Goal: Information Seeking & Learning: Find contact information

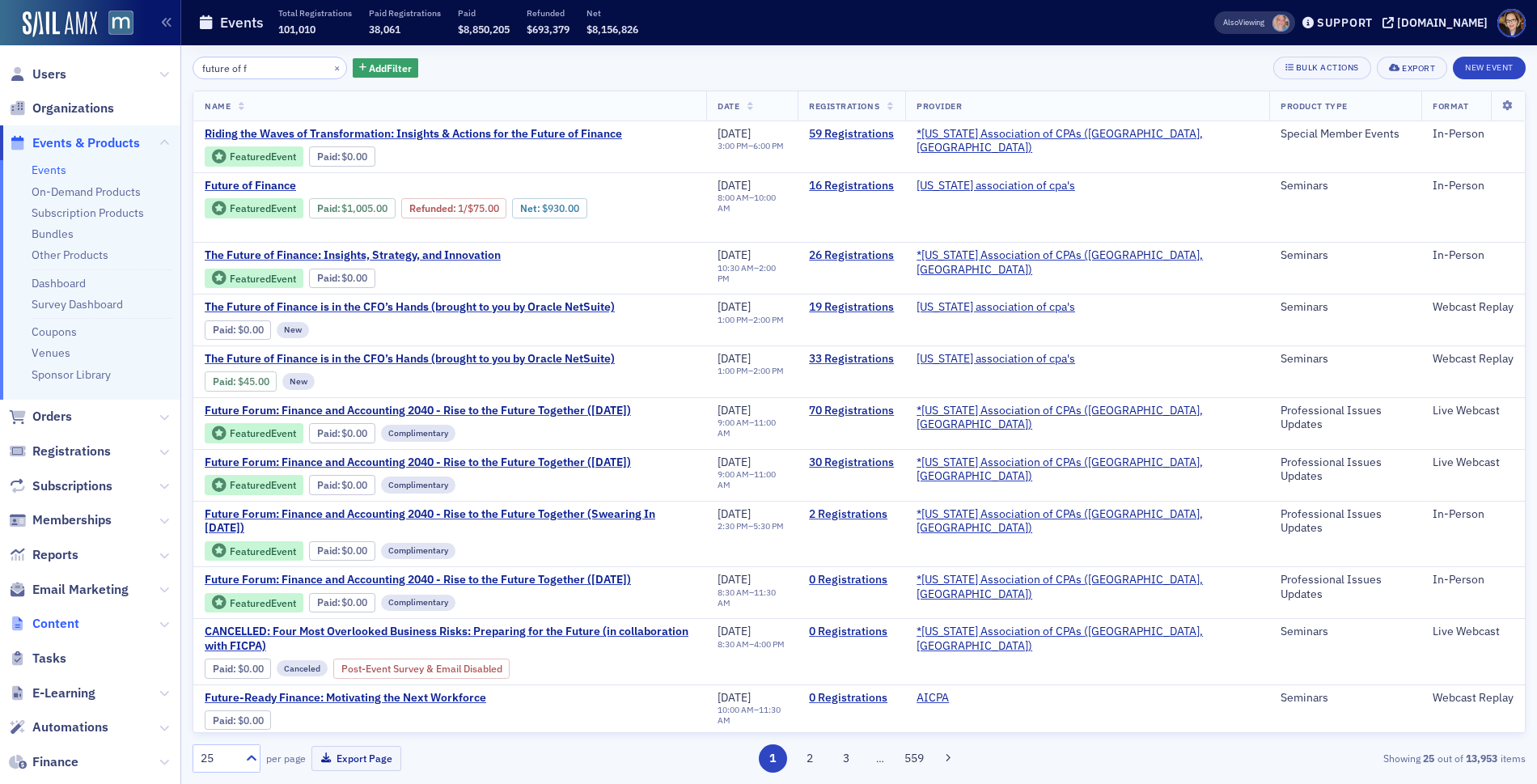
click at [53, 622] on span "Content" at bounding box center [55, 623] width 47 height 17
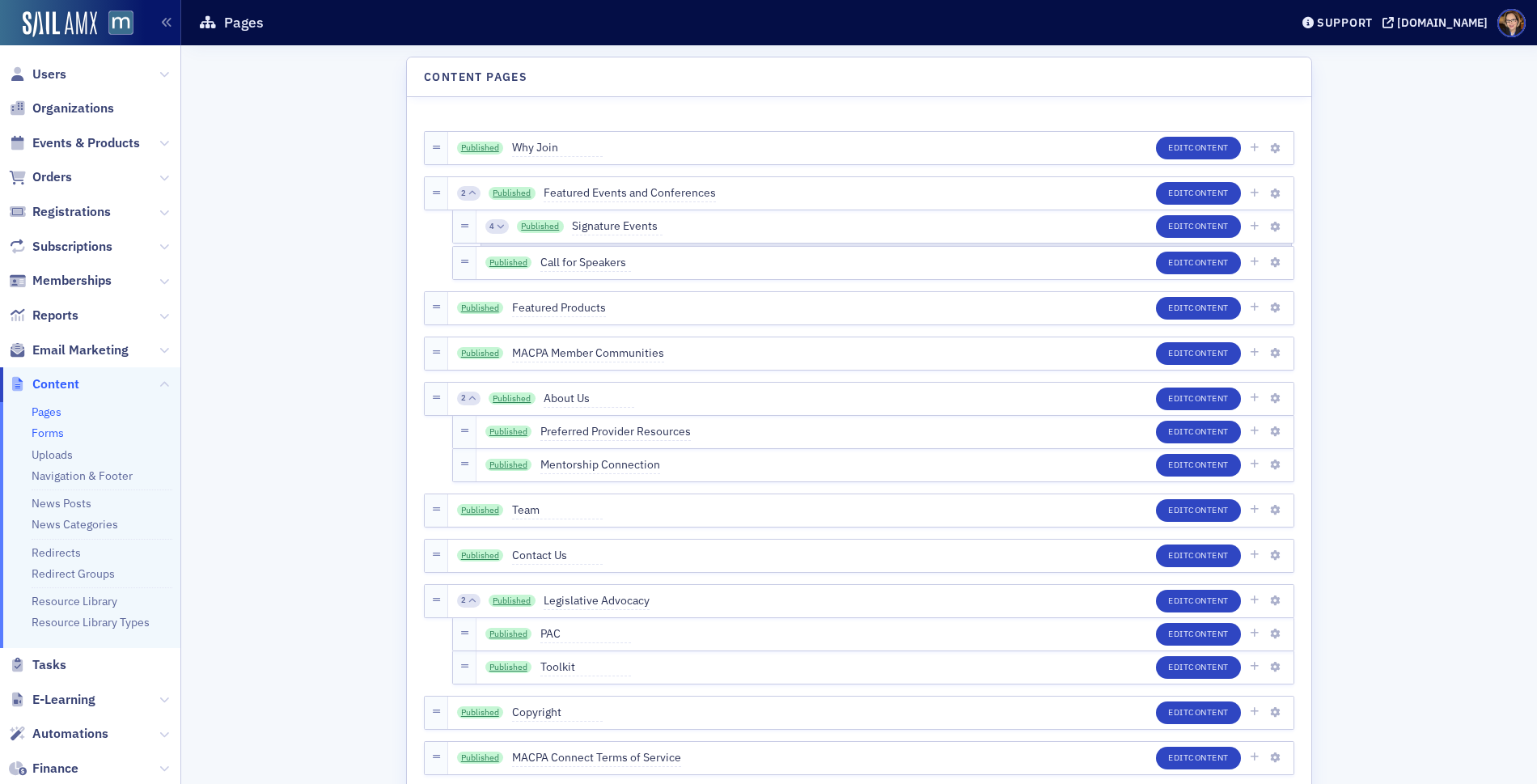
click at [52, 433] on link "Forms" at bounding box center [47, 433] width 32 height 15
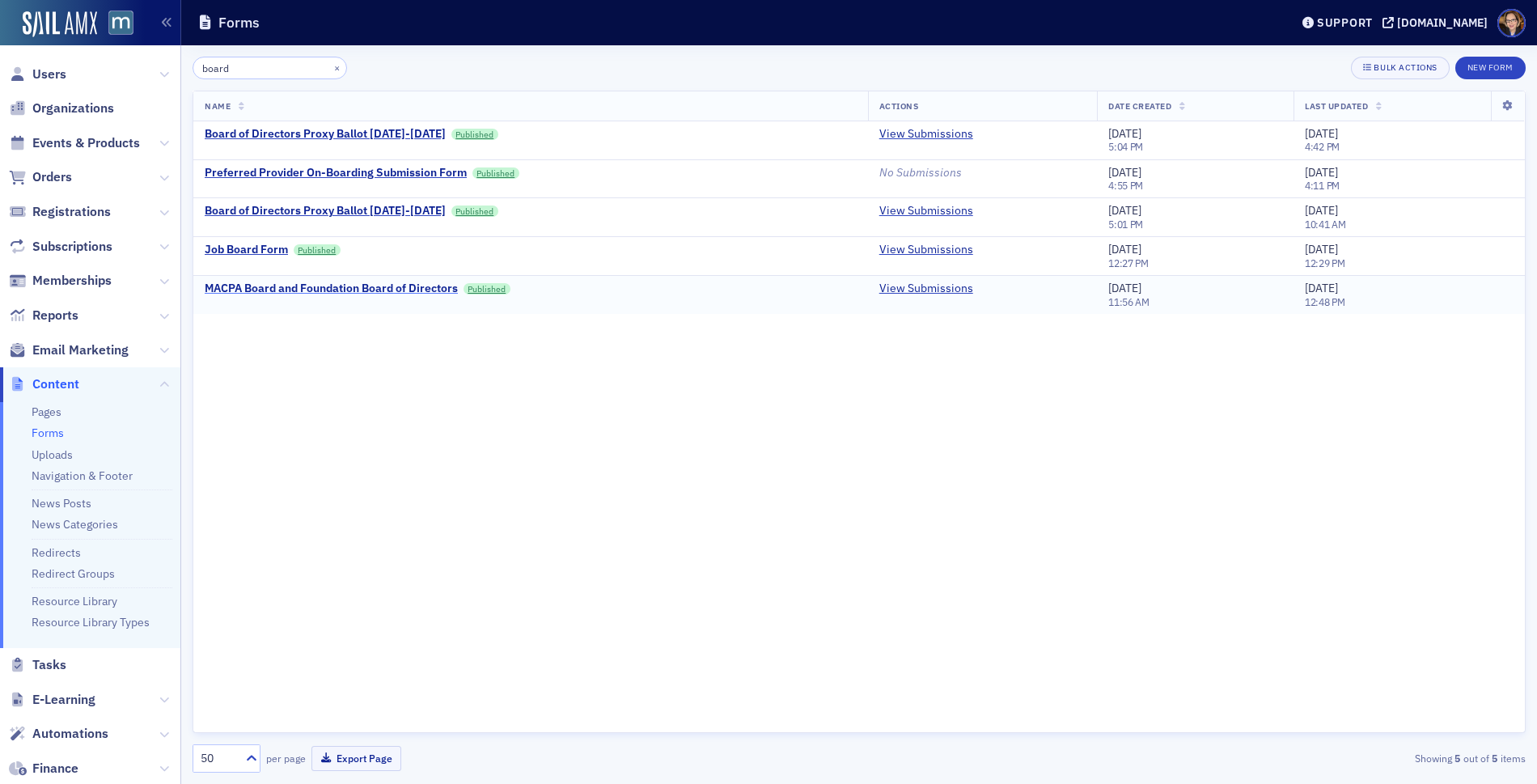
type input "board"
click at [387, 286] on div "MACPA Board and Foundation Board of Directors" at bounding box center [330, 288] width 253 height 15
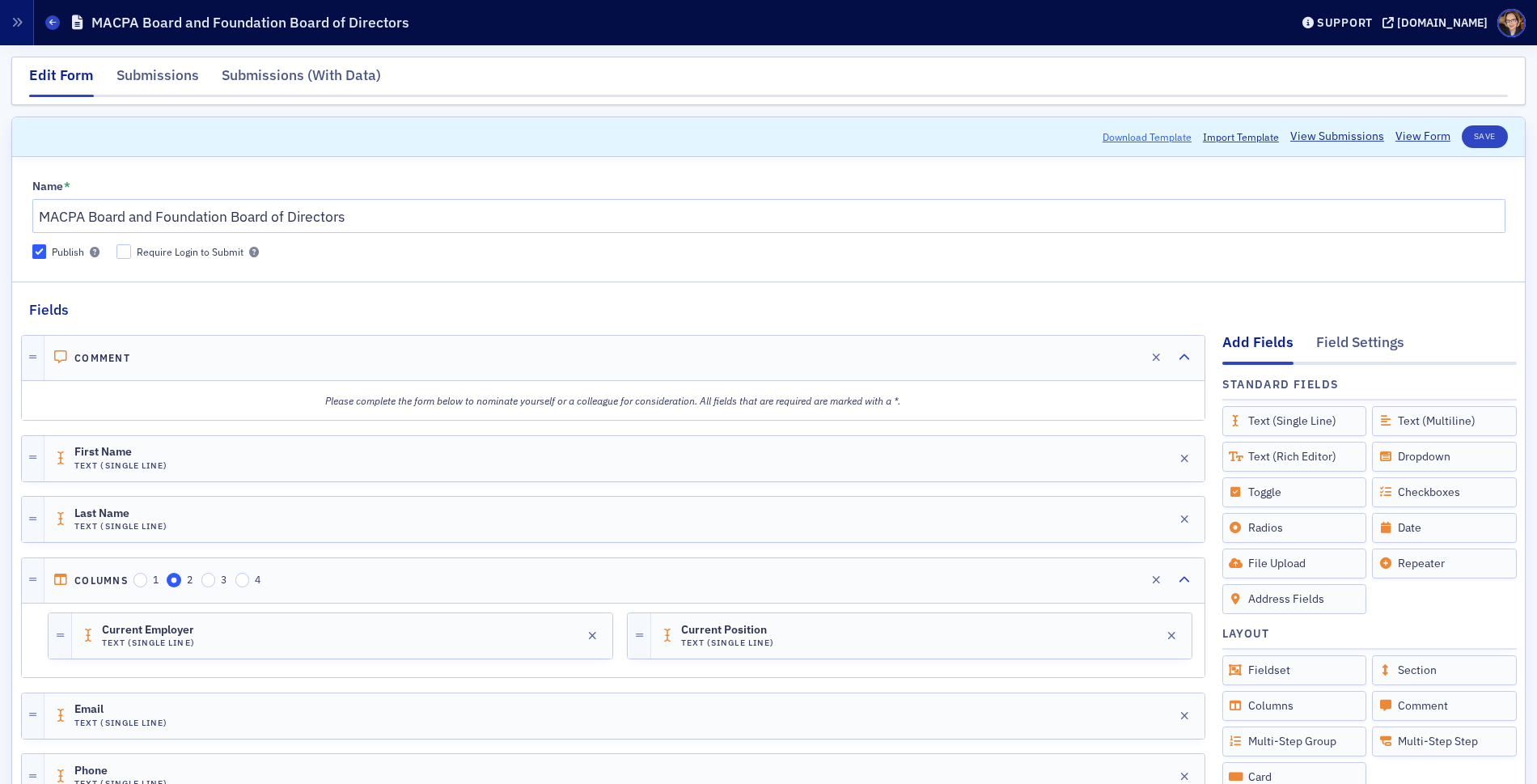
click at [1170, 139] on button "Download Template" at bounding box center [1146, 137] width 89 height 15
click at [53, 25] on icon at bounding box center [52, 22] width 6 height 7
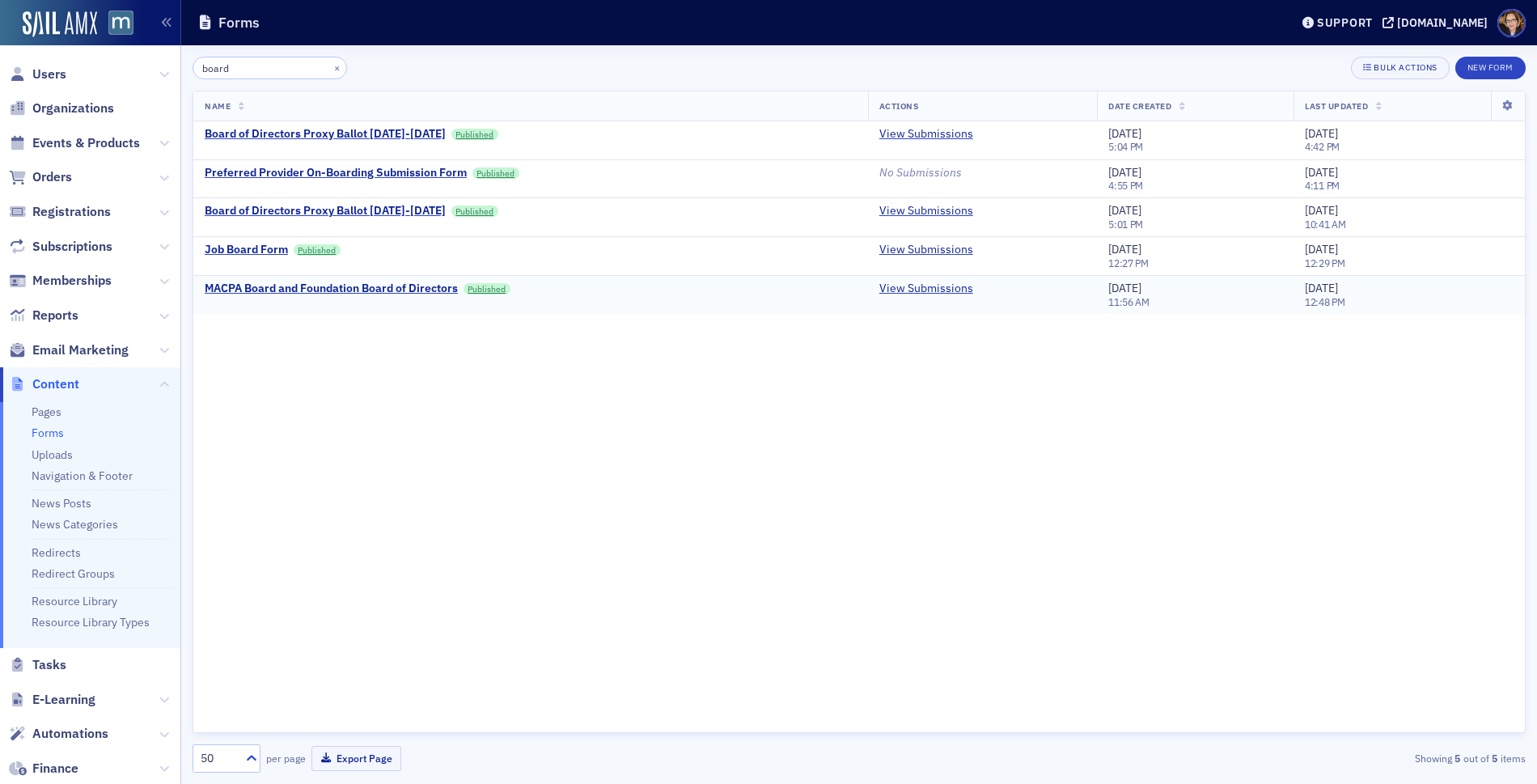
click at [697, 290] on div "MACPA Board and Foundation Board of Directors Published" at bounding box center [530, 288] width 652 height 15
click at [580, 291] on div "MACPA Board and Foundation Board of Directors Published" at bounding box center [530, 288] width 652 height 15
click at [1490, 67] on button "New Form" at bounding box center [1490, 68] width 70 height 23
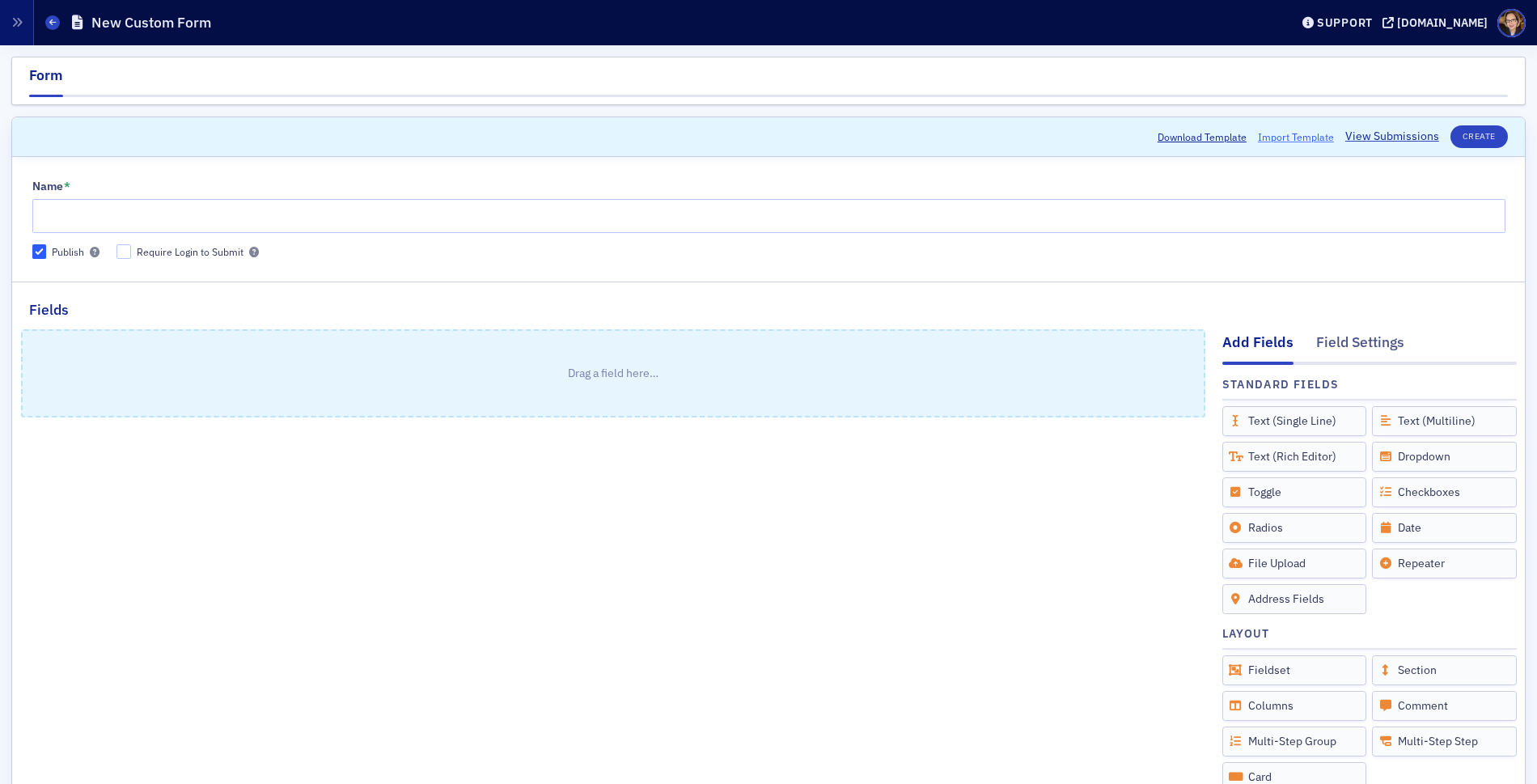
click at [1283, 135] on span "Import Template" at bounding box center [1295, 137] width 76 height 15
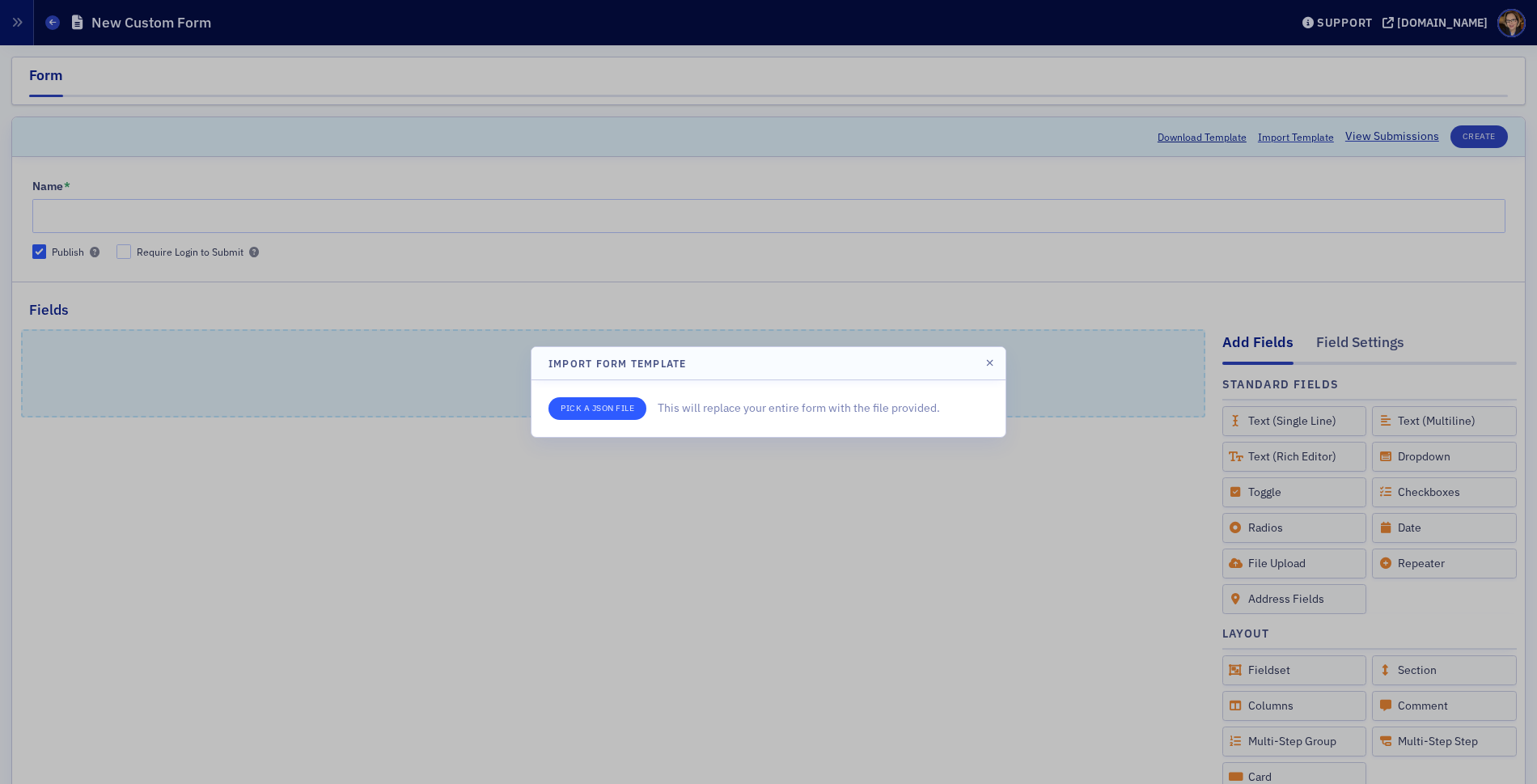
click at [578, 409] on input "file" at bounding box center [597, 408] width 98 height 23
click at [23, 22] on div at bounding box center [768, 392] width 1537 height 784
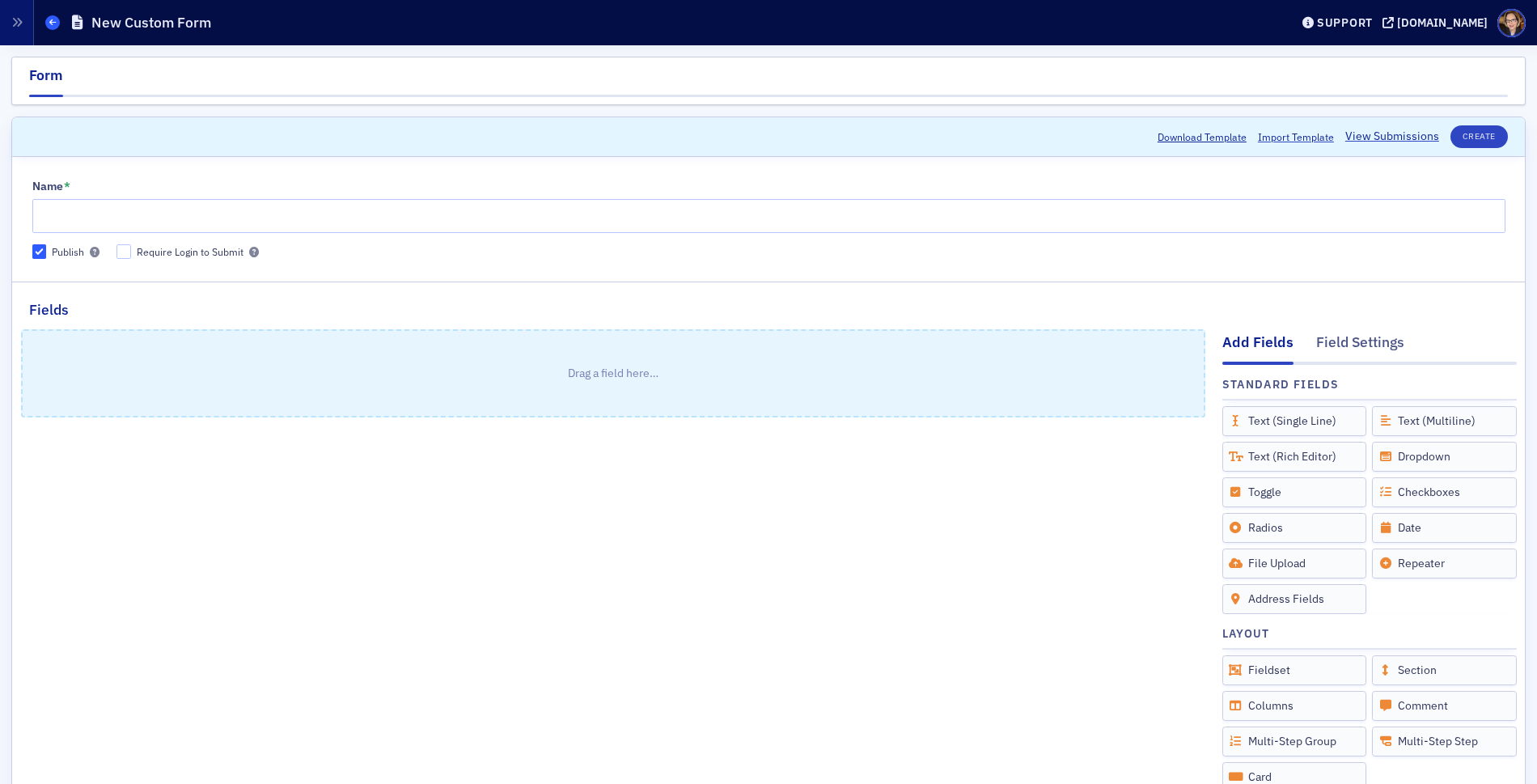
click at [53, 22] on icon at bounding box center [52, 22] width 6 height 7
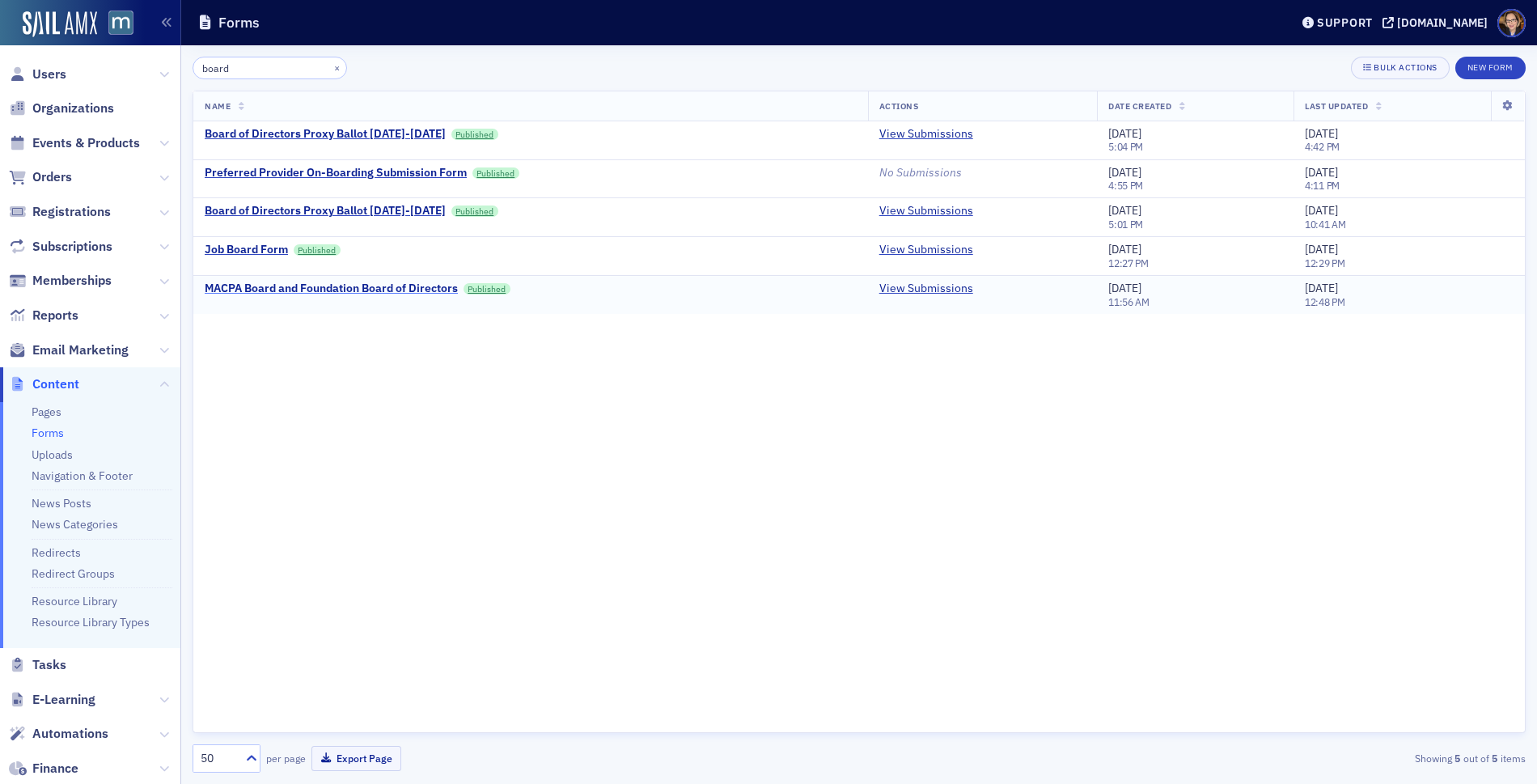
click at [395, 287] on div "MACPA Board and Foundation Board of Directors" at bounding box center [330, 288] width 253 height 15
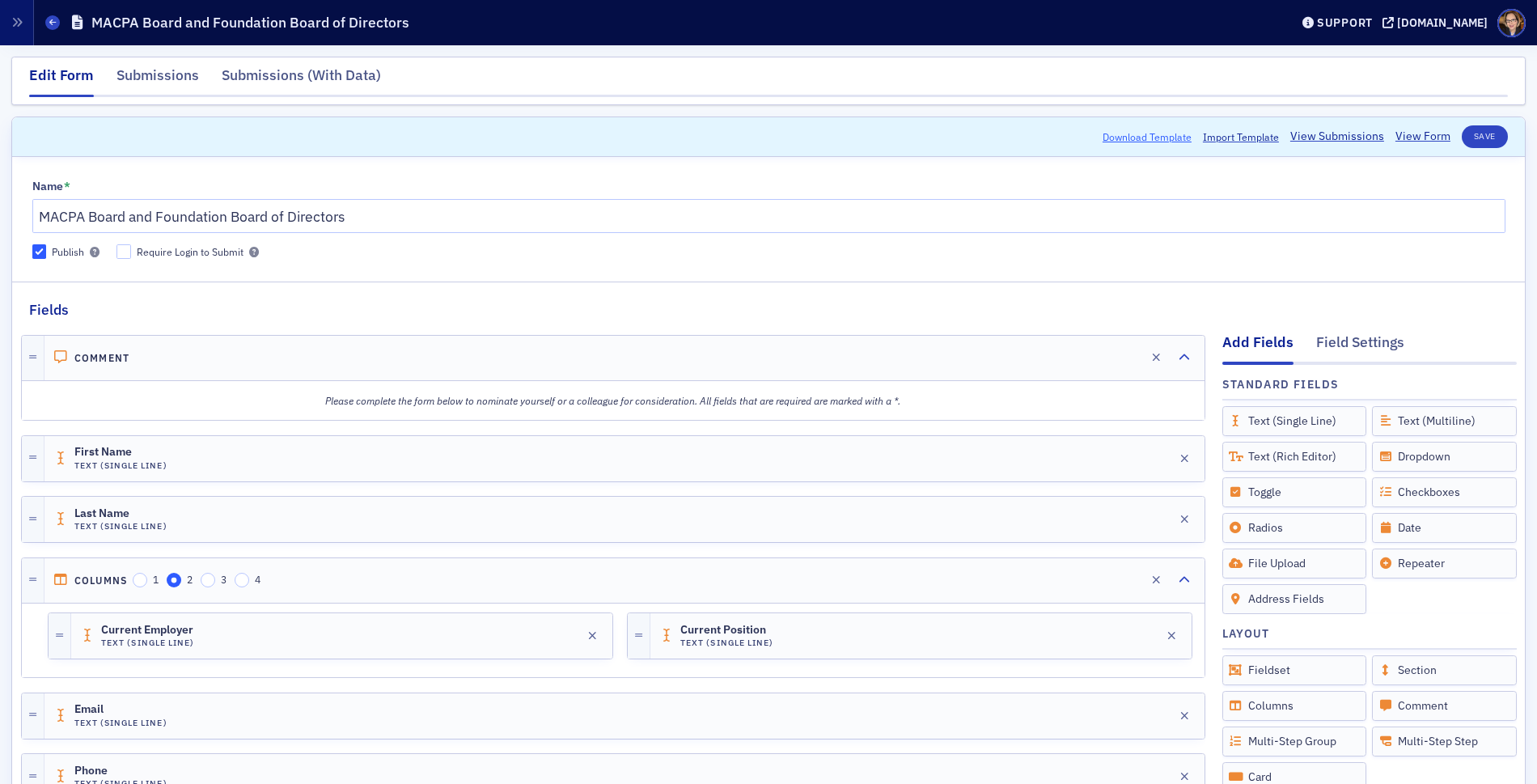
click at [1117, 134] on button "Download Template" at bounding box center [1146, 137] width 89 height 15
click at [1229, 134] on span "Import Template" at bounding box center [1240, 137] width 76 height 15
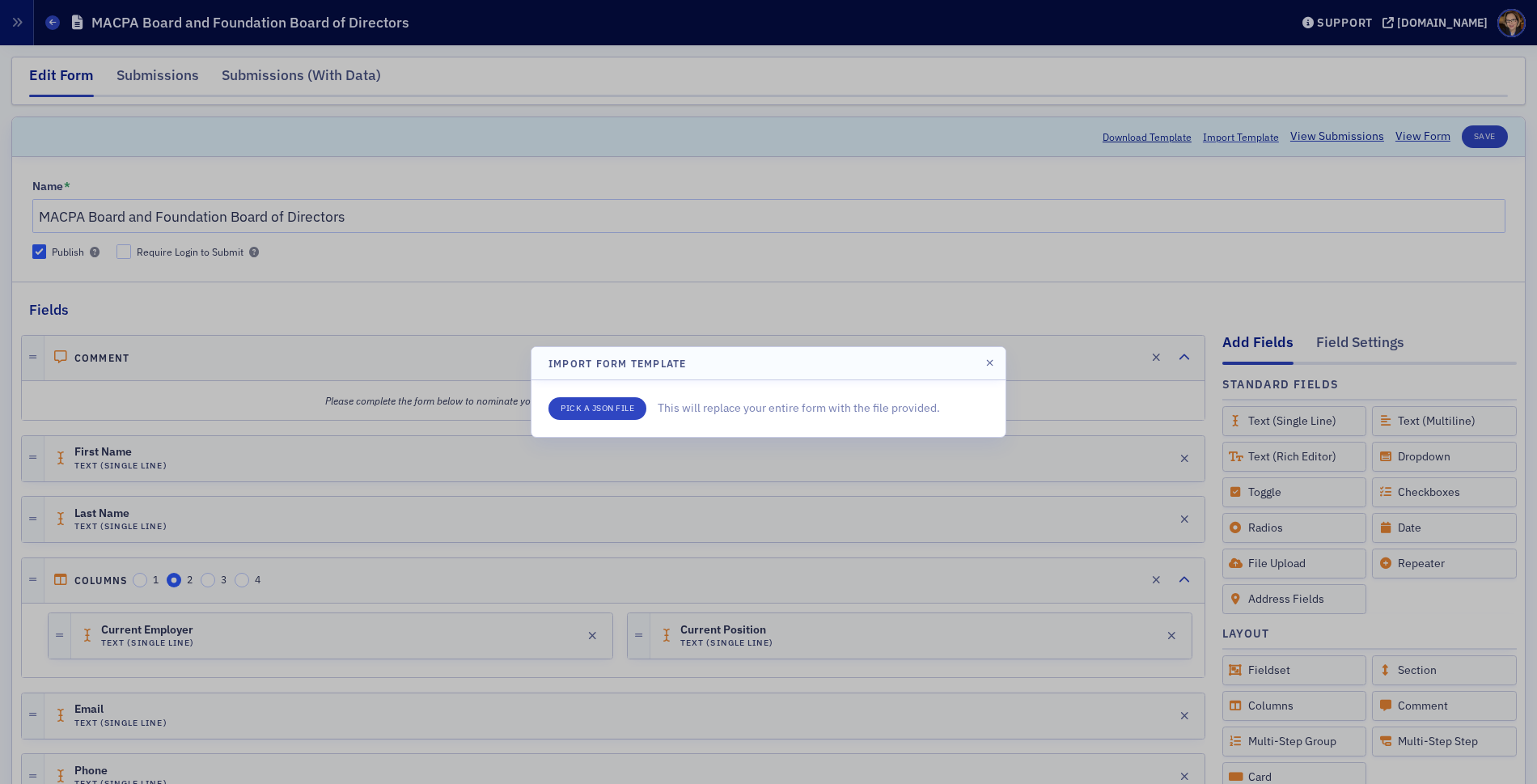
click at [826, 233] on div at bounding box center [768, 392] width 1537 height 784
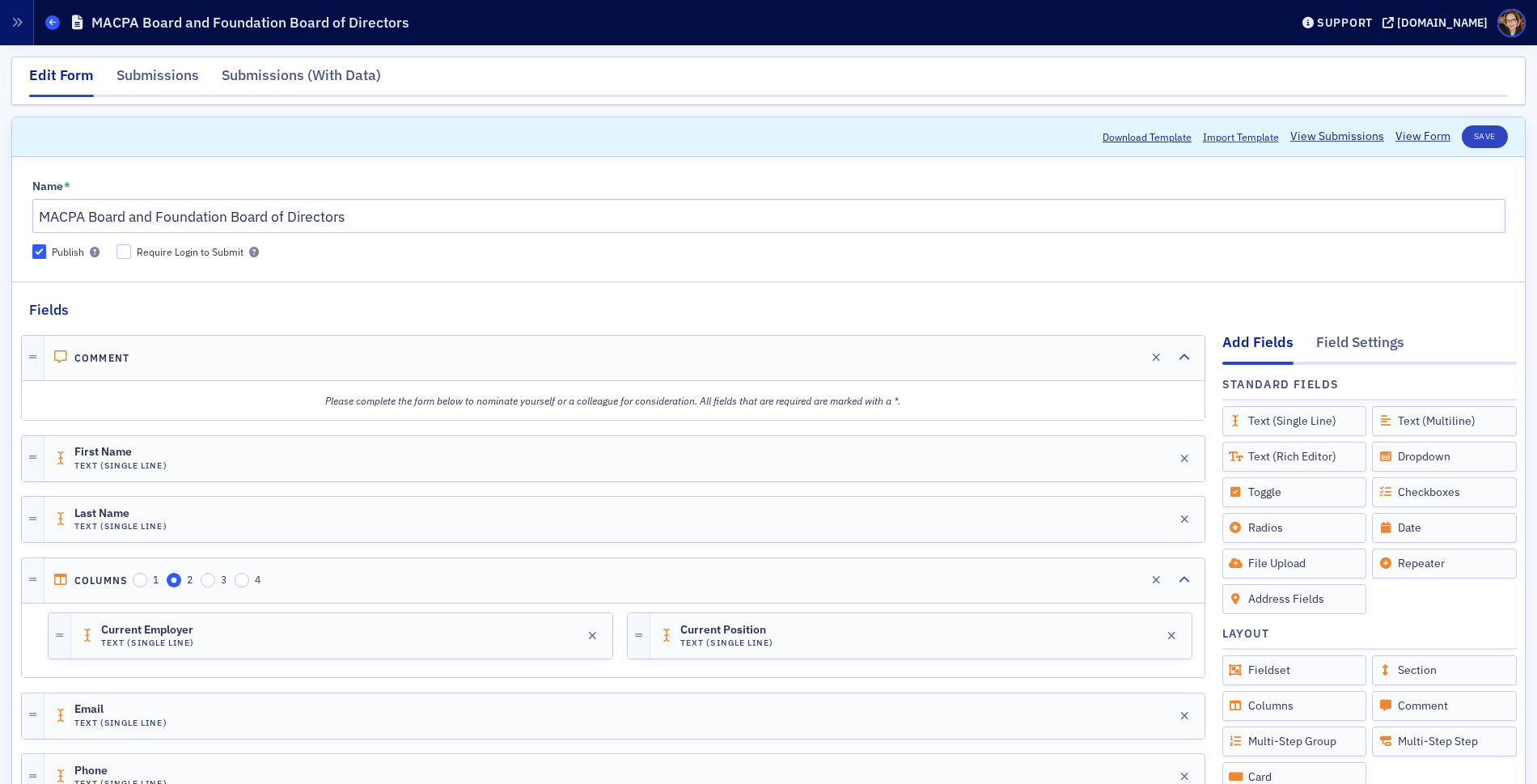
click at [49, 25] on icon at bounding box center [52, 22] width 6 height 7
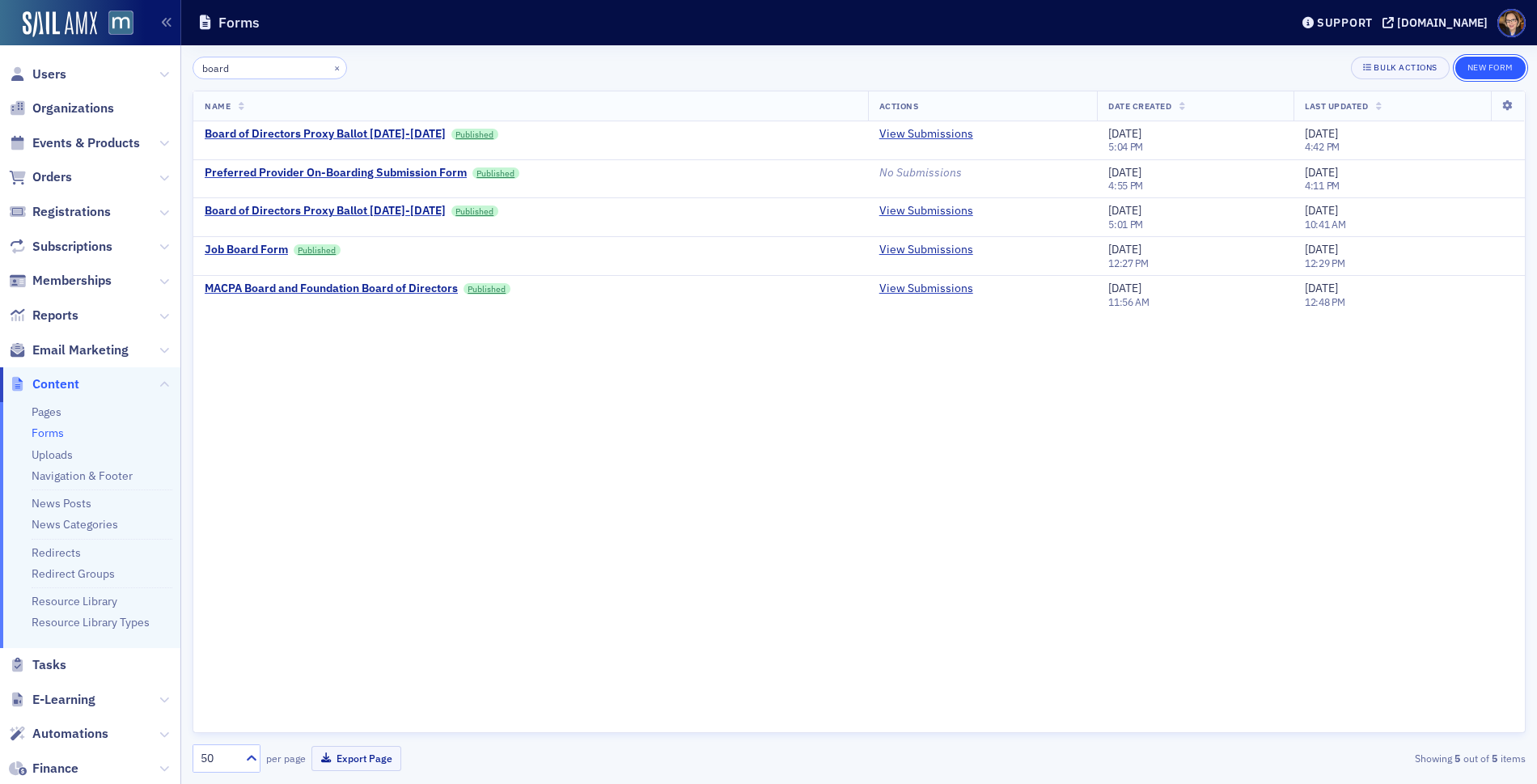
click at [1469, 68] on button "New Form" at bounding box center [1490, 68] width 70 height 23
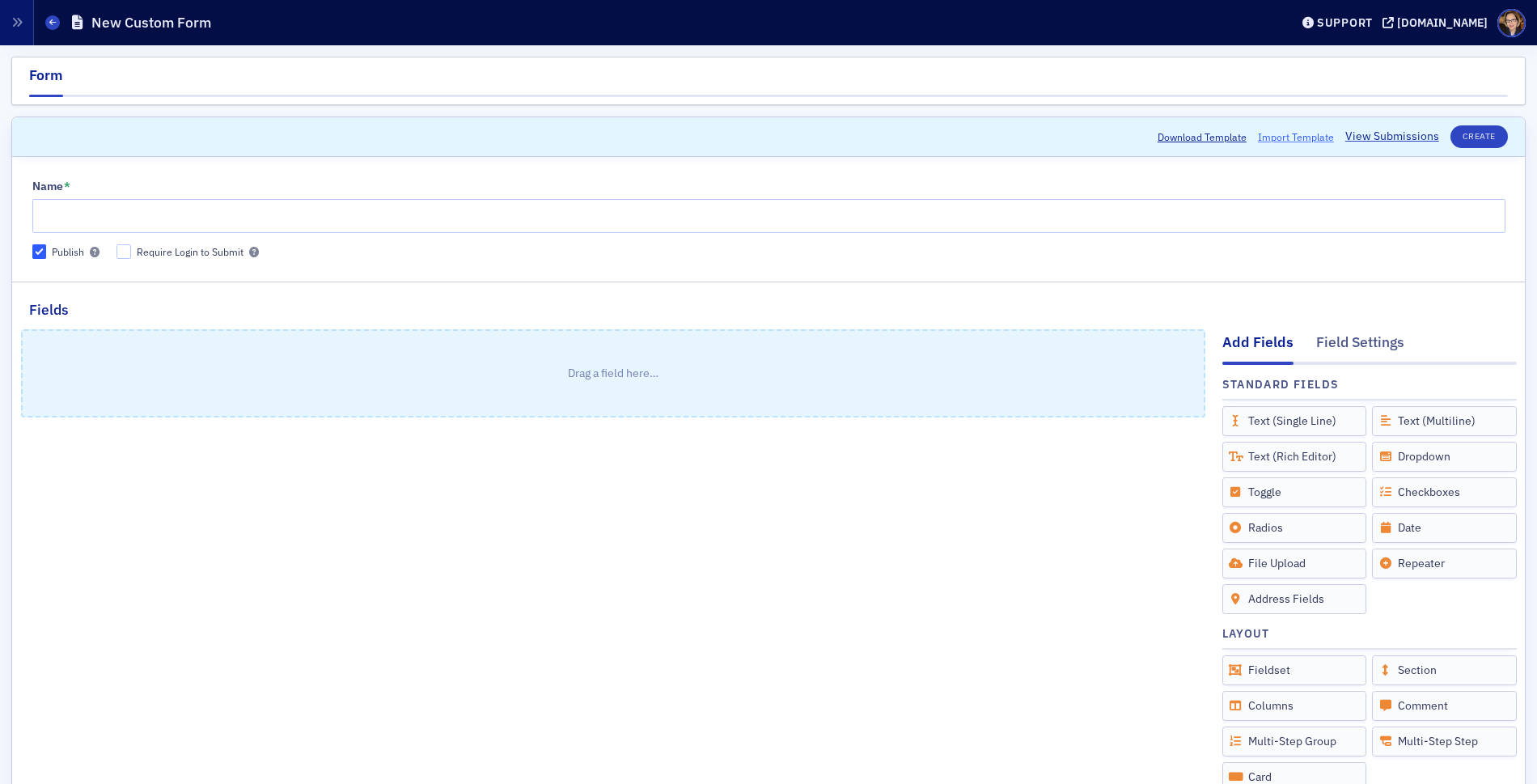
click at [1277, 131] on span "Import Template" at bounding box center [1295, 137] width 76 height 15
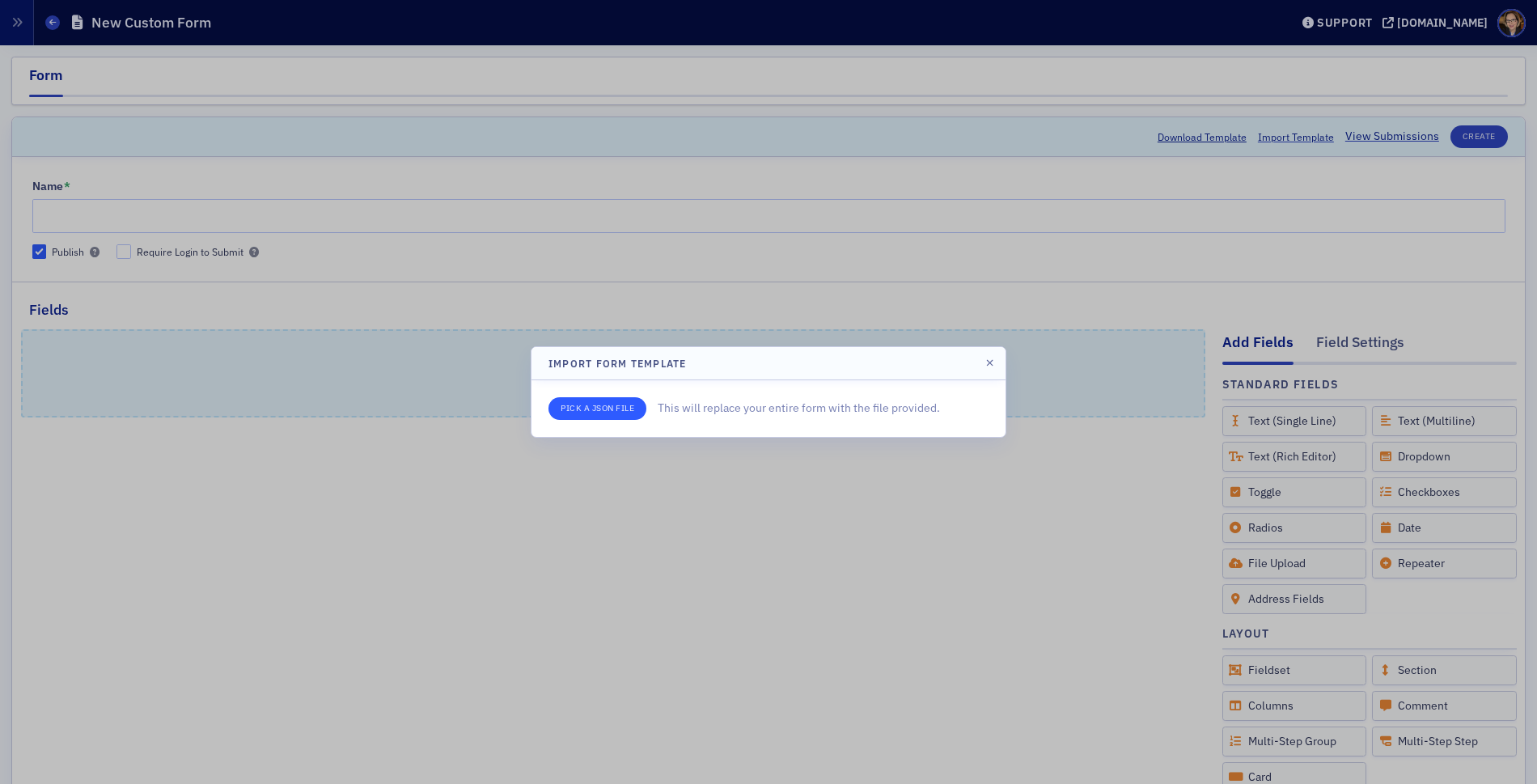
click at [602, 408] on input "file" at bounding box center [597, 408] width 98 height 23
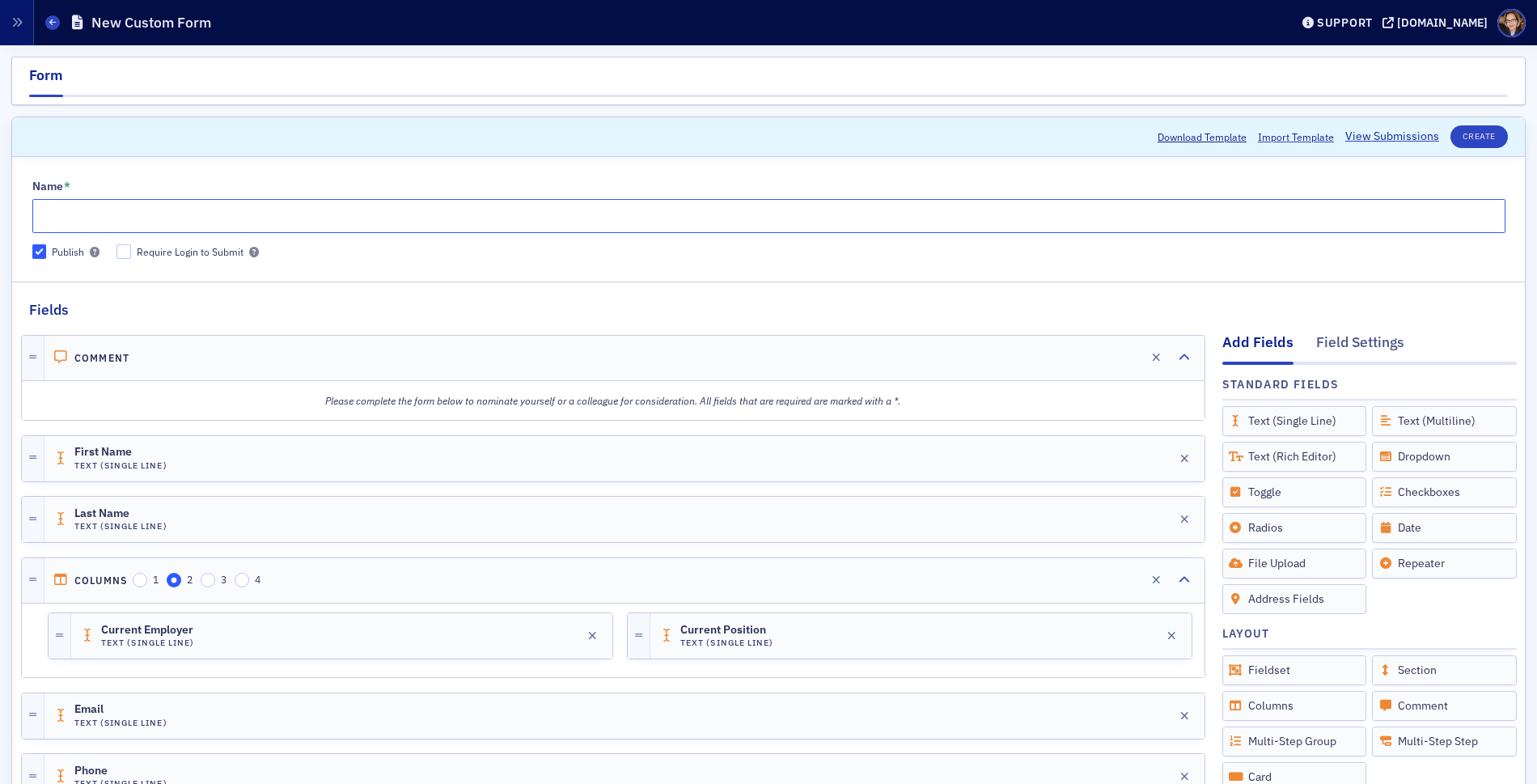
click at [276, 215] on input "Name *" at bounding box center [768, 215] width 1473 height 34
type input "MACPA Innovation Advisory Group"
click at [91, 354] on h4 "Comment" at bounding box center [102, 358] width 56 height 12
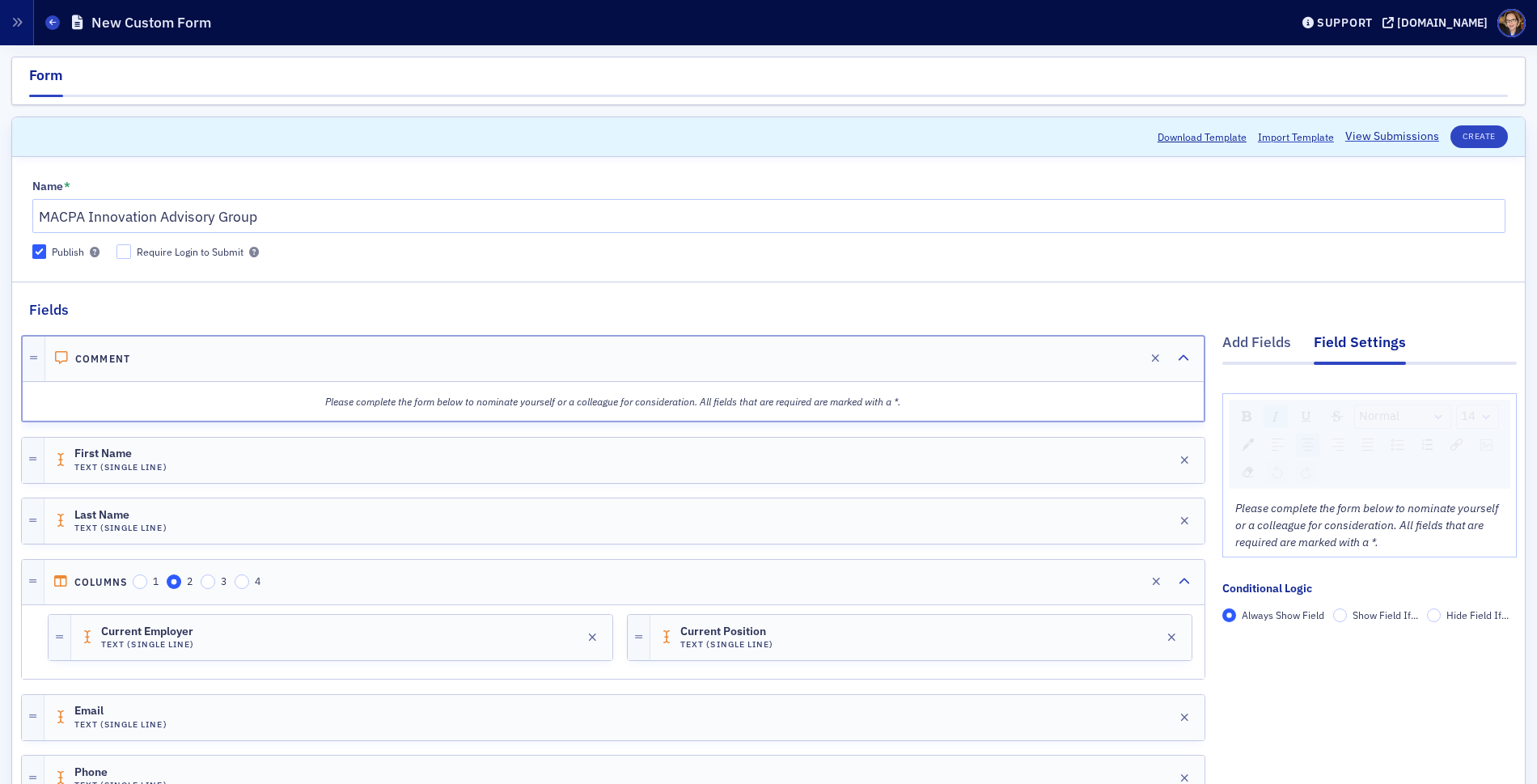
click at [538, 401] on em "Please complete the form below to nominate yourself or a colleague for consider…" at bounding box center [612, 402] width 575 height 13
click at [1118, 356] on div "Edit" at bounding box center [1128, 359] width 20 height 9
click at [325, 401] on em "Please complete the form below to nominate yourself or a colleague for consider…" at bounding box center [612, 402] width 575 height 13
click at [1118, 355] on div "Edit" at bounding box center [1128, 359] width 20 height 9
click at [1235, 507] on span "Please complete the form below to nominate yourself or a colleague for consider…" at bounding box center [1367, 525] width 266 height 48
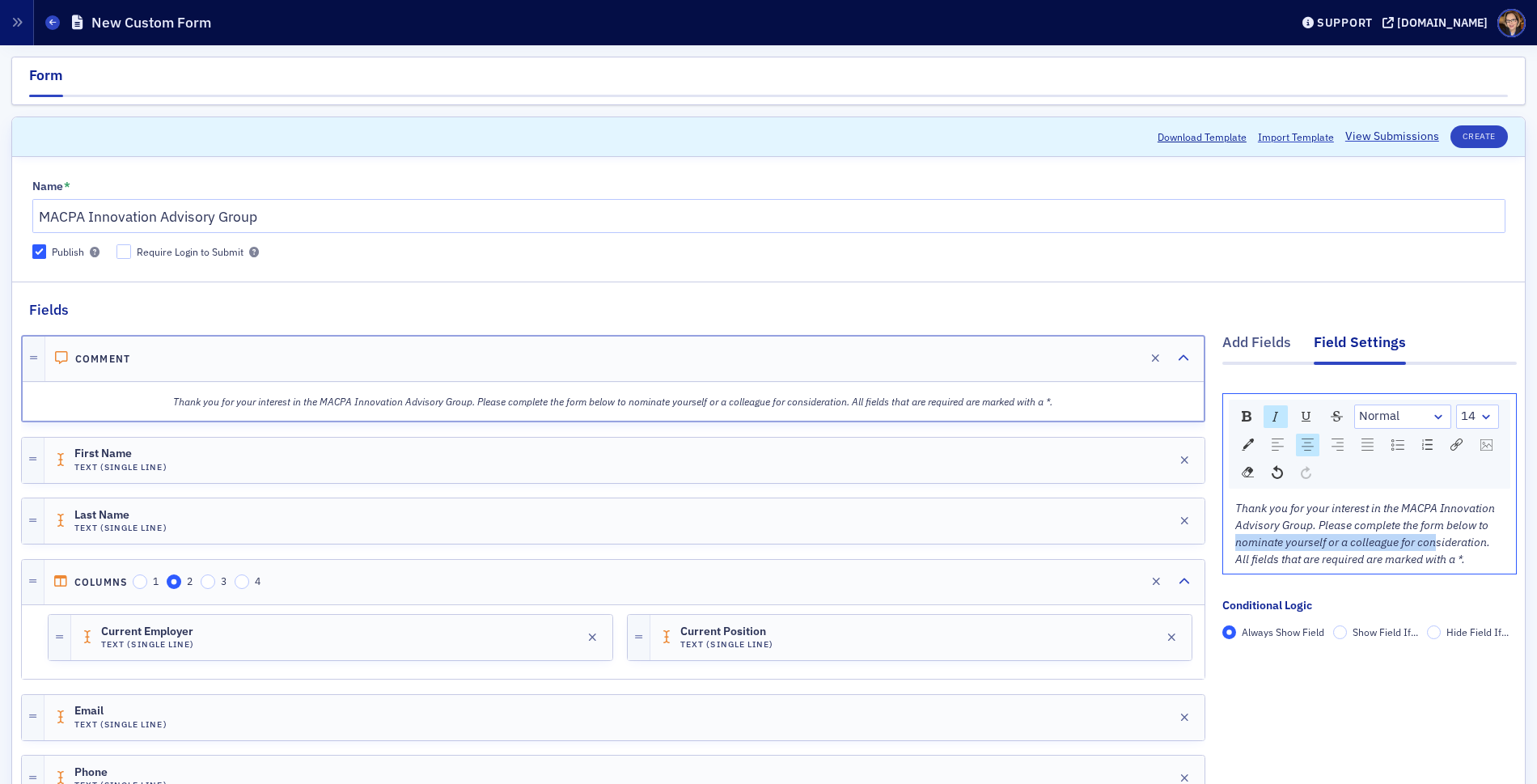
drag, startPoint x: 1224, startPoint y: 542, endPoint x: 1418, endPoint y: 544, distance: 194.0
click at [1418, 544] on span "Thank you for your interest in the MACPA Innovation Advisory Group. Please comp…" at bounding box center [1365, 534] width 262 height 66
drag, startPoint x: 1463, startPoint y: 525, endPoint x: 1504, endPoint y: 543, distance: 44.8
click at [1466, 524] on span "Thank you for your interest in the MACPA Innovation Advisory Group. Please comp…" at bounding box center [1365, 534] width 262 height 66
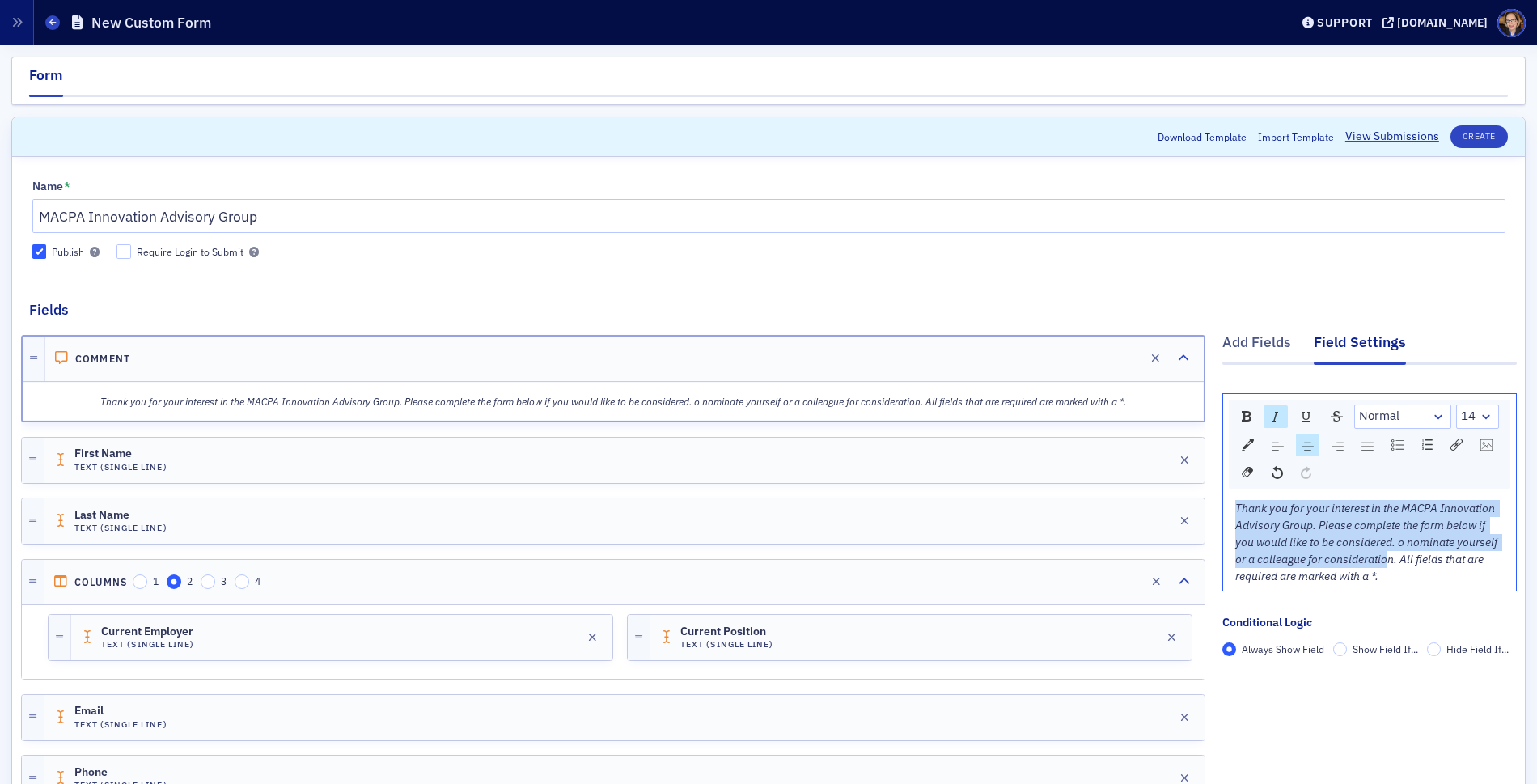
drag, startPoint x: 1352, startPoint y: 559, endPoint x: 1217, endPoint y: 562, distance: 135.0
click at [1223, 561] on div "Thank you for your interest in the MACPA Innovation Advisory Group. Please comp…" at bounding box center [1369, 542] width 293 height 96
click at [1379, 540] on span "Thank you for your interest in the MACPA Innovation Advisory Group. Please comp…" at bounding box center [1367, 542] width 265 height 82
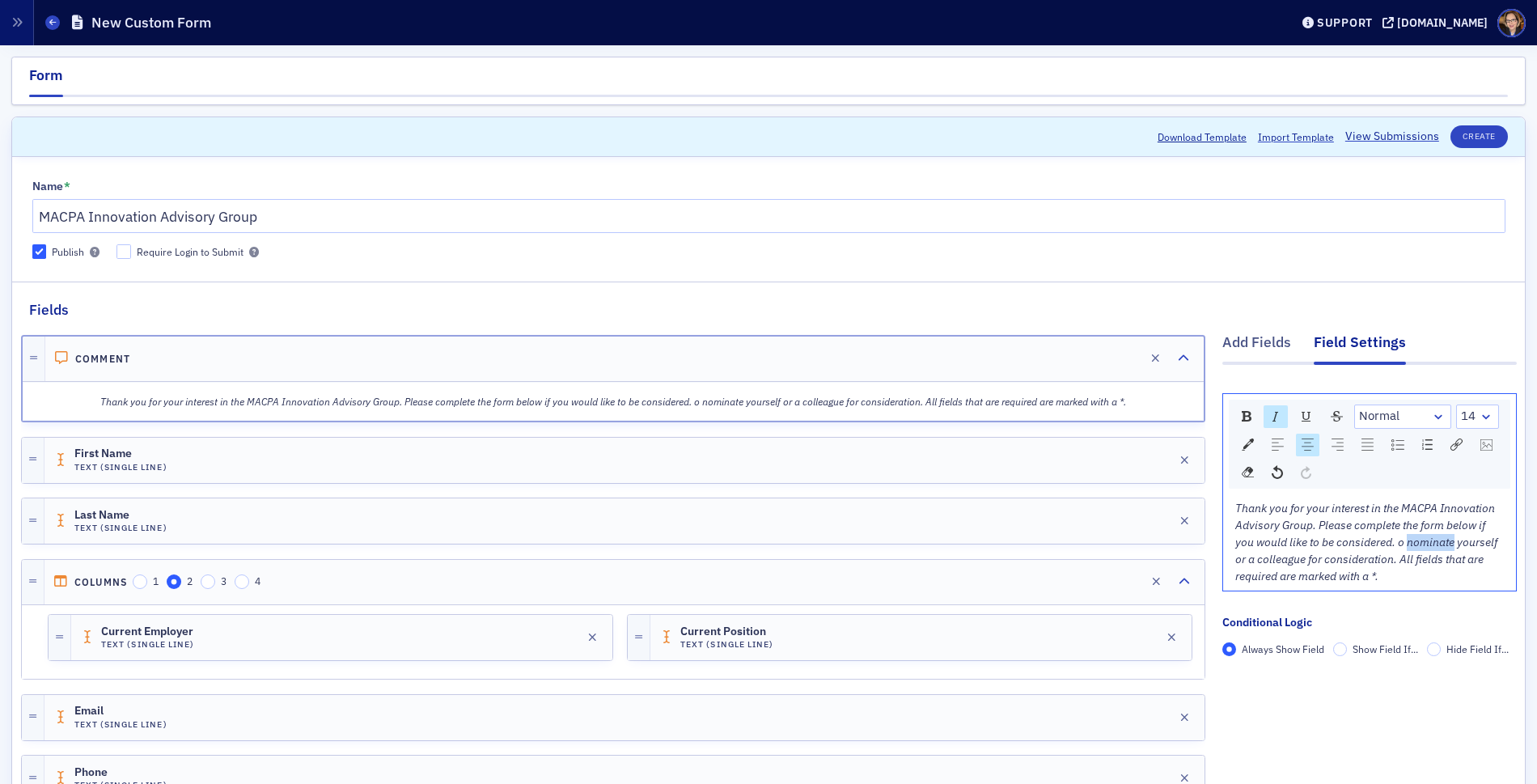
drag, startPoint x: 1379, startPoint y: 540, endPoint x: 1425, endPoint y: 549, distance: 46.9
click at [1380, 540] on span "Thank you for your interest in the MACPA Innovation Advisory Group. Please comp…" at bounding box center [1367, 542] width 265 height 82
click at [1286, 555] on span "Thank you for your interest in the MACPA Innovation Advisory Group. Please comp…" at bounding box center [1365, 542] width 262 height 82
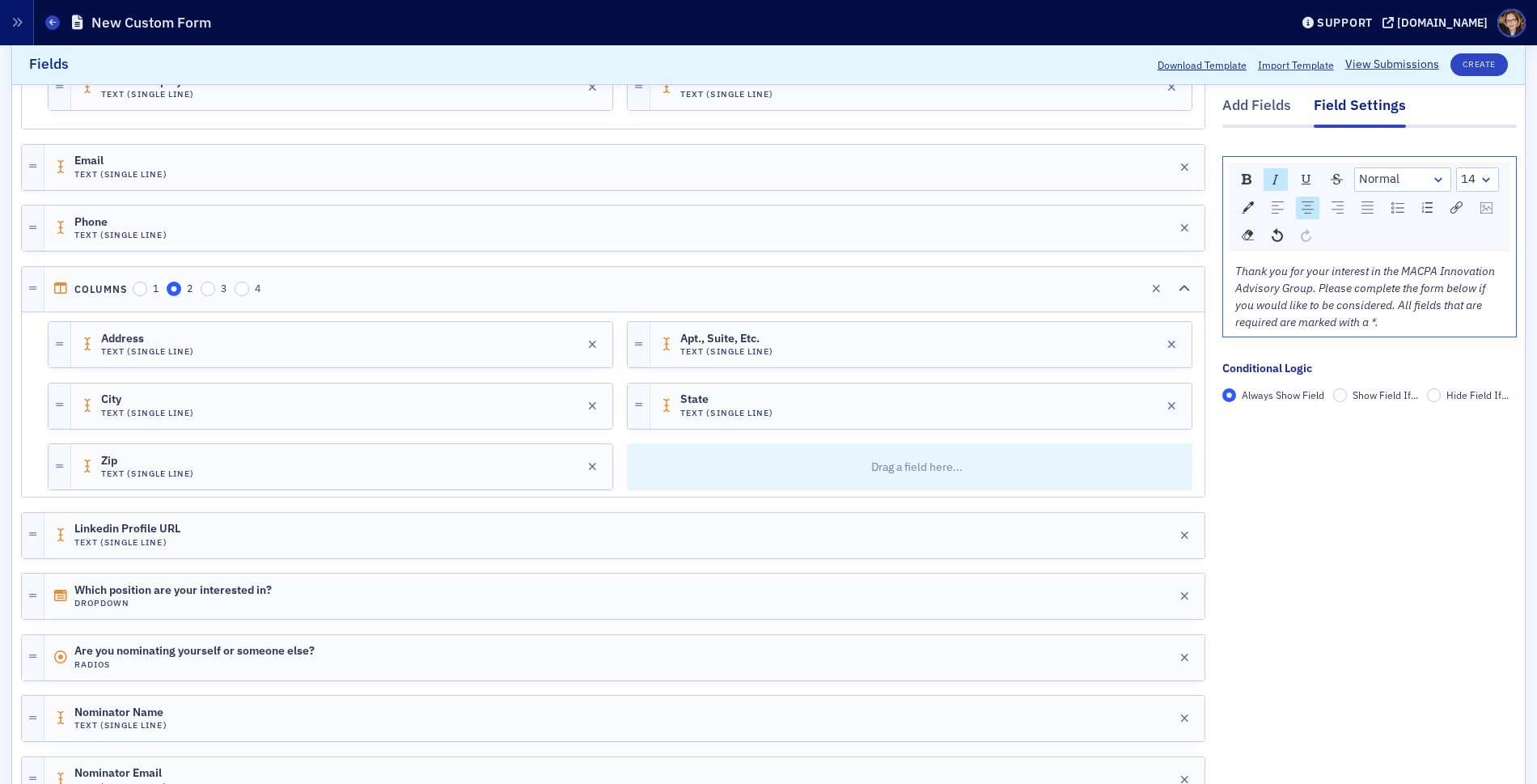
scroll to position [652, 0]
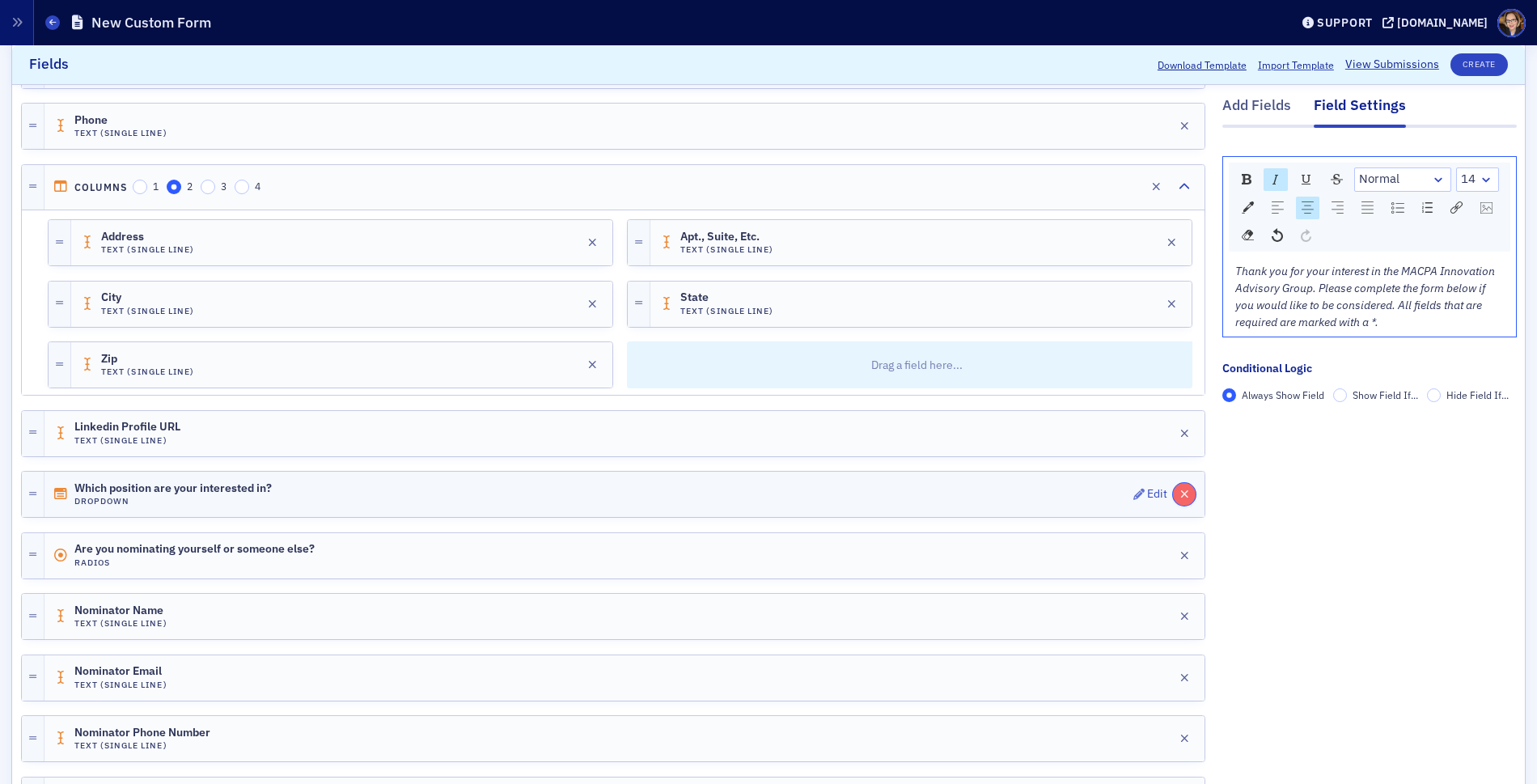
click at [1180, 498] on icon "button" at bounding box center [1185, 494] width 9 height 11
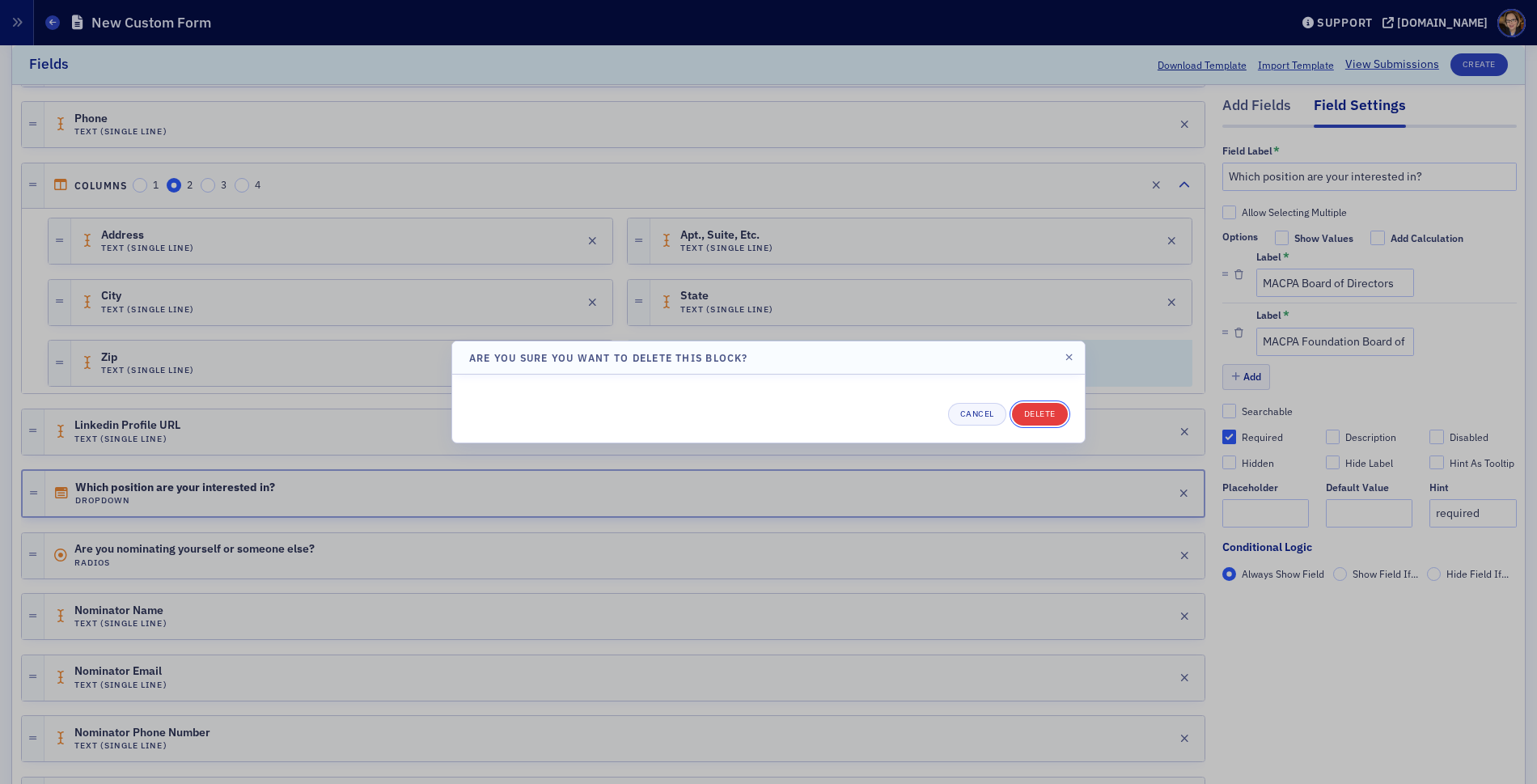
click at [1027, 411] on button "Delete" at bounding box center [1040, 413] width 56 height 23
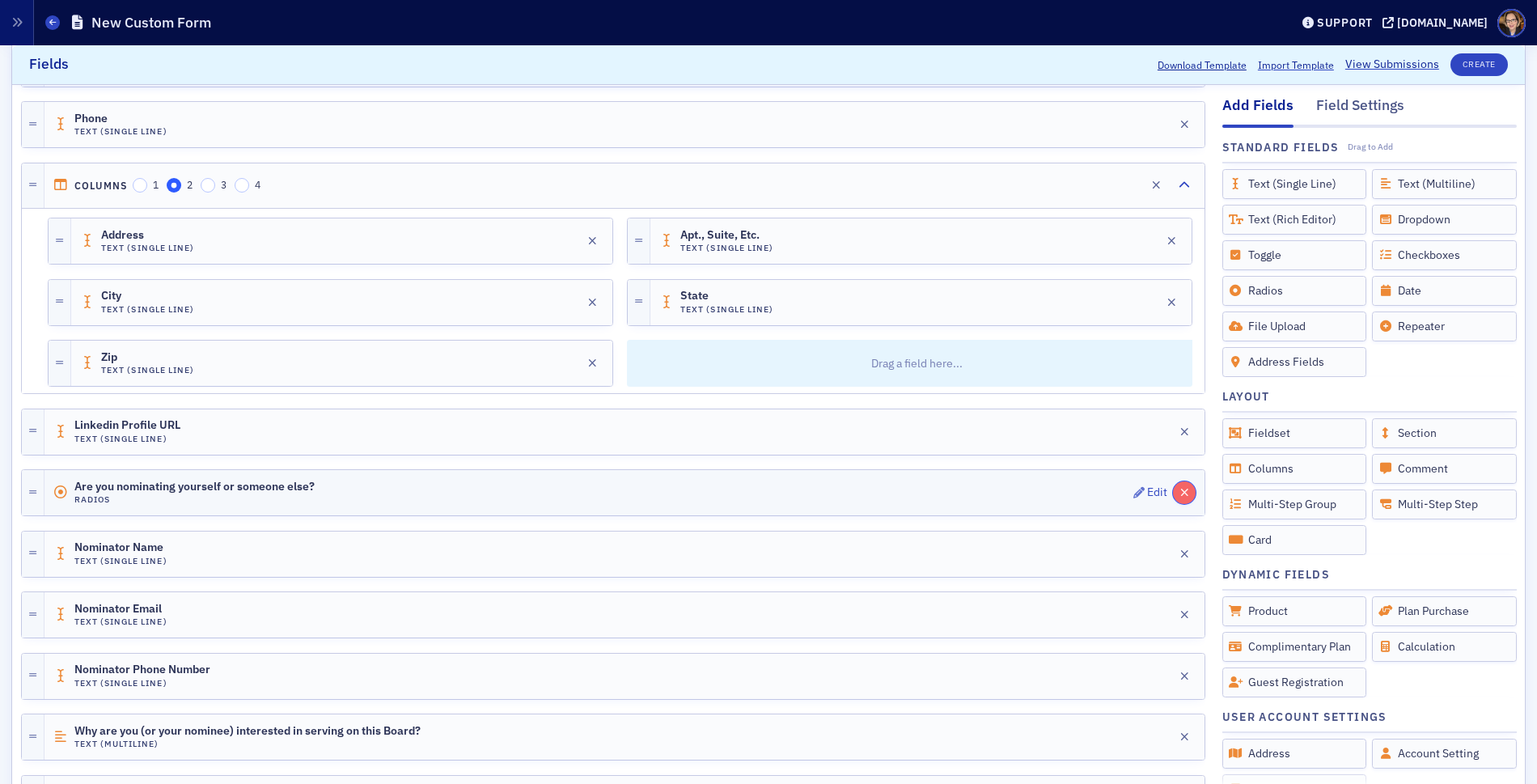
click at [1180, 494] on icon "button" at bounding box center [1185, 493] width 9 height 11
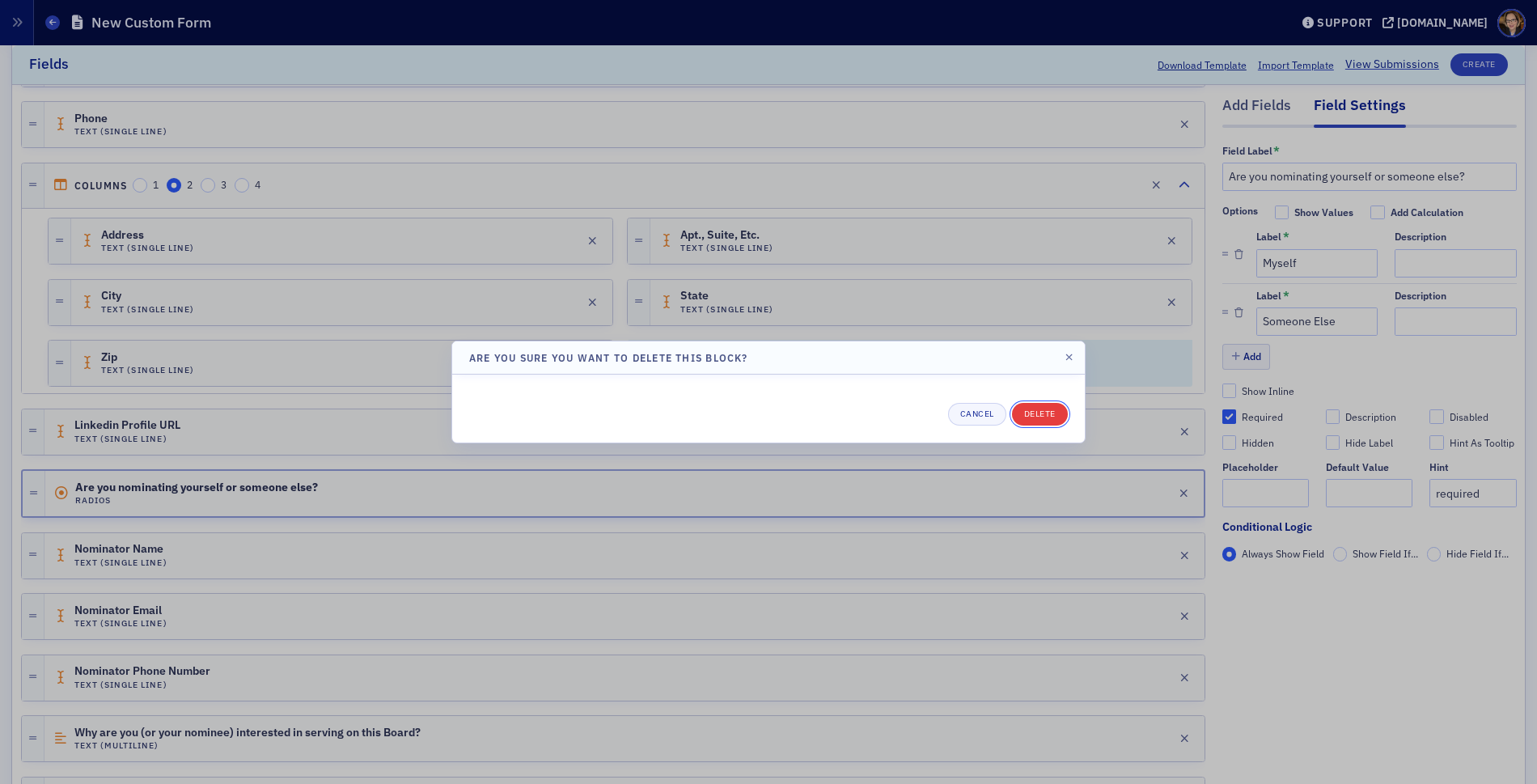
click at [1036, 413] on button "Delete" at bounding box center [1040, 413] width 56 height 23
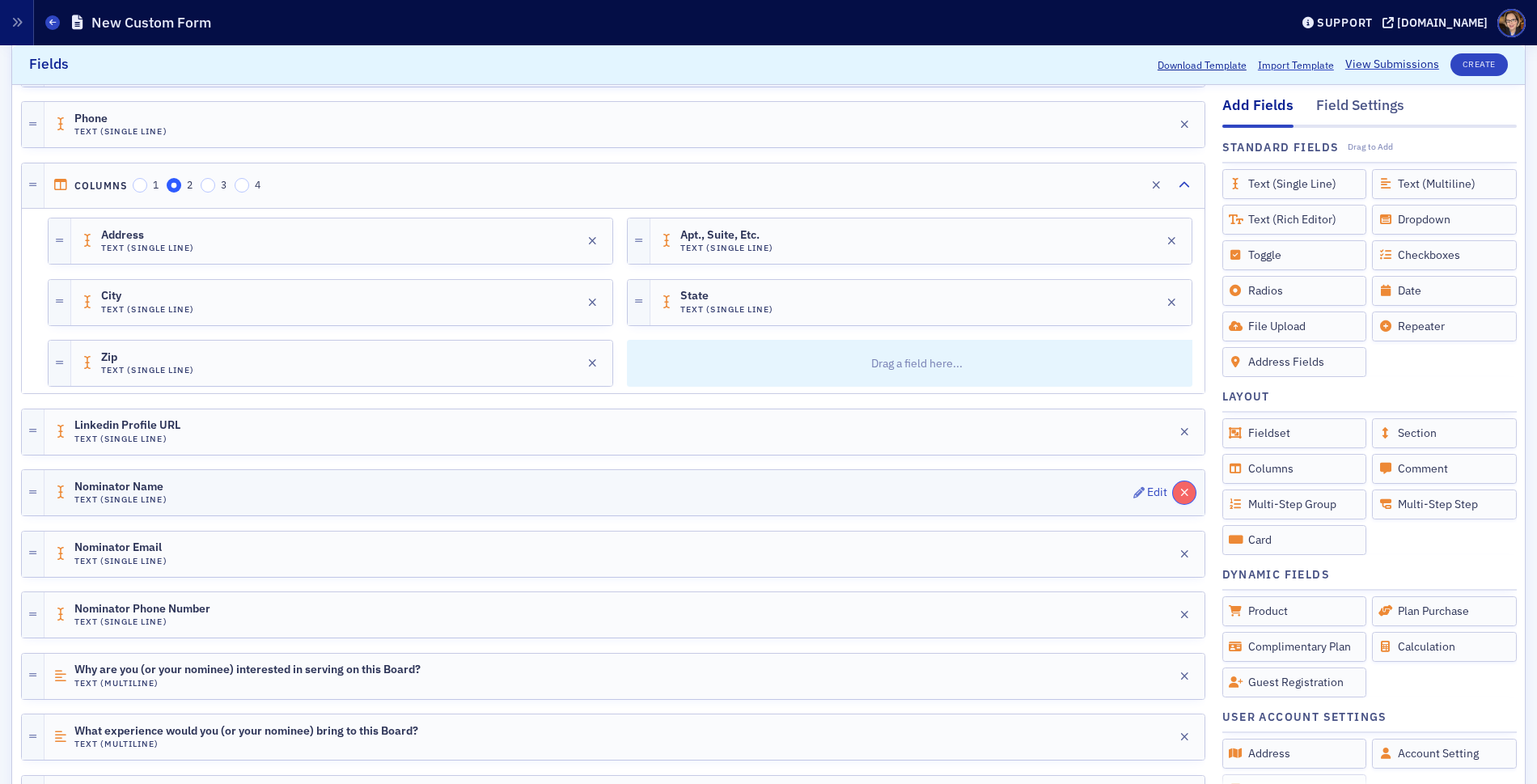
click at [1180, 491] on icon "button" at bounding box center [1185, 493] width 9 height 11
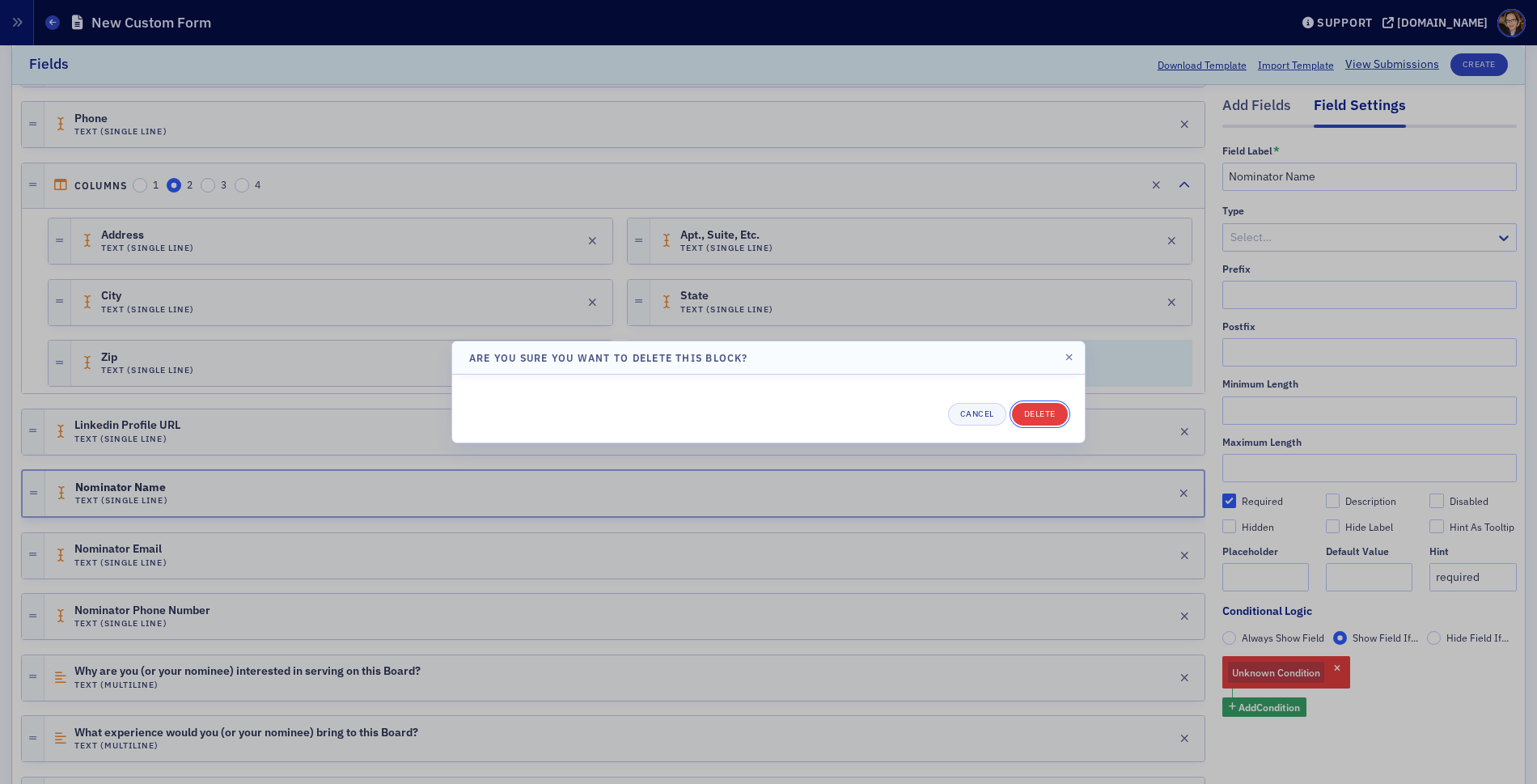
click at [1043, 414] on button "Delete" at bounding box center [1040, 413] width 56 height 23
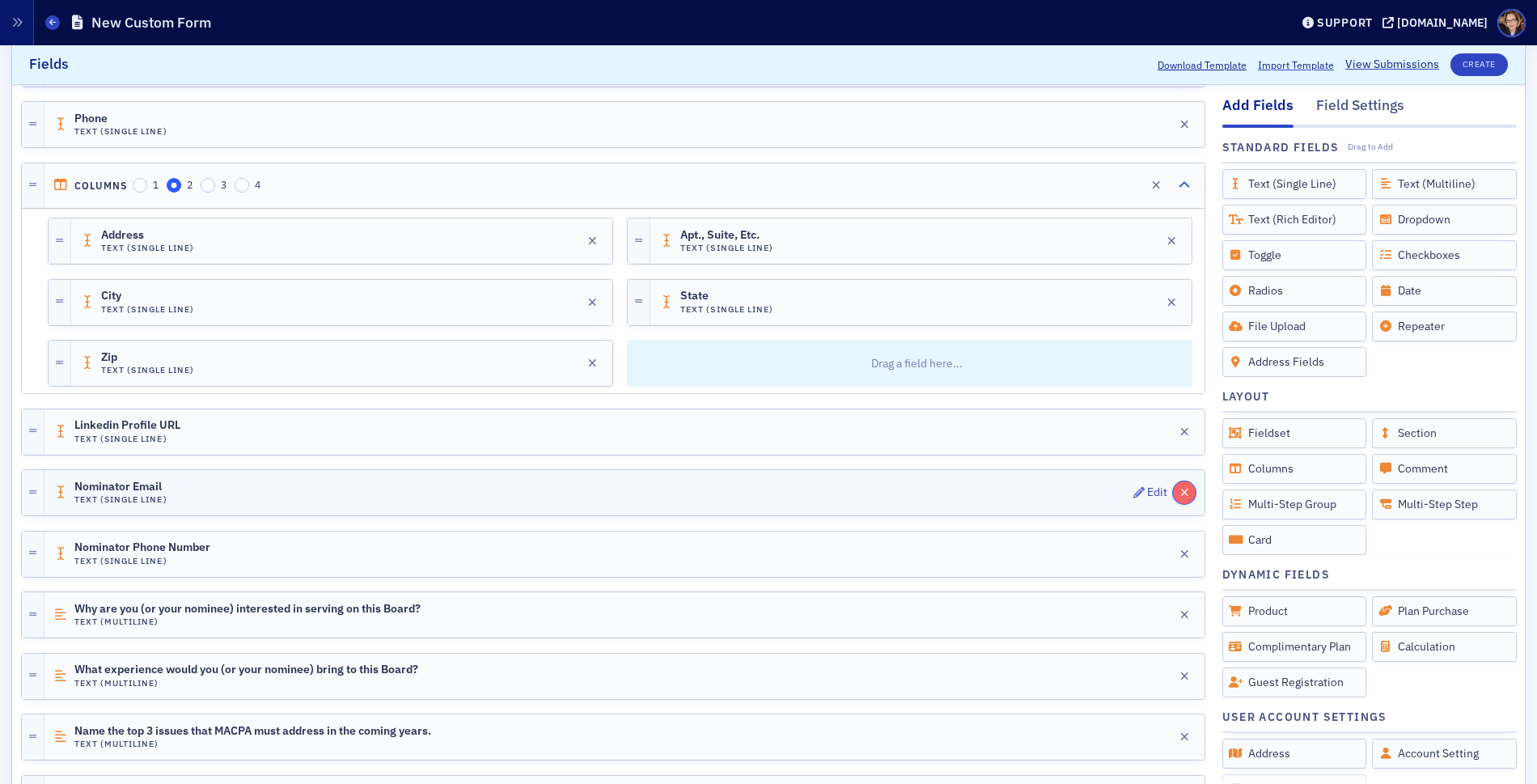
click at [1180, 488] on icon "button" at bounding box center [1185, 493] width 9 height 11
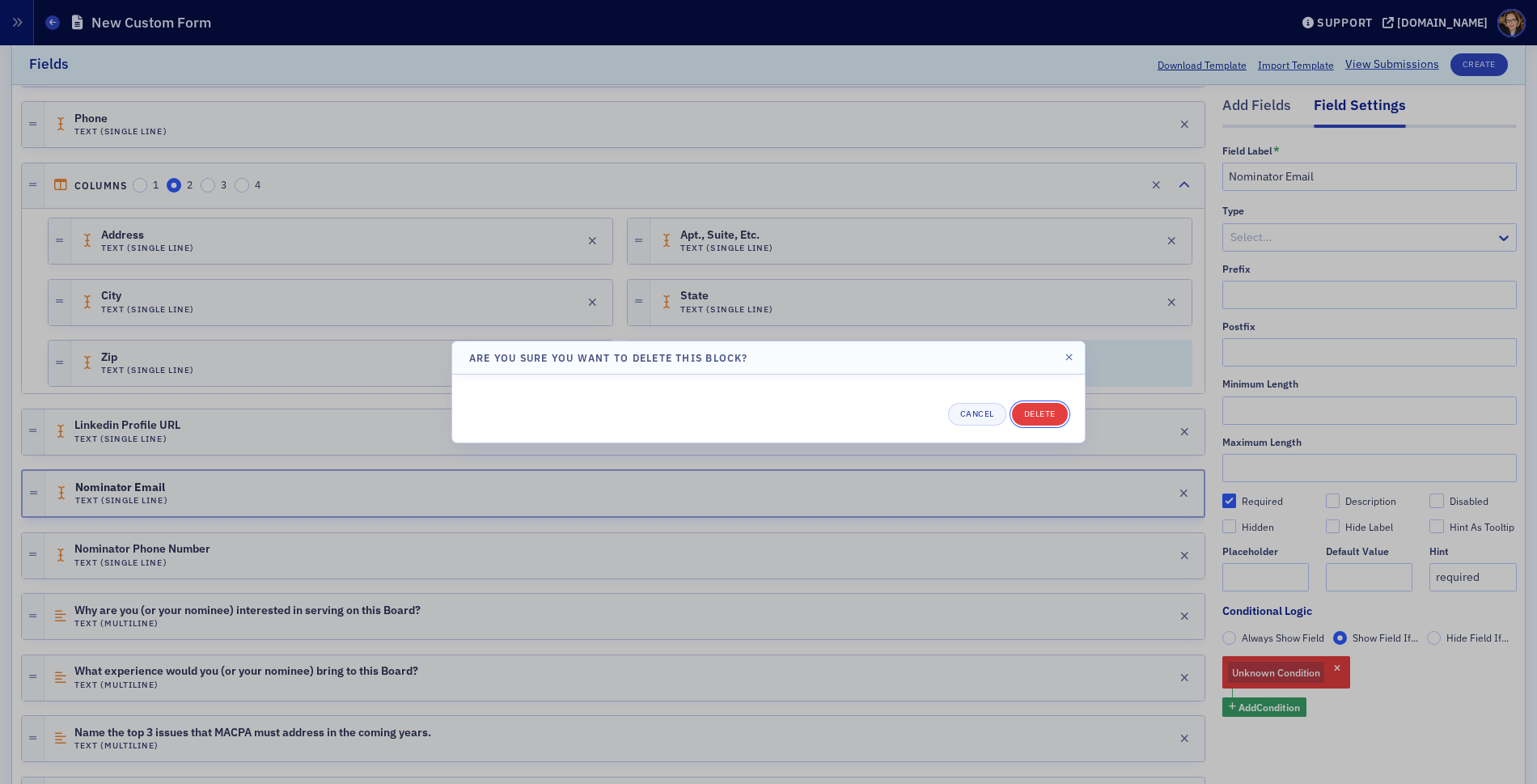
click at [1042, 402] on button "Delete" at bounding box center [1040, 413] width 56 height 23
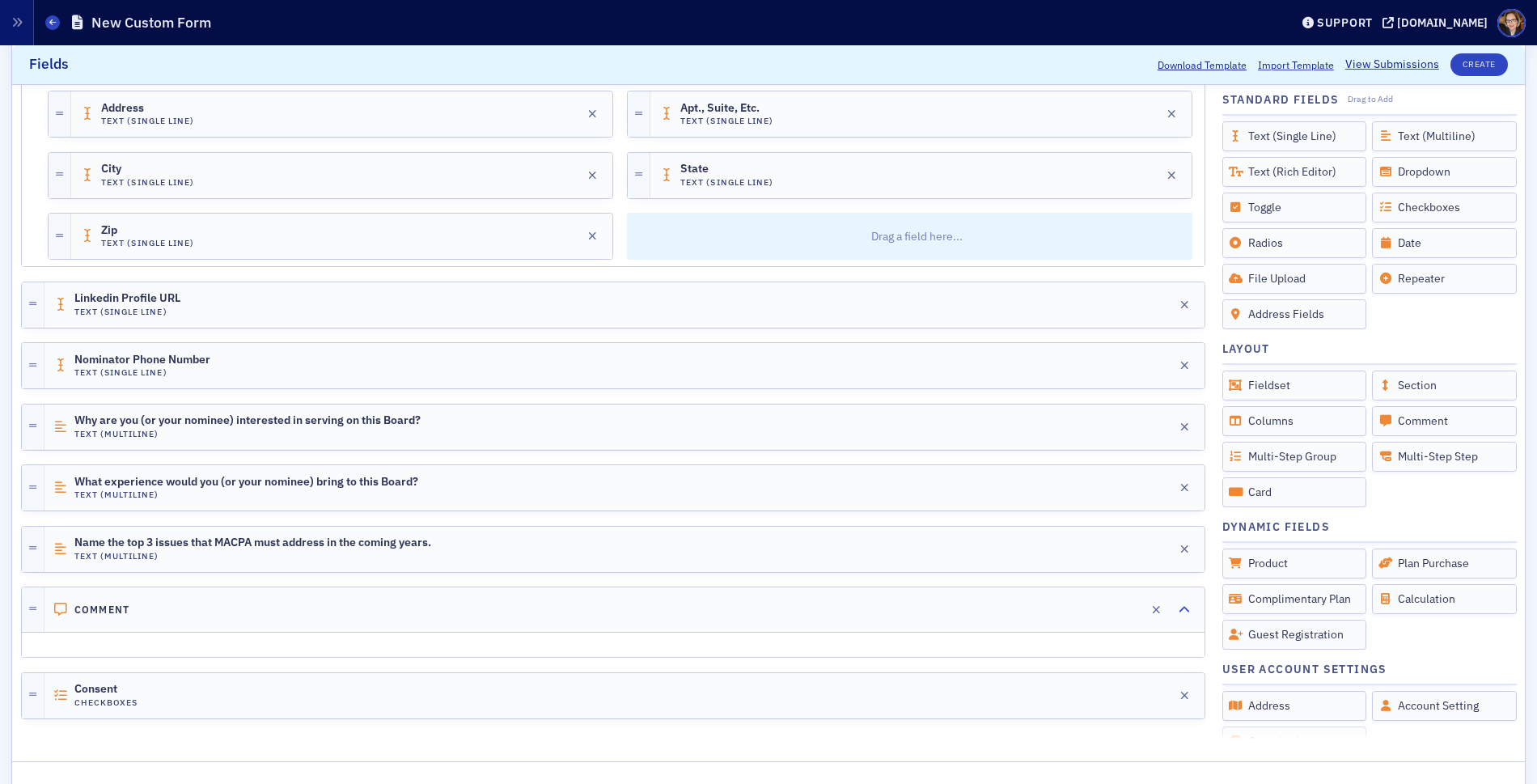
scroll to position [847, 0]
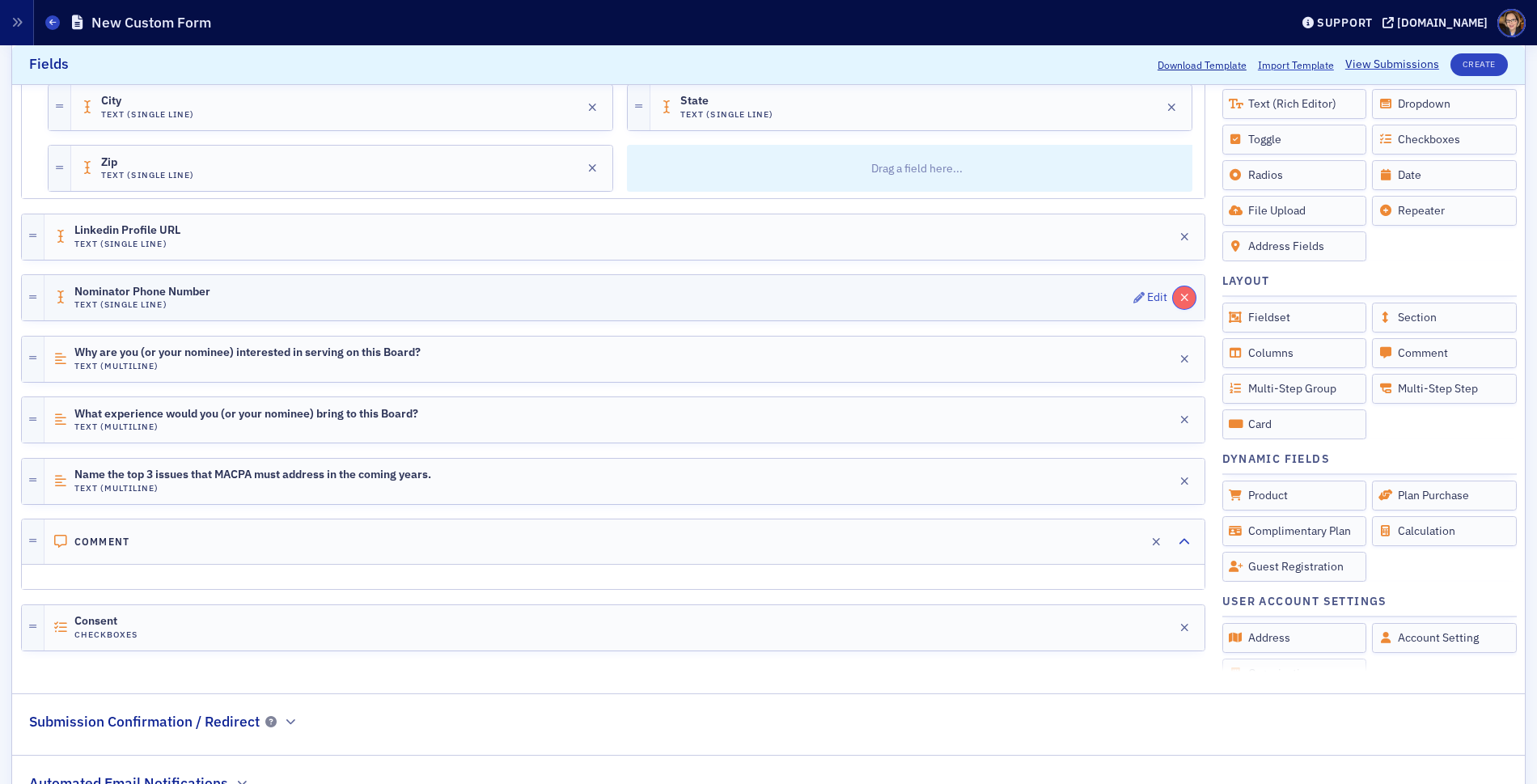
click at [1180, 298] on icon "button" at bounding box center [1185, 298] width 9 height 11
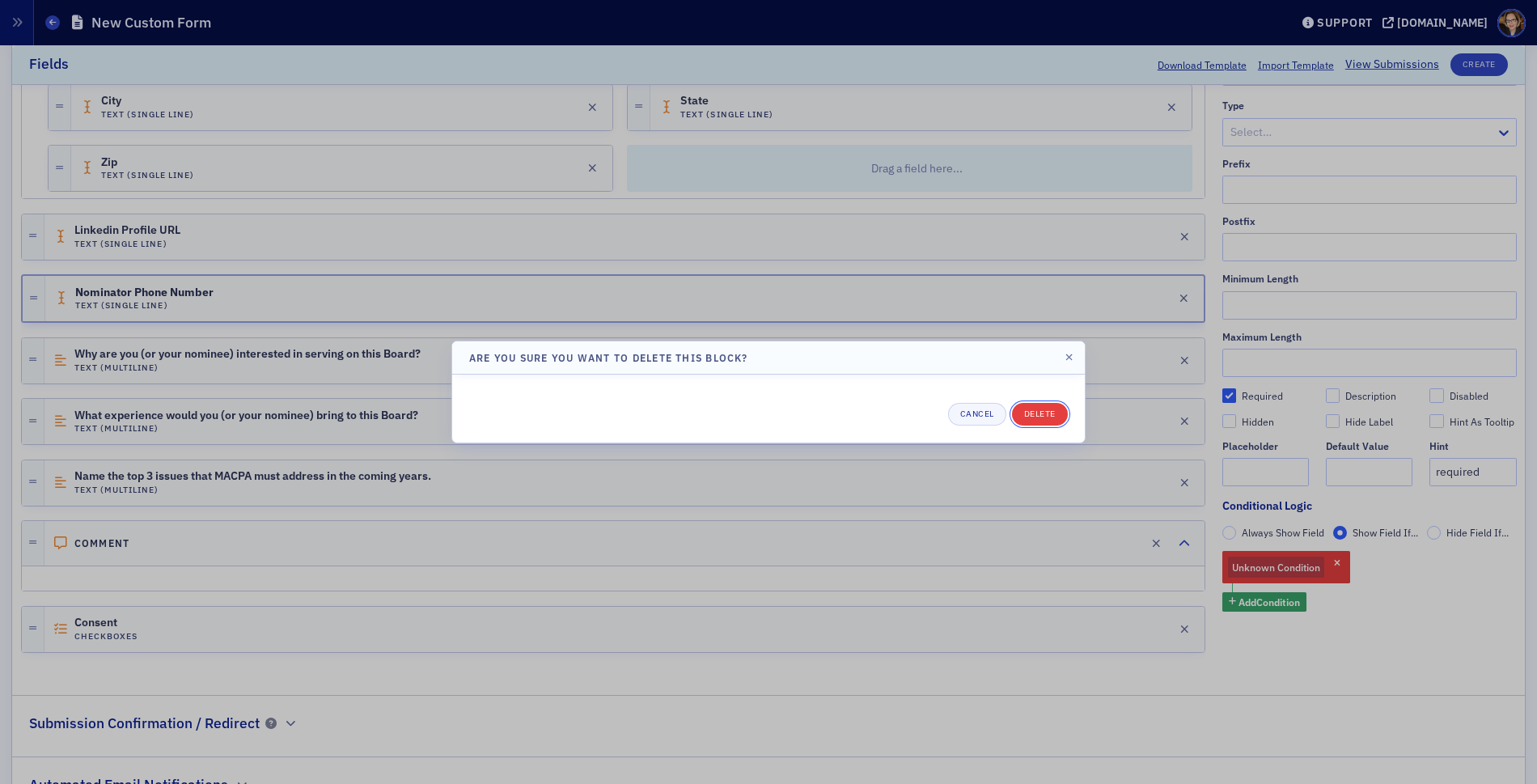
click at [1045, 412] on button "Delete" at bounding box center [1040, 413] width 56 height 23
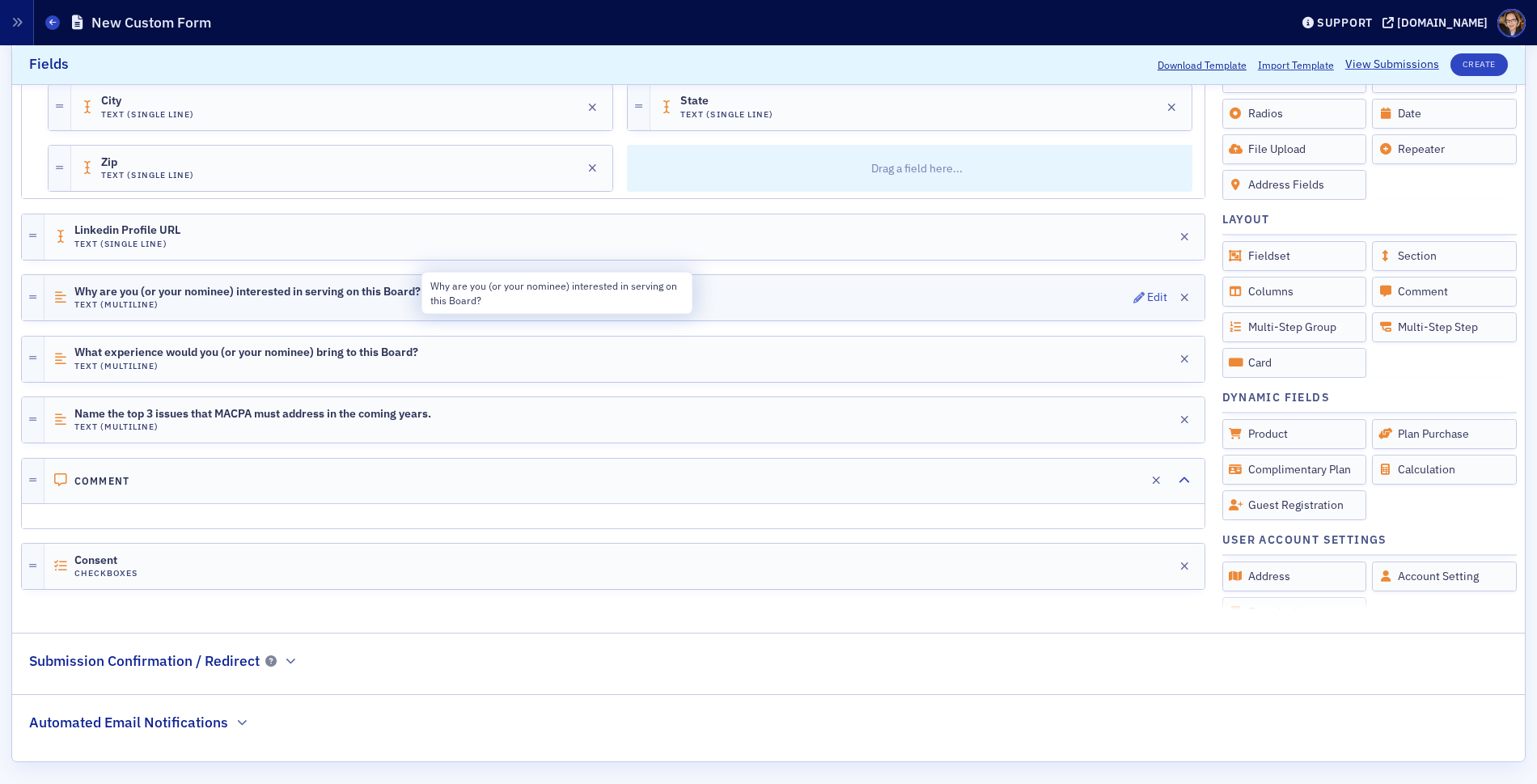
click at [210, 296] on span "Why are you (or your nominee) interested in serving on this Board?" at bounding box center [247, 292] width 346 height 13
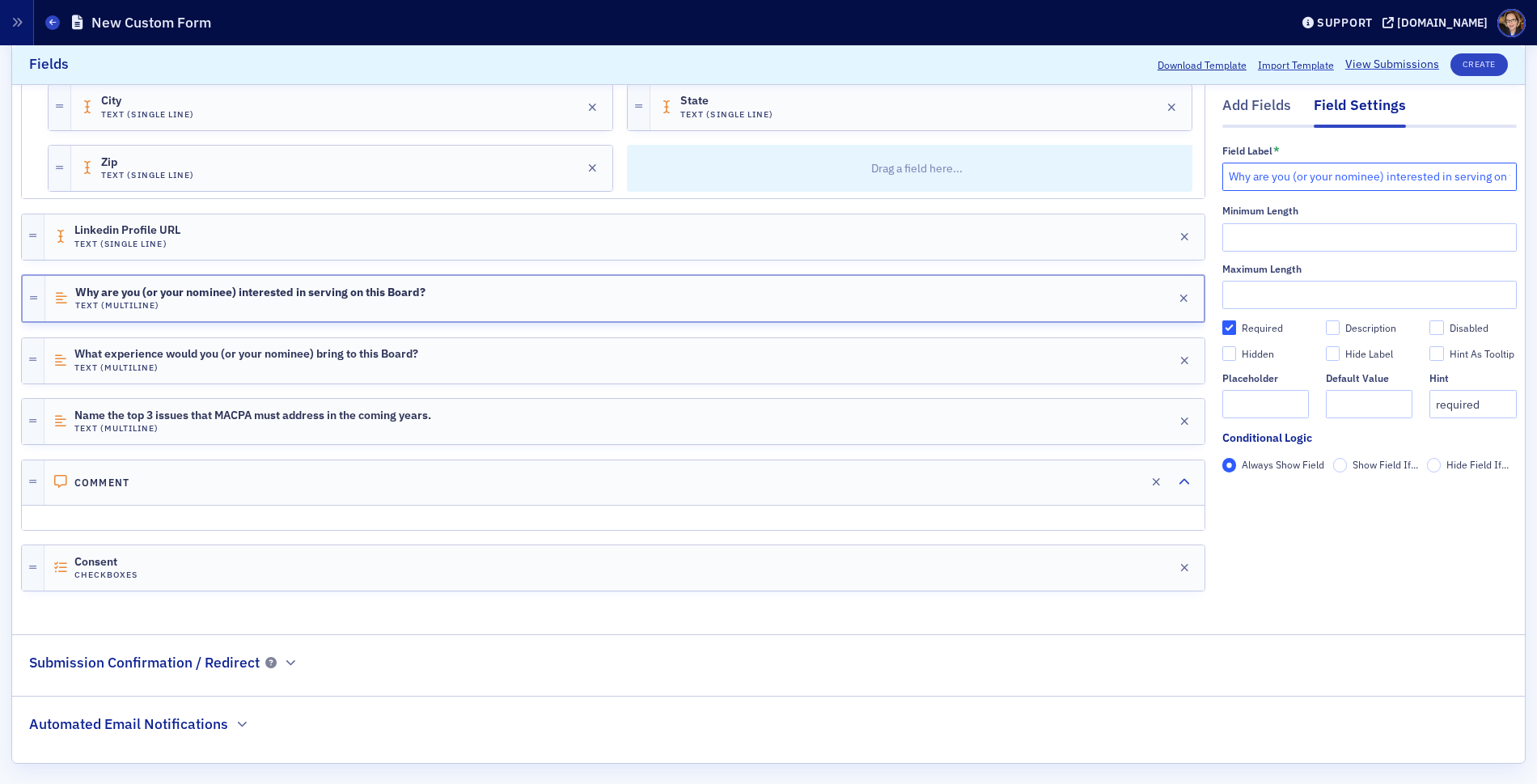
drag, startPoint x: 1281, startPoint y: 182, endPoint x: 1376, endPoint y: 182, distance: 95.0
click at [1376, 182] on input "Why are you (or your nominee) interested in serving on this Board?" at bounding box center [1369, 176] width 295 height 28
click at [1447, 179] on input "Why are you interested in serving on this Board?" at bounding box center [1369, 176] width 295 height 28
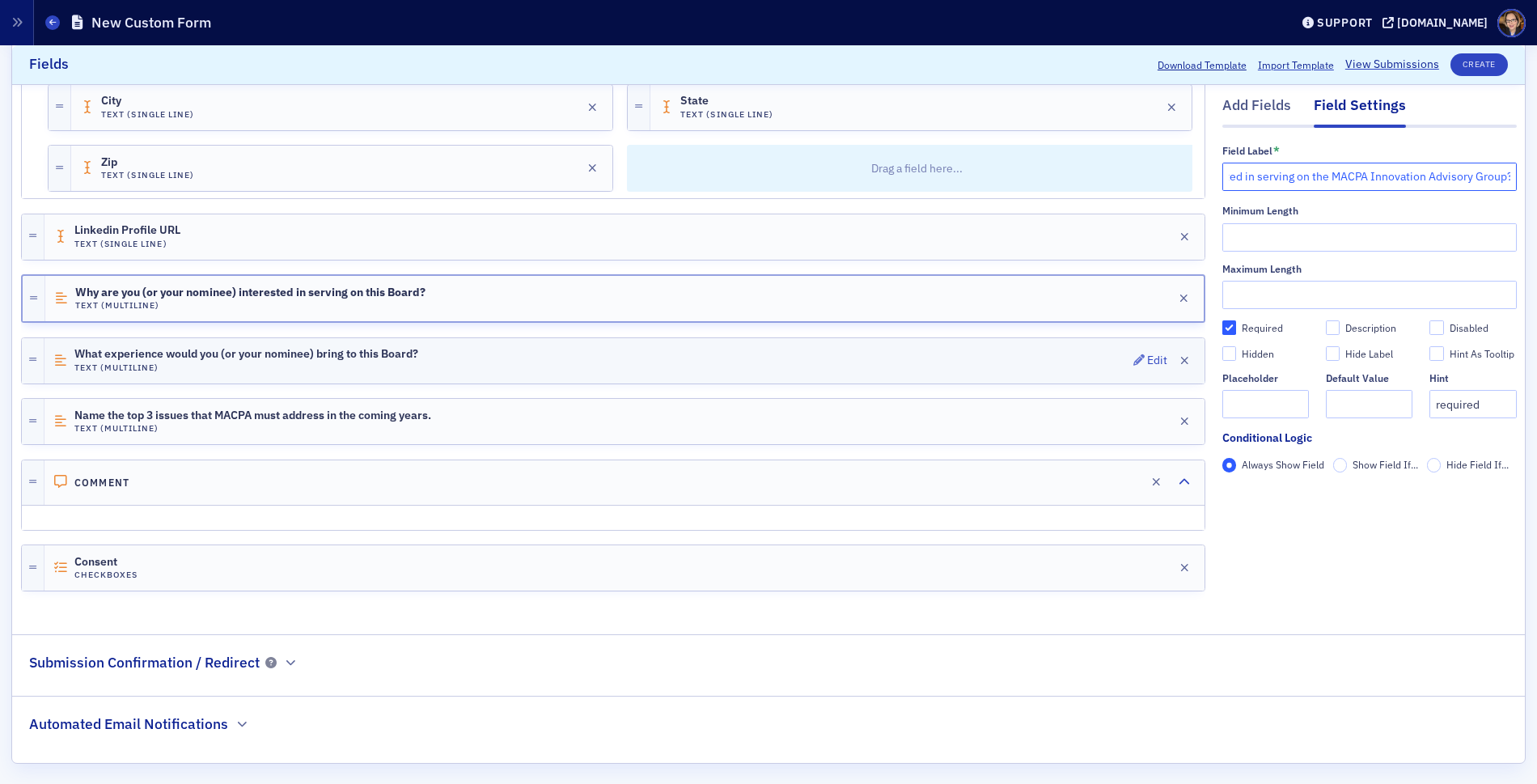
type input "Why are you interested in serving on the MACPA Innovation Advisory Group?"
click at [296, 362] on h4 "Text (Multiline)" at bounding box center [246, 368] width 344 height 11
drag, startPoint x: 1357, startPoint y: 178, endPoint x: 1454, endPoint y: 182, distance: 97.1
click at [1454, 182] on input "What experience would you (or your nominee) bring to this Board?" at bounding box center [1369, 176] width 295 height 28
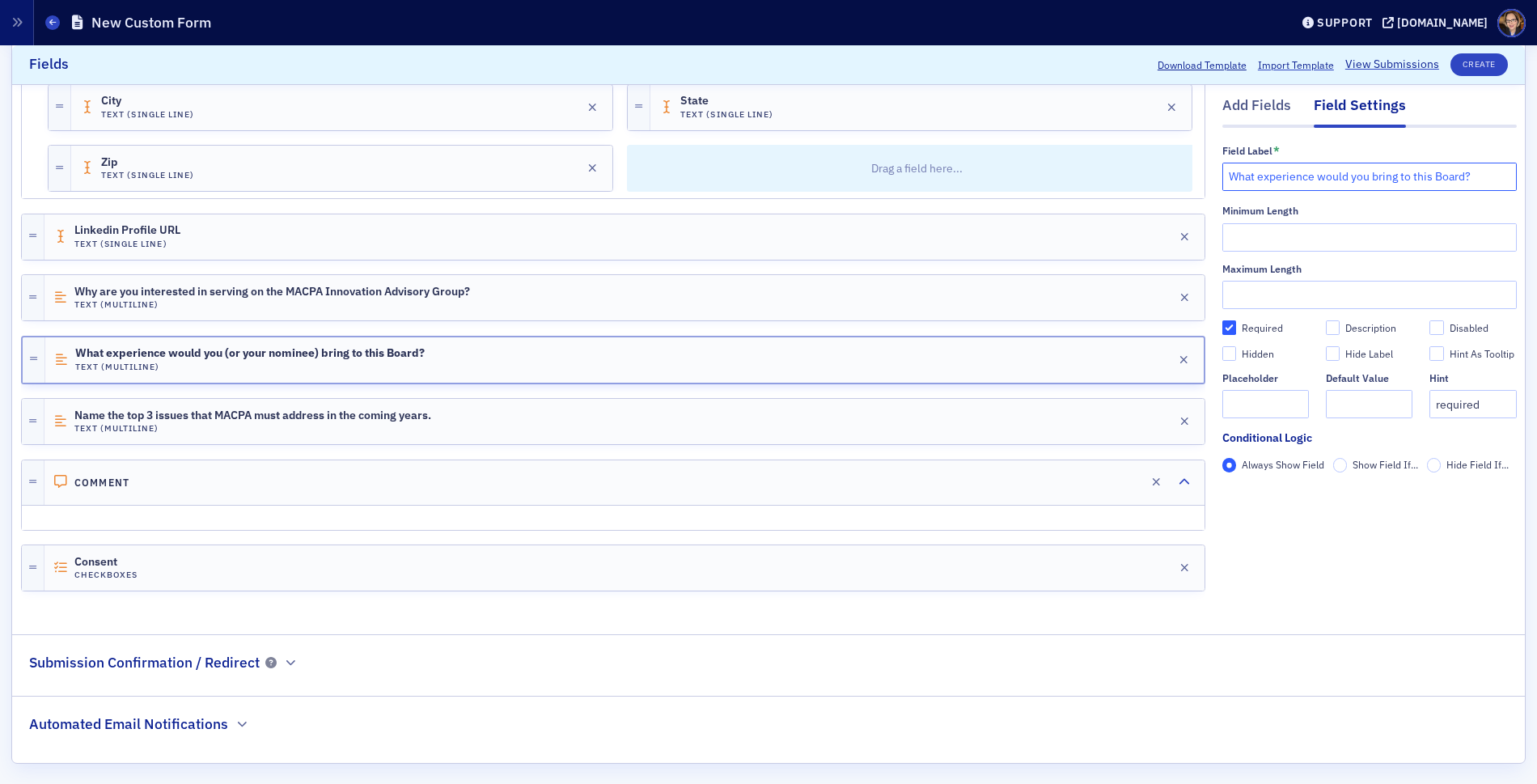
click at [1428, 174] on input "What experience would you bring to this Board?" at bounding box center [1369, 176] width 295 height 28
click at [1429, 174] on input "What experience would you bring to this Board?" at bounding box center [1369, 176] width 295 height 28
type input "What experience would you bring to this advisory group?"
click at [945, 423] on div "Name the top 3 issues that MACPA must address in the coming years. Text (Multil…" at bounding box center [624, 422] width 1160 height 46
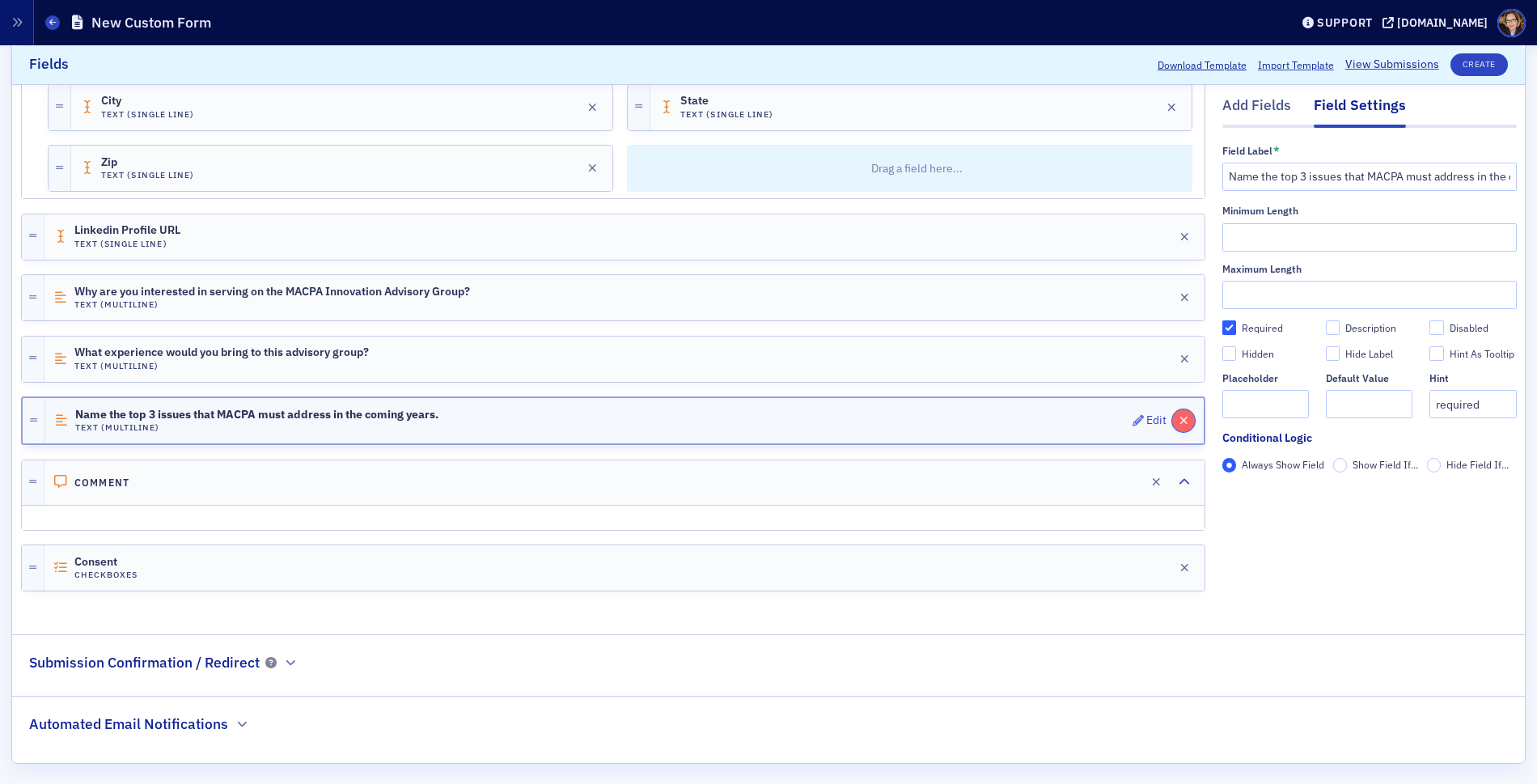
click at [1179, 419] on icon "button" at bounding box center [1184, 421] width 9 height 11
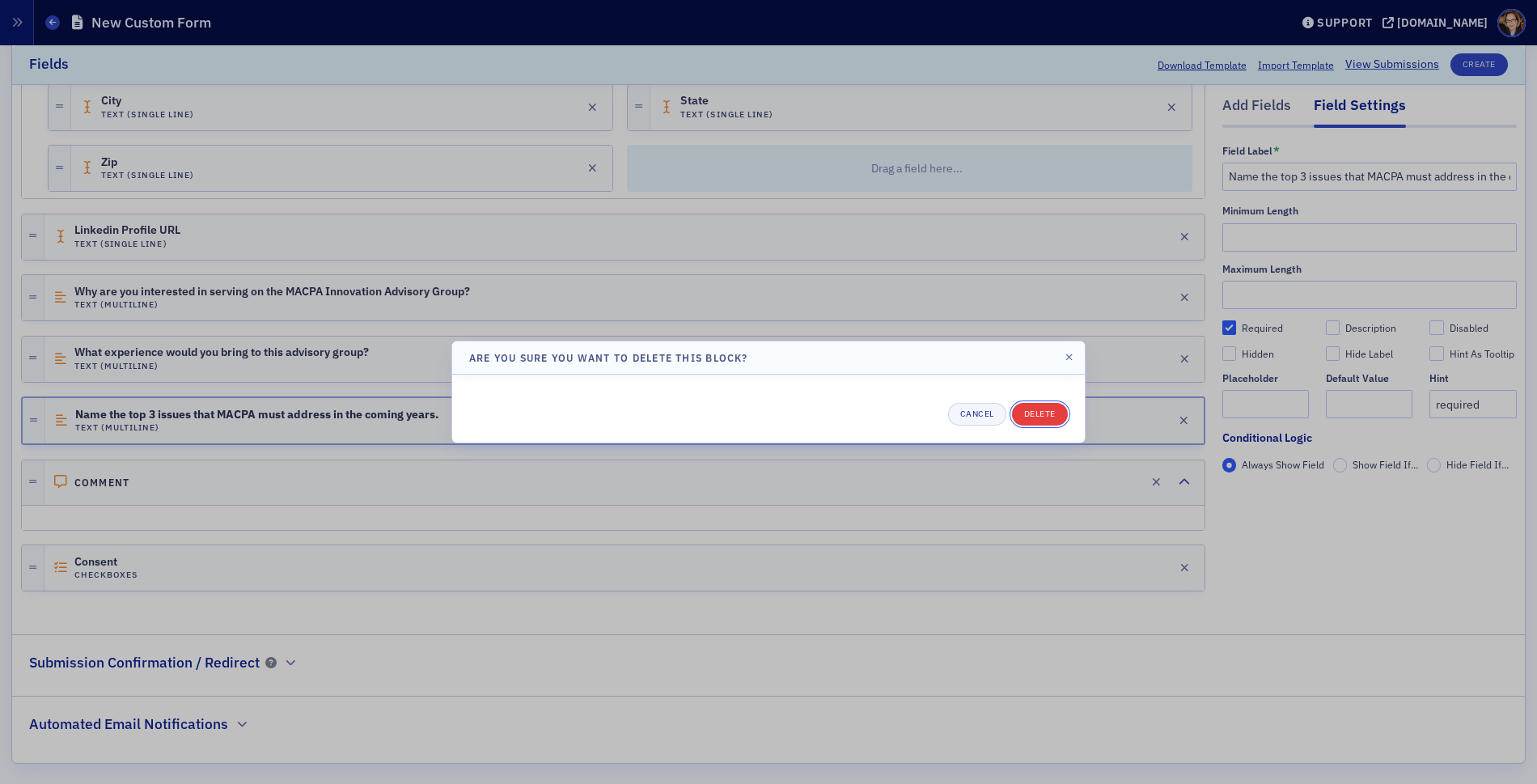
click at [1050, 410] on button "Delete" at bounding box center [1040, 413] width 56 height 23
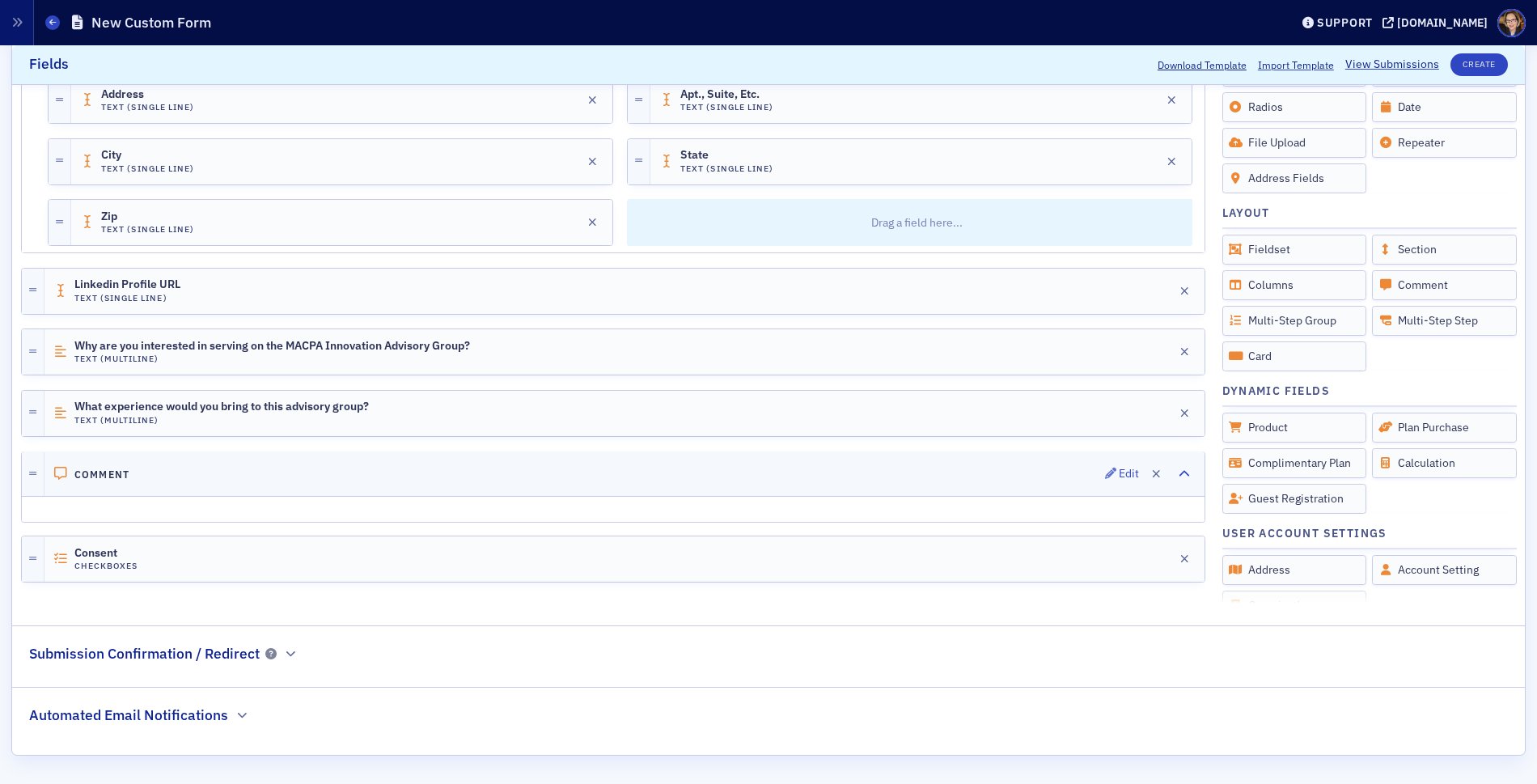
scroll to position [789, 0]
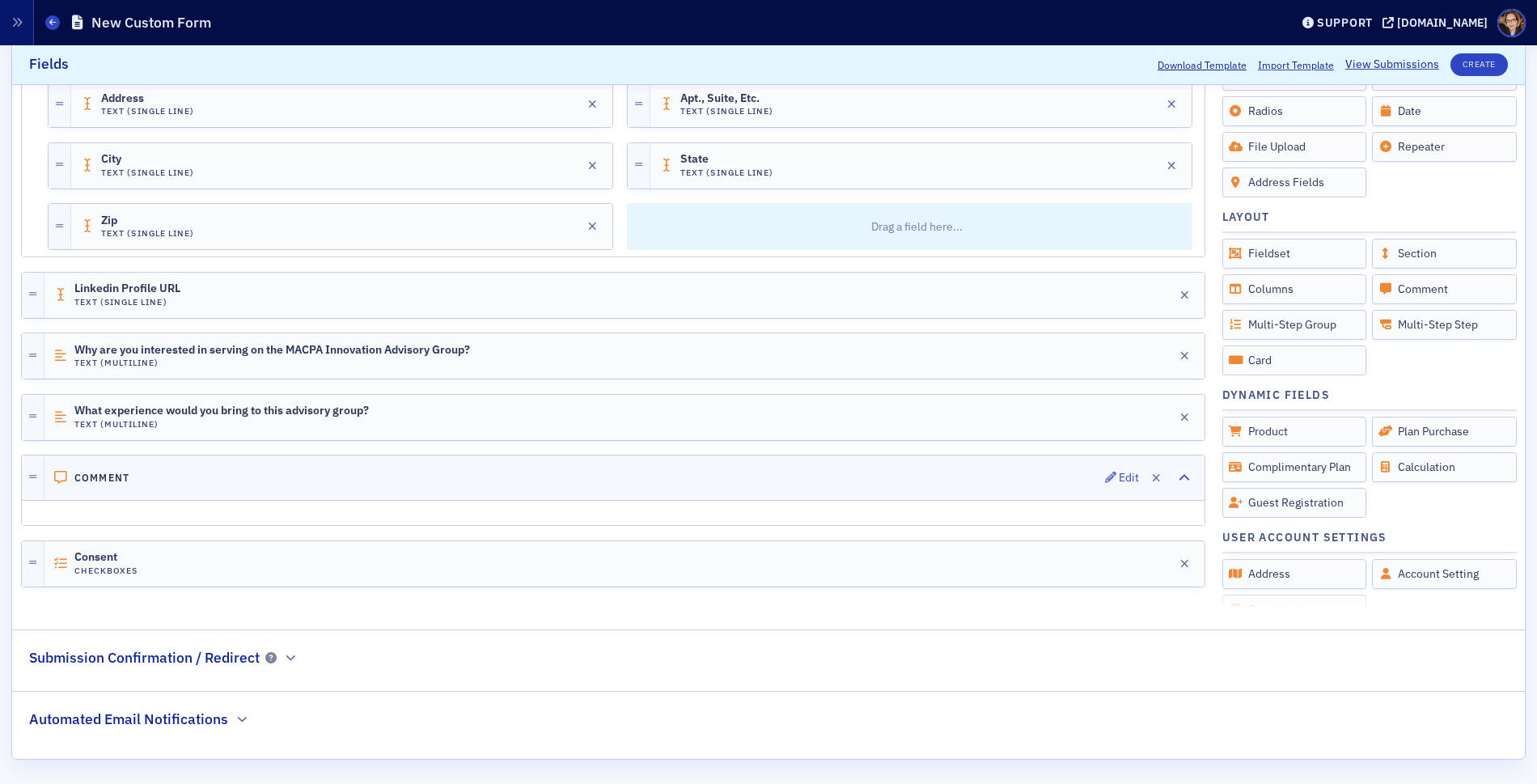
click at [896, 480] on div "Comment Edit" at bounding box center [624, 477] width 1160 height 45
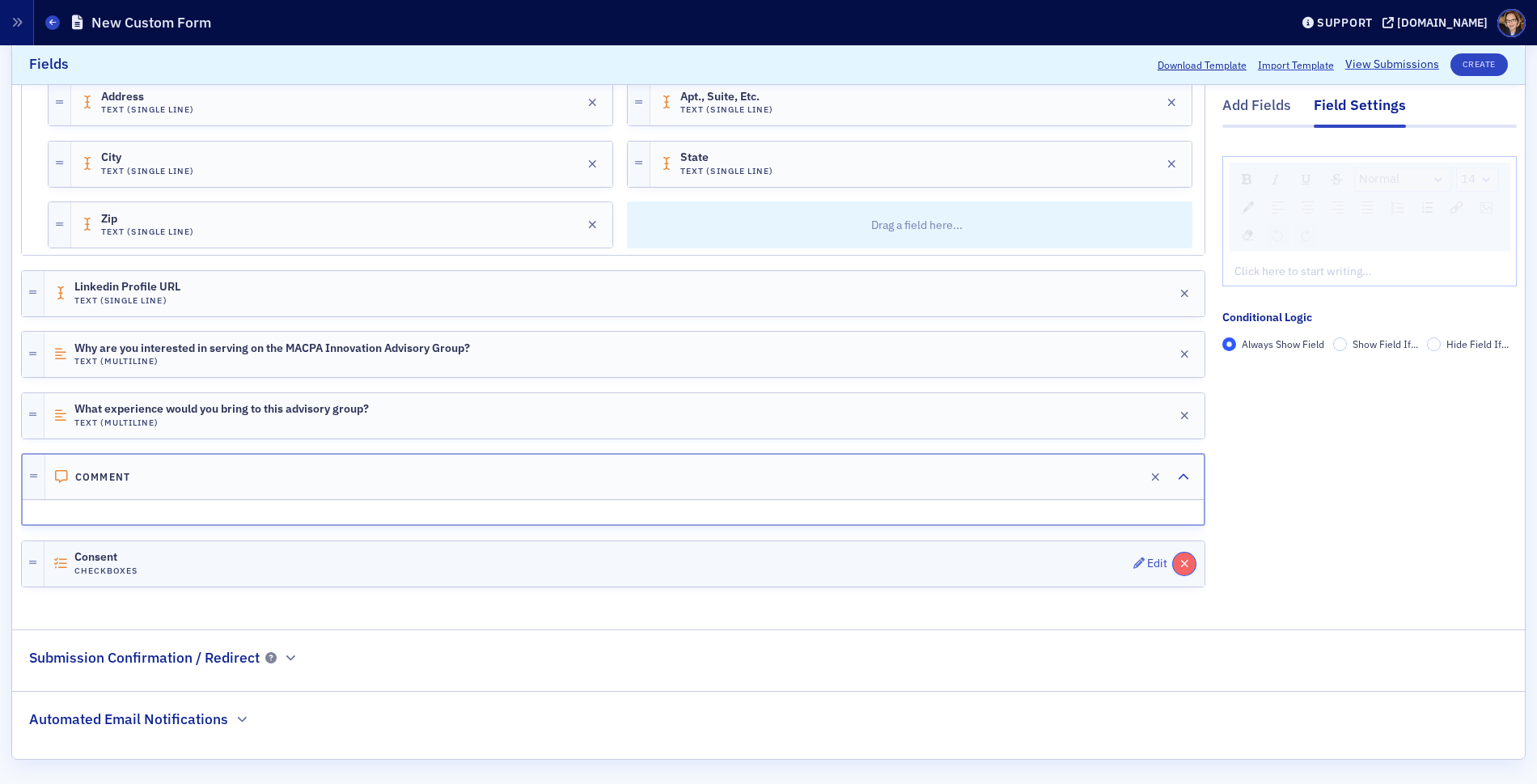
click at [1180, 559] on icon "button" at bounding box center [1185, 564] width 9 height 11
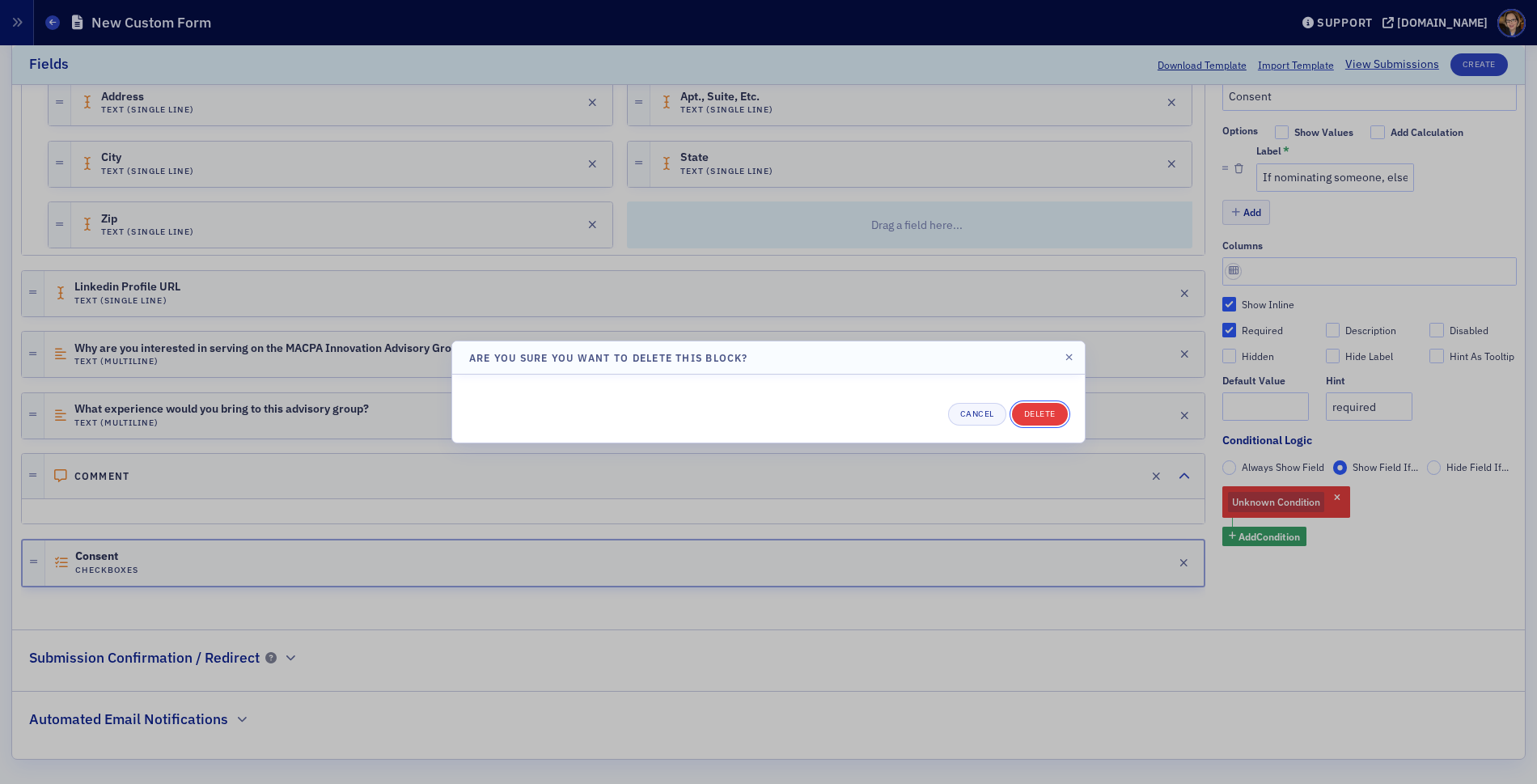
click at [1045, 415] on button "Delete" at bounding box center [1040, 413] width 56 height 23
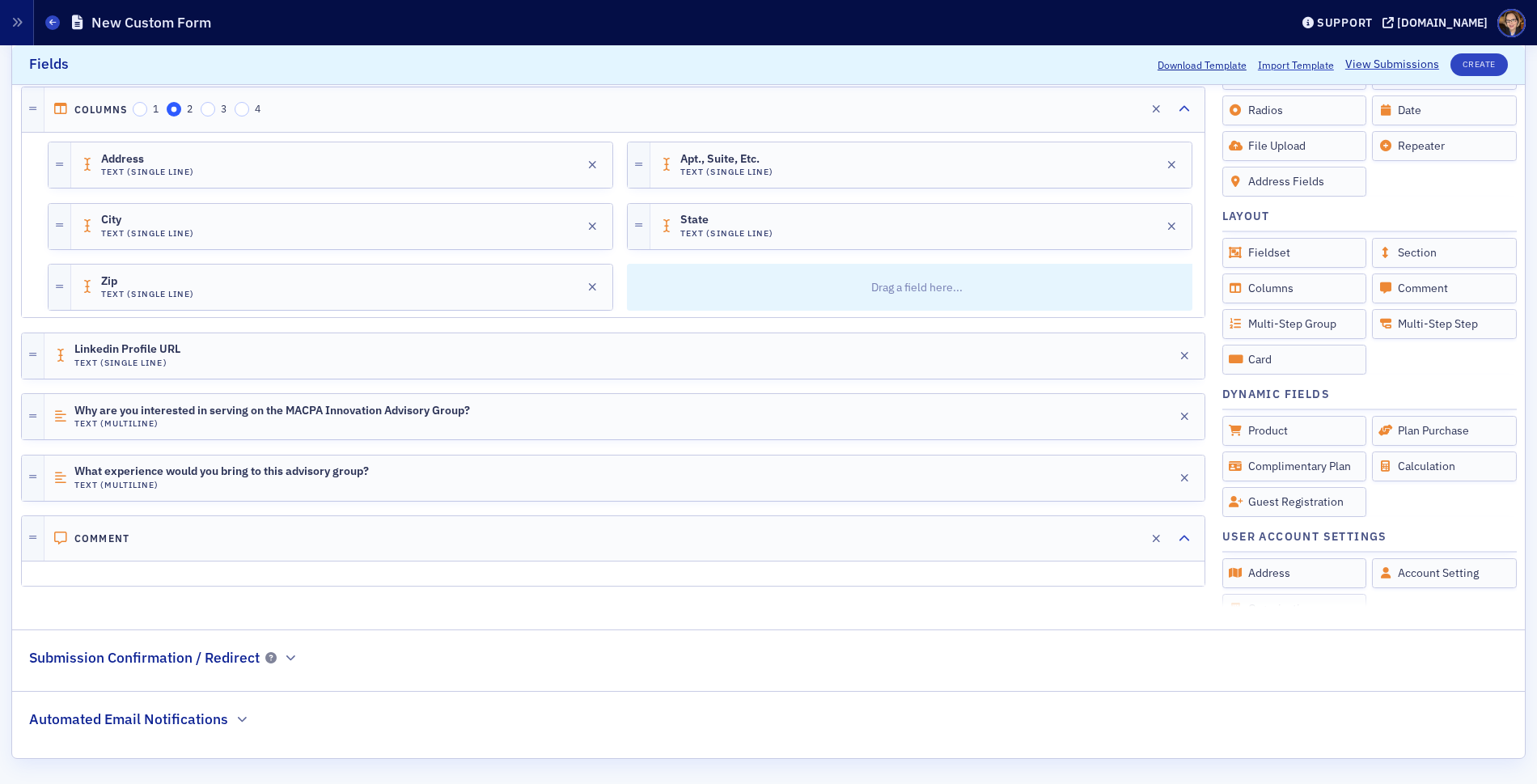
click at [168, 657] on h2 "Submission Confirmation / Redirect" at bounding box center [144, 657] width 231 height 21
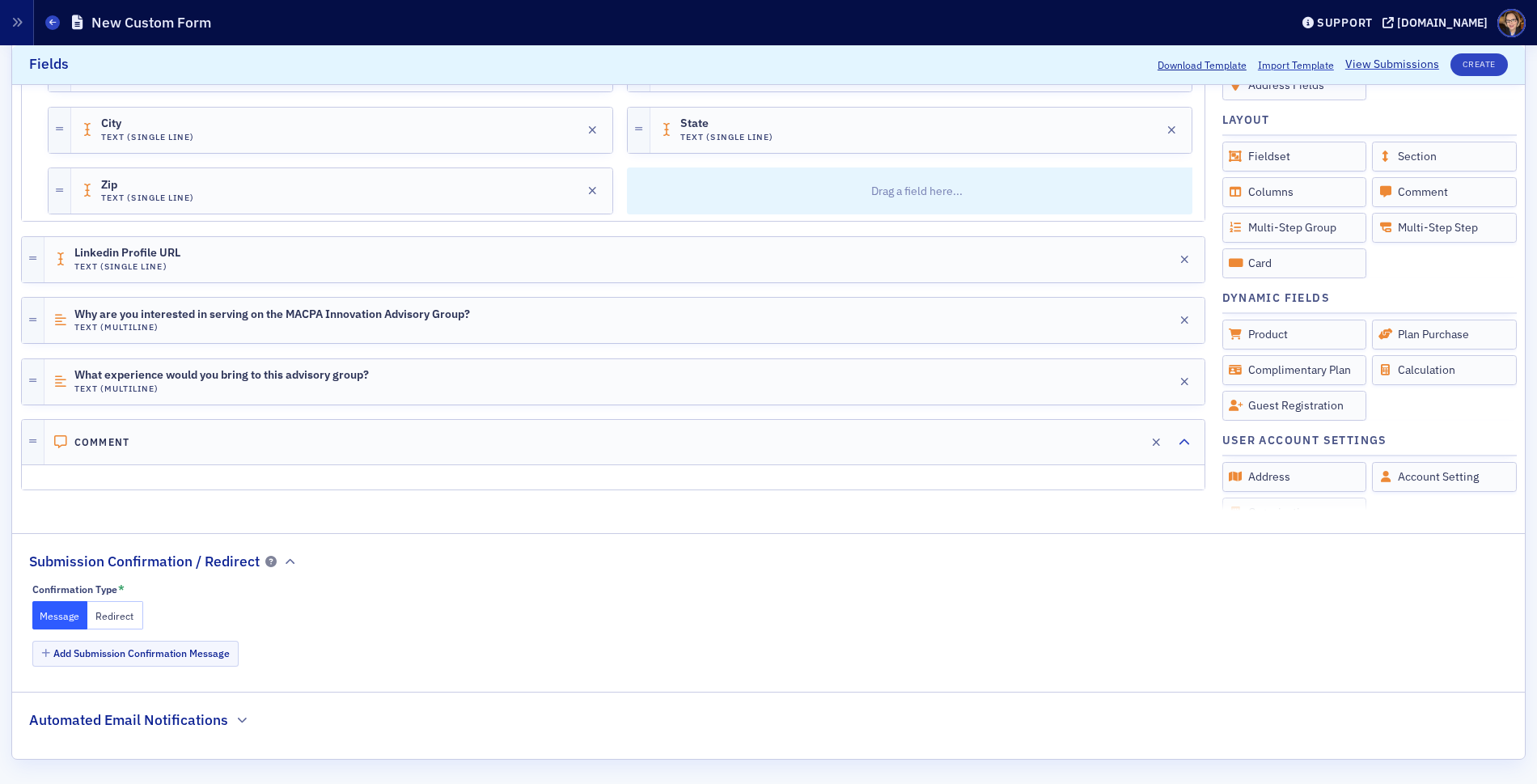
scroll to position [825, 0]
click at [65, 653] on button "Add Submission Confirmation Message" at bounding box center [135, 652] width 207 height 25
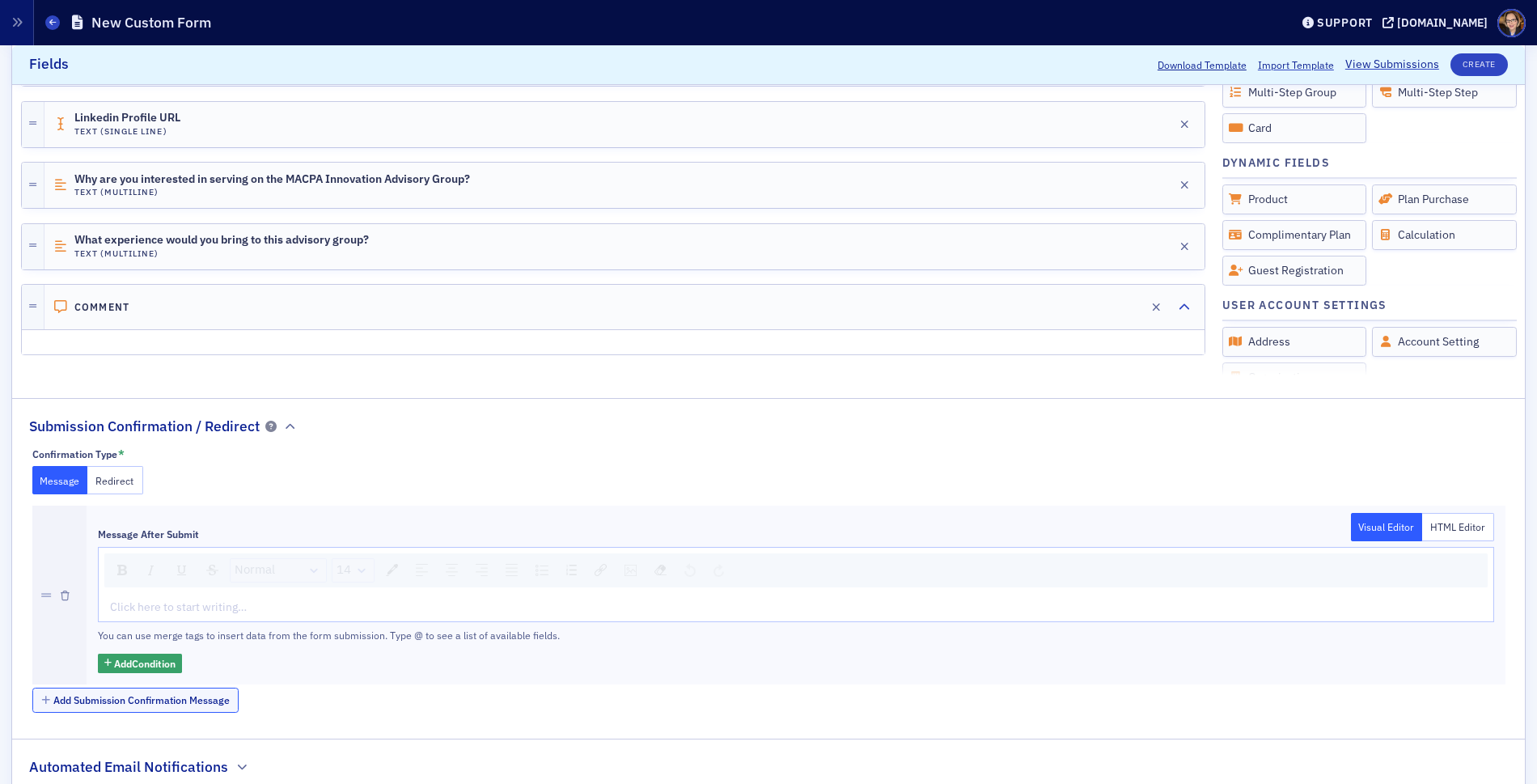
scroll to position [962, 0]
click at [329, 601] on div "rdw-editor" at bounding box center [796, 604] width 1371 height 17
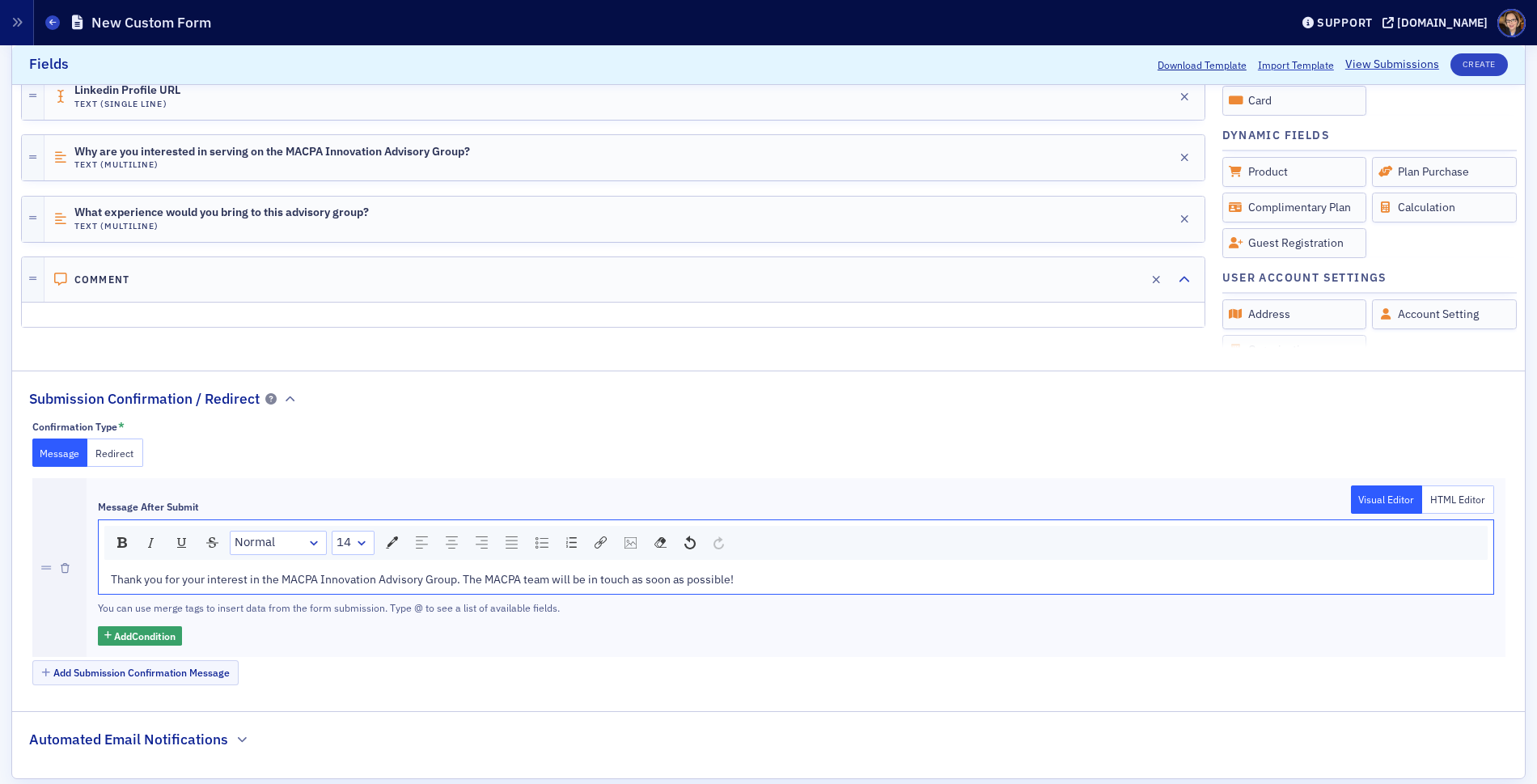
scroll to position [1006, 0]
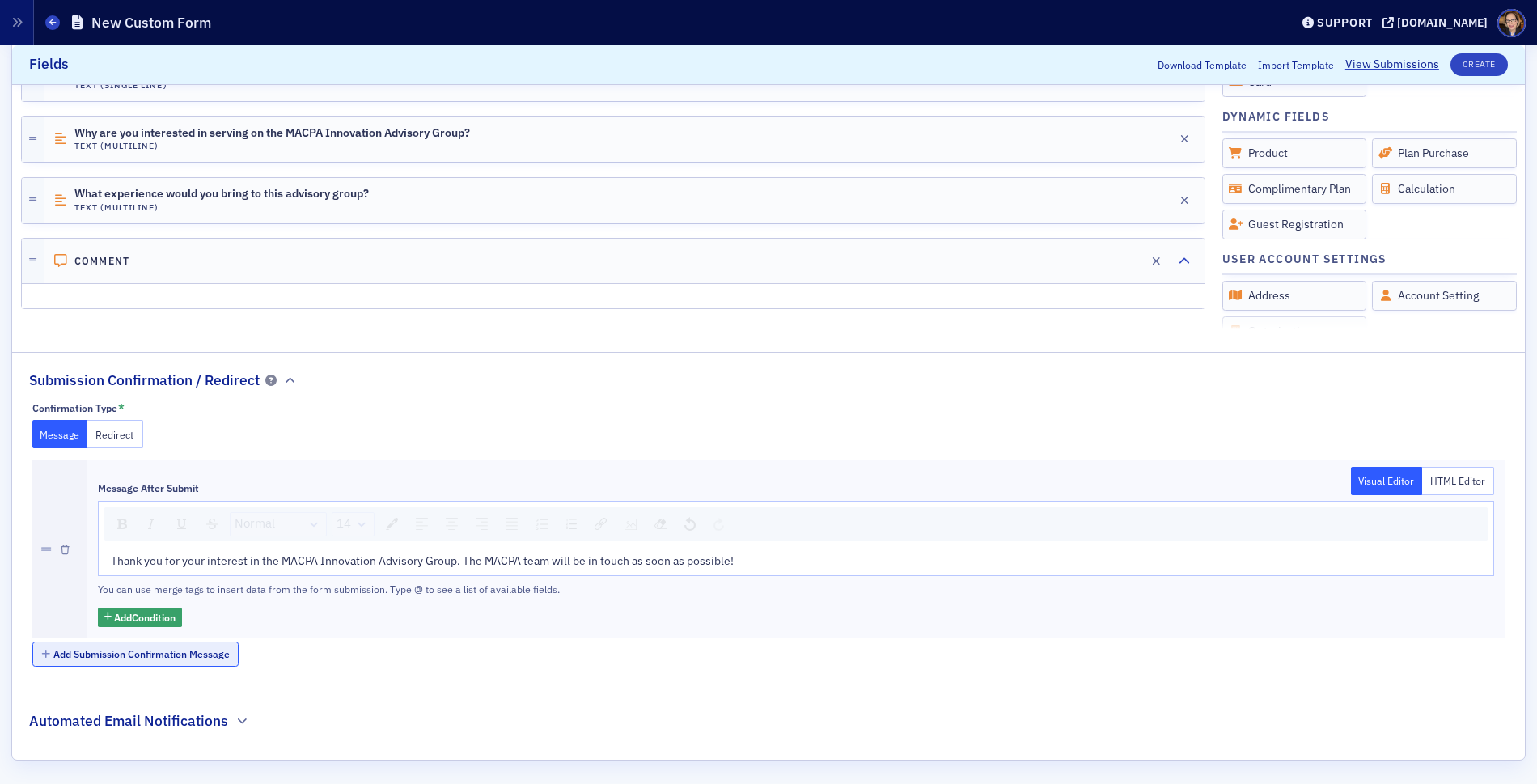
click at [176, 653] on button "Add Submission Confirmation Message" at bounding box center [135, 653] width 207 height 25
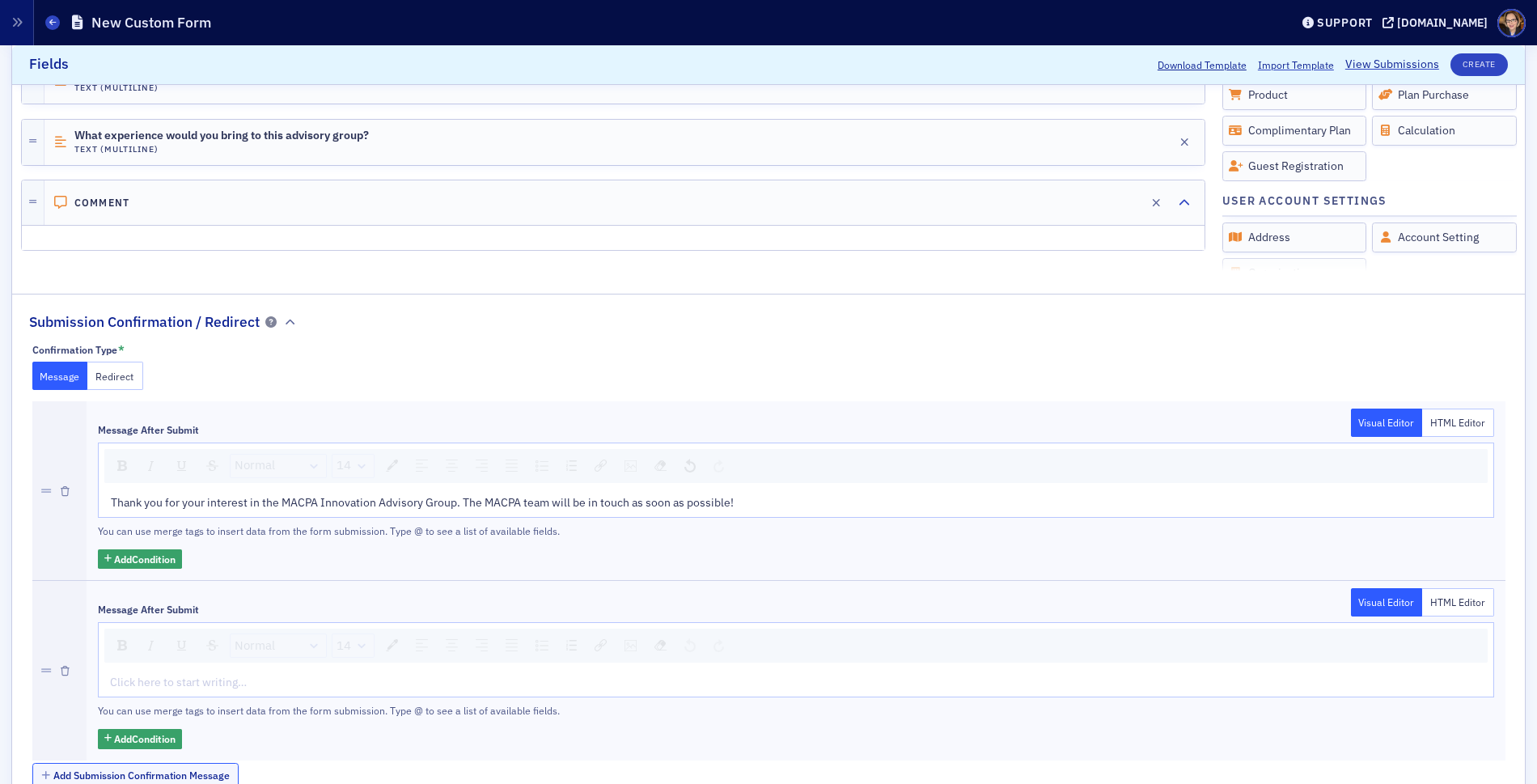
scroll to position [1153, 0]
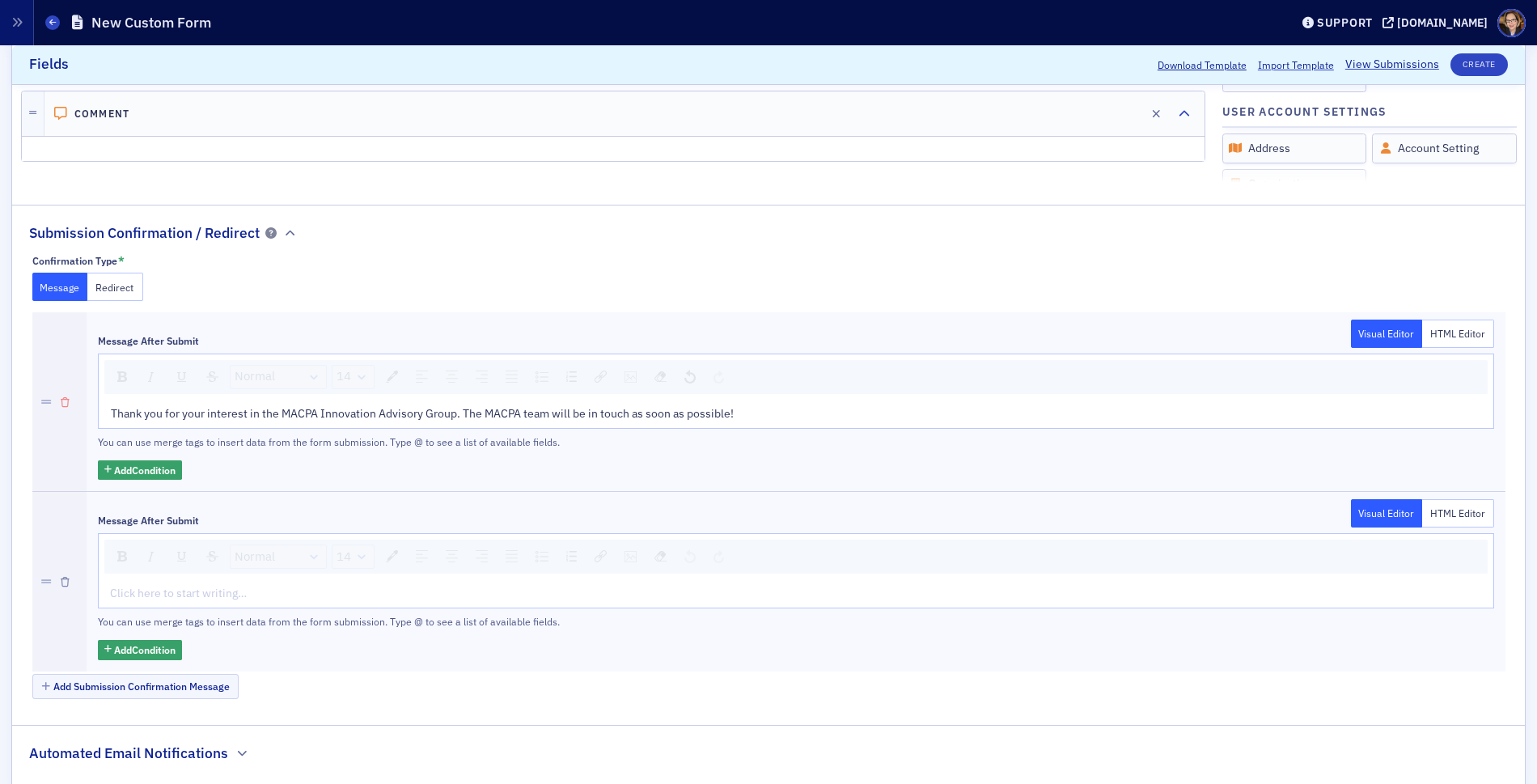
click at [66, 578] on icon "button" at bounding box center [65, 582] width 9 height 10
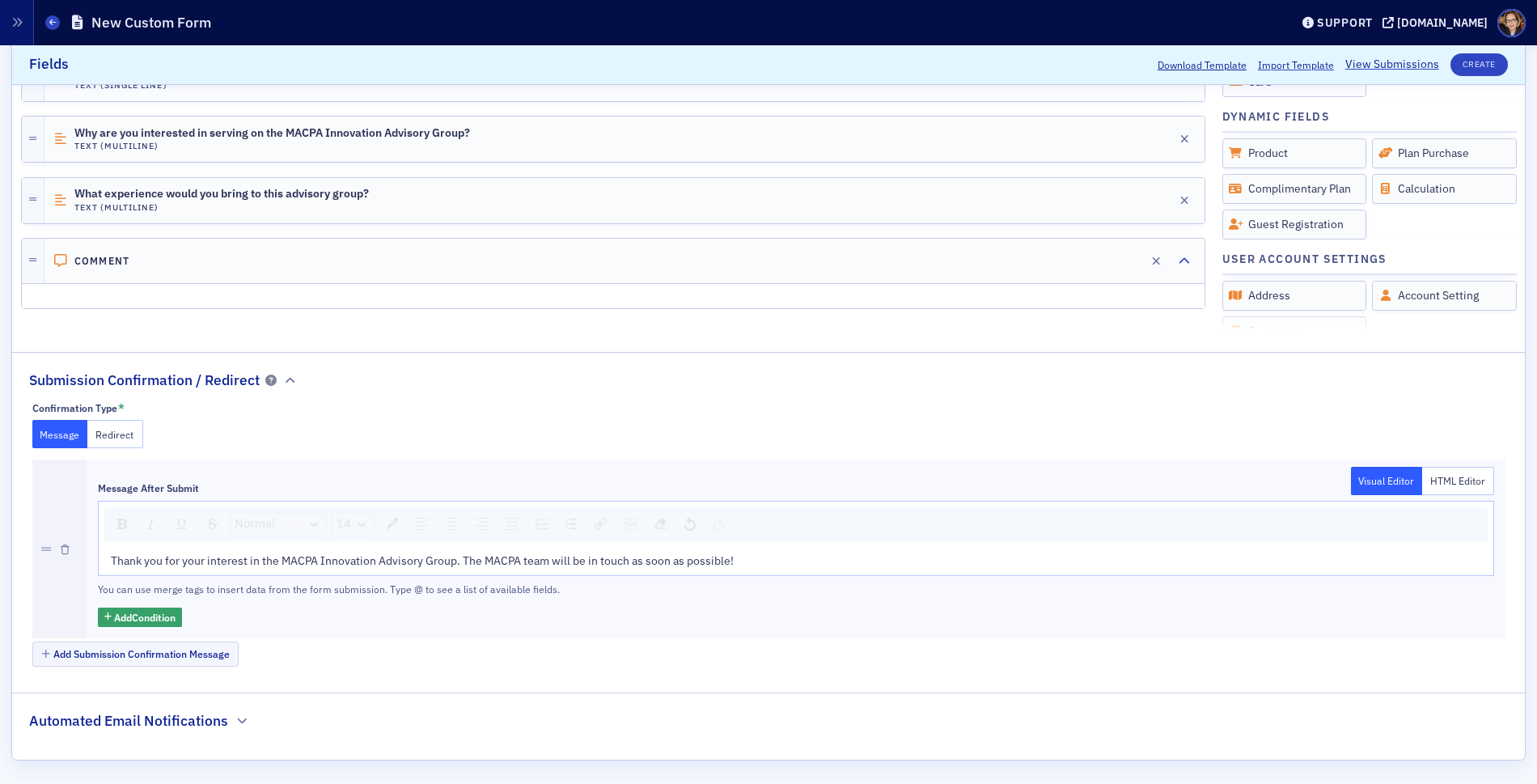
scroll to position [1006, 0]
click at [102, 720] on h2 "Automated Email Notifications" at bounding box center [129, 720] width 199 height 21
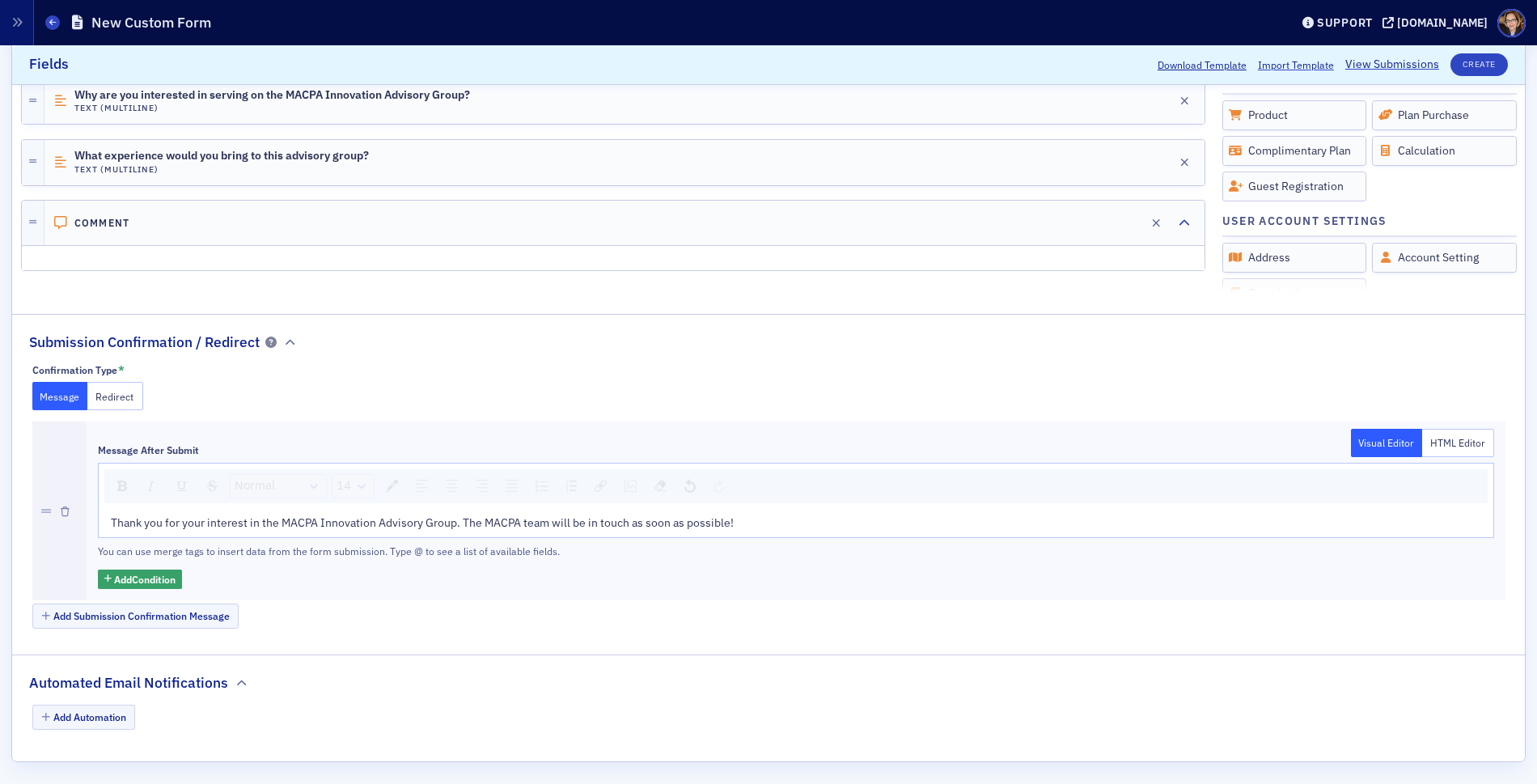
scroll to position [1044, 0]
click at [82, 712] on button "Add Automation" at bounding box center [83, 716] width 103 height 25
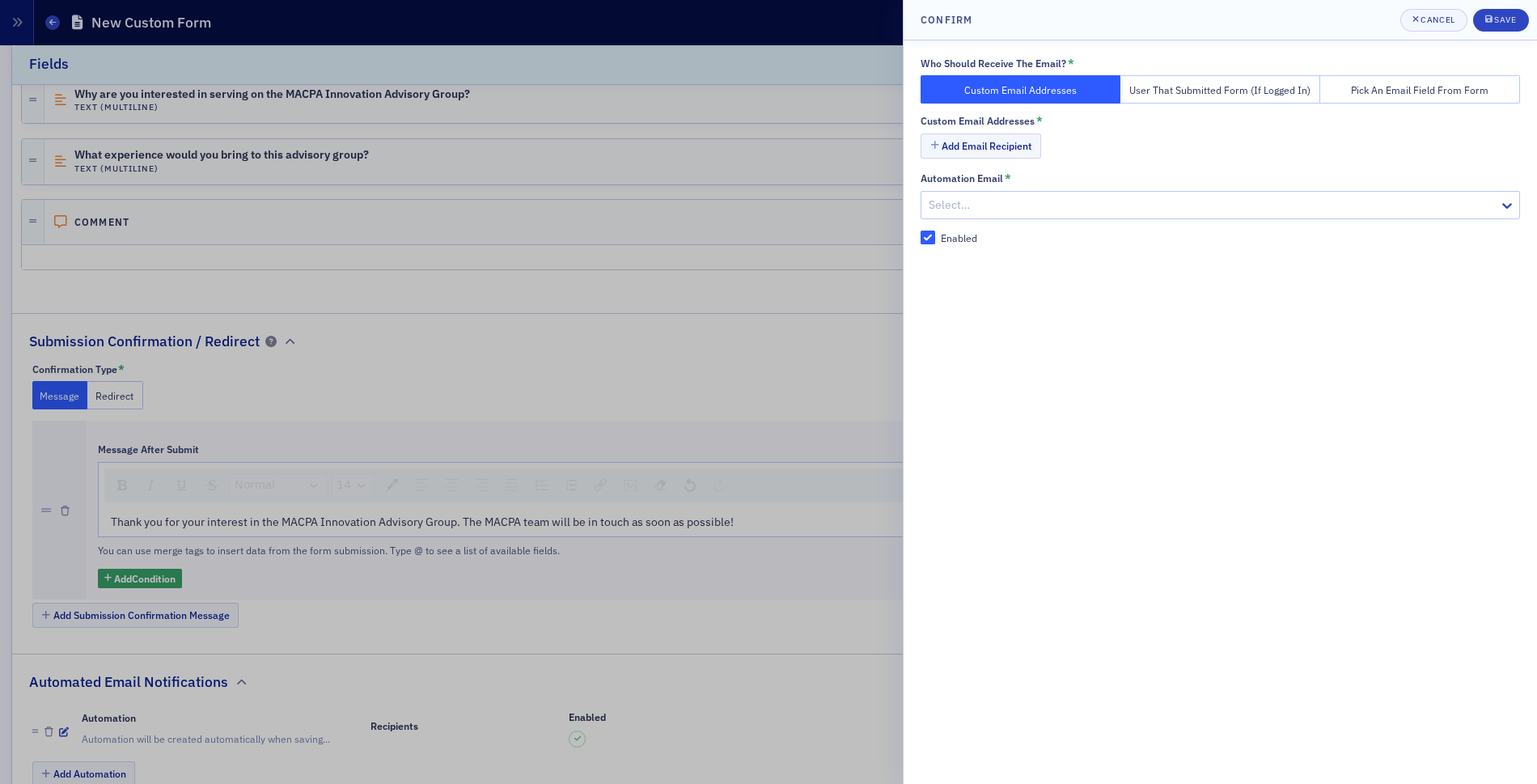
click at [986, 195] on div at bounding box center [1212, 205] width 570 height 20
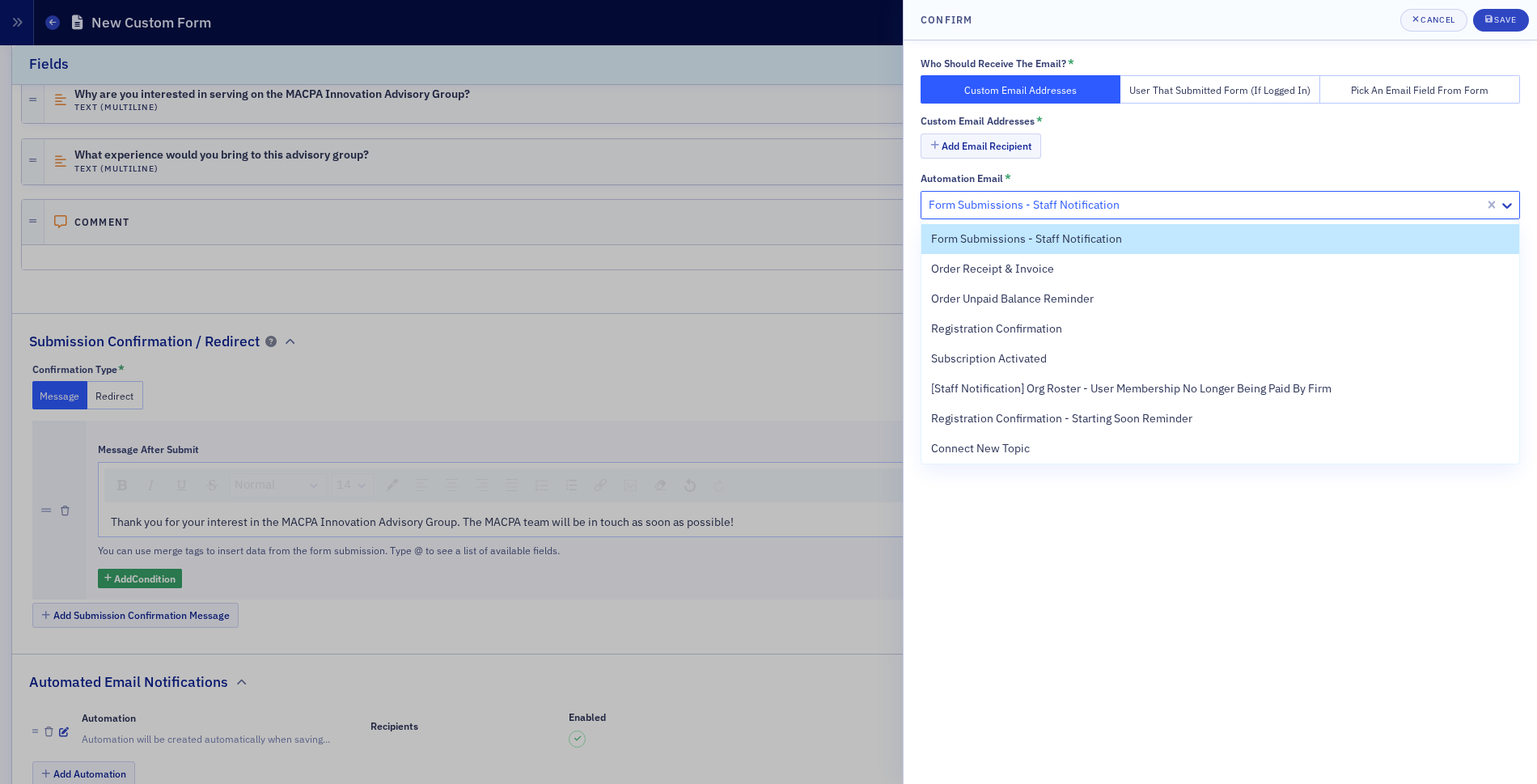
drag, startPoint x: 986, startPoint y: 238, endPoint x: 988, endPoint y: 166, distance: 72.0
click at [986, 237] on span "Form Submissions - Staff Notification" at bounding box center [1026, 239] width 191 height 17
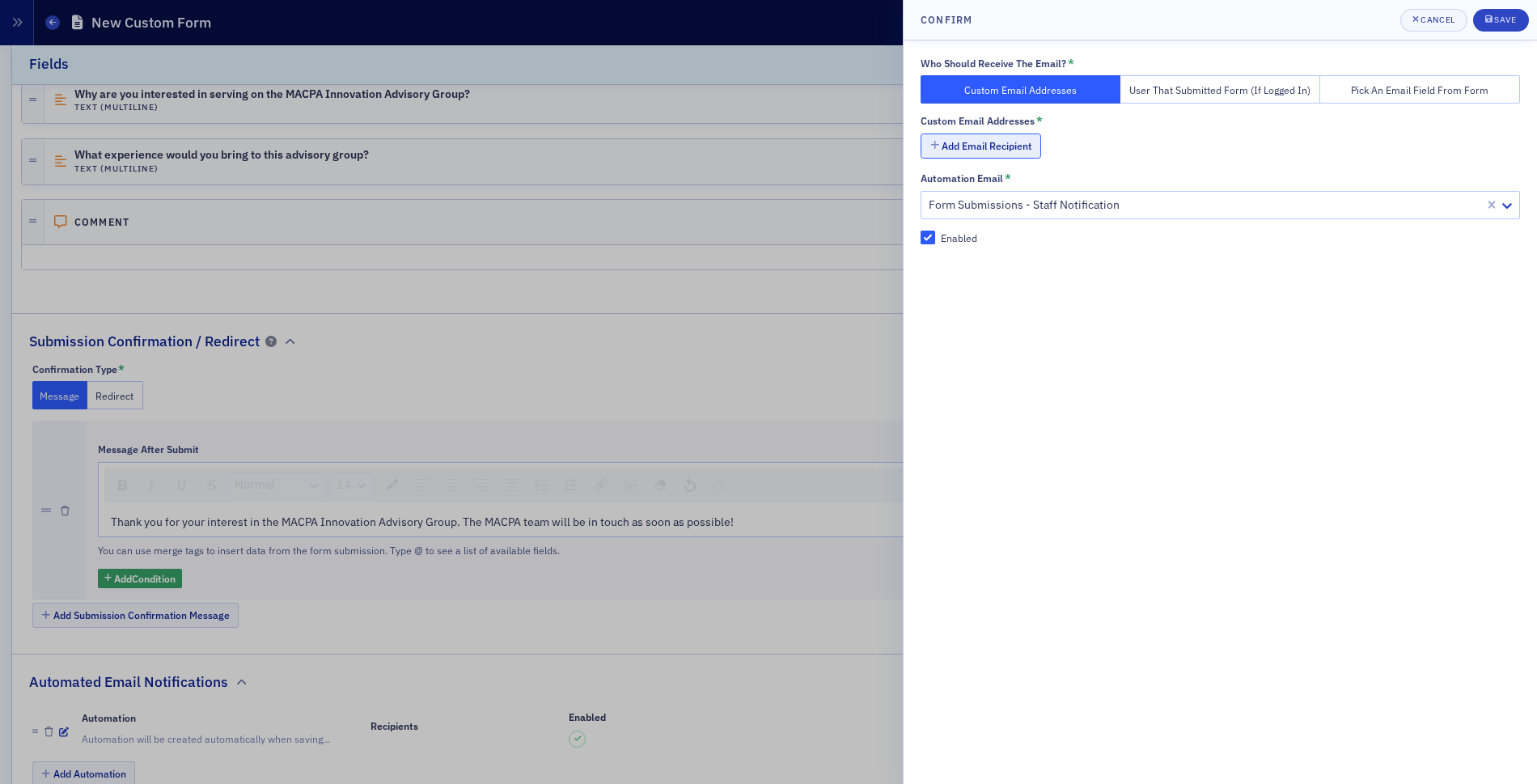
click at [986, 138] on button "Add Email Recipient" at bounding box center [981, 145] width 120 height 25
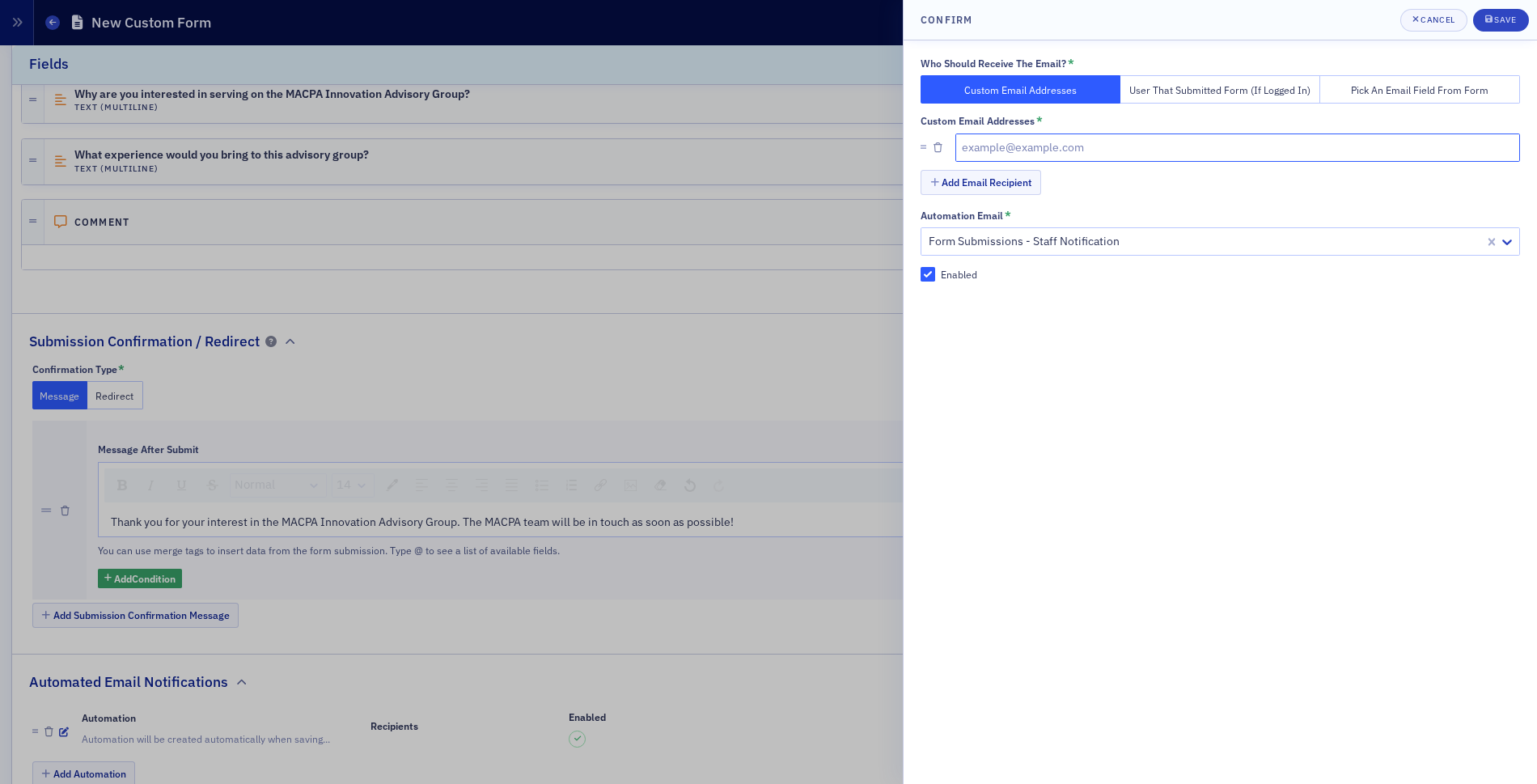
click at [986, 143] on input "text" at bounding box center [1239, 147] width 566 height 28
type input "michelle@macpa.org"
click at [1494, 17] on div "submit" at bounding box center [1490, 20] width 10 height 13
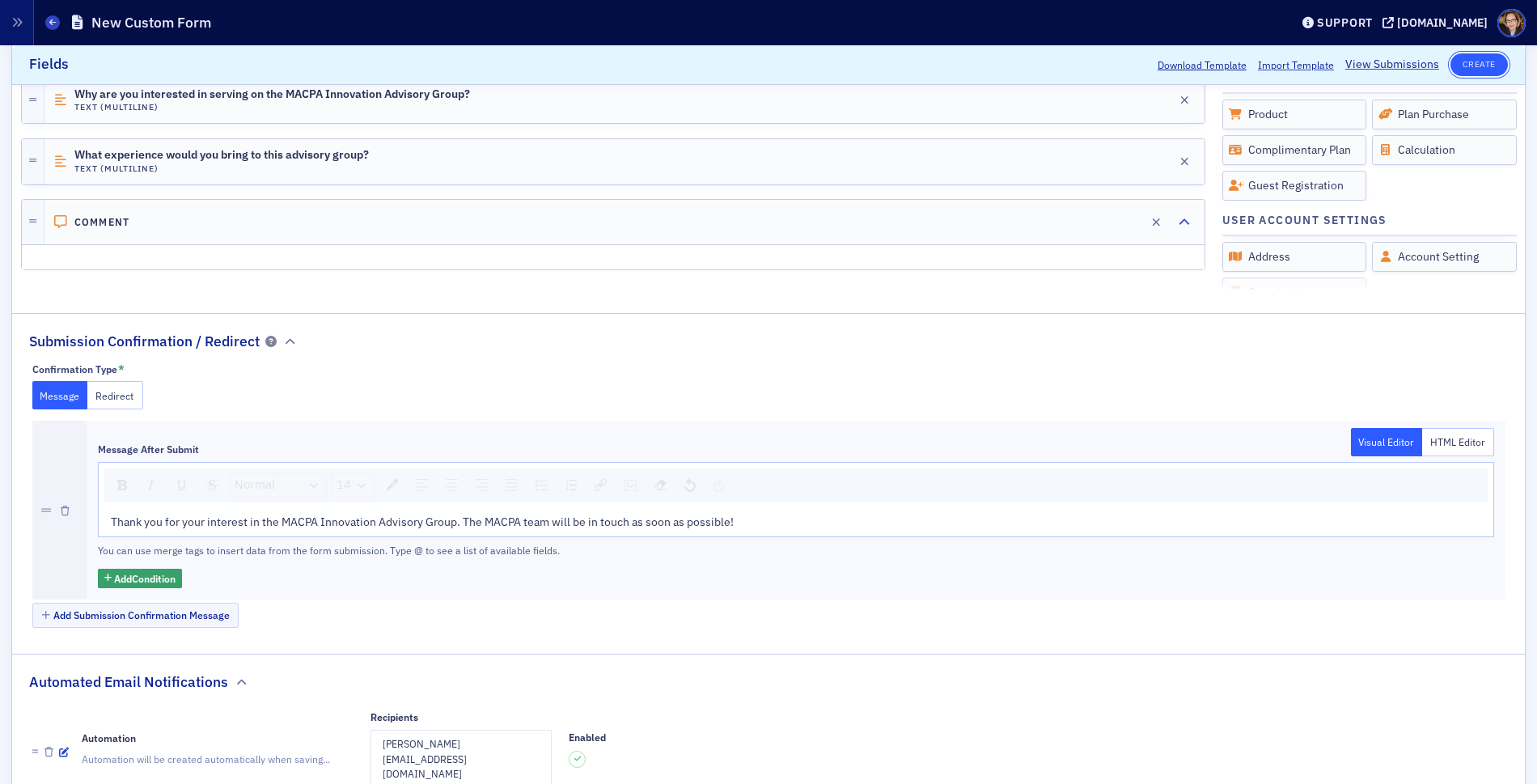
click at [1467, 64] on button "Create" at bounding box center [1479, 64] width 58 height 23
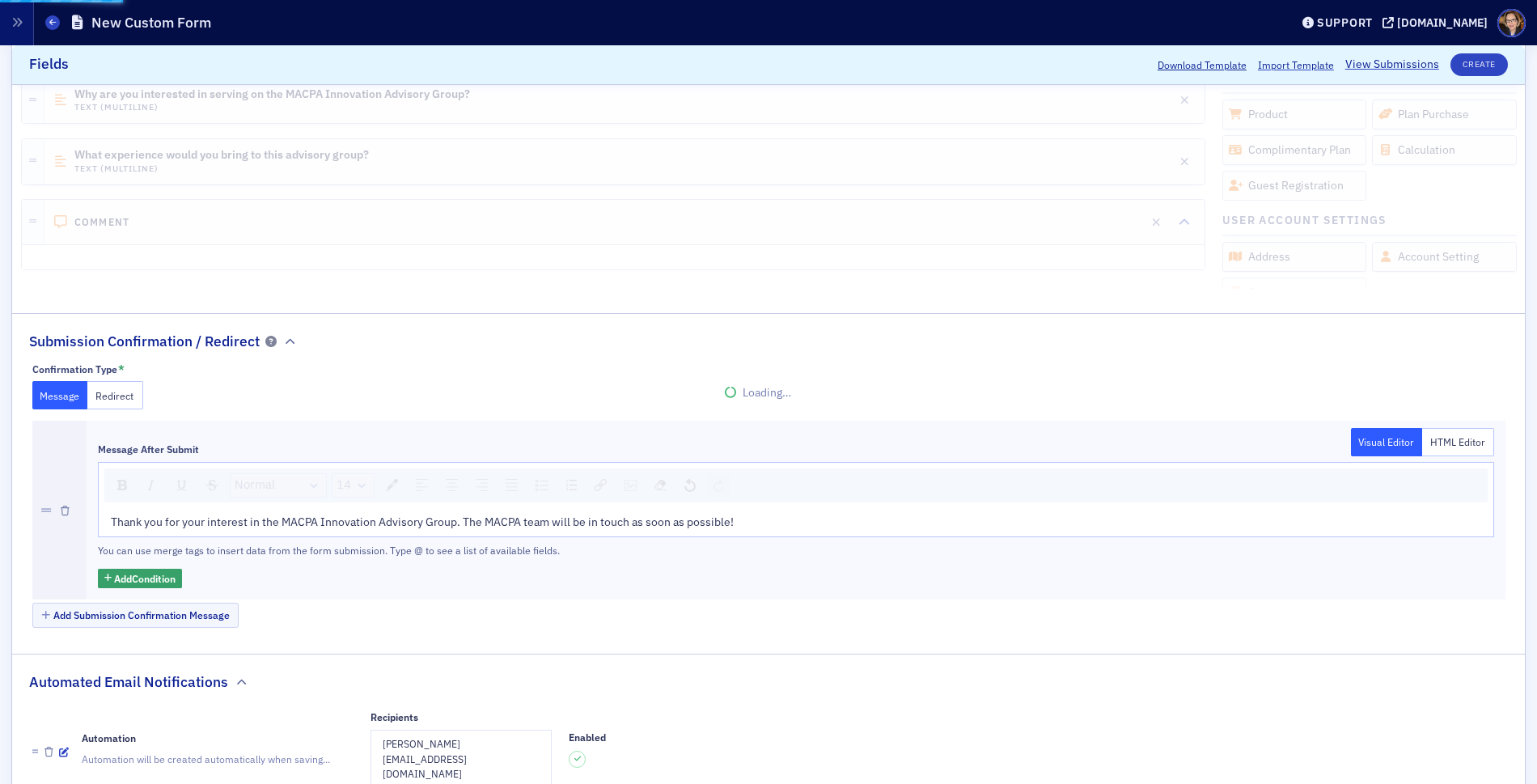
scroll to position [728, 0]
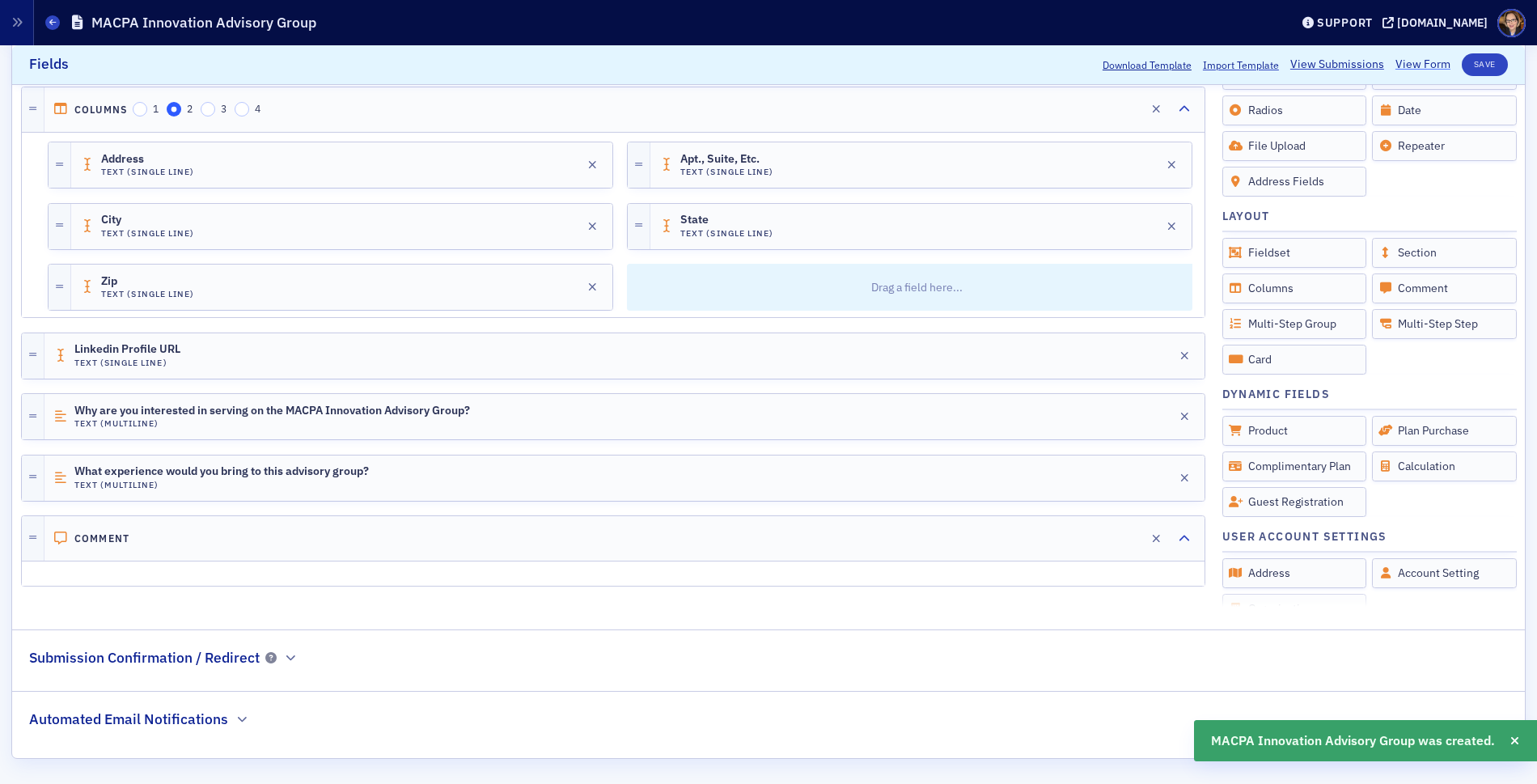
click at [1419, 63] on link "View Form" at bounding box center [1423, 65] width 55 height 17
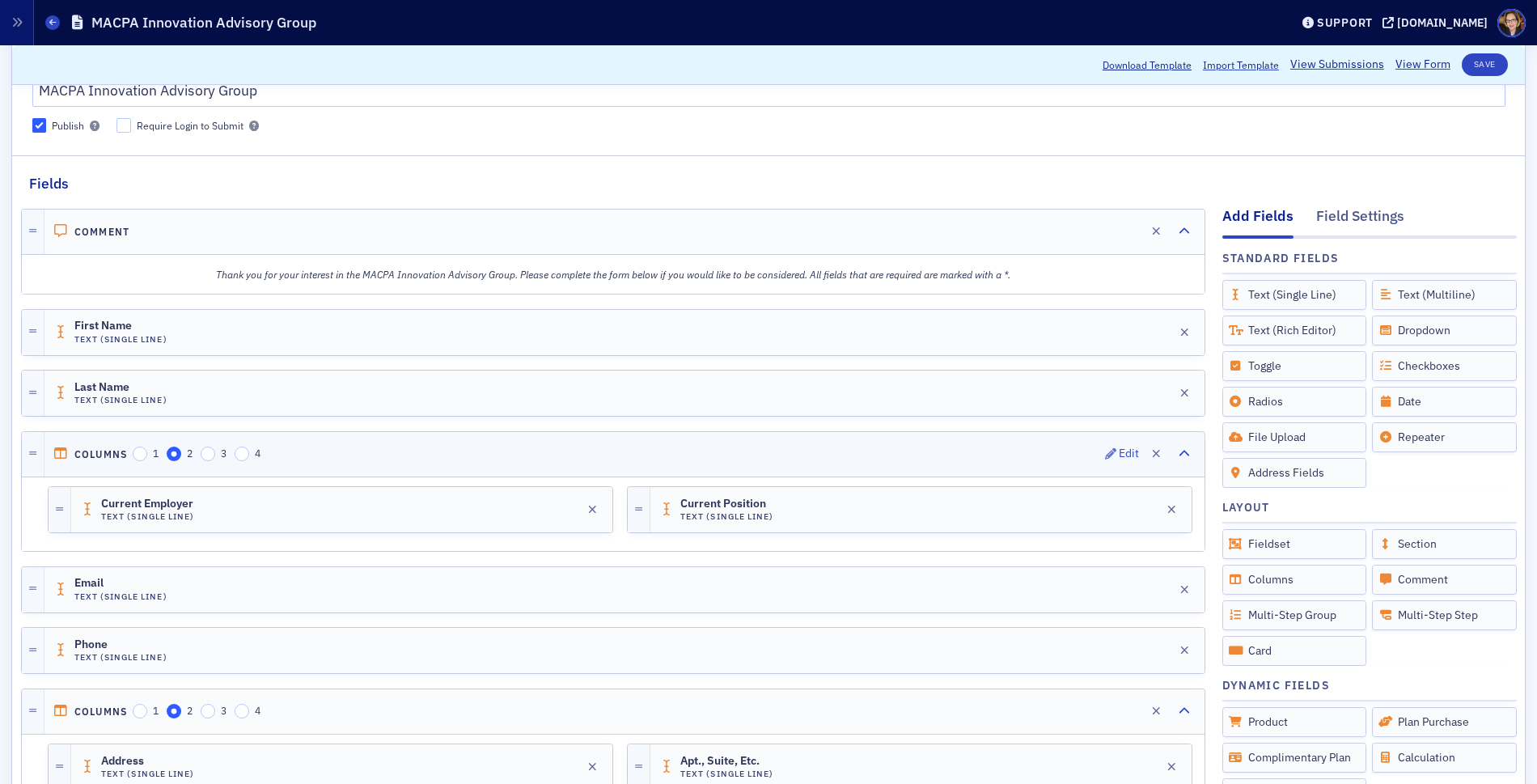
scroll to position [0, 0]
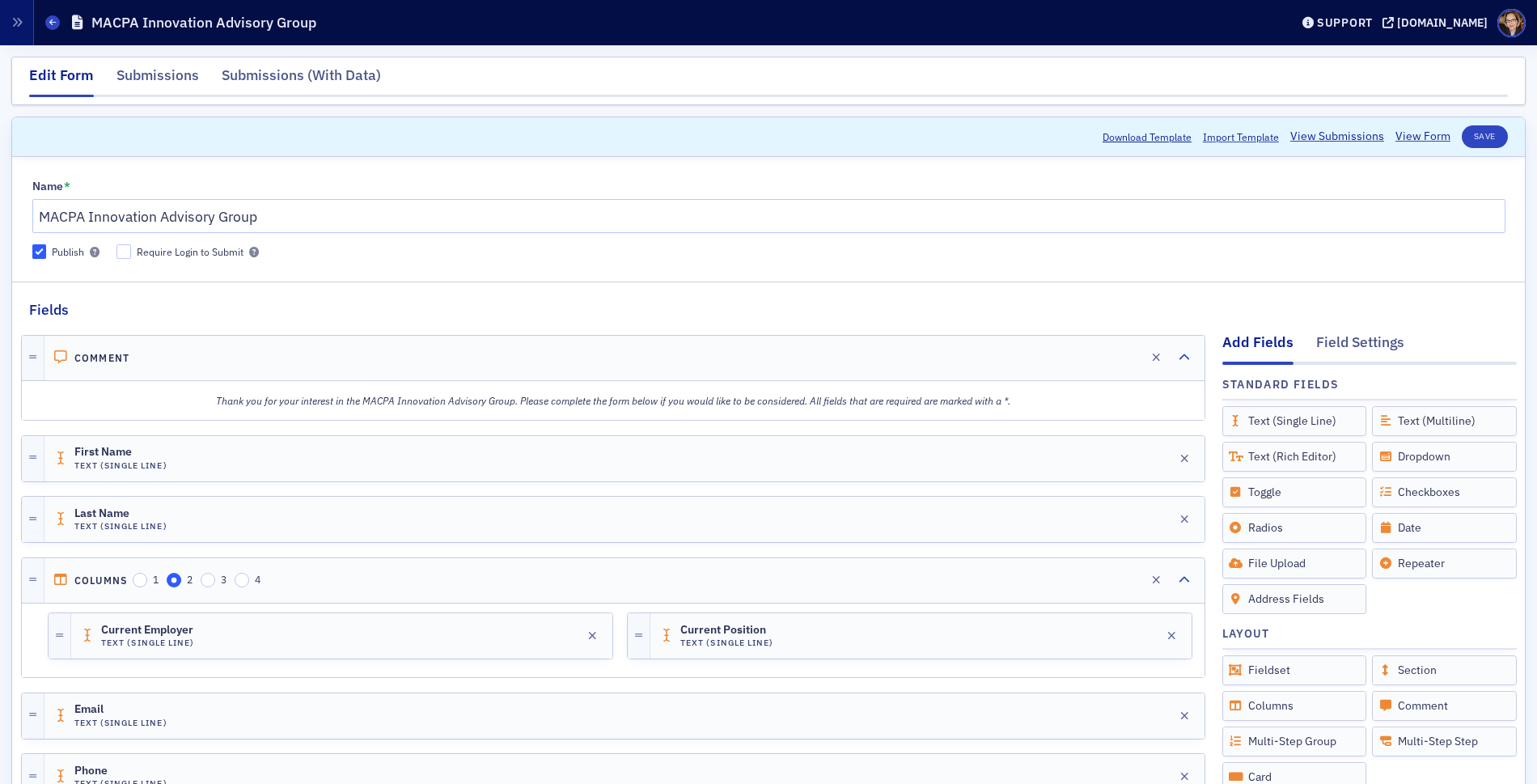
click at [309, 401] on em "Thank you for your interest in the MACPA Innovation Advisory Group. Please comp…" at bounding box center [613, 401] width 794 height 13
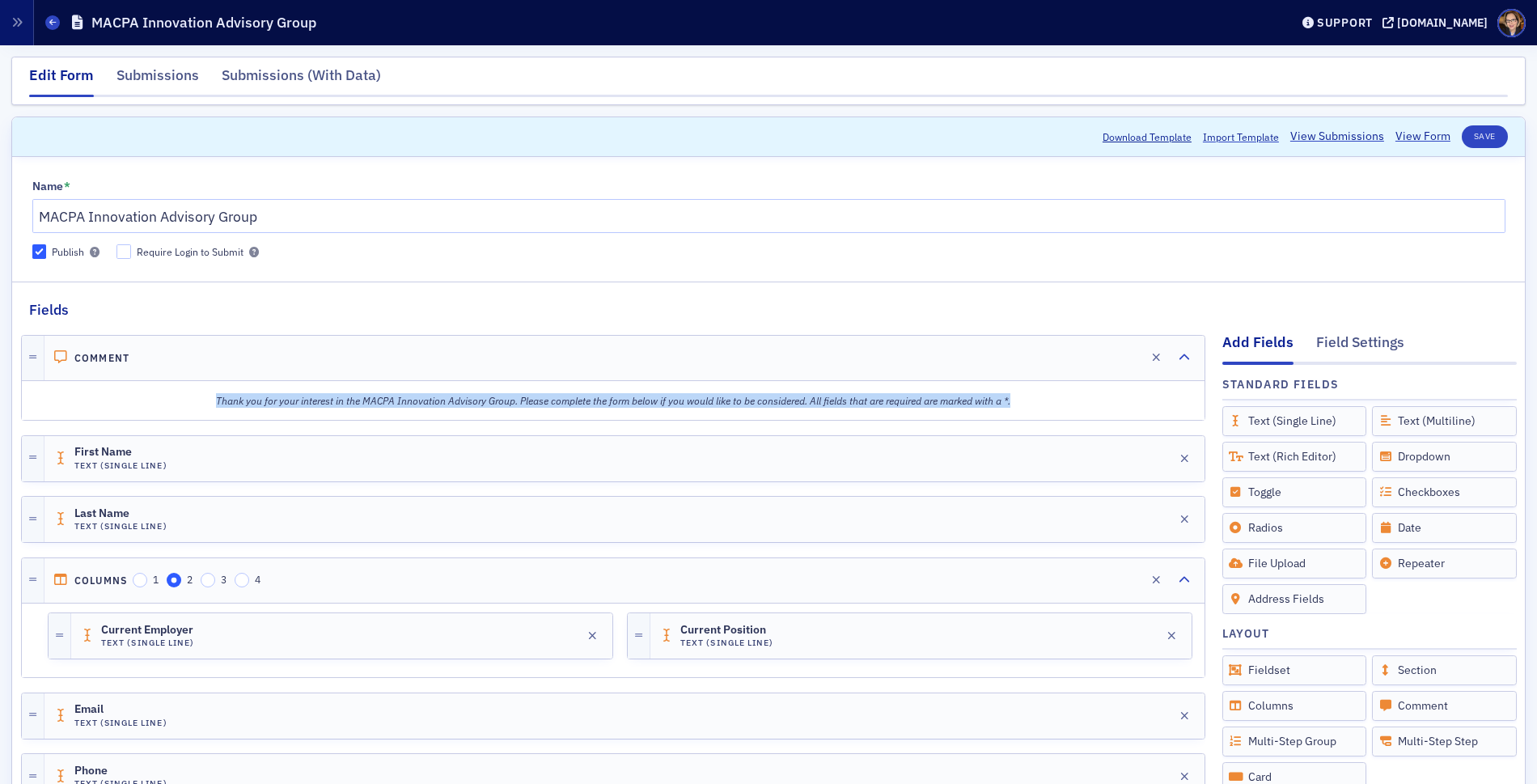
click at [309, 401] on em "Thank you for your interest in the MACPA Innovation Advisory Group. Please comp…" at bounding box center [613, 401] width 794 height 13
click at [1119, 354] on div "Edit" at bounding box center [1129, 358] width 20 height 9
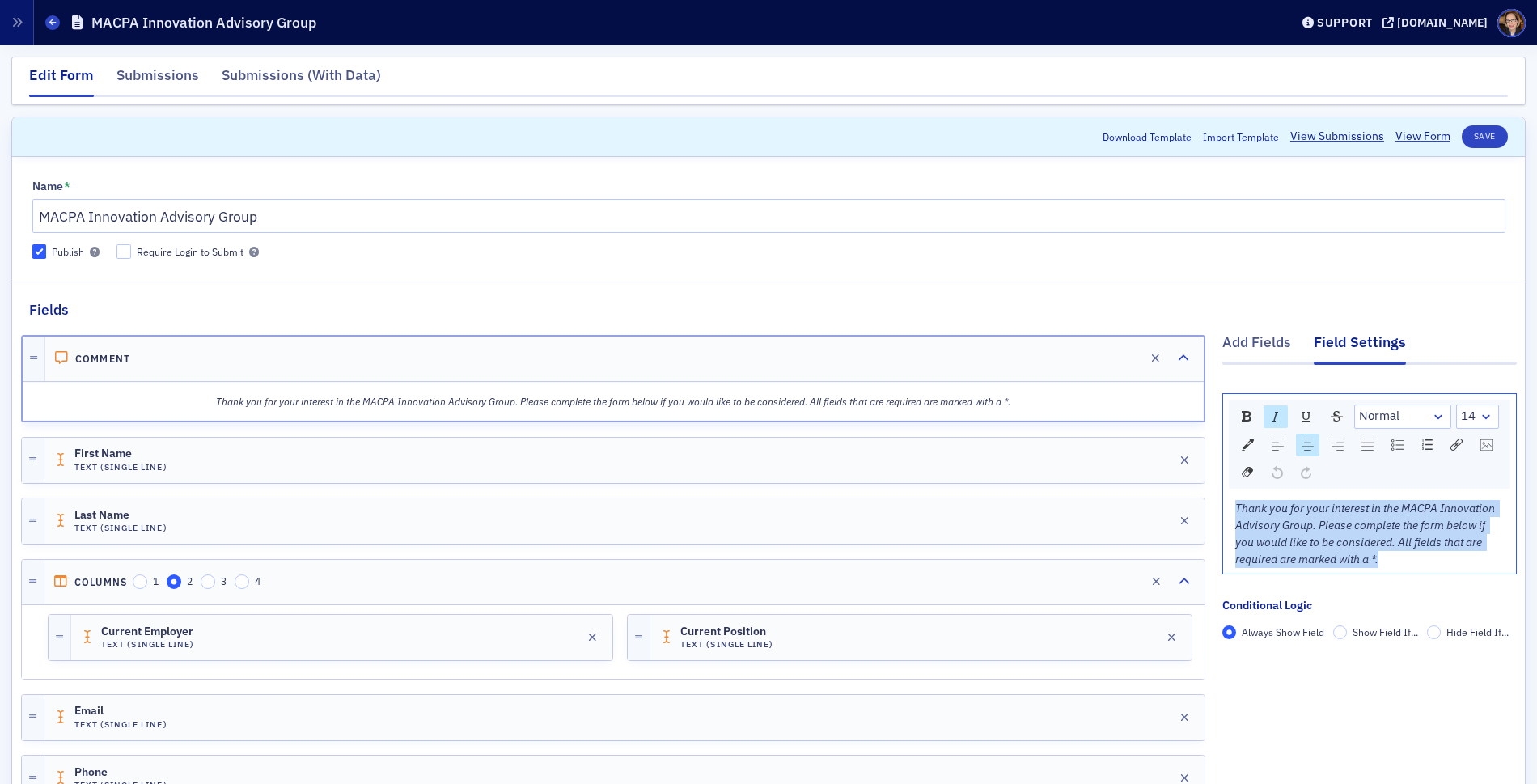
drag, startPoint x: 1391, startPoint y: 558, endPoint x: 1204, endPoint y: 509, distance: 193.3
click at [1479, 413] on div "rdw-dropdown" at bounding box center [1486, 417] width 13 height 16
click at [1458, 581] on li "16" at bounding box center [1477, 586] width 39 height 25
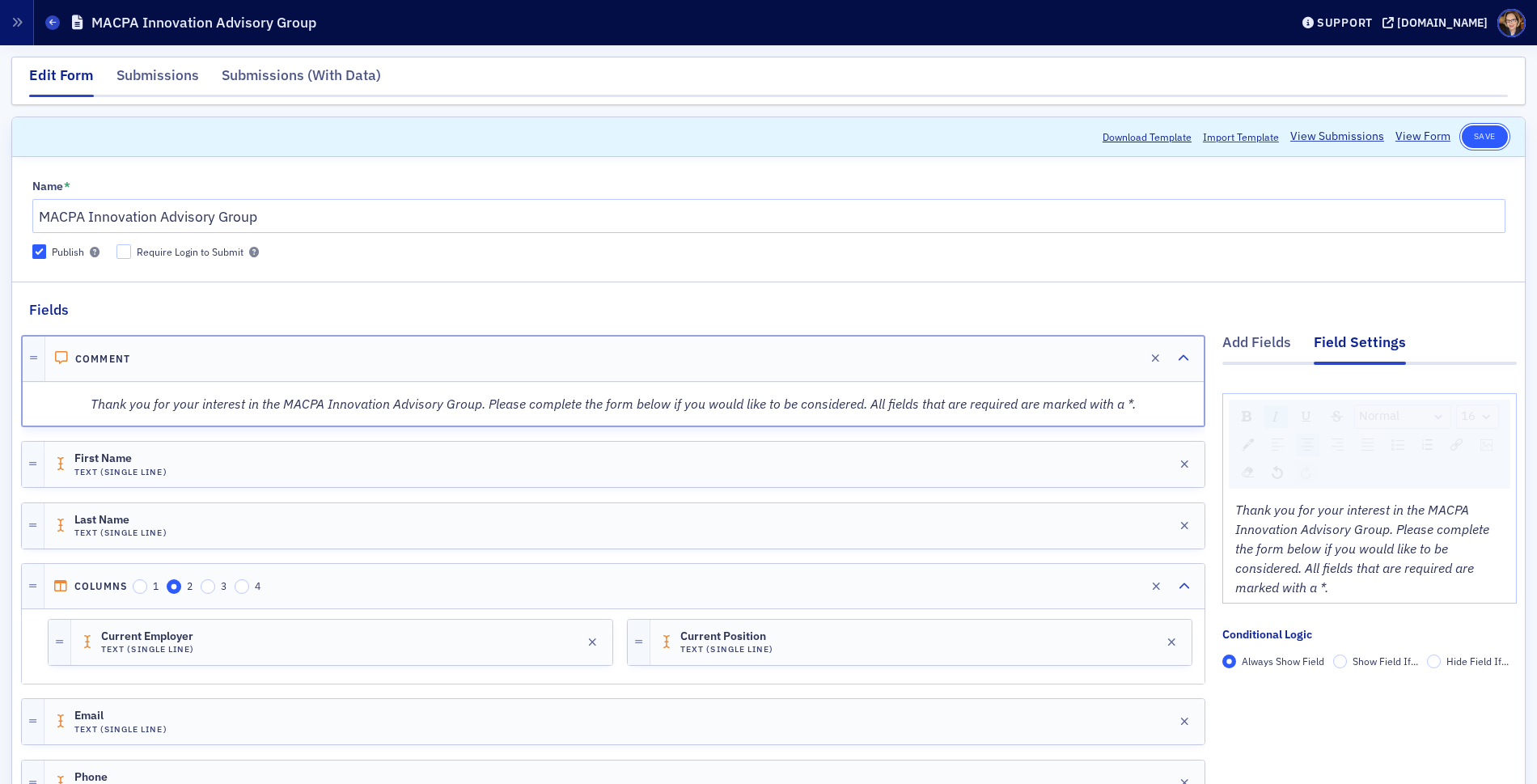
click at [1479, 135] on button "Save" at bounding box center [1485, 136] width 47 height 23
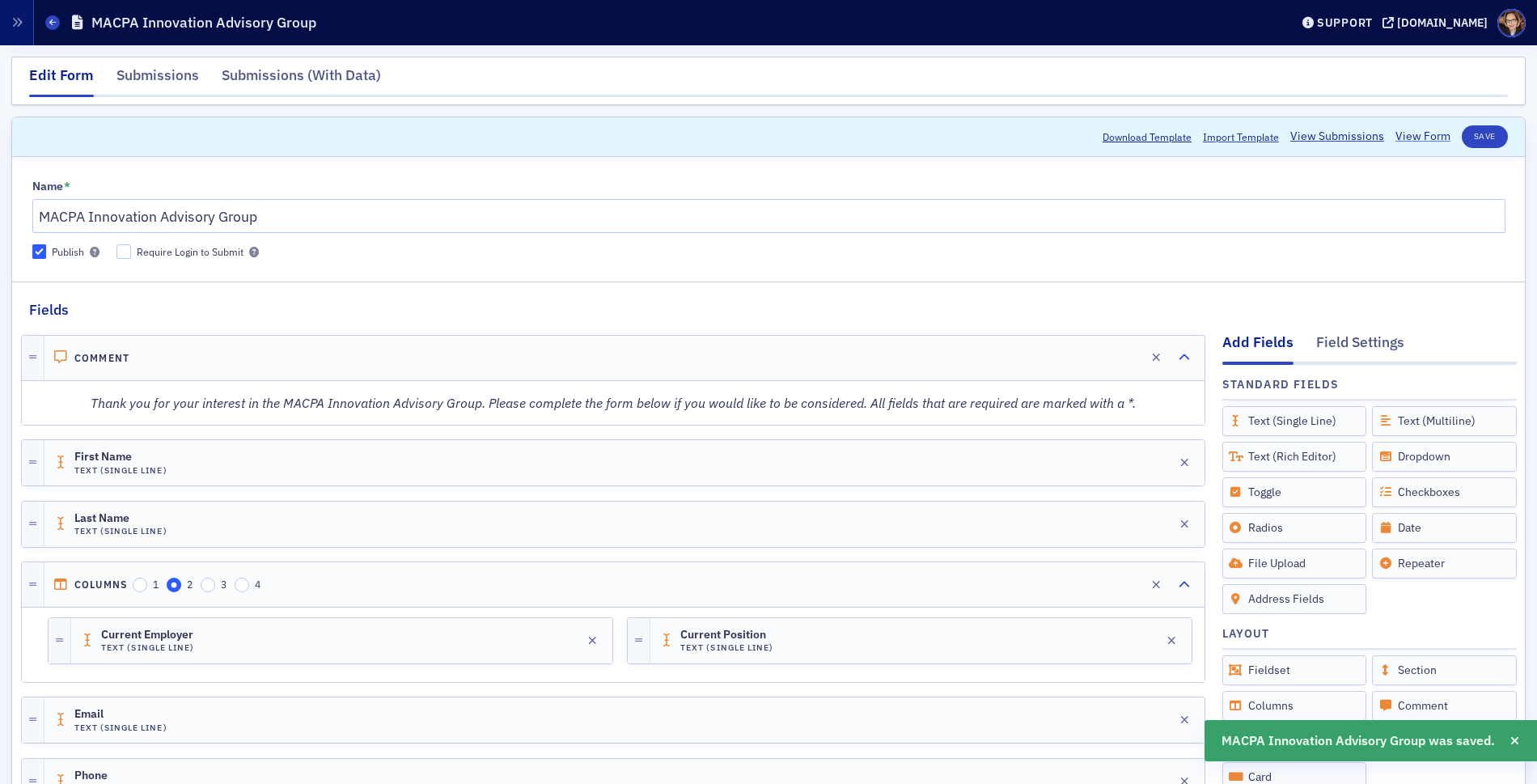
click at [1407, 135] on link "View Form" at bounding box center [1423, 136] width 55 height 17
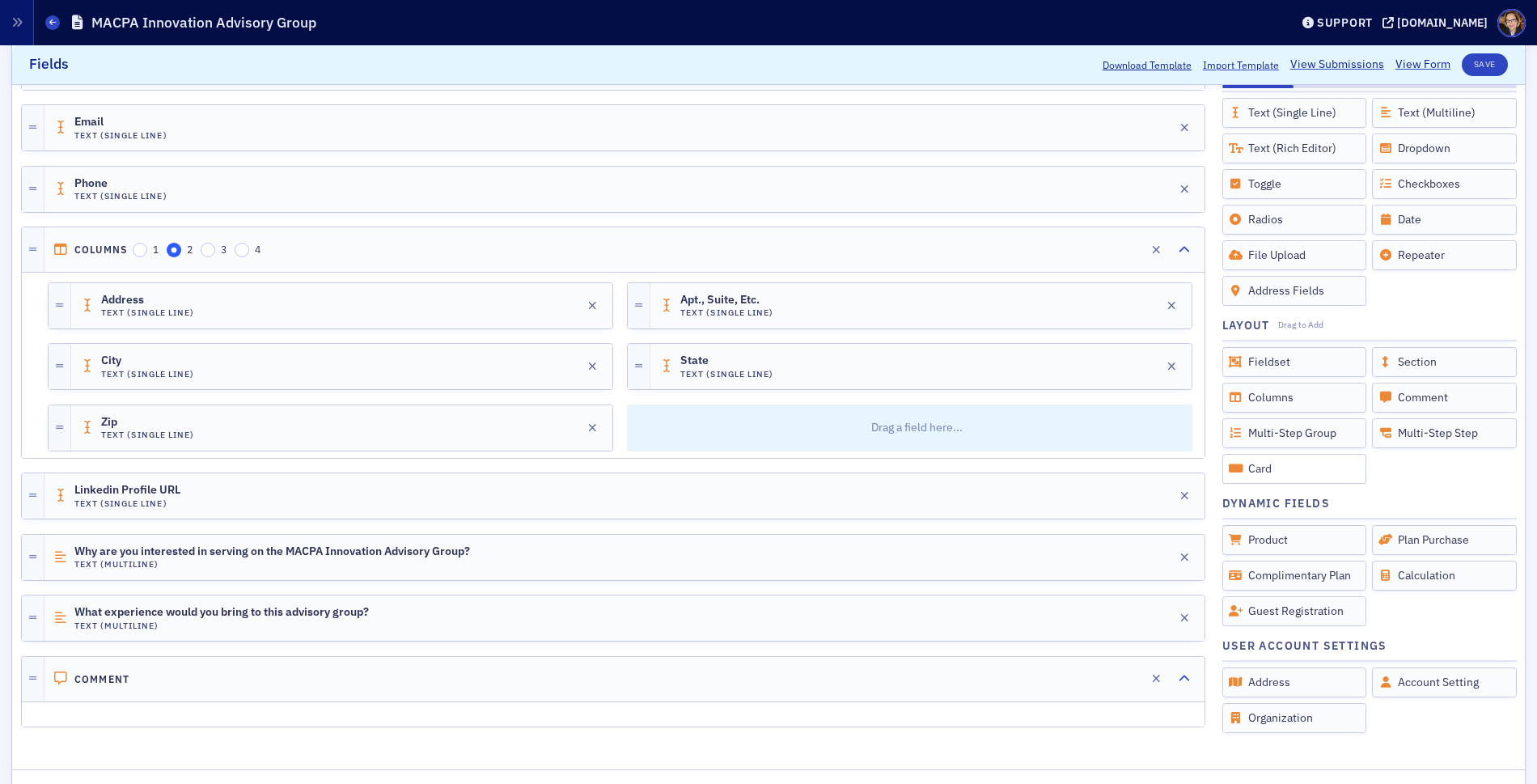
scroll to position [50, 0]
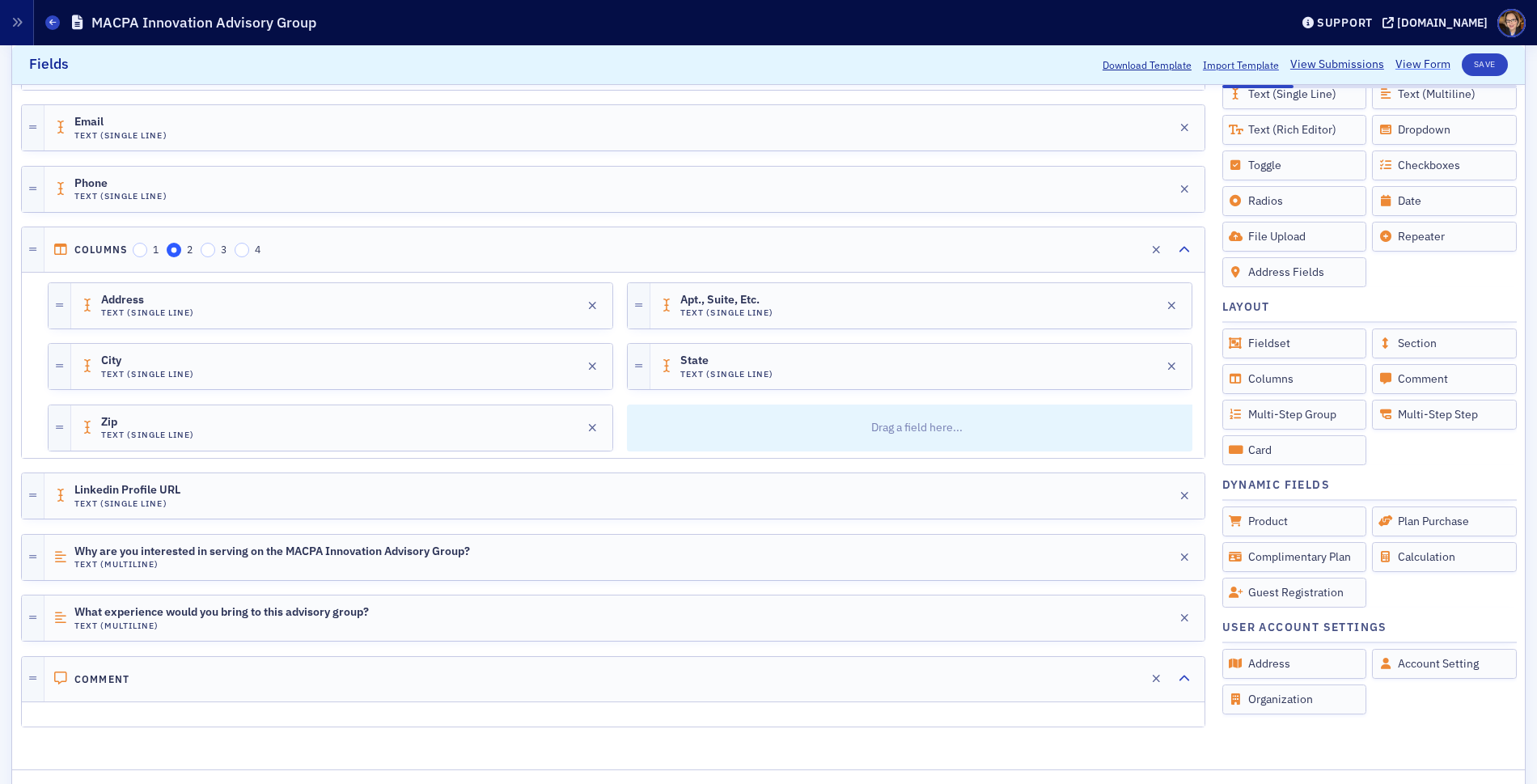
click at [1412, 64] on link "View Form" at bounding box center [1423, 65] width 55 height 17
click at [1332, 60] on link "View Submissions" at bounding box center [1337, 65] width 94 height 17
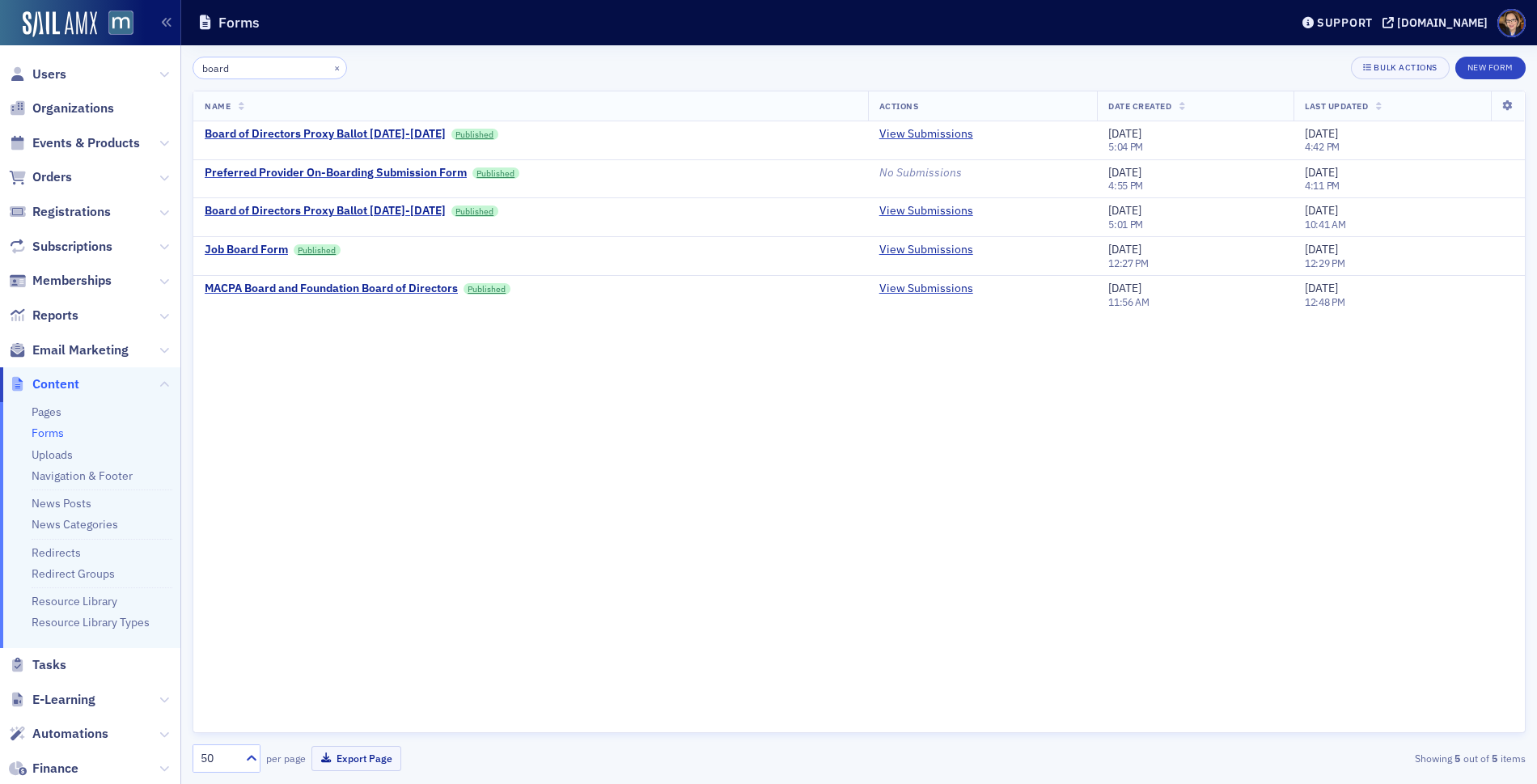
click at [265, 65] on input "board" at bounding box center [269, 68] width 154 height 23
drag, startPoint x: 261, startPoint y: 65, endPoint x: 177, endPoint y: 67, distance: 84.0
click at [177, 67] on div "Users Organizations Events & Products Orders Registrations Subscriptions Member…" at bounding box center [768, 392] width 1537 height 784
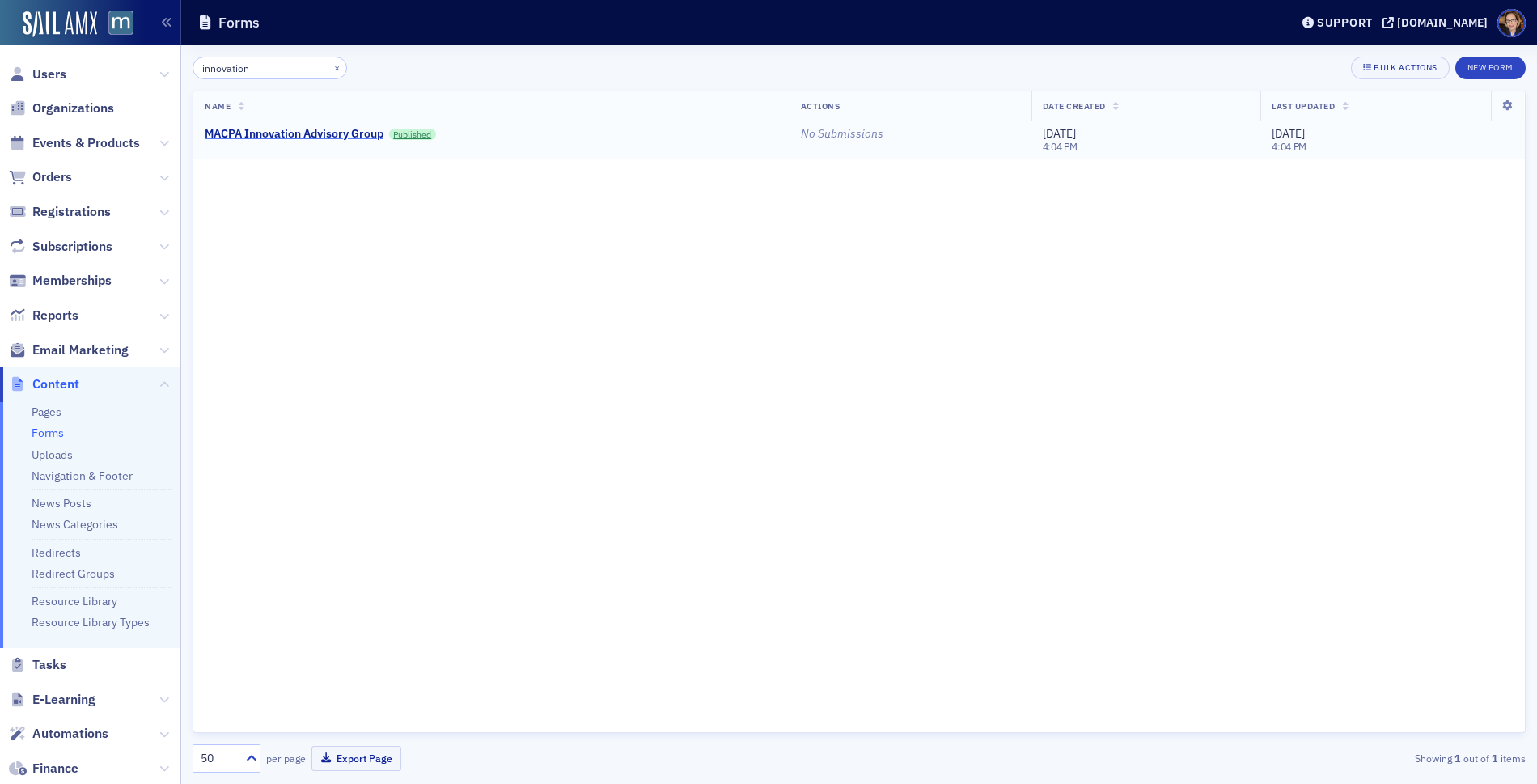
type input "innovation"
click at [295, 133] on div "MACPA Innovation Advisory Group" at bounding box center [294, 134] width 179 height 15
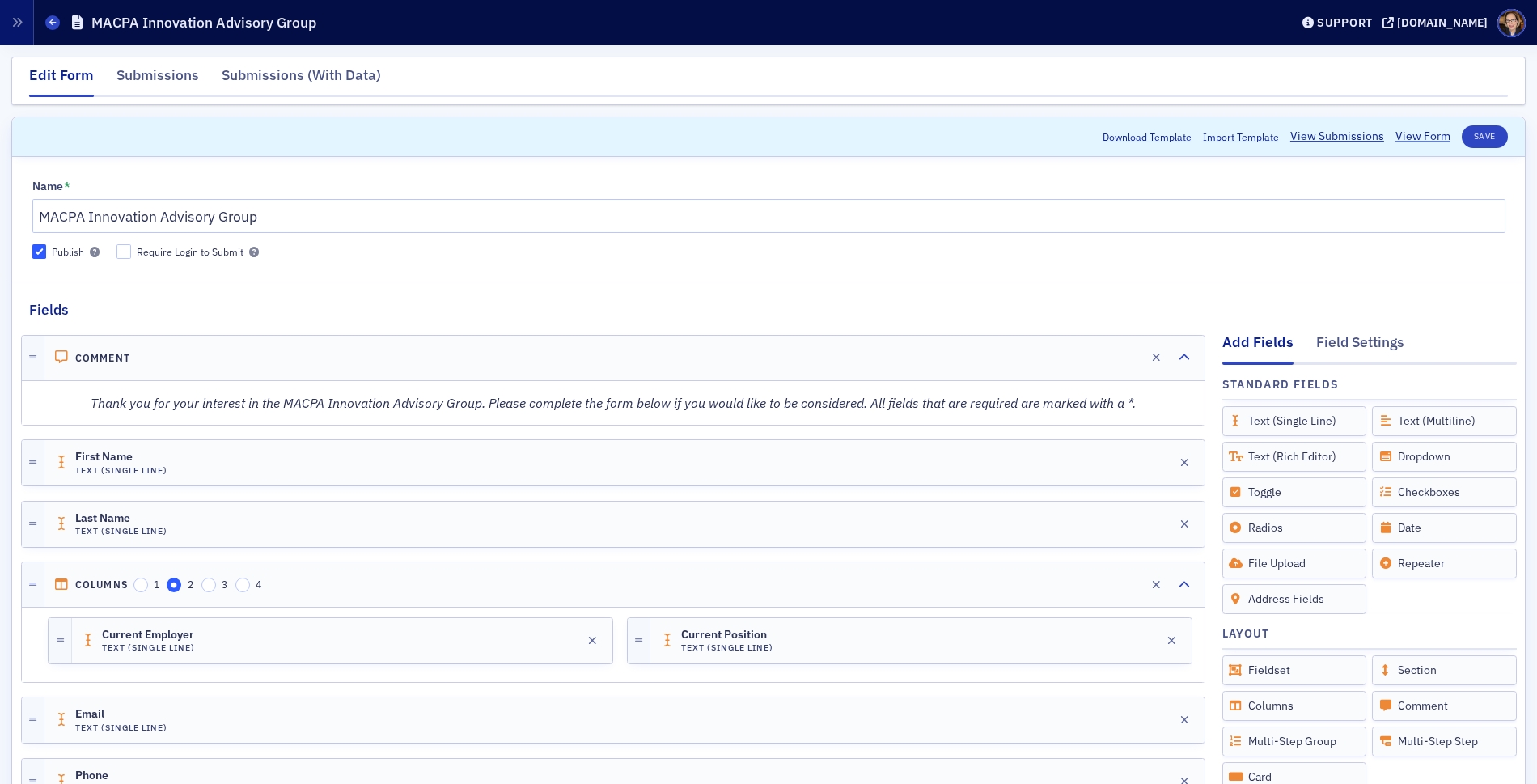
click at [1418, 137] on link "View Form" at bounding box center [1423, 136] width 55 height 17
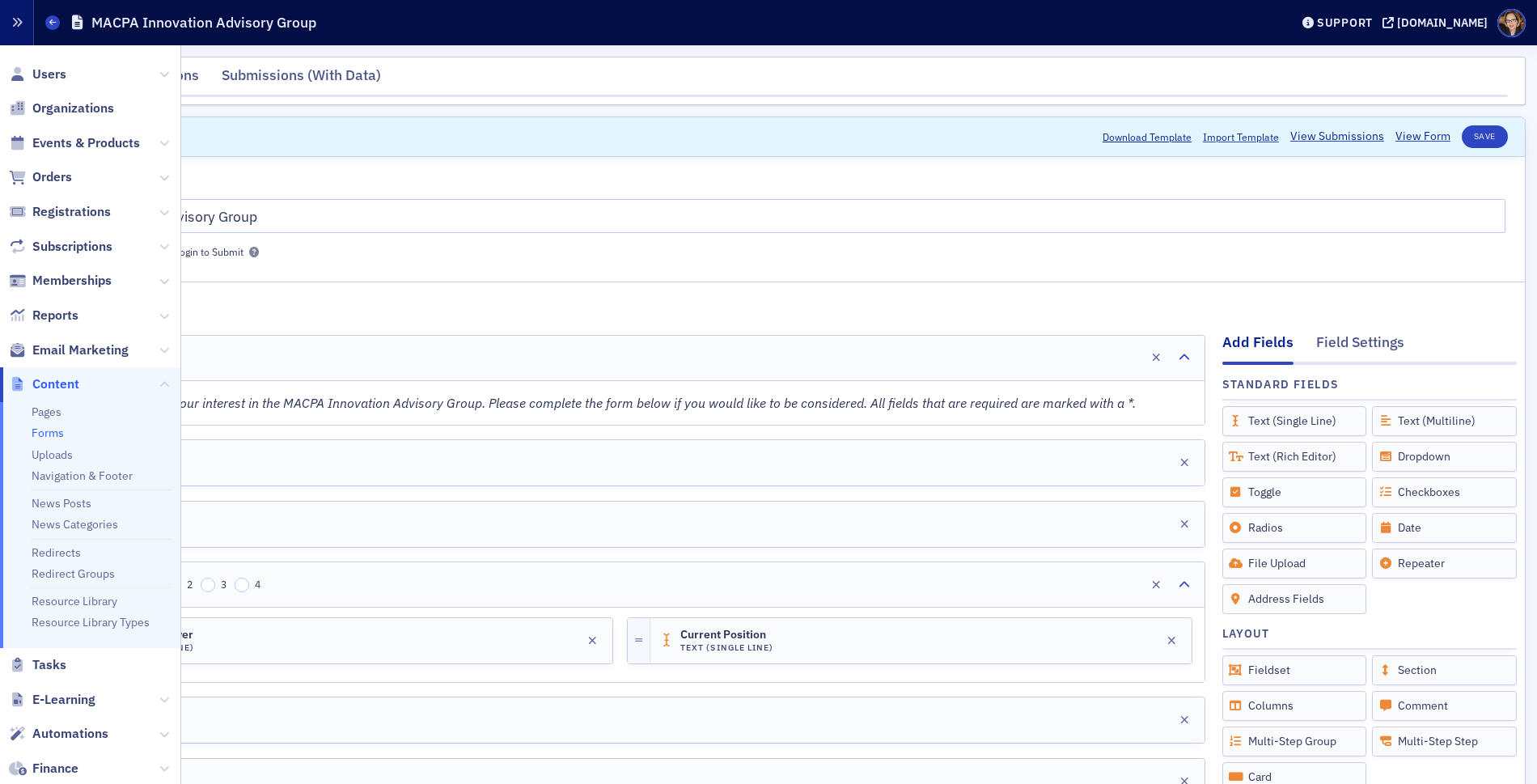
click at [25, 20] on button "button" at bounding box center [16, 23] width 34 height 46
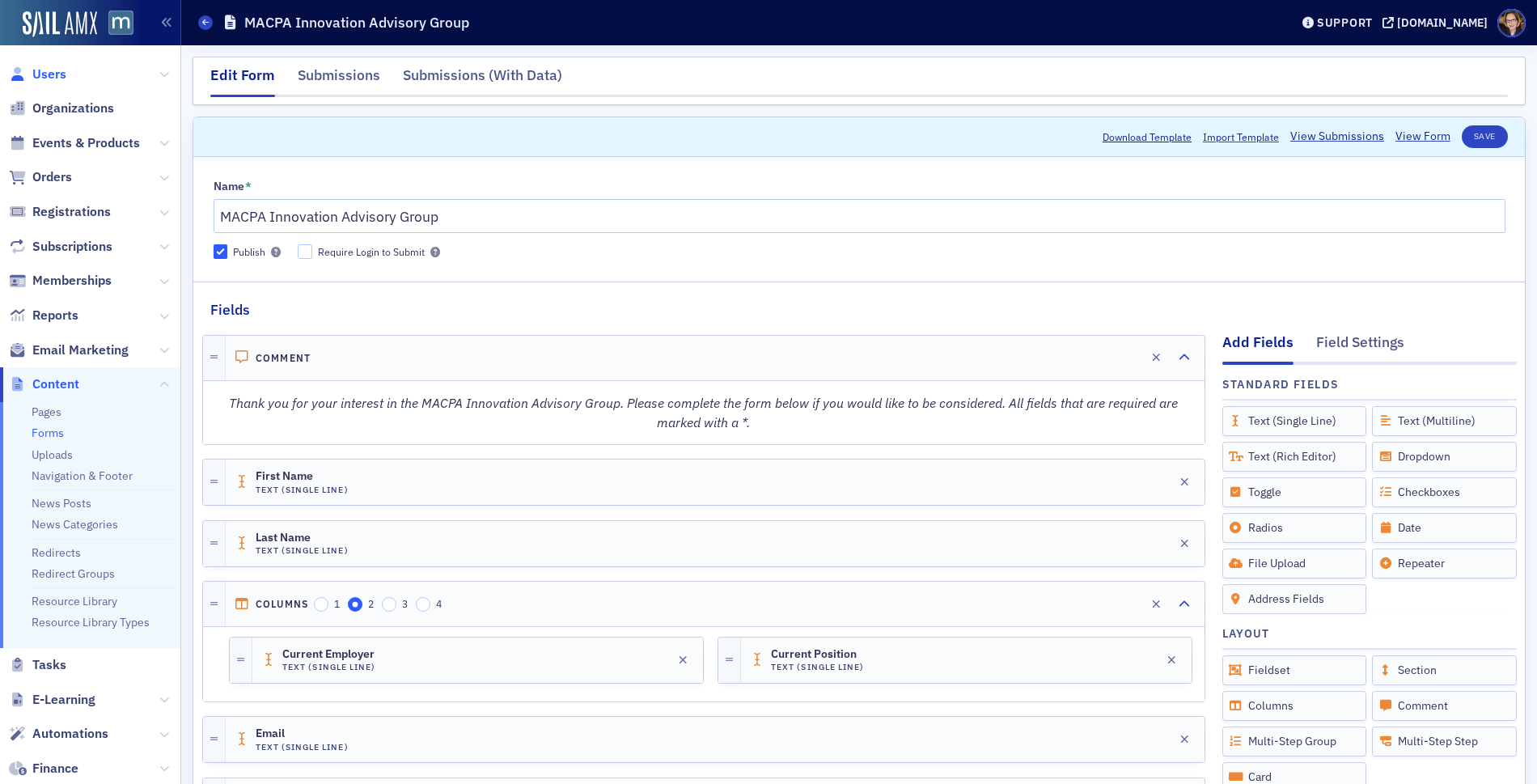
click at [34, 69] on span "Users" at bounding box center [48, 74] width 34 height 17
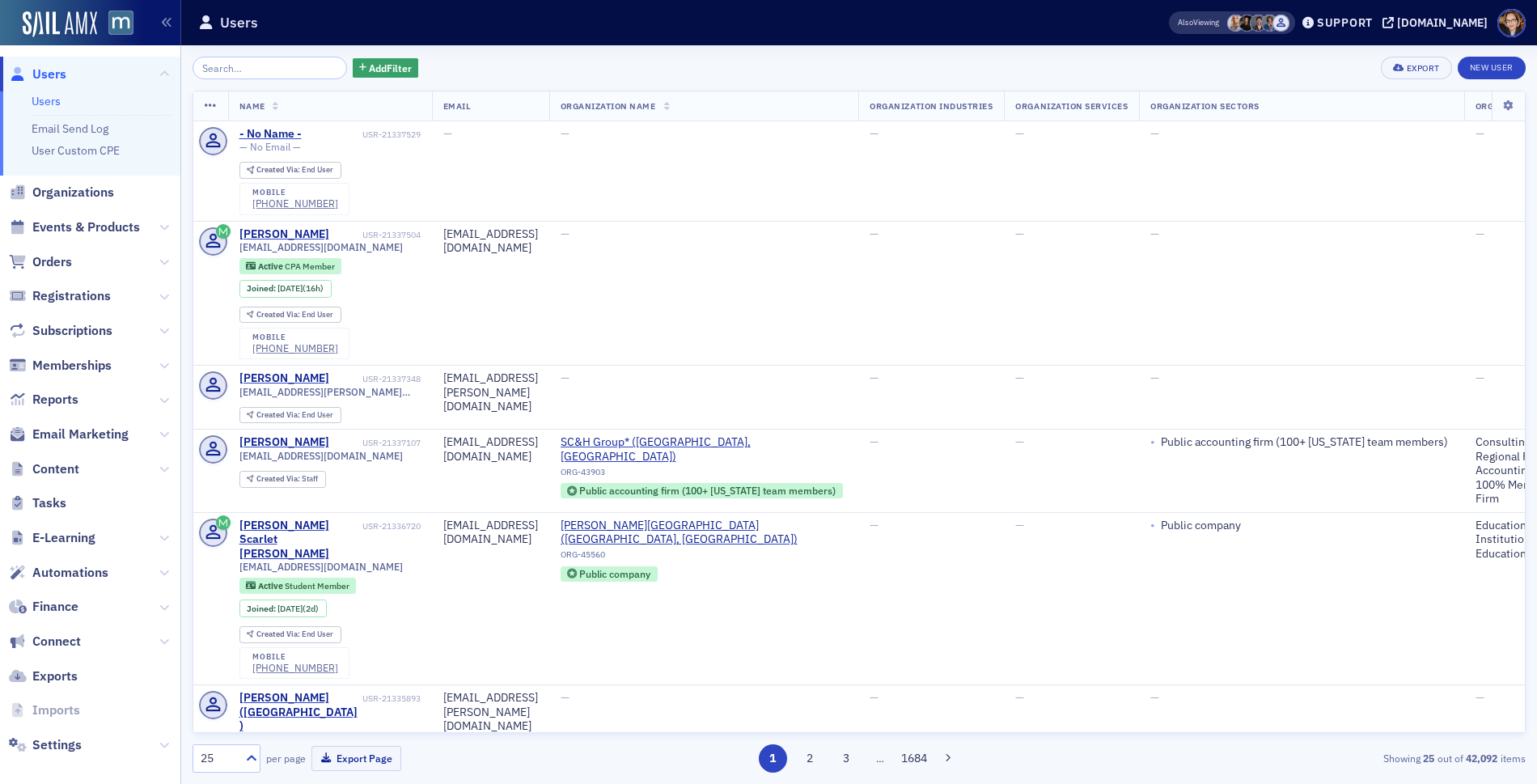
click at [257, 69] on input "search" at bounding box center [269, 68] width 154 height 23
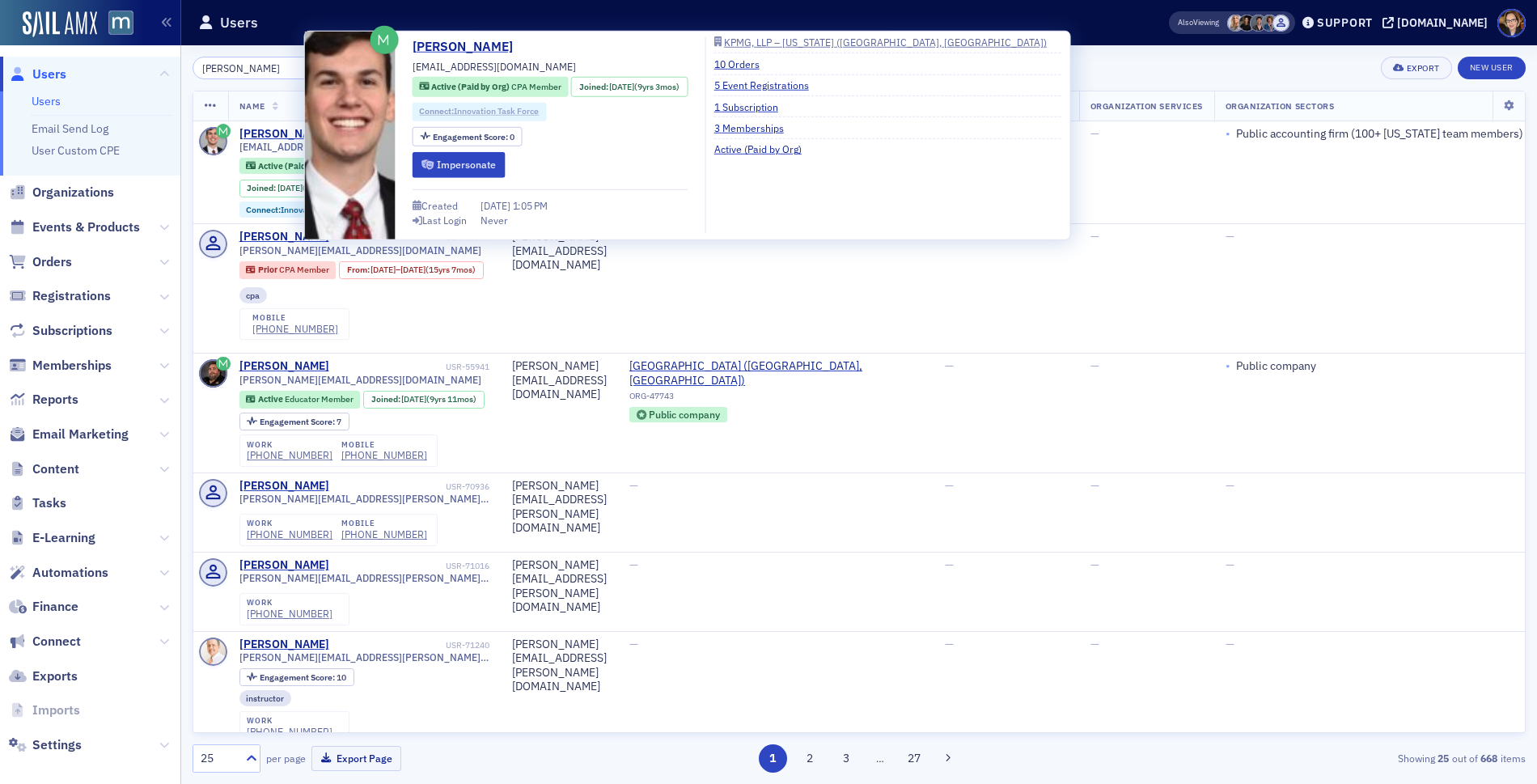
type input "david fish"
click at [497, 110] on link "Connect : Innovation Task Force" at bounding box center [478, 111] width 120 height 13
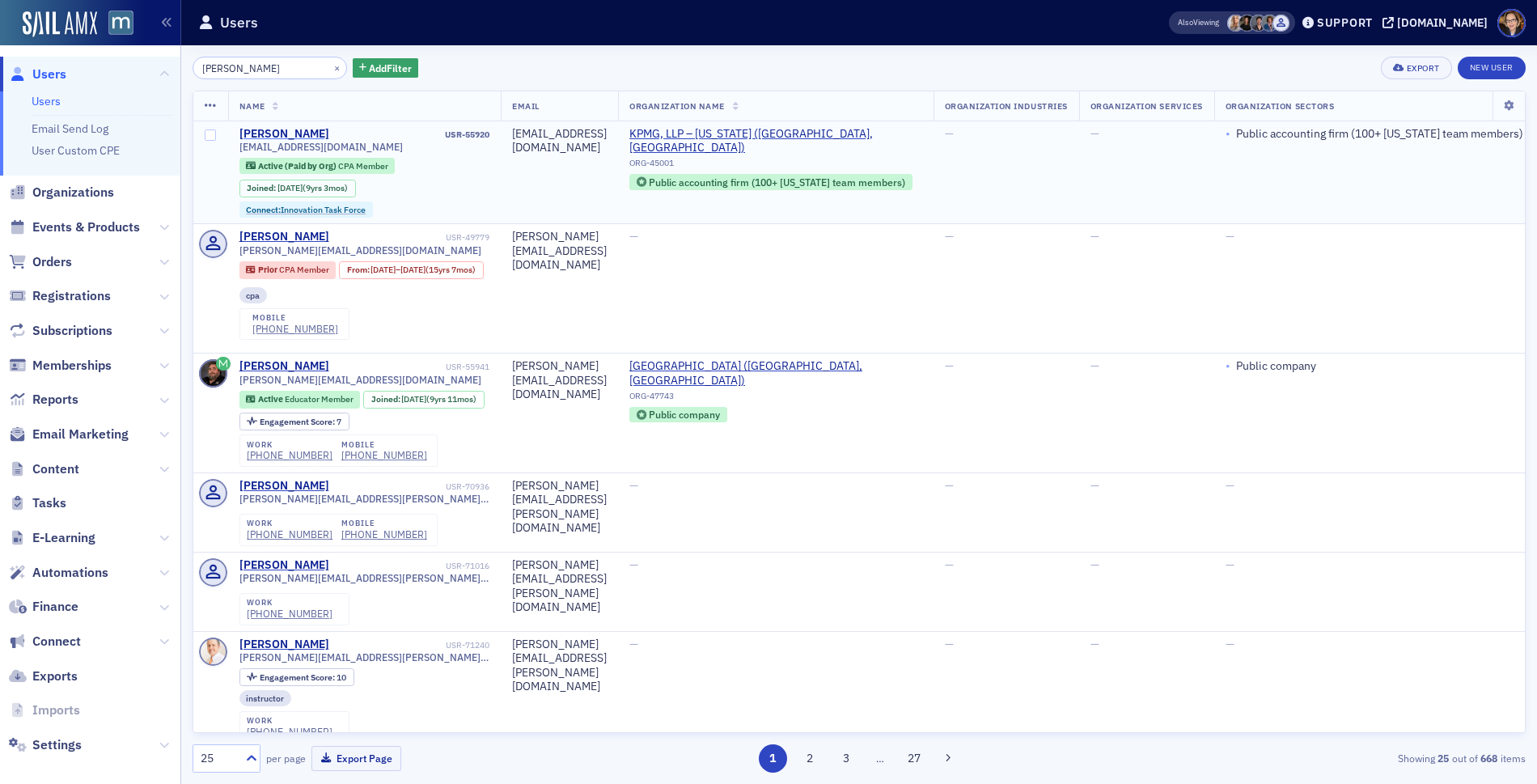
click at [277, 136] on div "[PERSON_NAME]" at bounding box center [284, 134] width 89 height 15
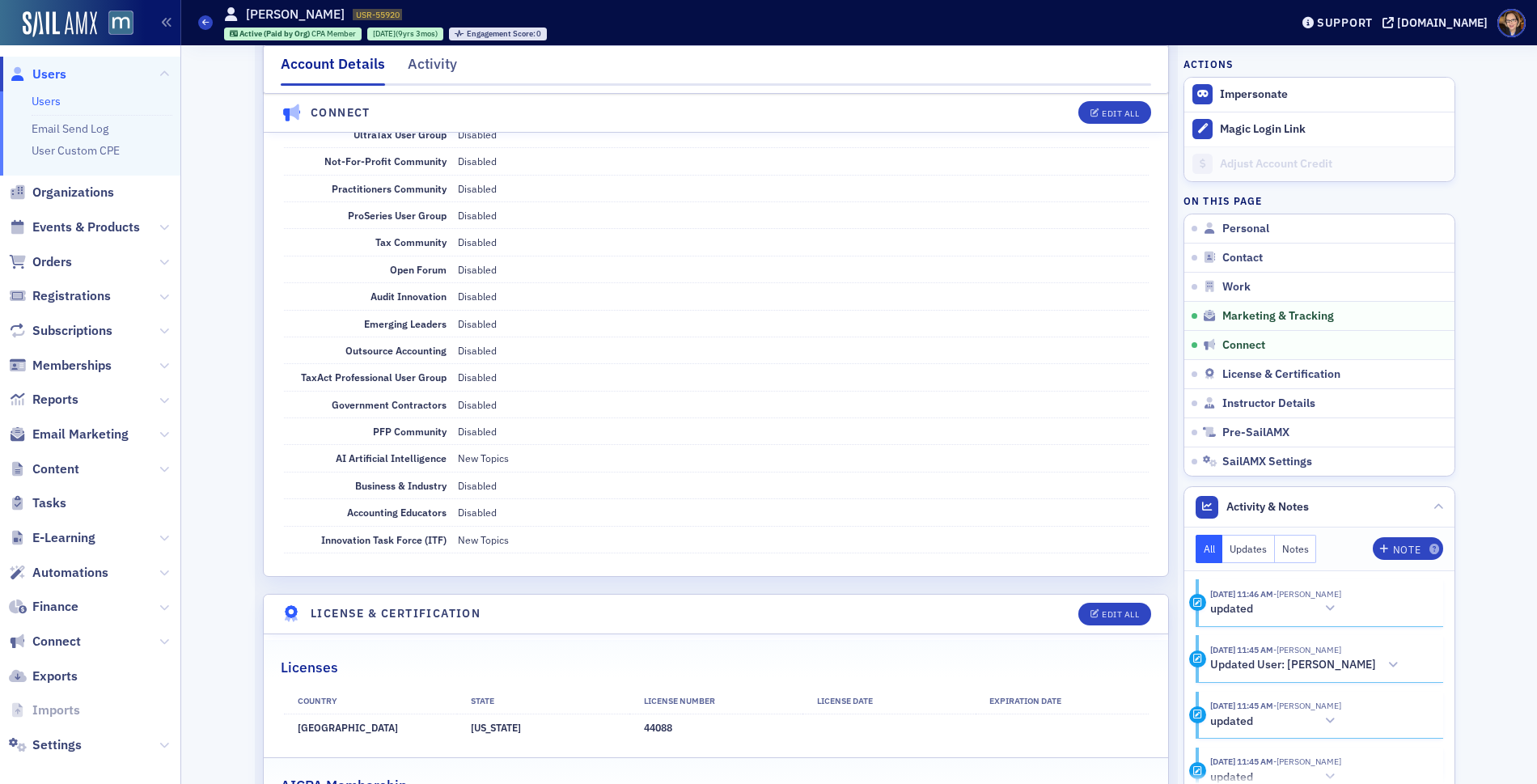
scroll to position [1959, 0]
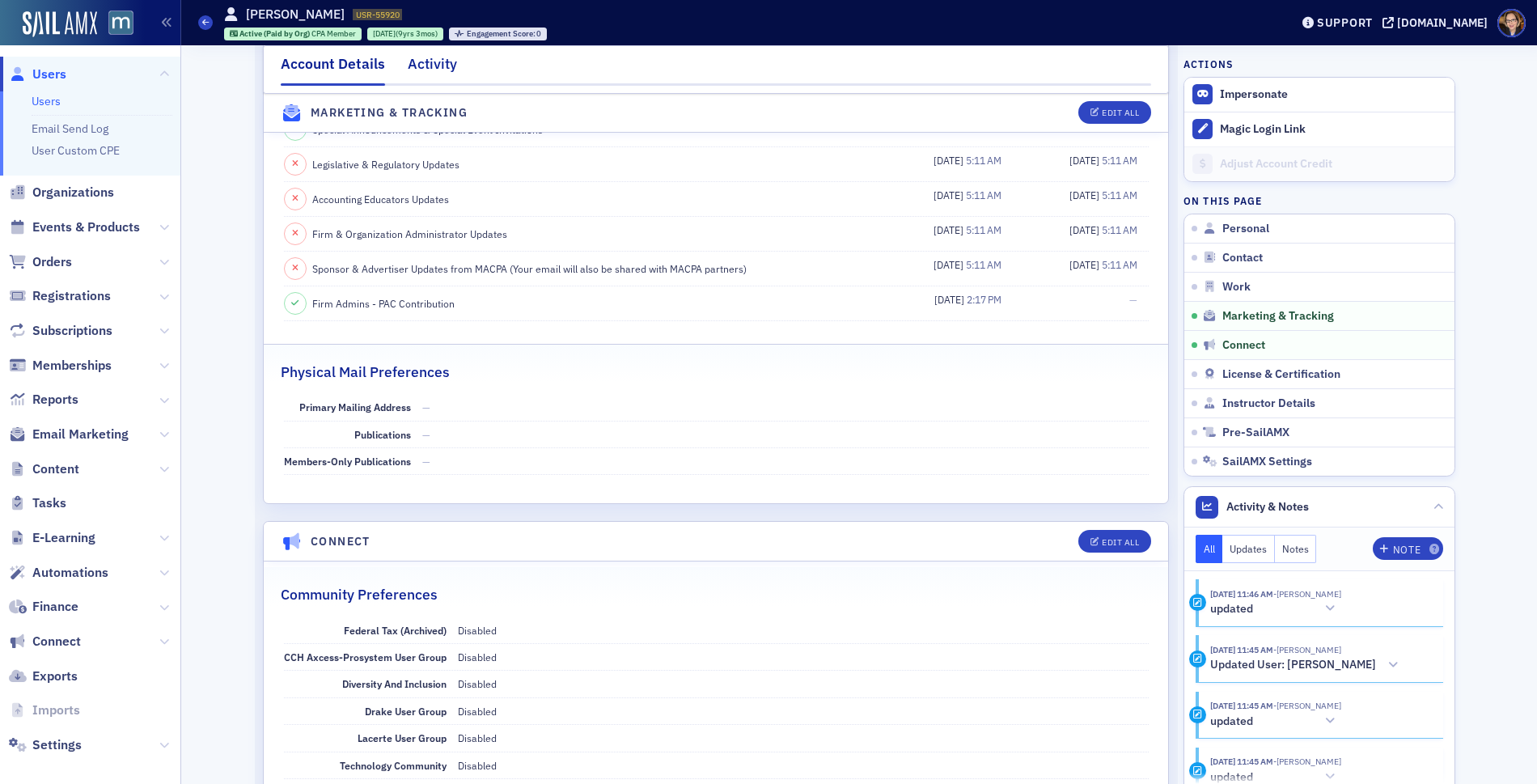
click at [415, 75] on div "Activity" at bounding box center [433, 68] width 49 height 30
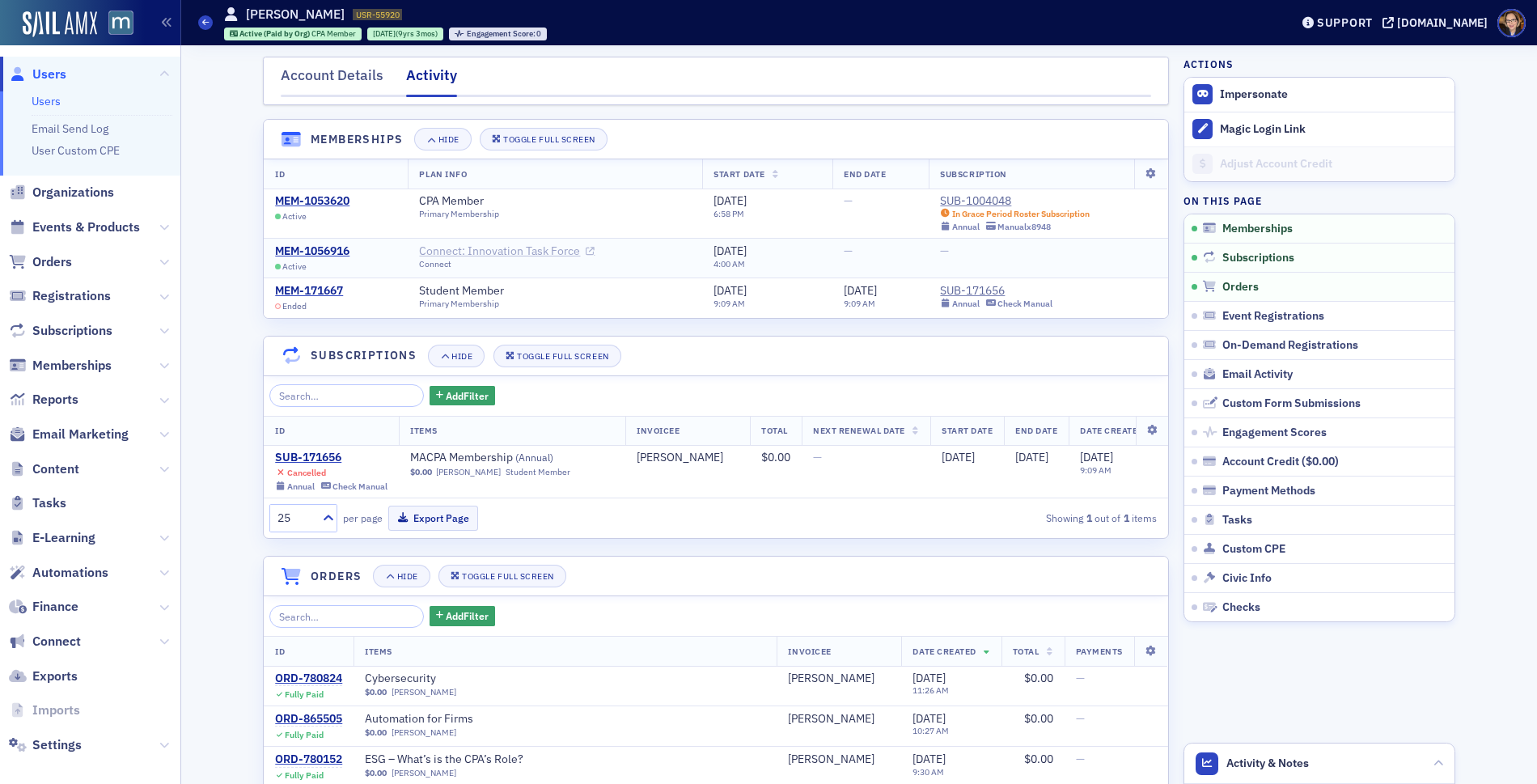
click at [511, 248] on link "Connect: Innovation Task Force" at bounding box center [507, 252] width 175 height 15
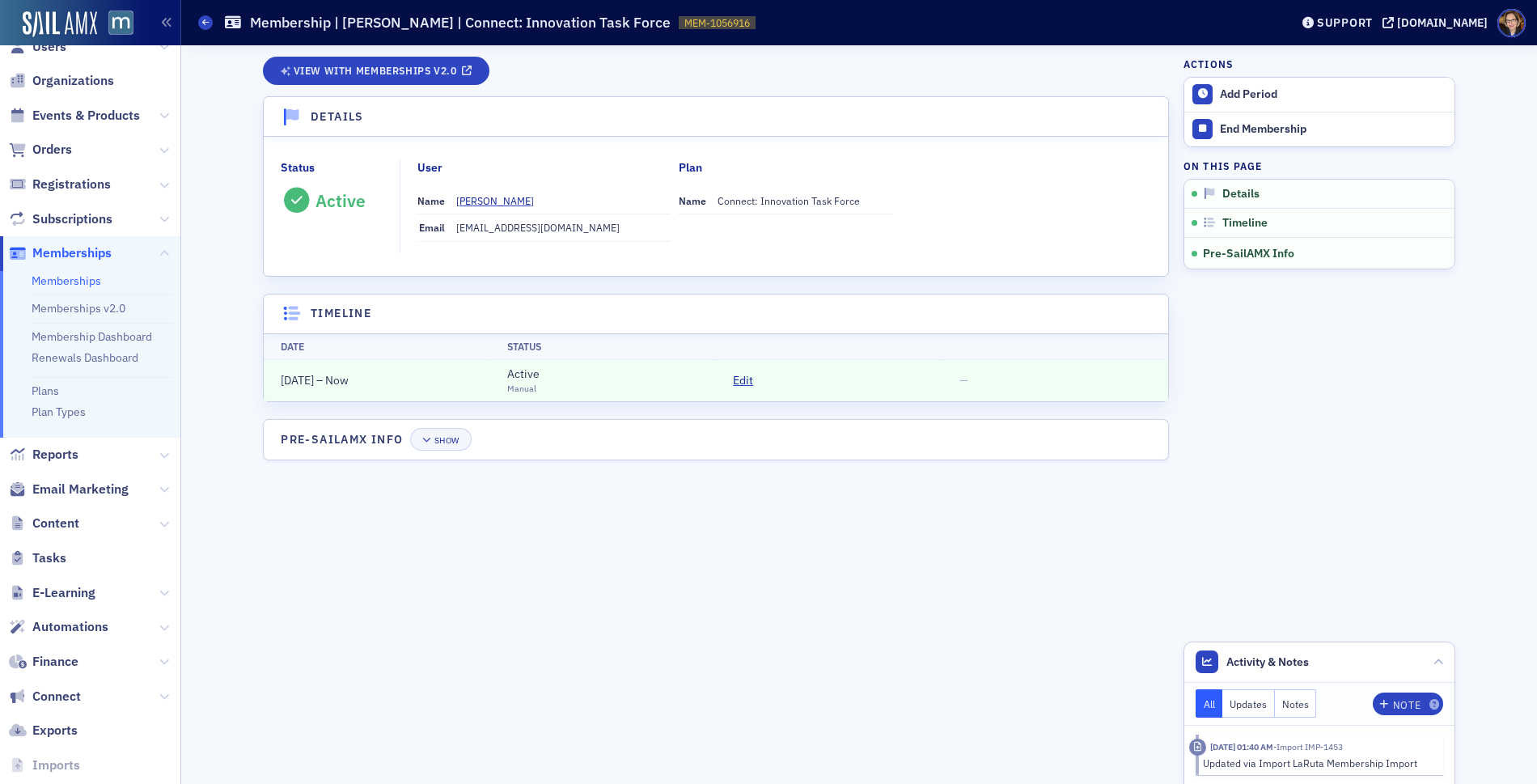
scroll to position [93, 0]
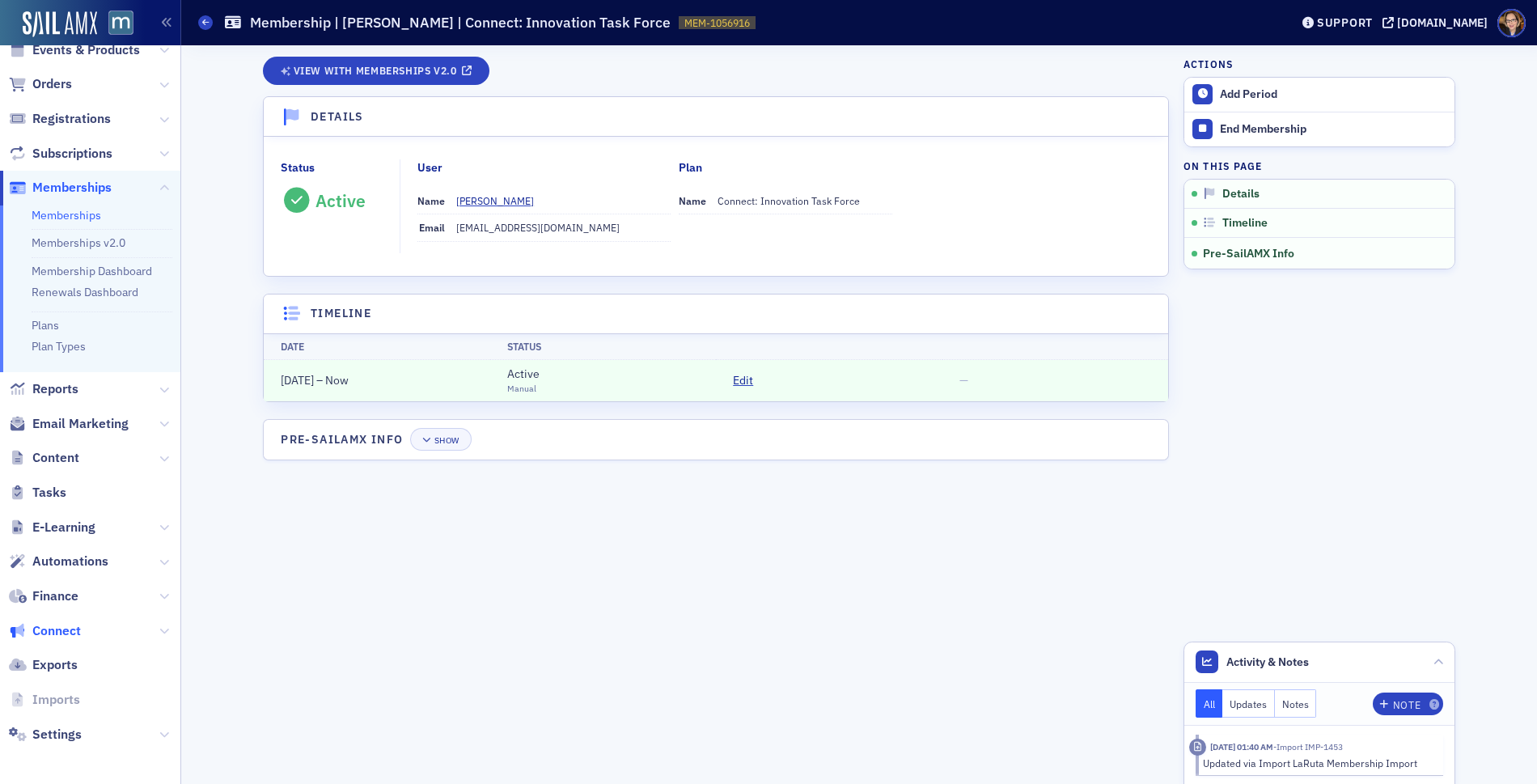
click at [56, 625] on span "Connect" at bounding box center [56, 631] width 48 height 17
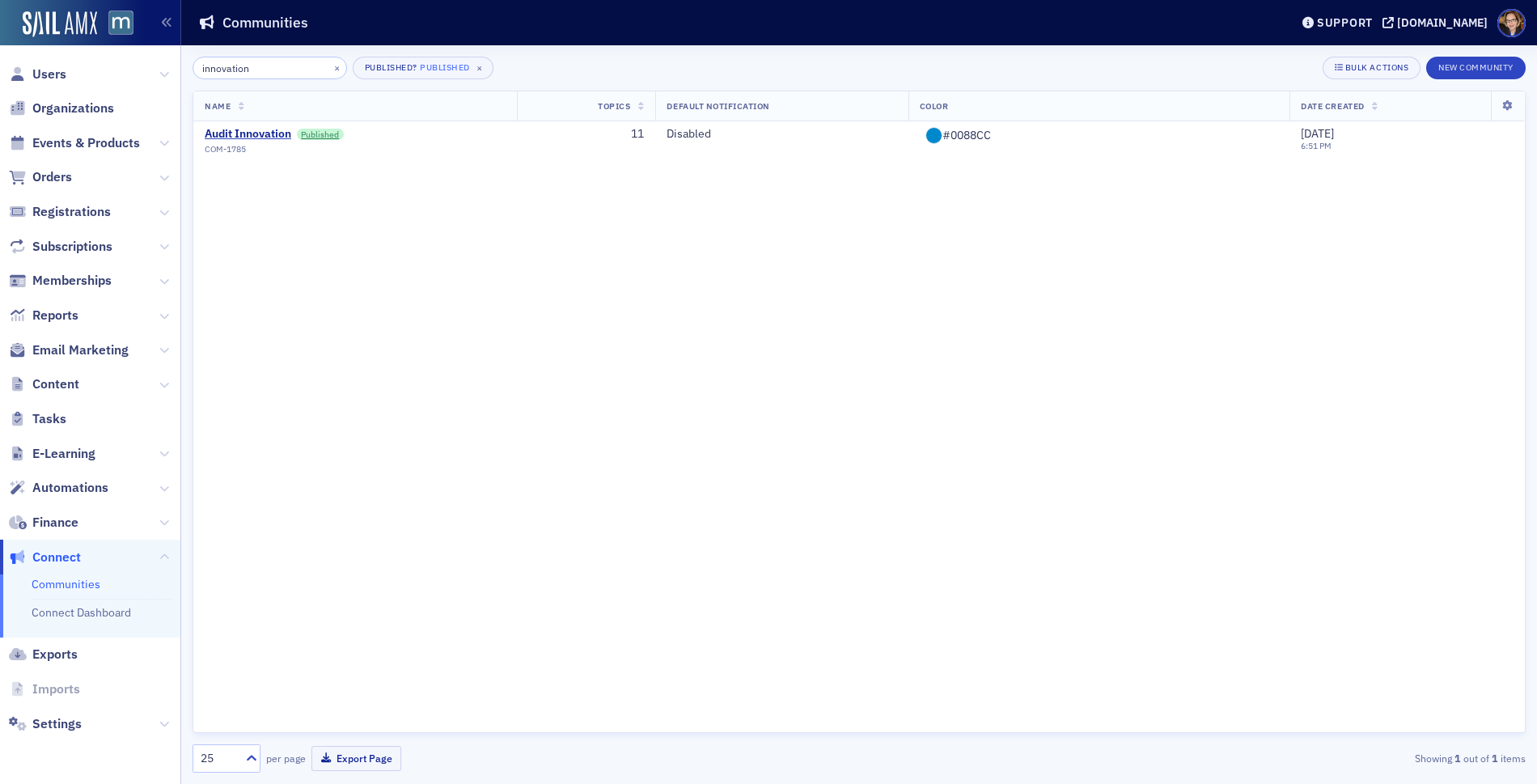
type input "innovation"
click at [55, 581] on link "Communities" at bounding box center [66, 584] width 68 height 15
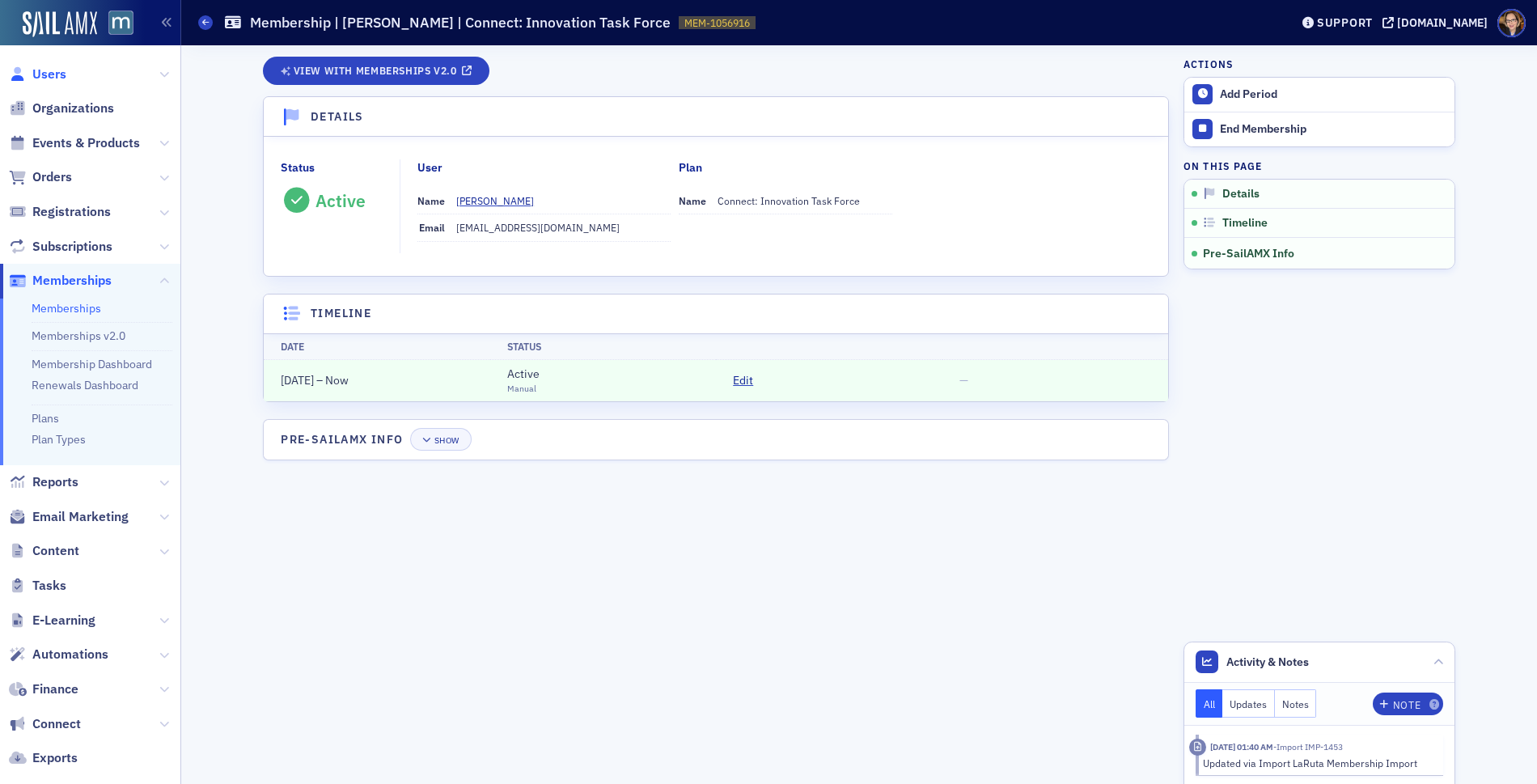
click at [47, 78] on span "Users" at bounding box center [48, 74] width 34 height 17
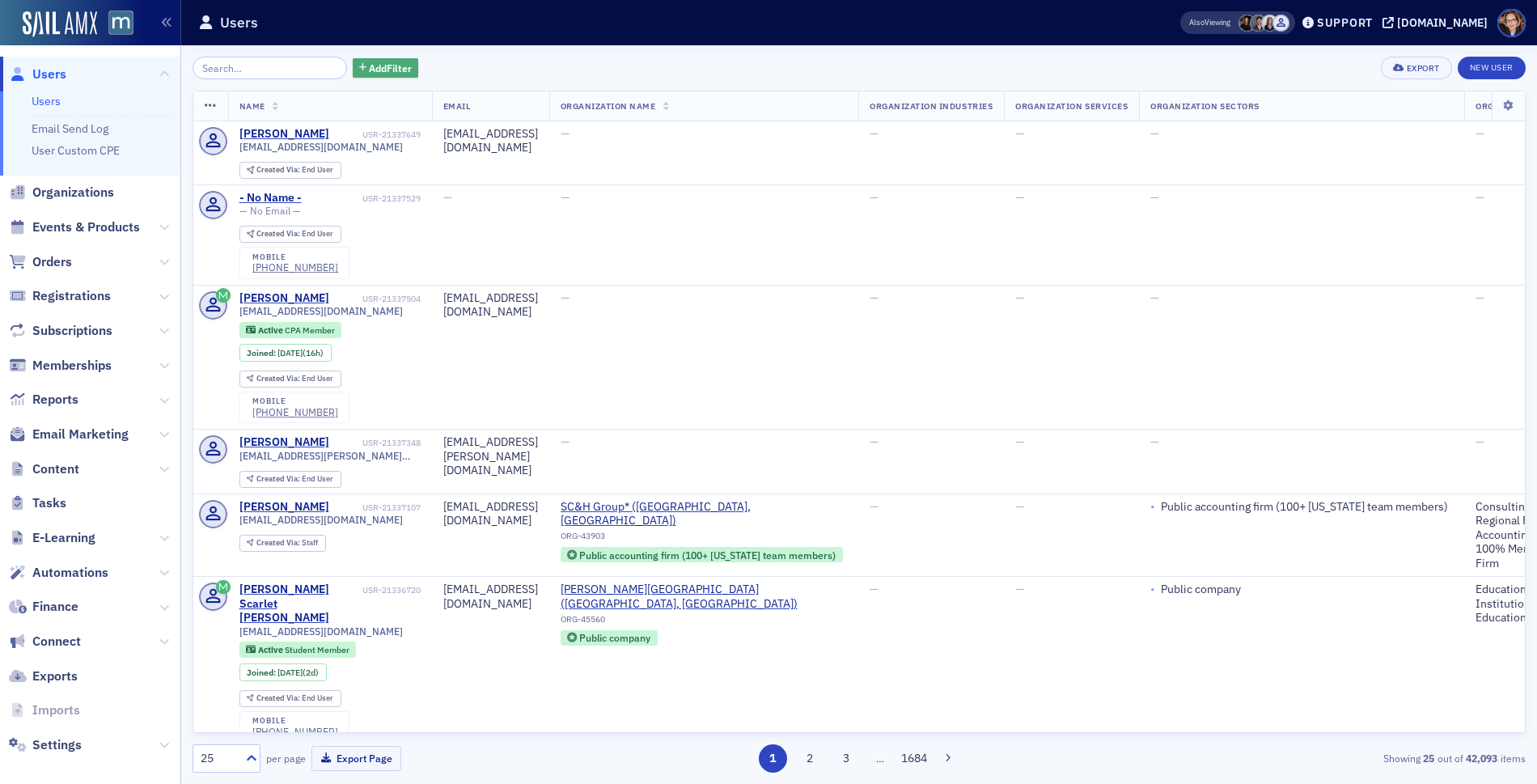
click at [384, 68] on span "Add Filter" at bounding box center [390, 68] width 43 height 15
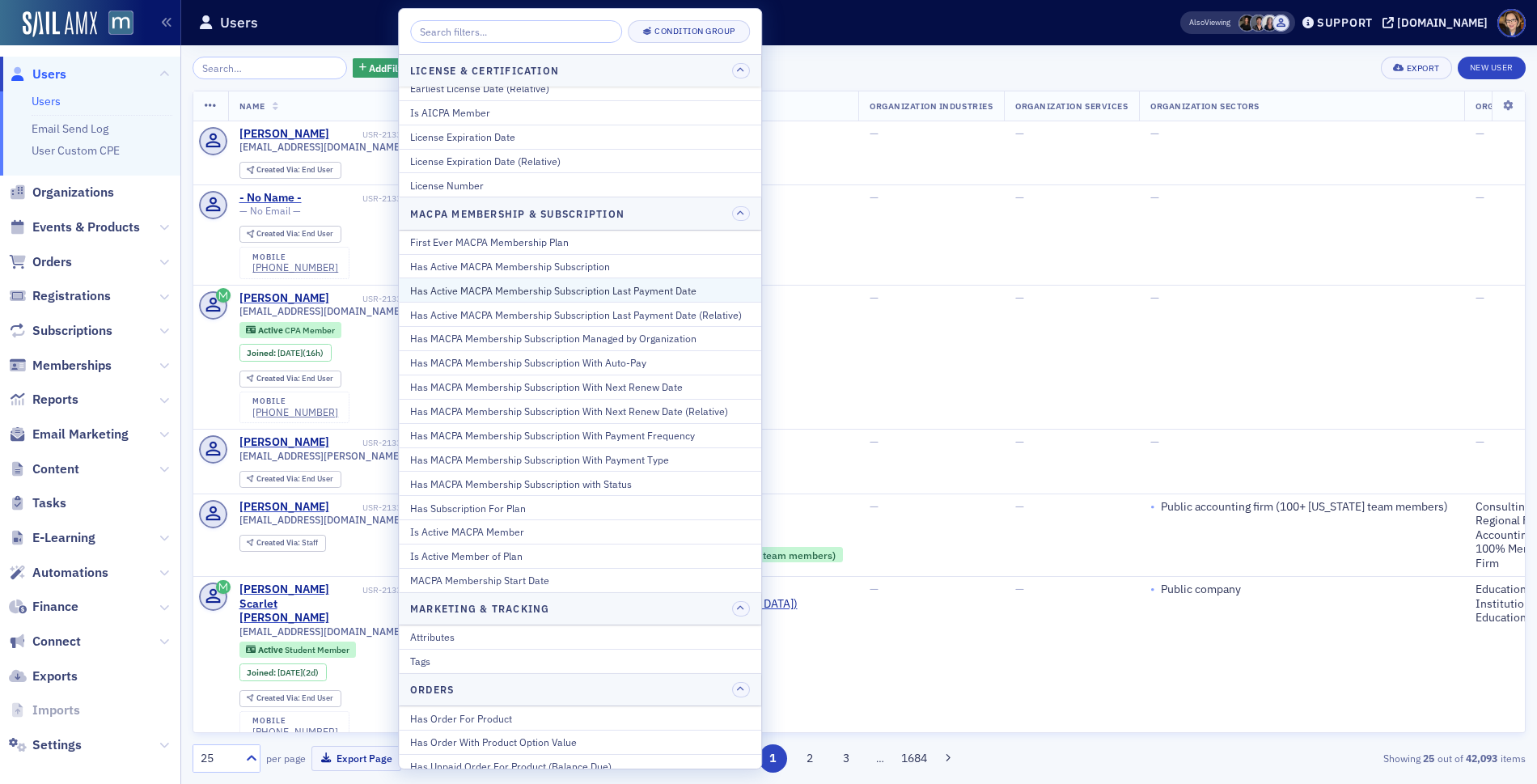
scroll to position [727, 0]
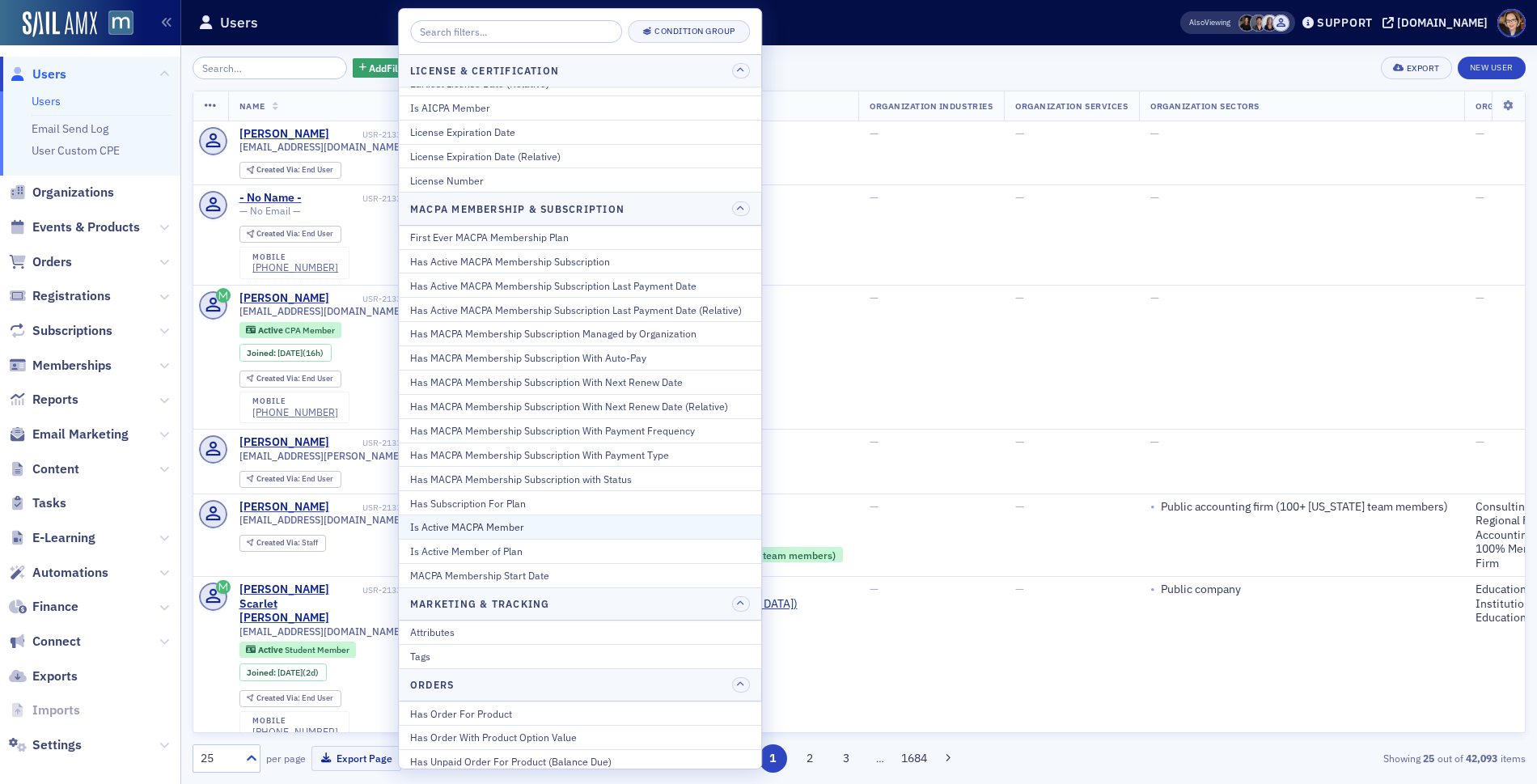
click at [502, 519] on div "Is Active MACPA Member" at bounding box center [580, 527] width 340 height 15
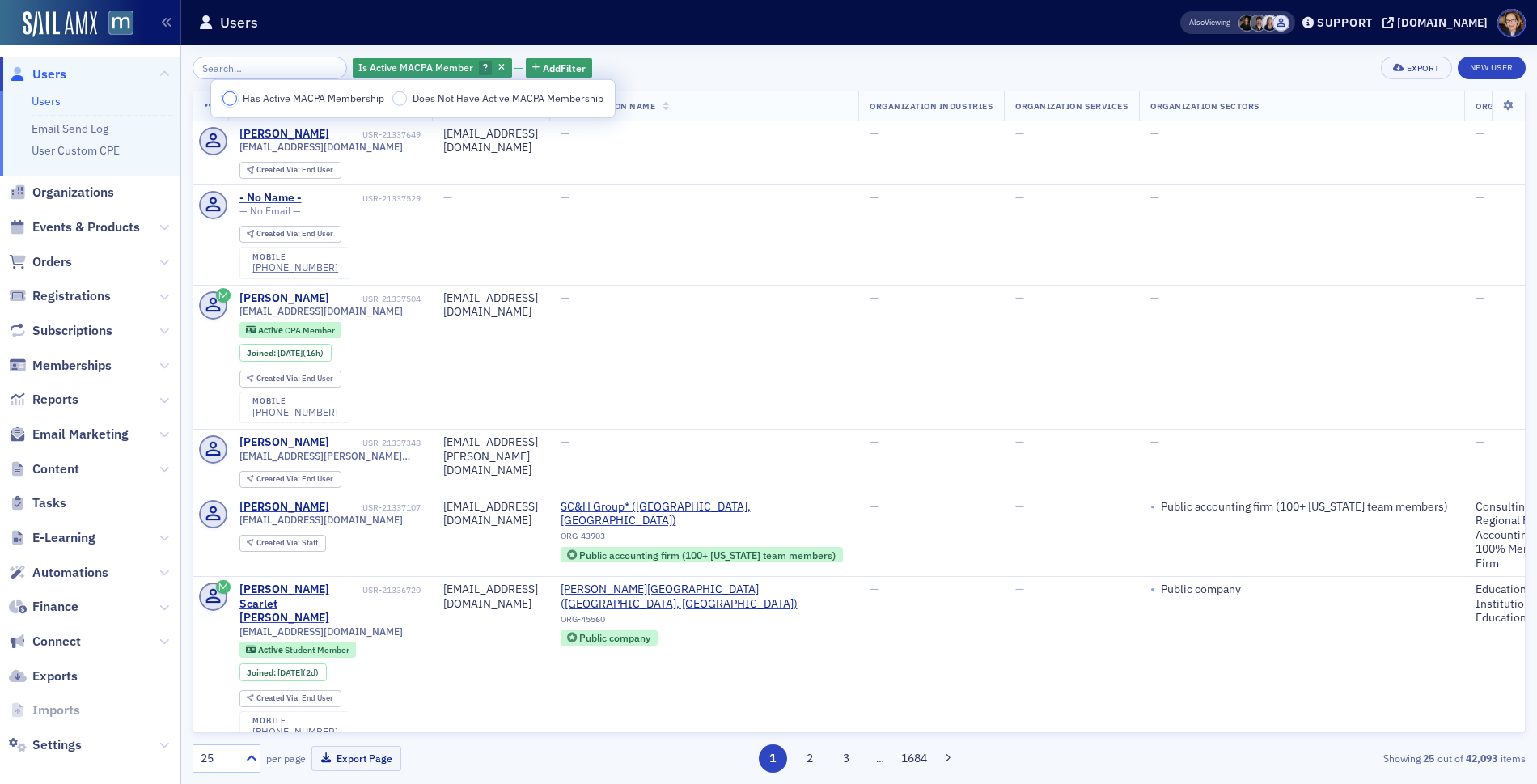
click at [228, 97] on input "Has Active MACPA Membership" at bounding box center [230, 99] width 15 height 15
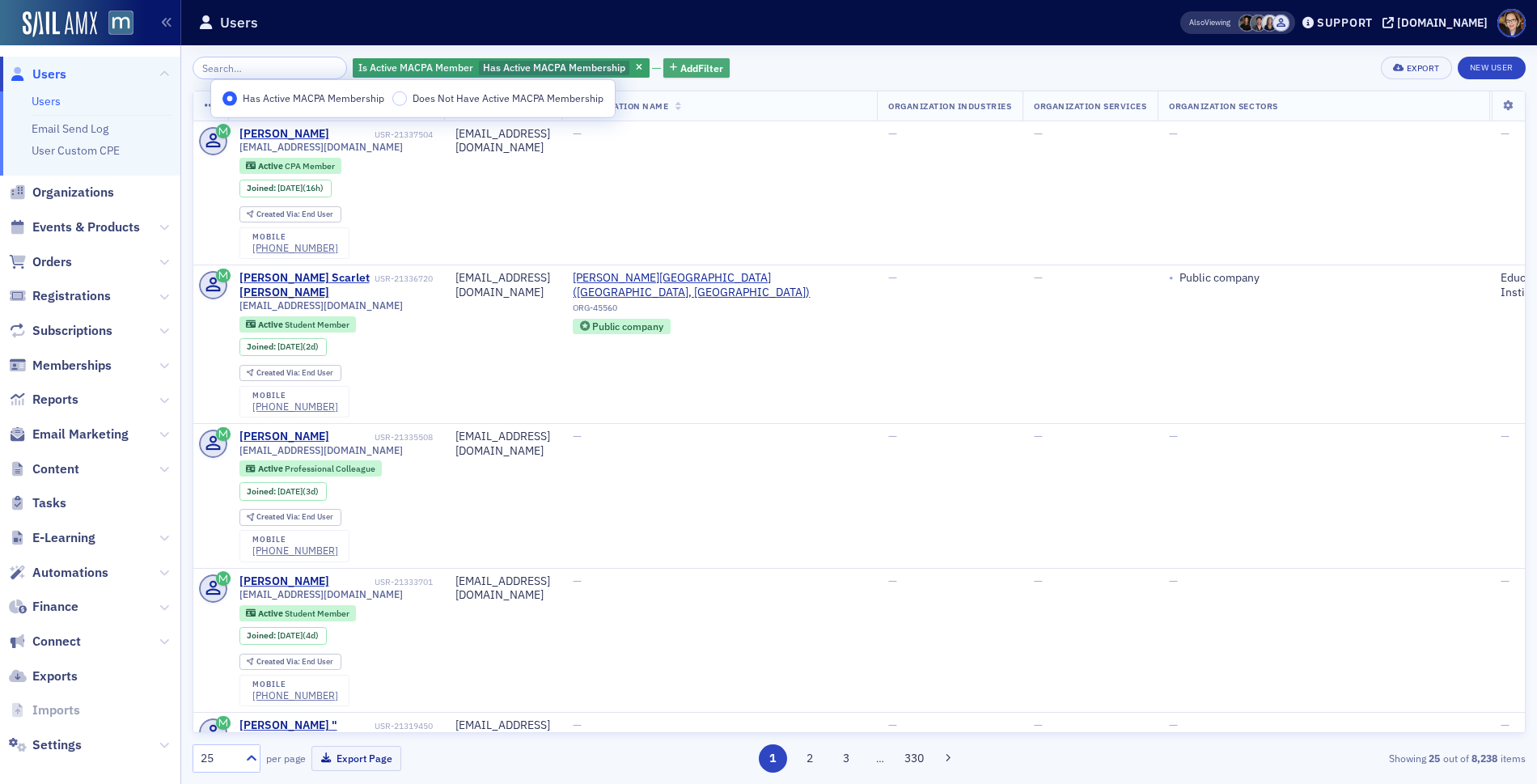
click at [680, 70] on span "Add Filter" at bounding box center [701, 68] width 43 height 15
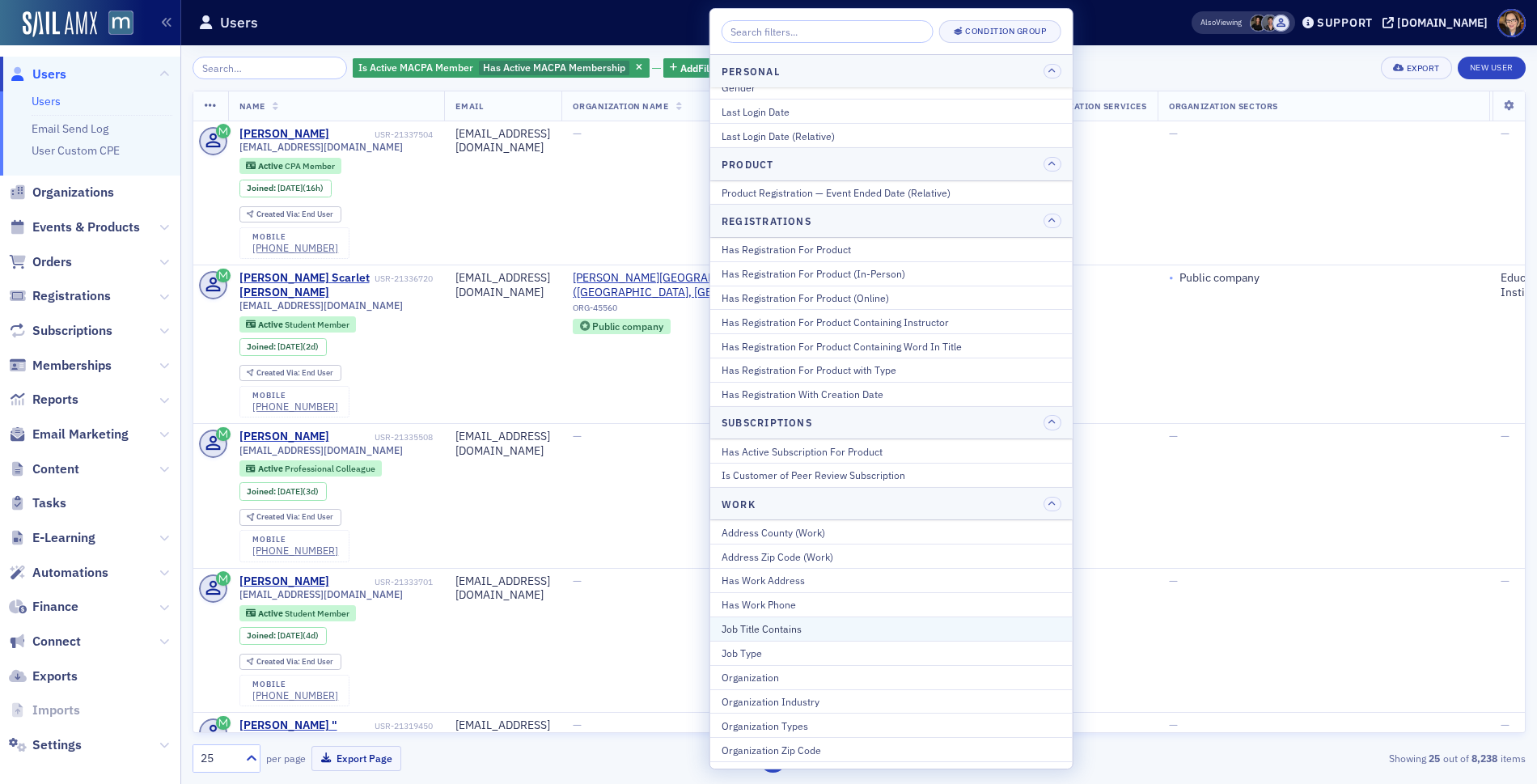
scroll to position [2007, 0]
click at [785, 765] on div "Specializations" at bounding box center [892, 772] width 340 height 15
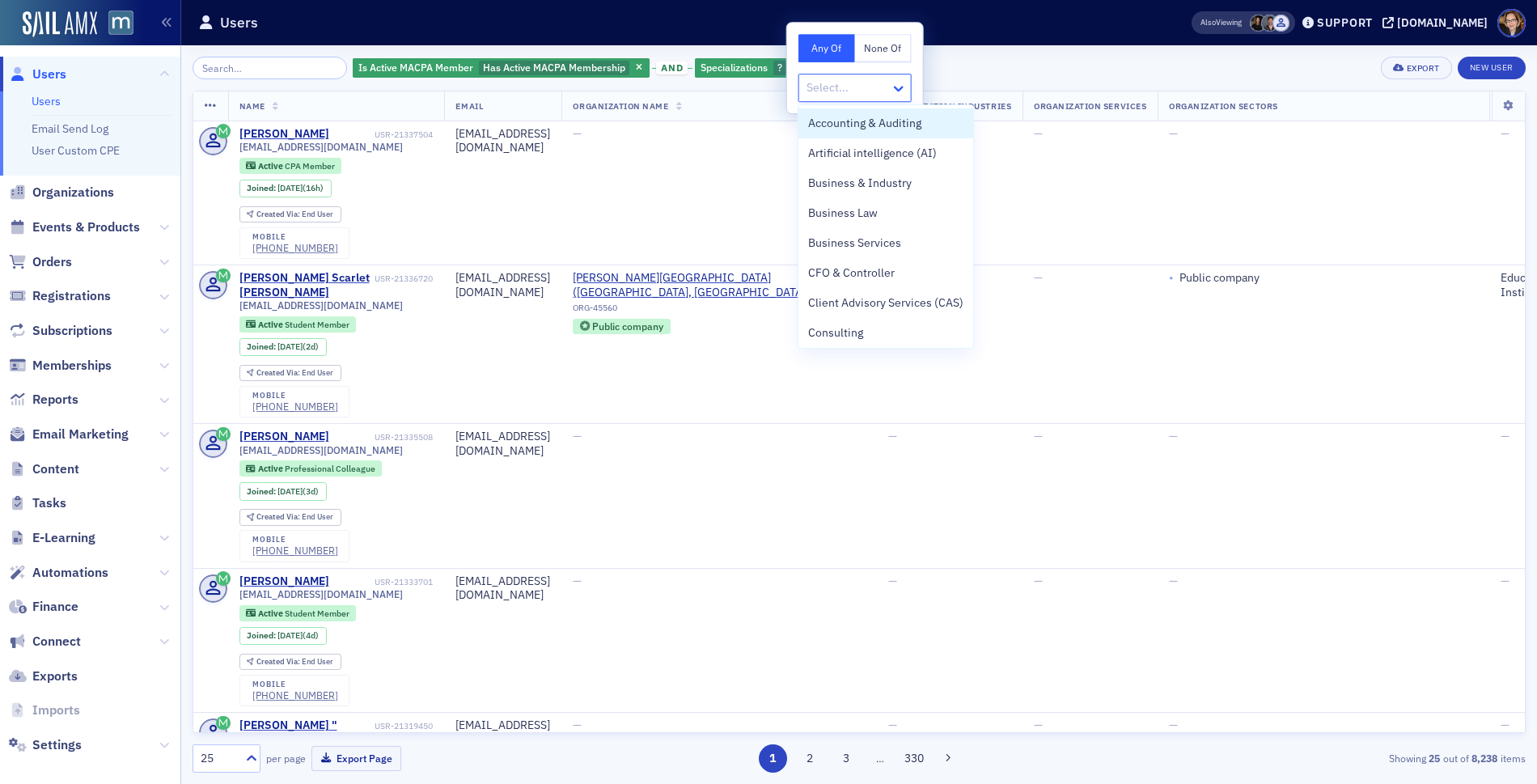
click at [894, 87] on icon at bounding box center [898, 89] width 10 height 5
click at [880, 153] on span "Artificial intelligence (AI)" at bounding box center [872, 153] width 129 height 17
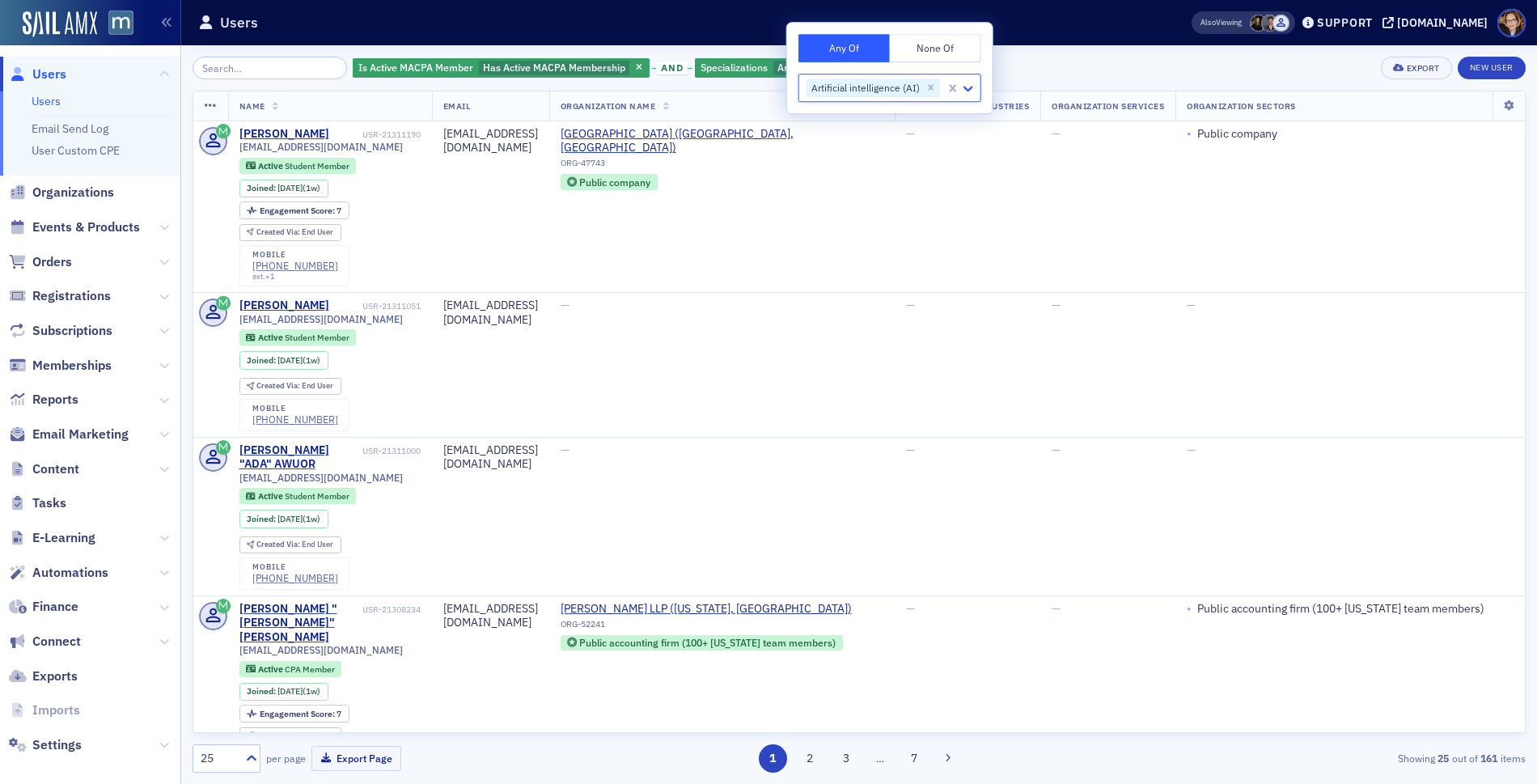
click at [968, 89] on icon at bounding box center [968, 89] width 10 height 5
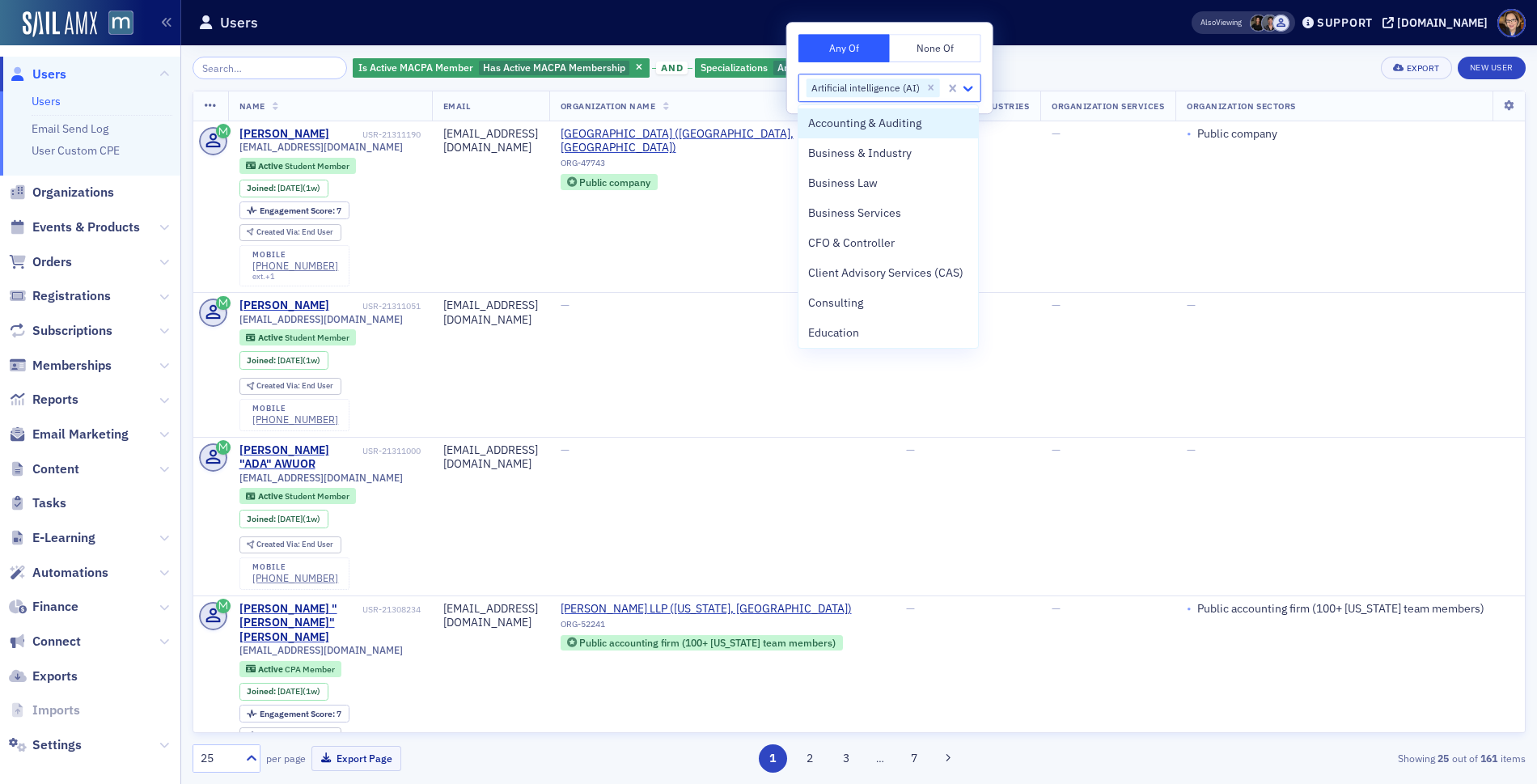
click at [969, 91] on icon at bounding box center [968, 89] width 16 height 16
click at [851, 332] on span "Technology" at bounding box center [837, 330] width 58 height 17
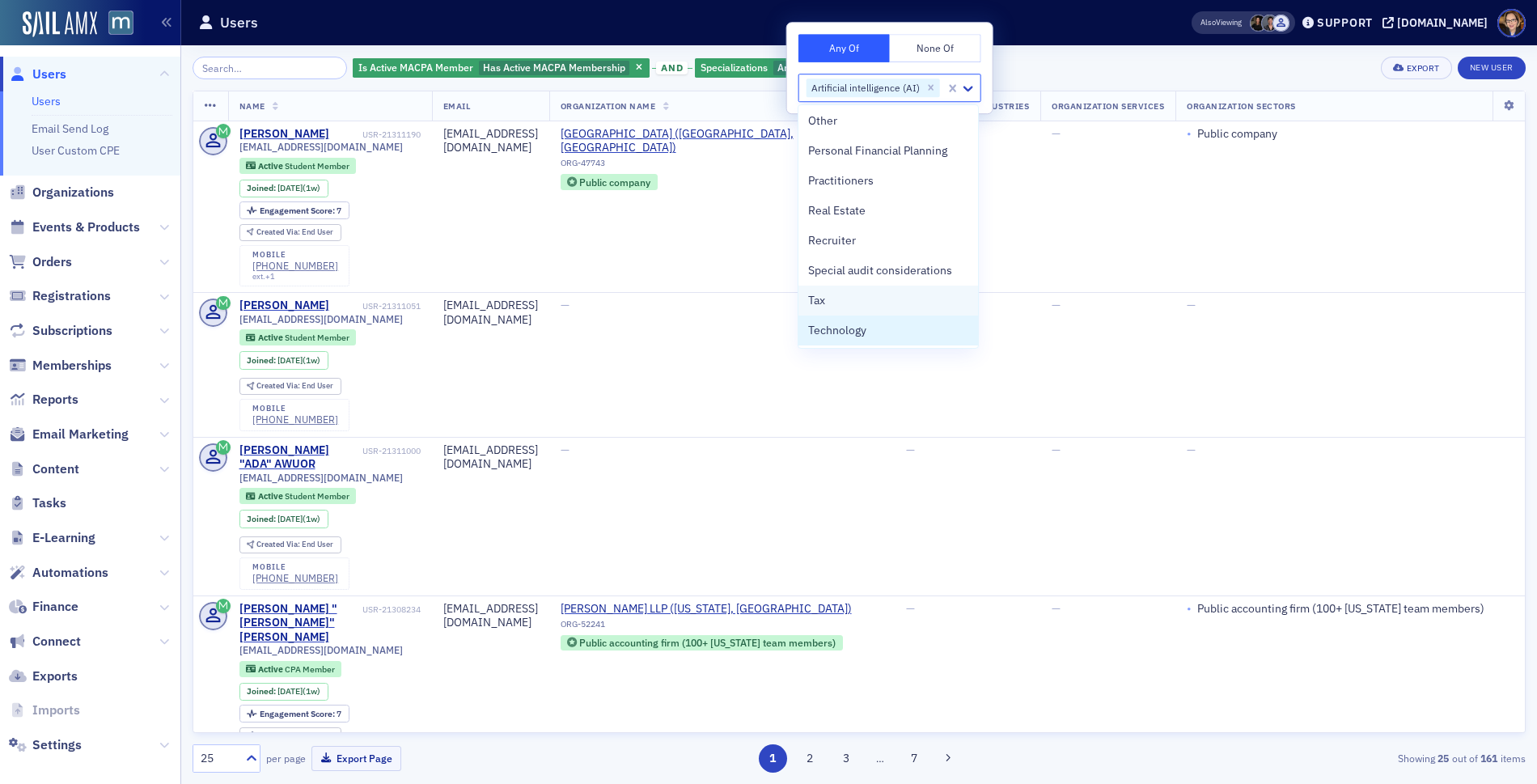
scroll to position [960, 0]
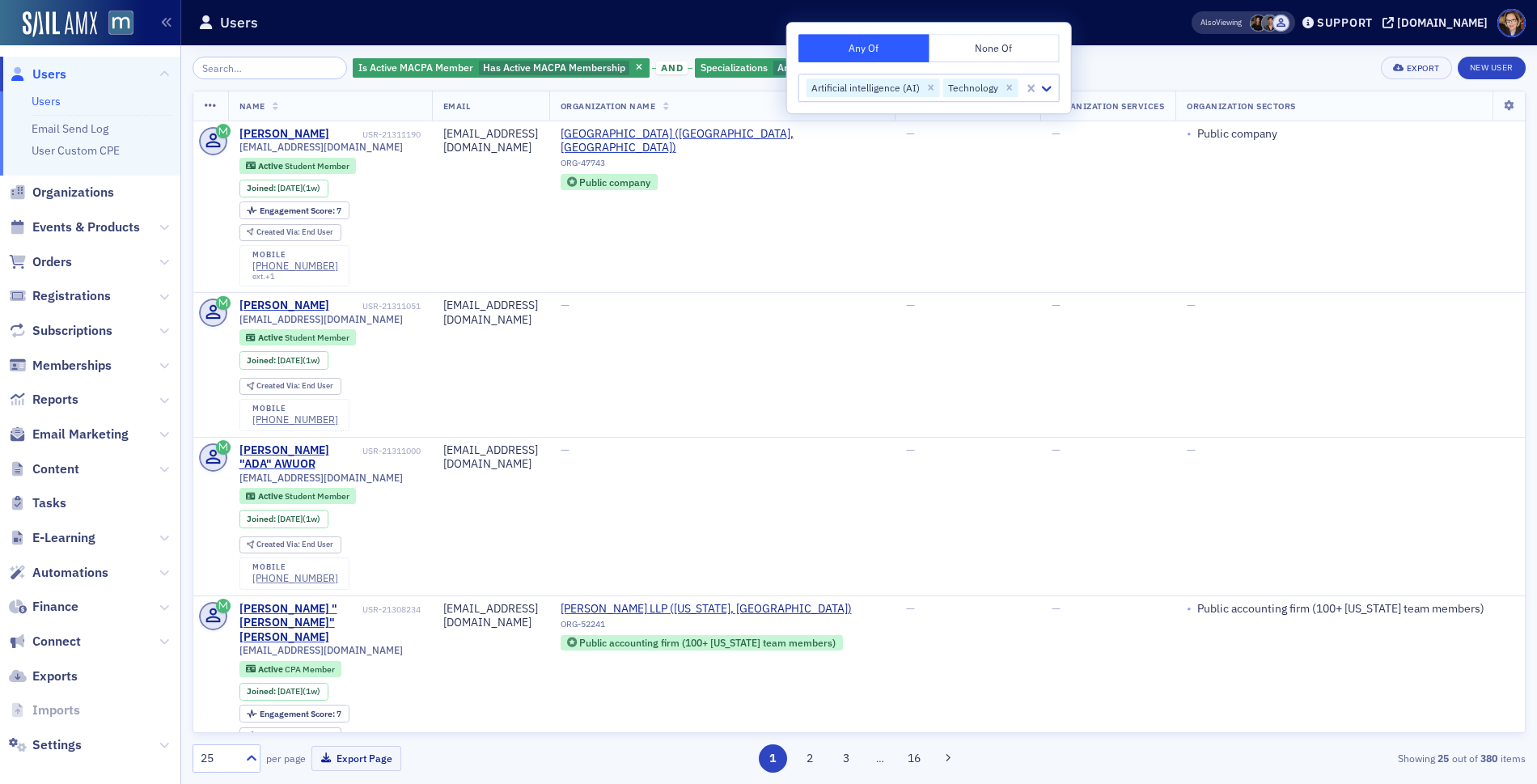
click at [1172, 72] on div "Is Active MACPA Member Has Active MACPA Membership and Specializations Artifici…" at bounding box center [859, 68] width 1333 height 23
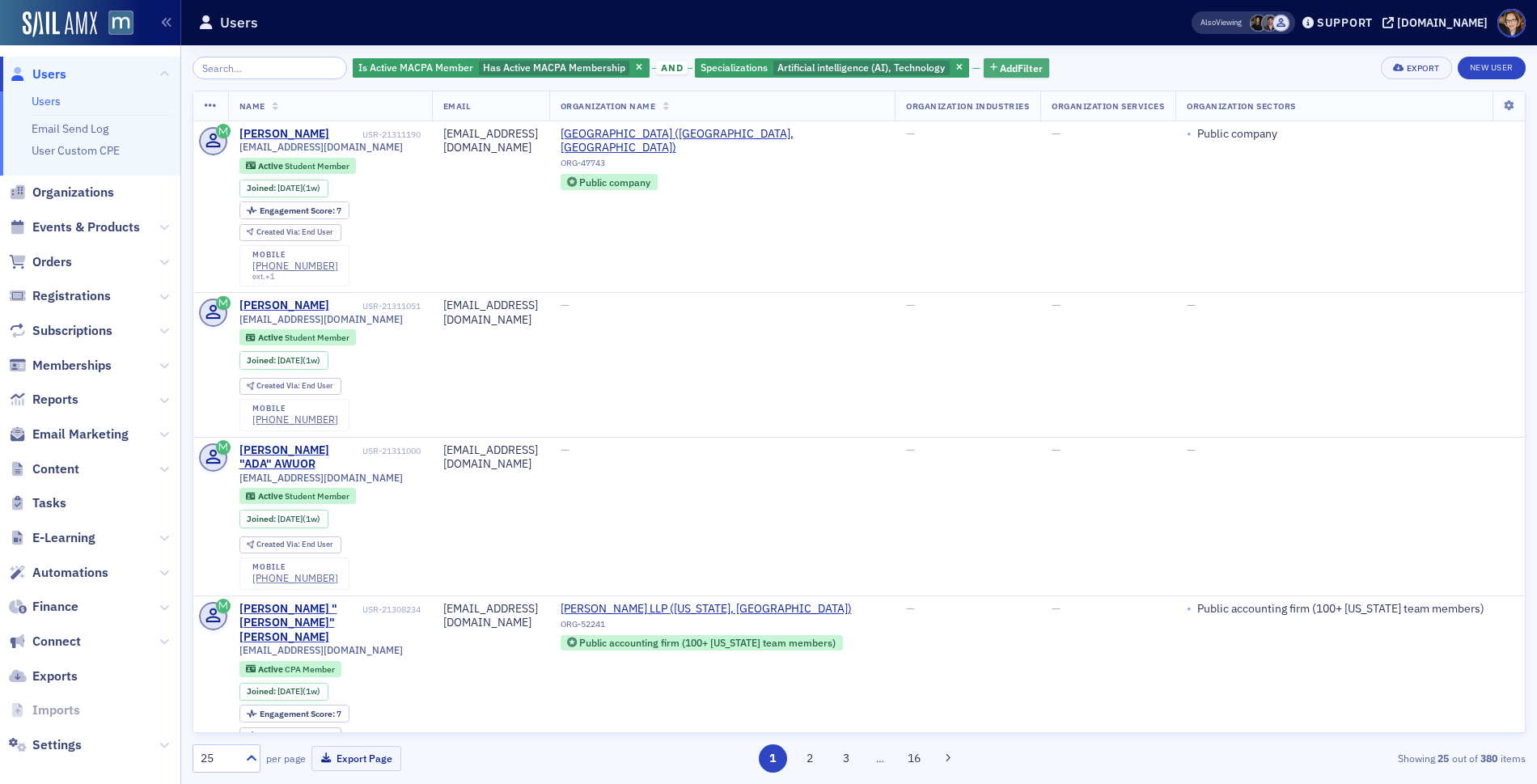
click at [1002, 64] on span "Add Filter" at bounding box center [1020, 68] width 43 height 15
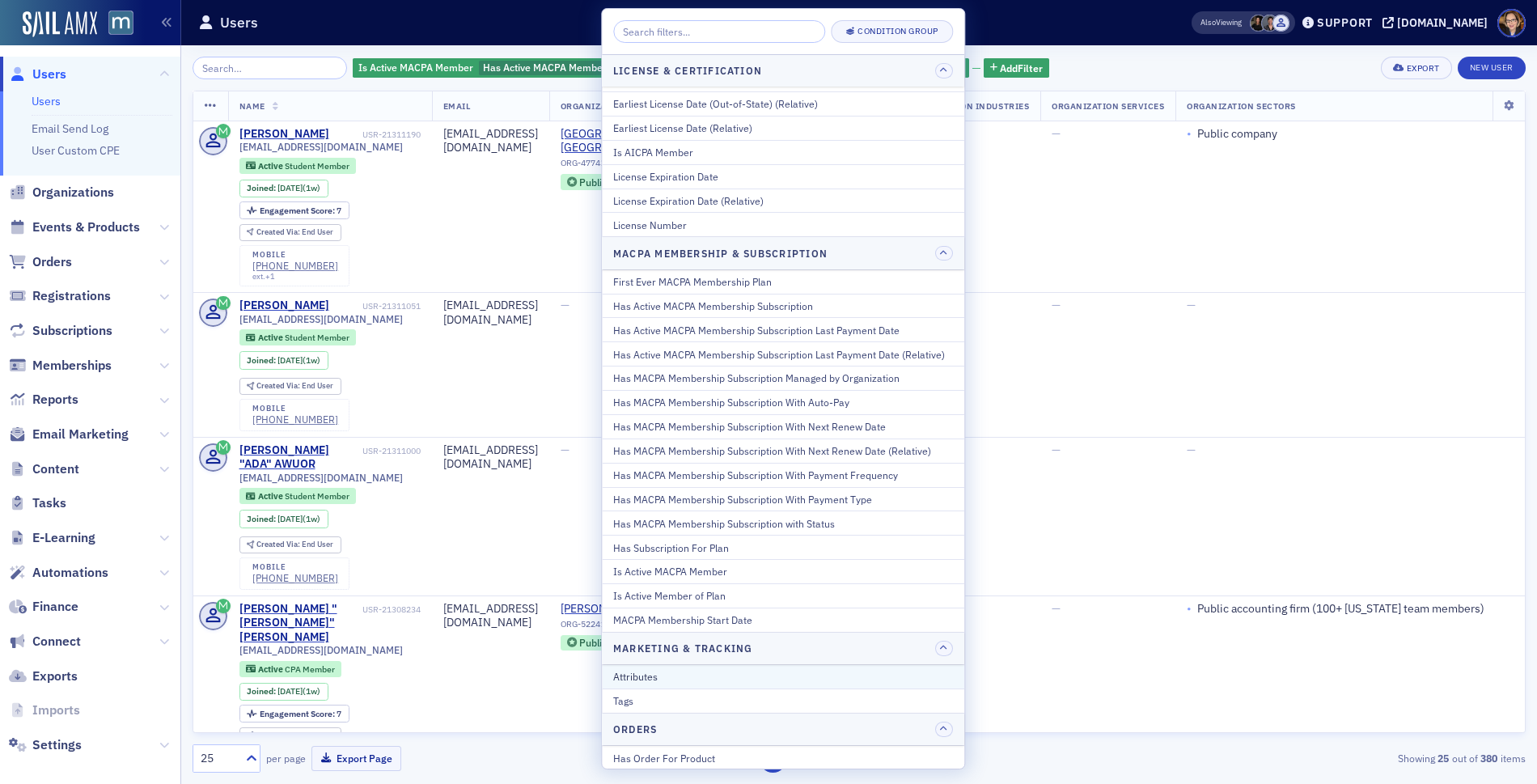
scroll to position [698, 0]
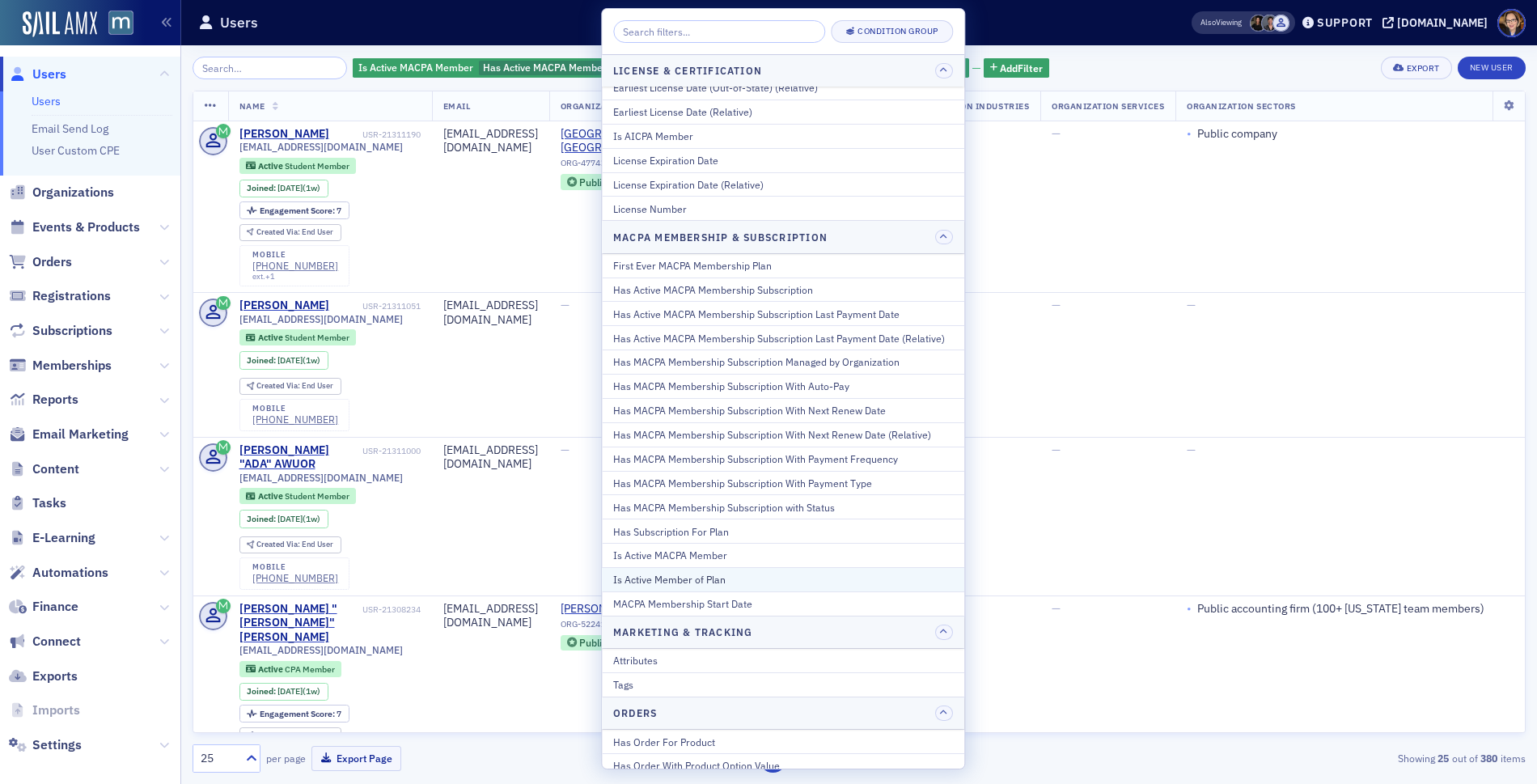
click at [745, 572] on div "Is Active Member of Plan" at bounding box center [783, 580] width 340 height 15
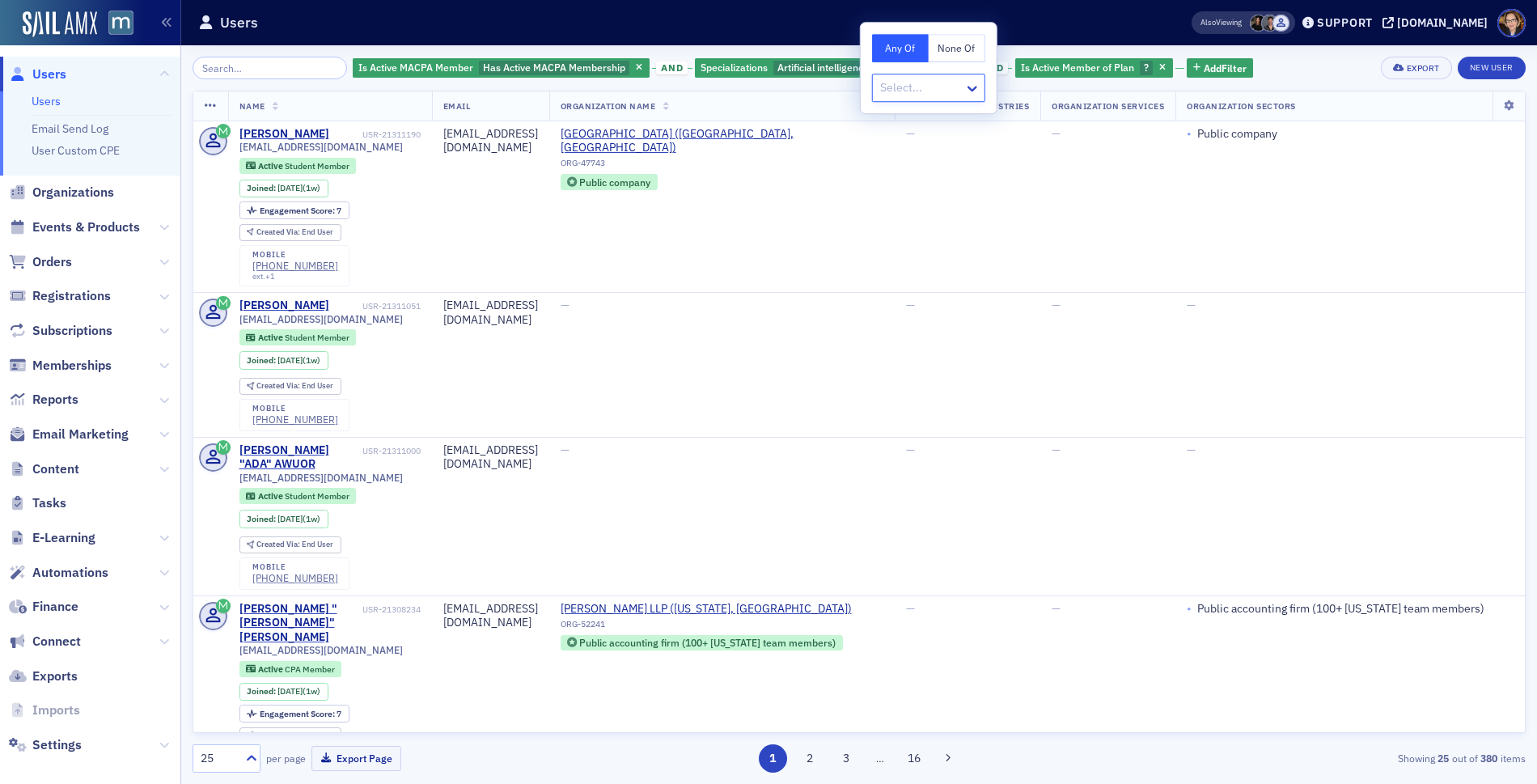
click at [933, 93] on div at bounding box center [921, 88] width 84 height 20
click at [977, 89] on icon at bounding box center [972, 89] width 16 height 16
click at [974, 89] on icon at bounding box center [972, 89] width 10 height 5
type input "c"
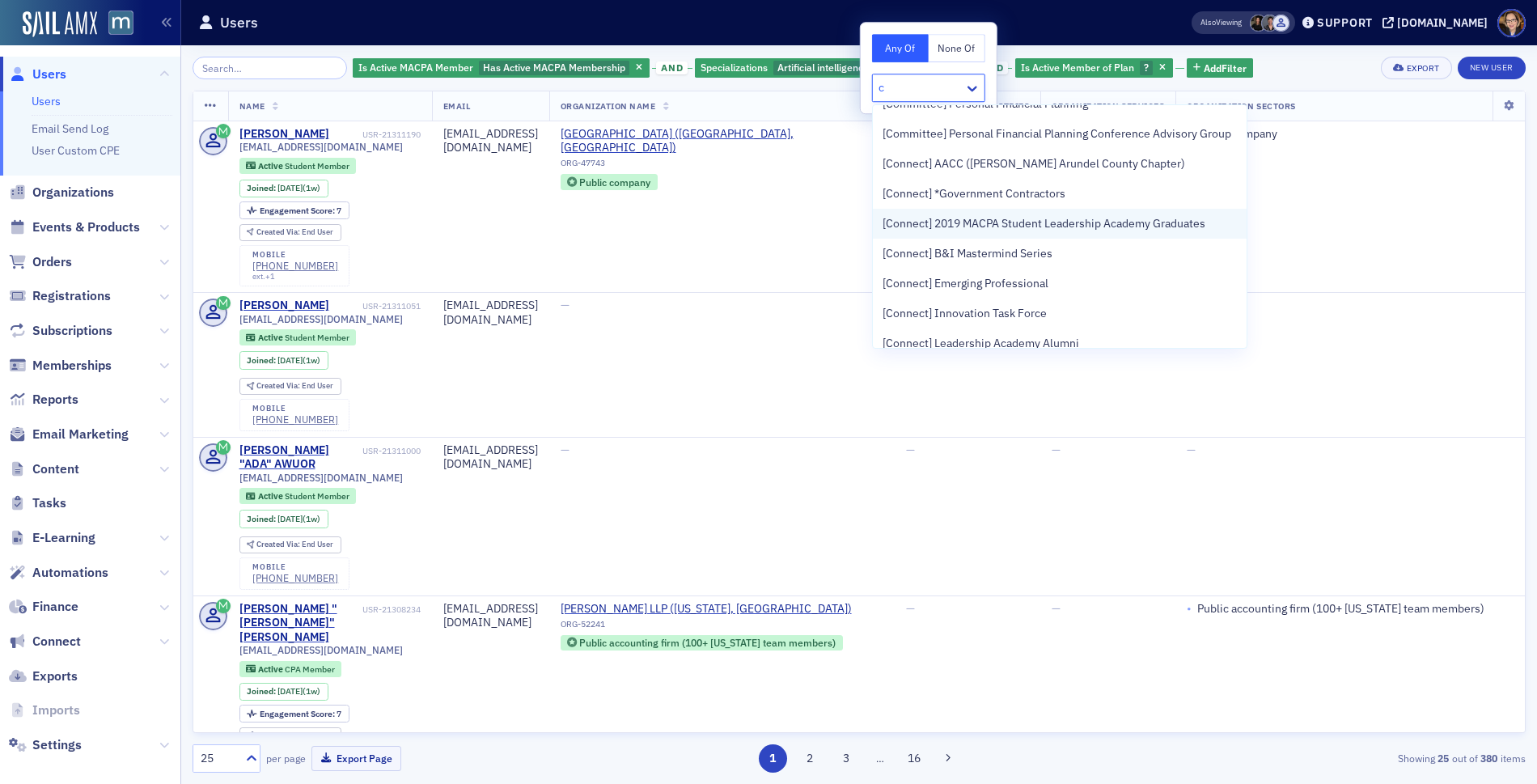
scroll to position [350, 0]
click at [1021, 314] on span "[Connect] Innovation Task Force" at bounding box center [965, 311] width 164 height 17
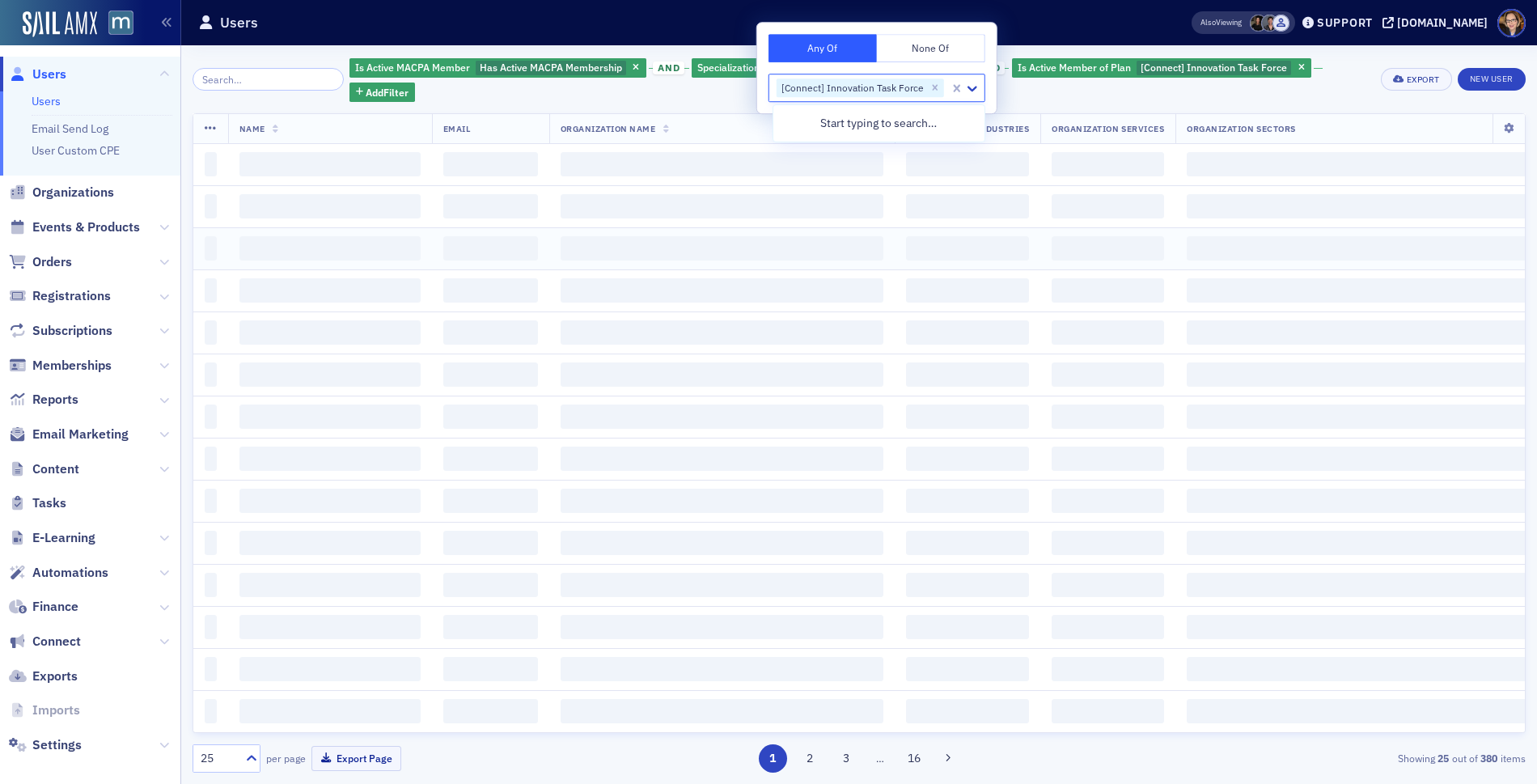
scroll to position [0, 0]
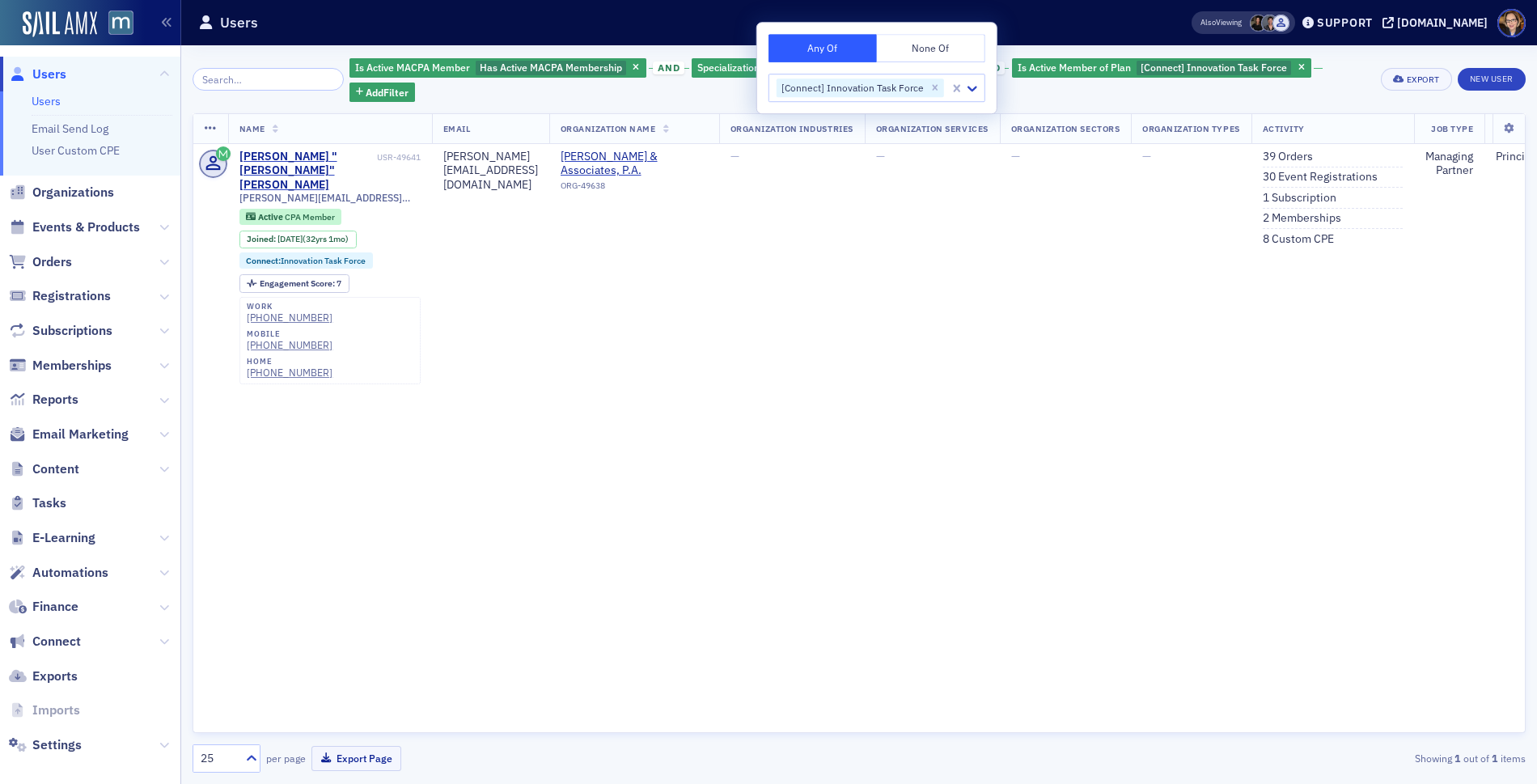
click at [1289, 96] on div "Is Active MACPA Member Has Active MACPA Membership and Specializations Artifici…" at bounding box center [860, 79] width 1021 height 46
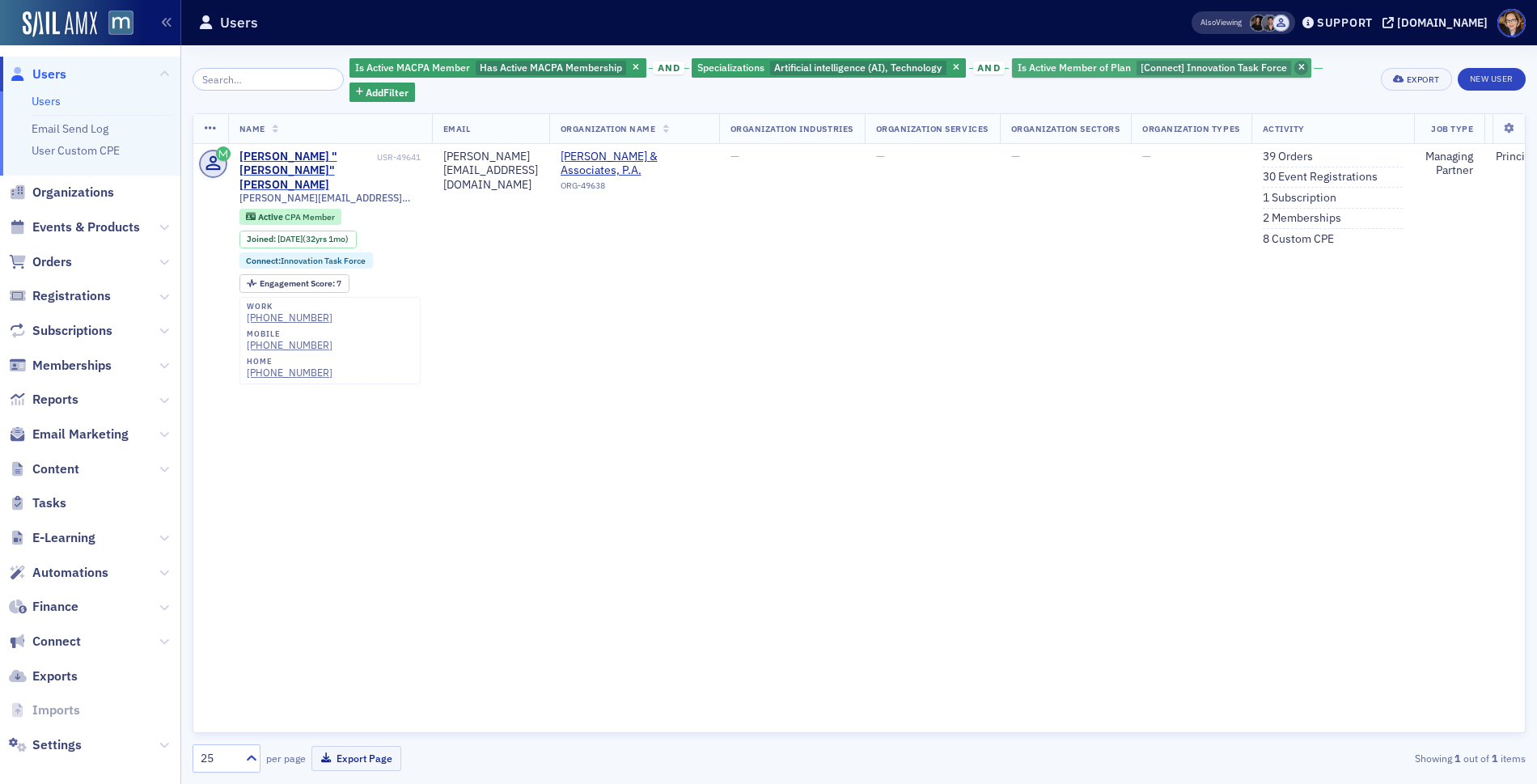
click at [1299, 65] on icon "button" at bounding box center [1302, 68] width 6 height 9
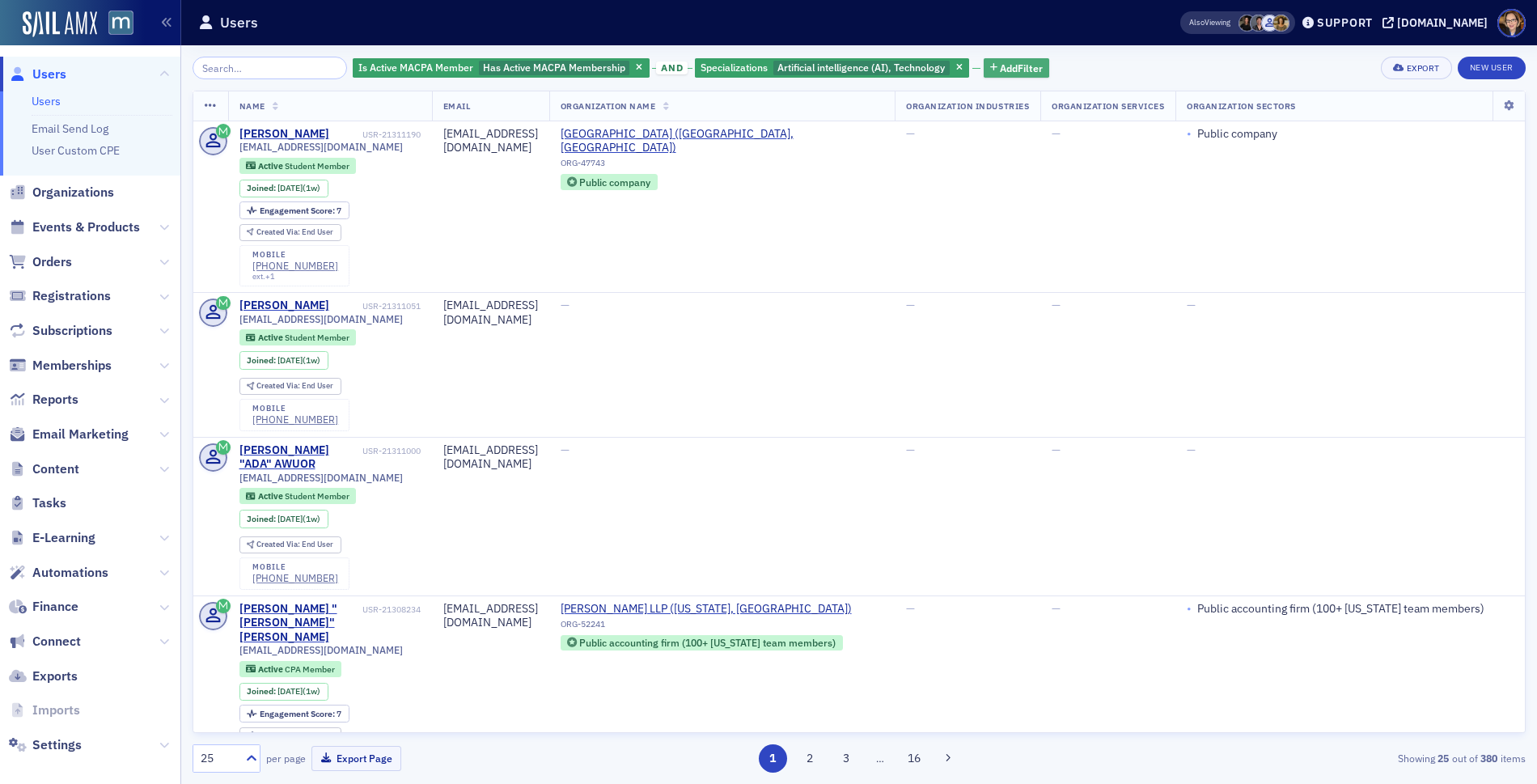
click at [1023, 68] on span "Add Filter" at bounding box center [1020, 68] width 43 height 15
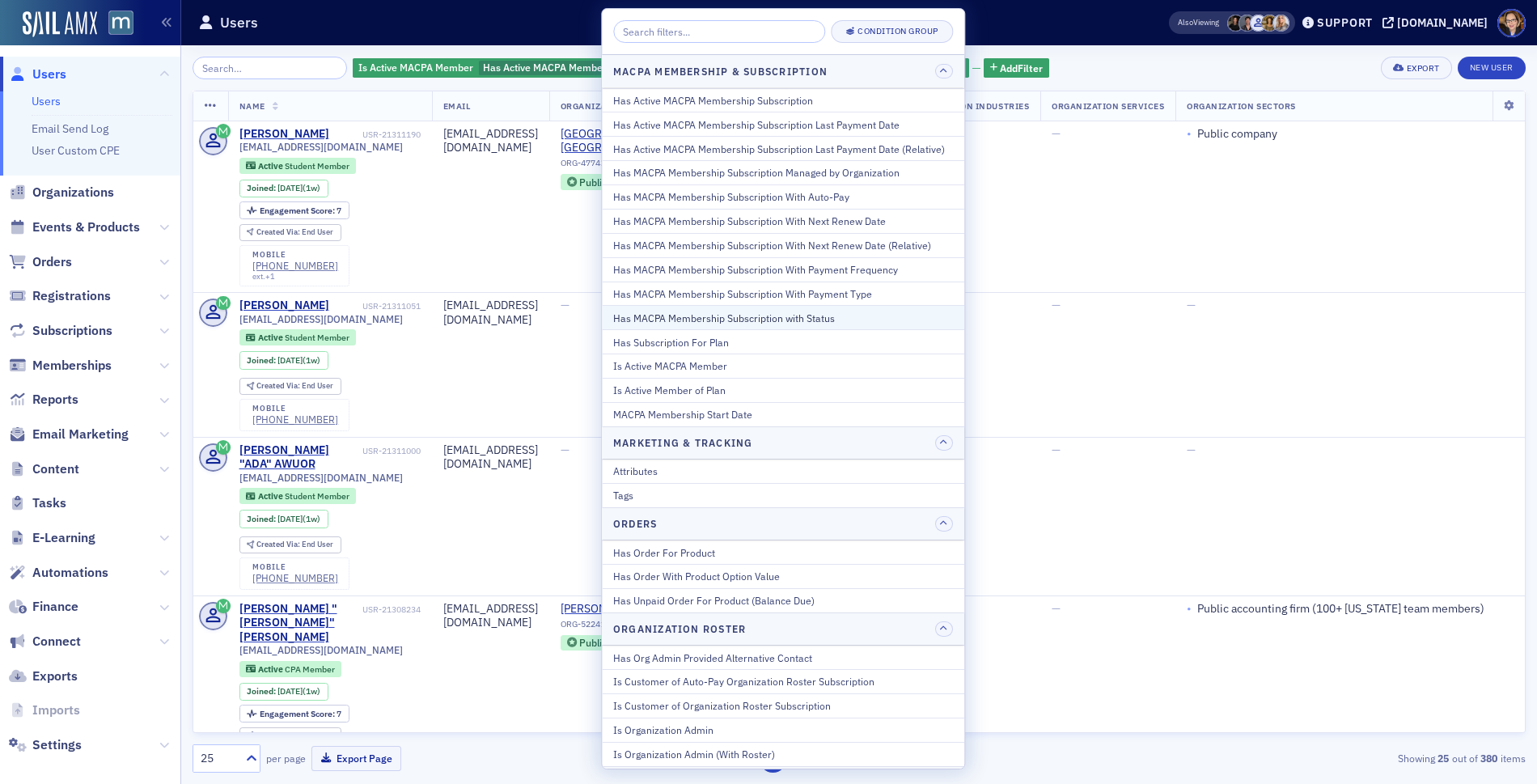
scroll to position [886, 0]
click at [725, 337] on div "Has Subscription For Plan" at bounding box center [783, 344] width 340 height 15
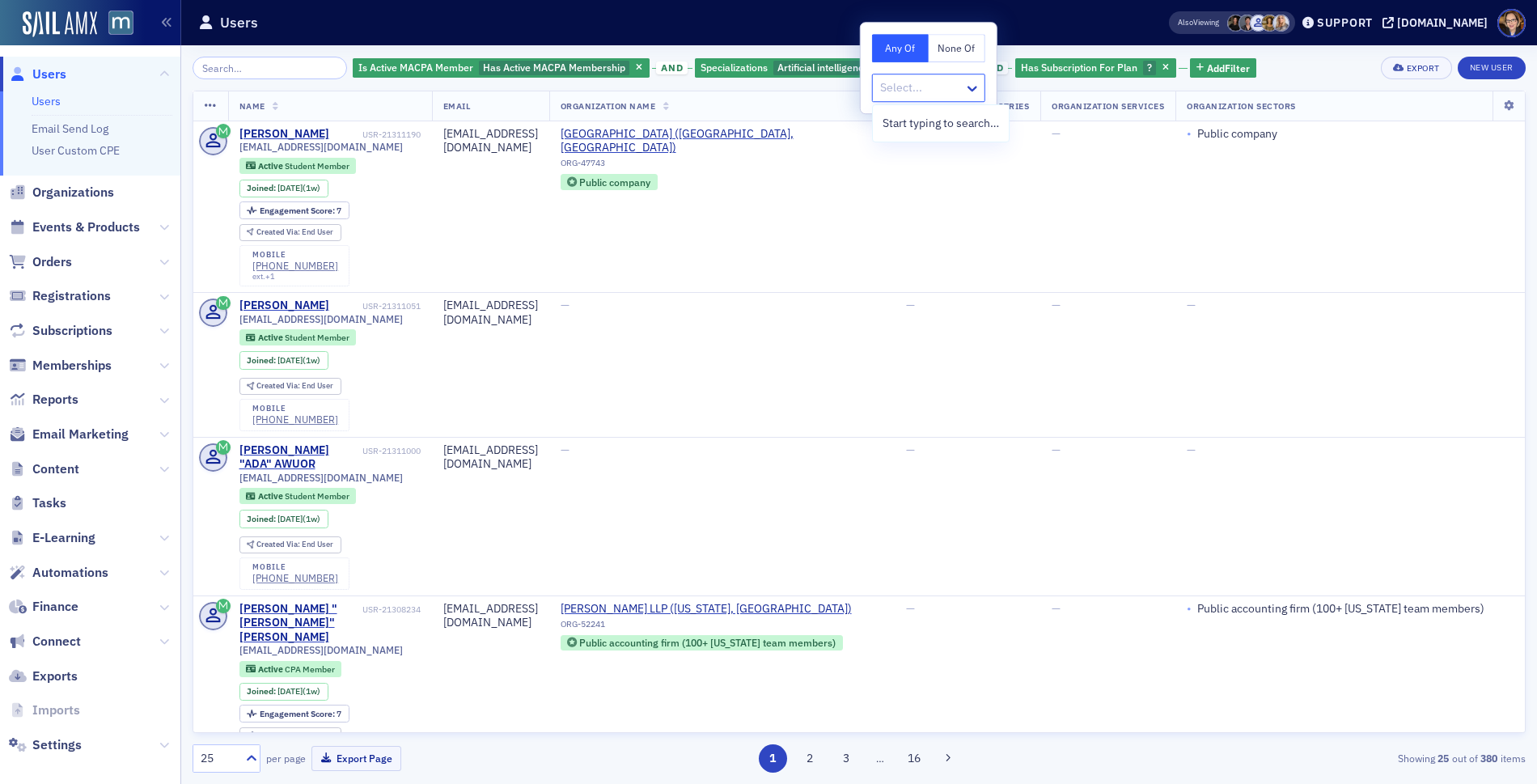
click at [901, 89] on div at bounding box center [921, 88] width 84 height 20
click at [973, 88] on icon at bounding box center [972, 89] width 16 height 16
type input "c"
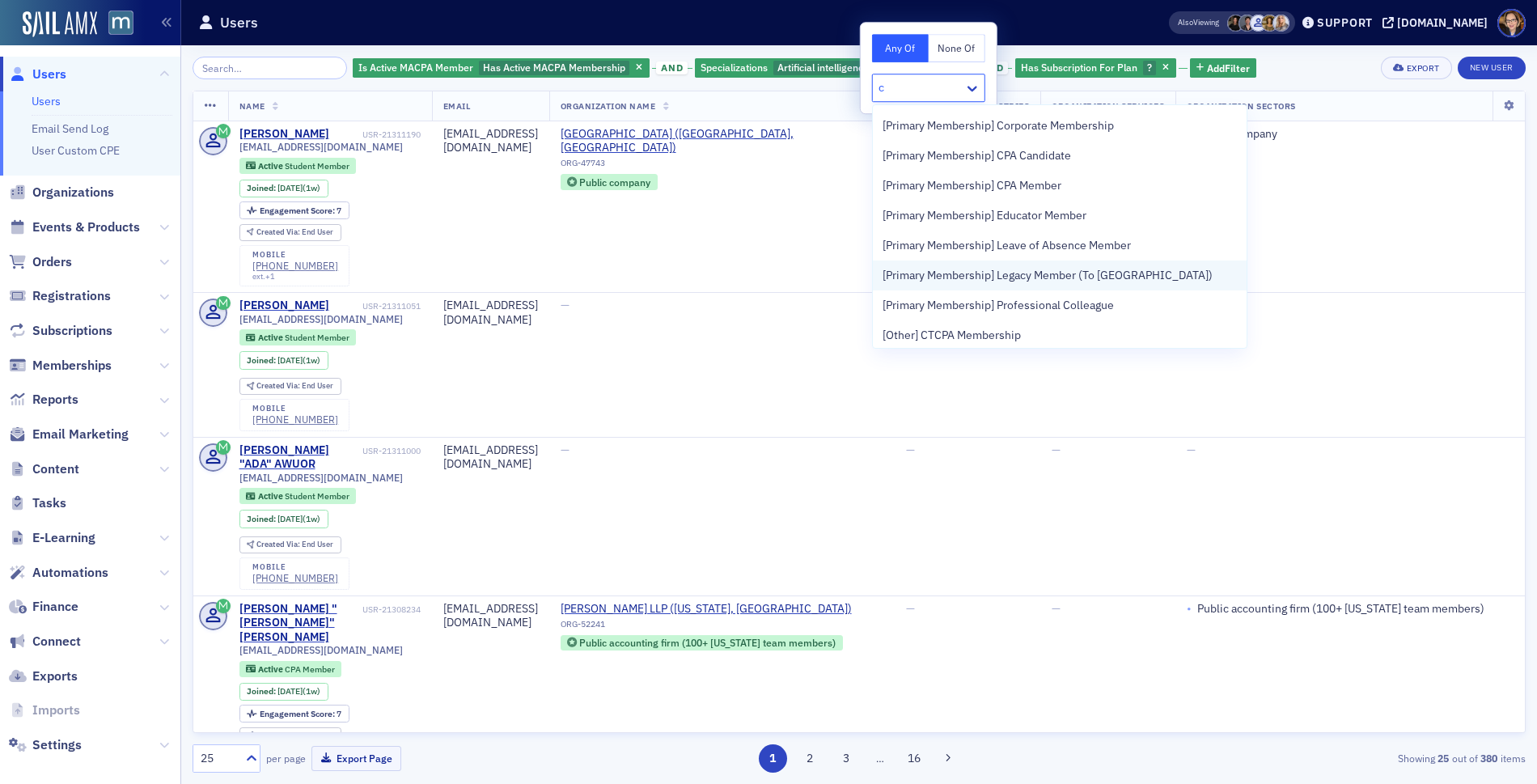
scroll to position [820, 0]
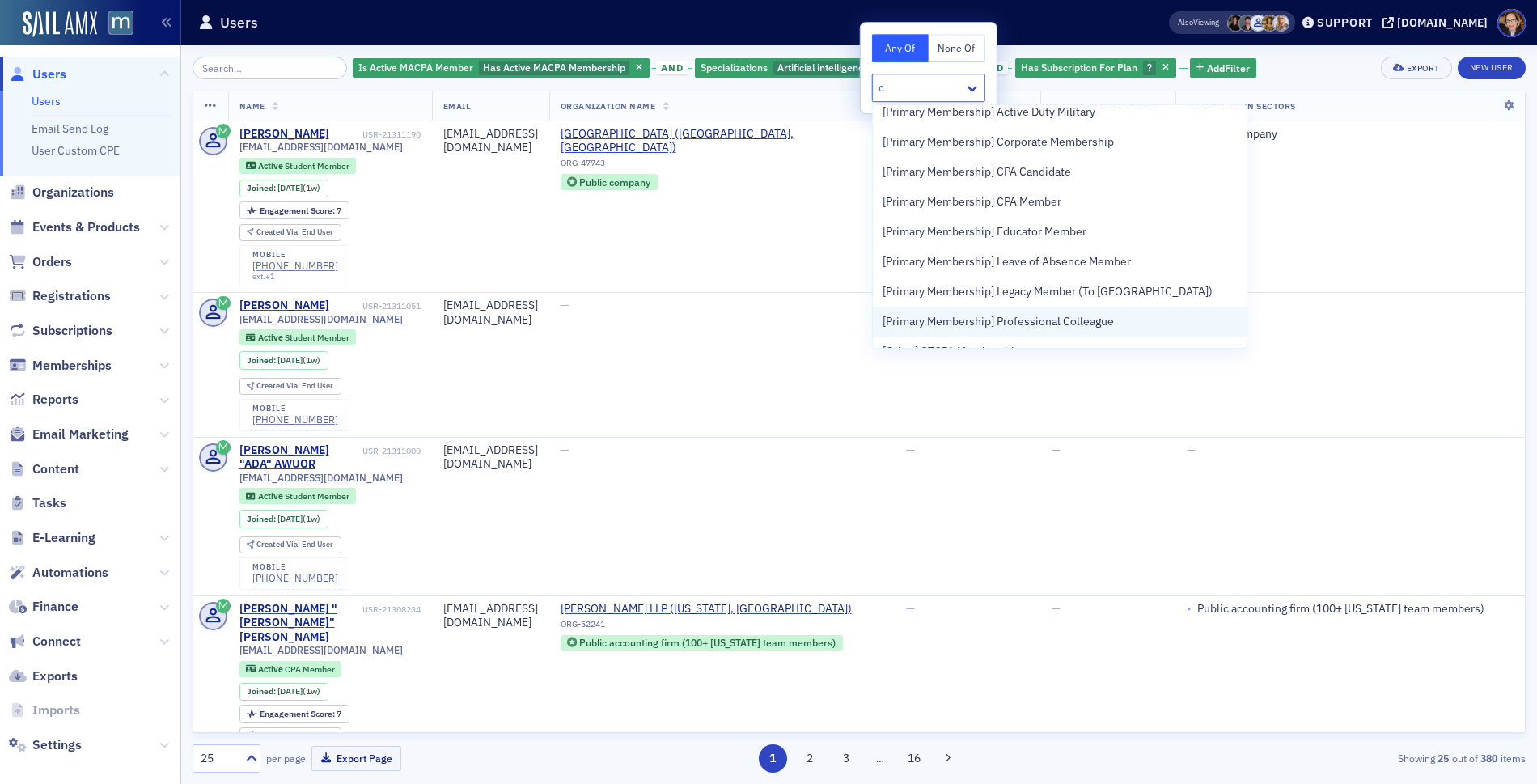
click at [1072, 320] on span "[Primary Membership] Professional Colleague" at bounding box center [998, 321] width 231 height 17
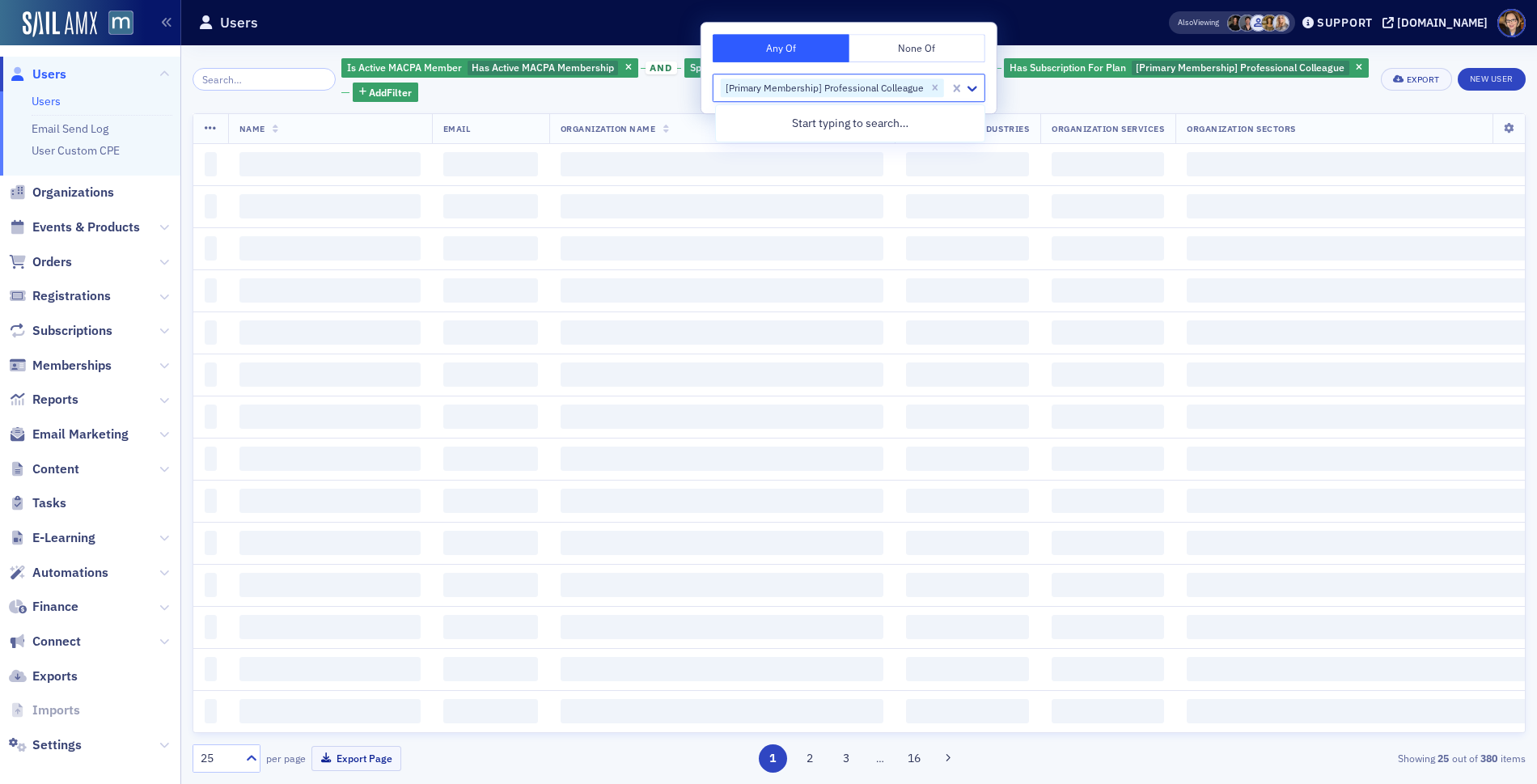
scroll to position [0, 0]
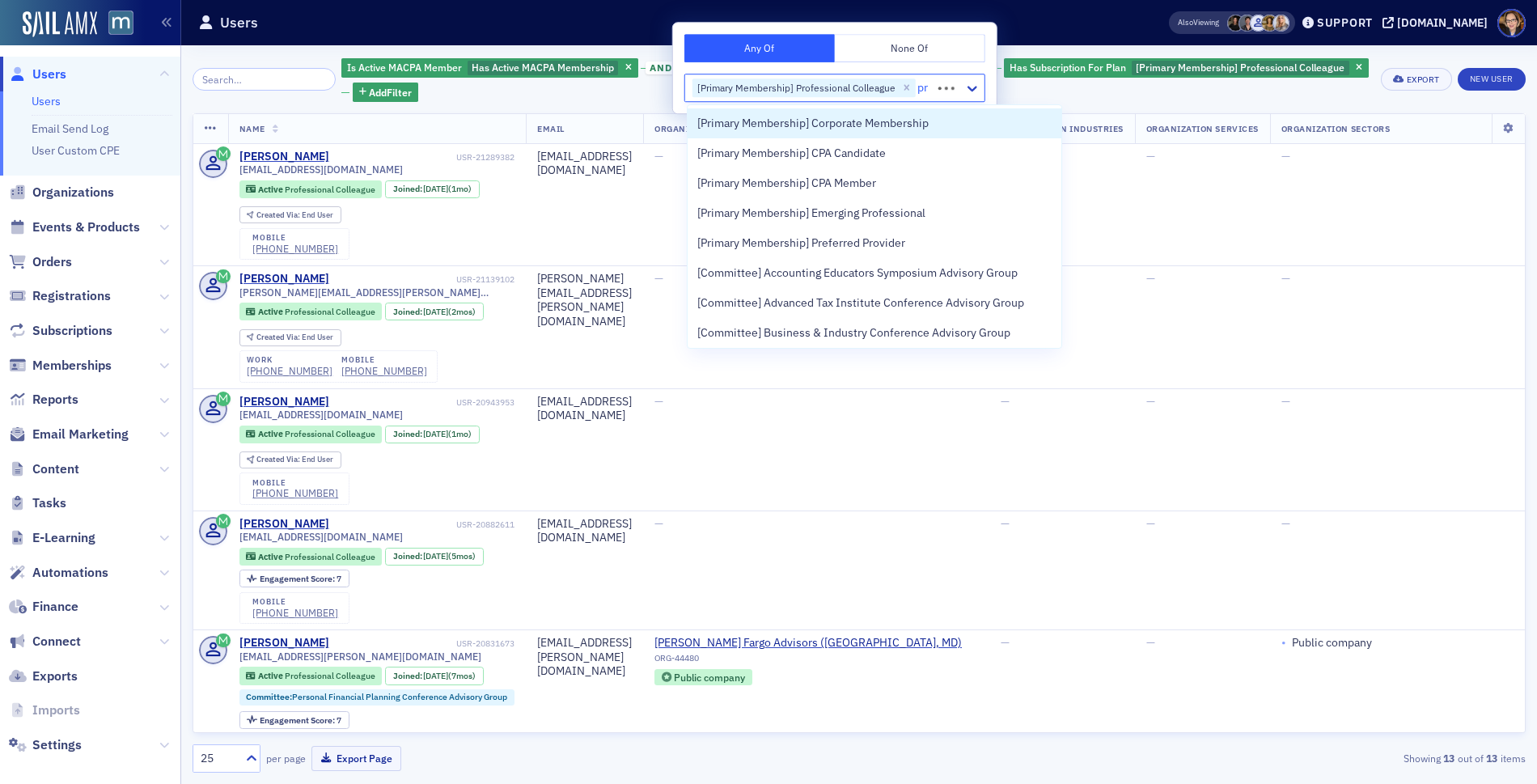
type input "pri"
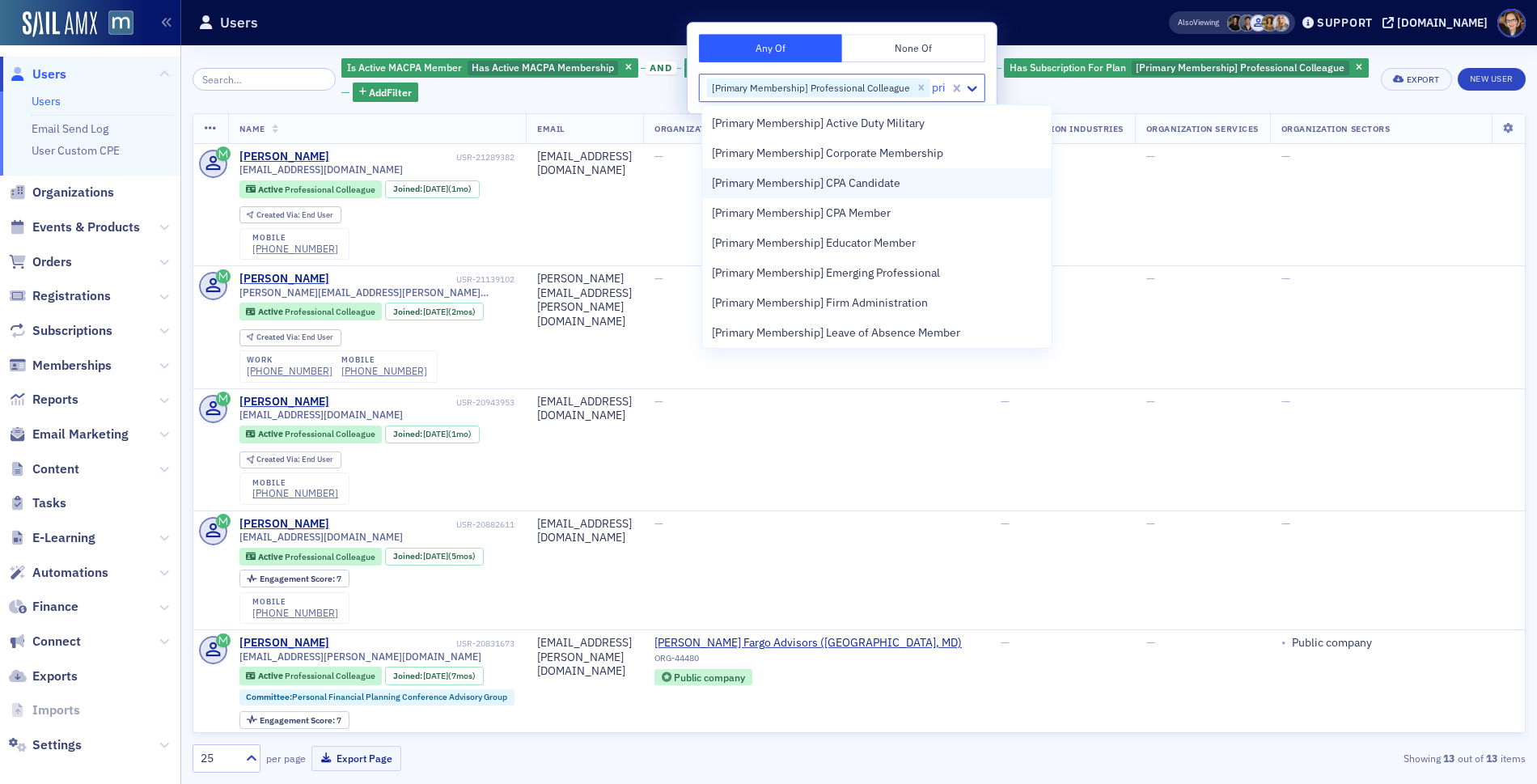
click at [862, 183] on span "[Primary Membership] CPA Candidate" at bounding box center [806, 183] width 189 height 17
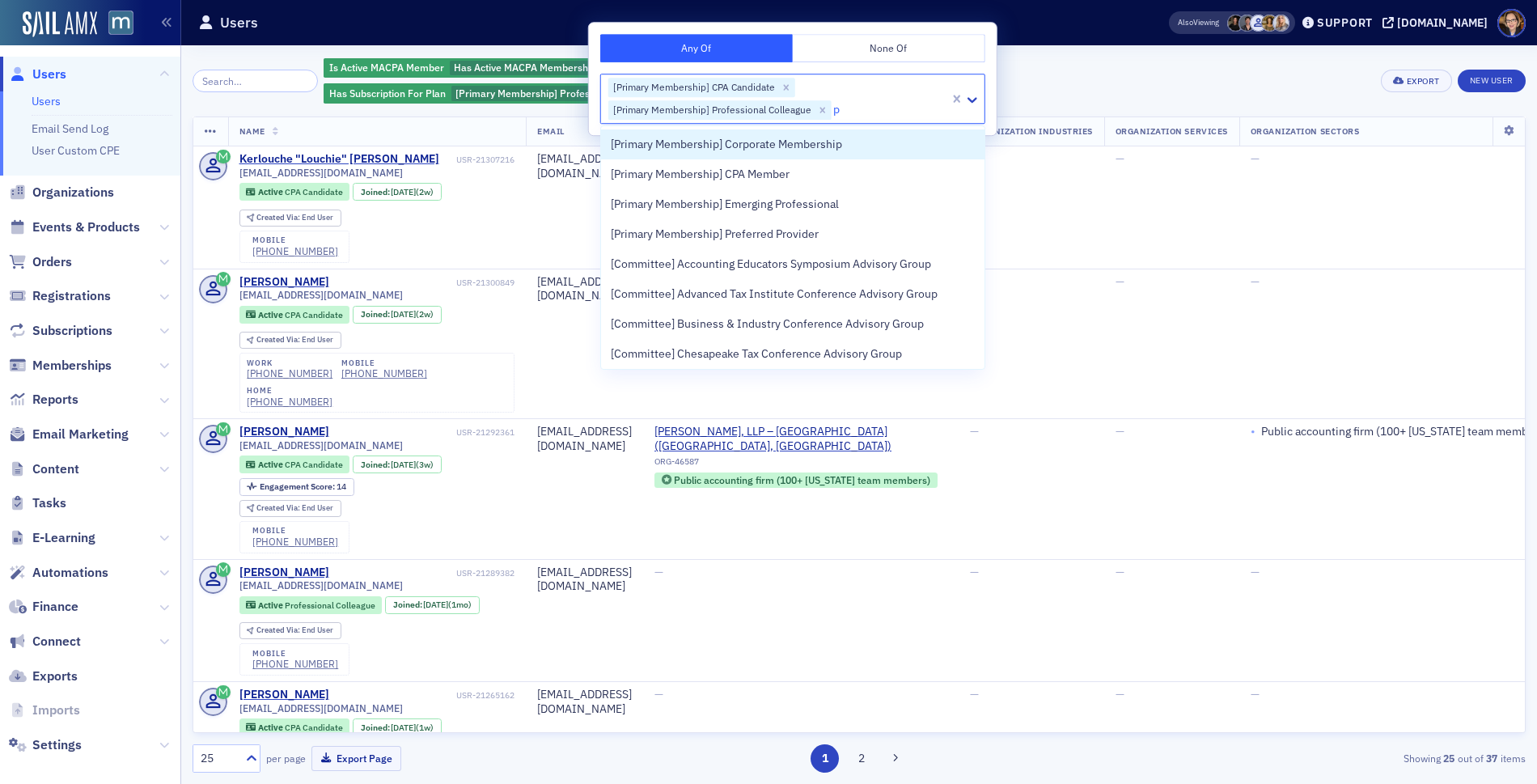
type input "pr"
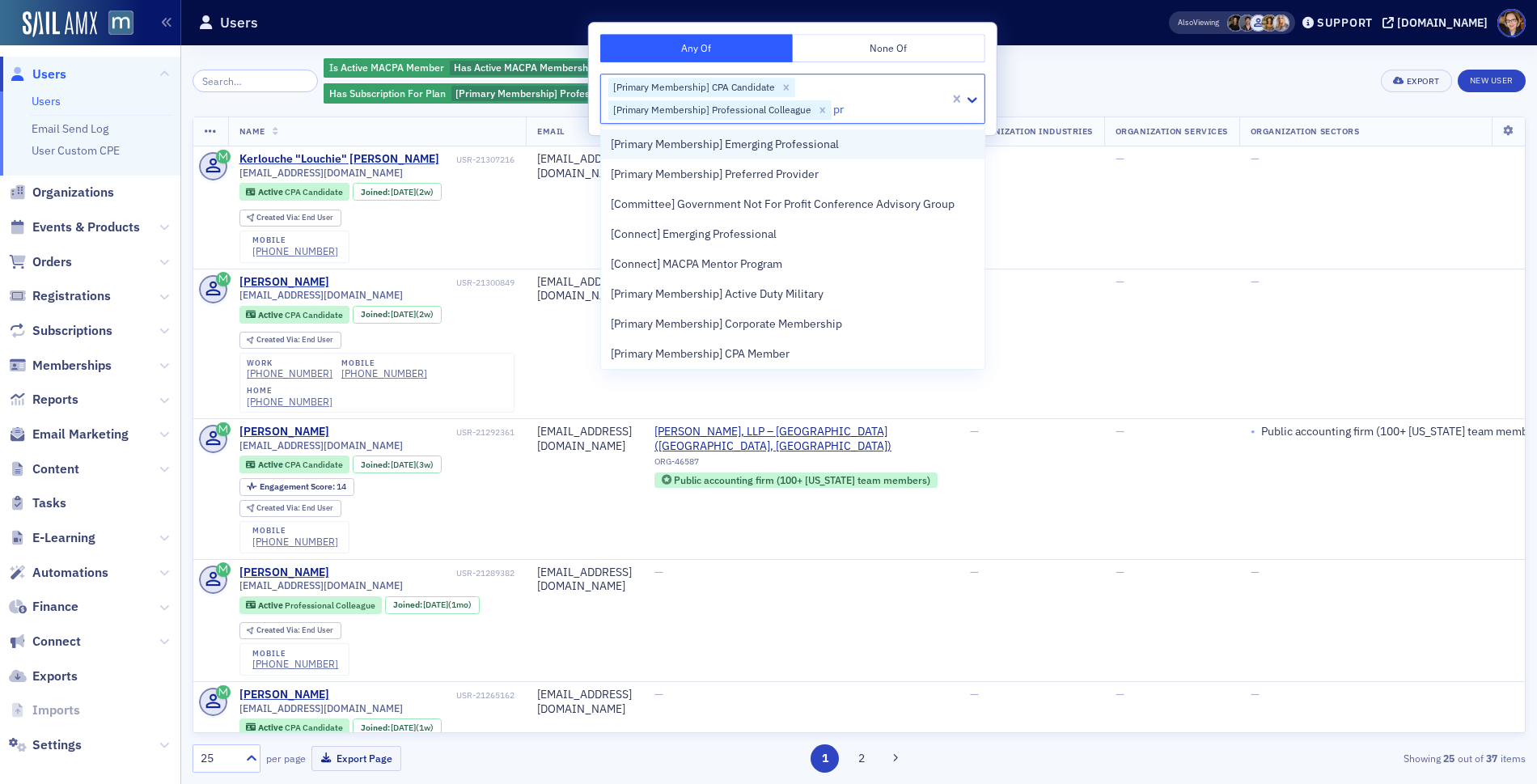
click at [810, 143] on span "[Primary Membership] Emerging Professional" at bounding box center [725, 144] width 228 height 17
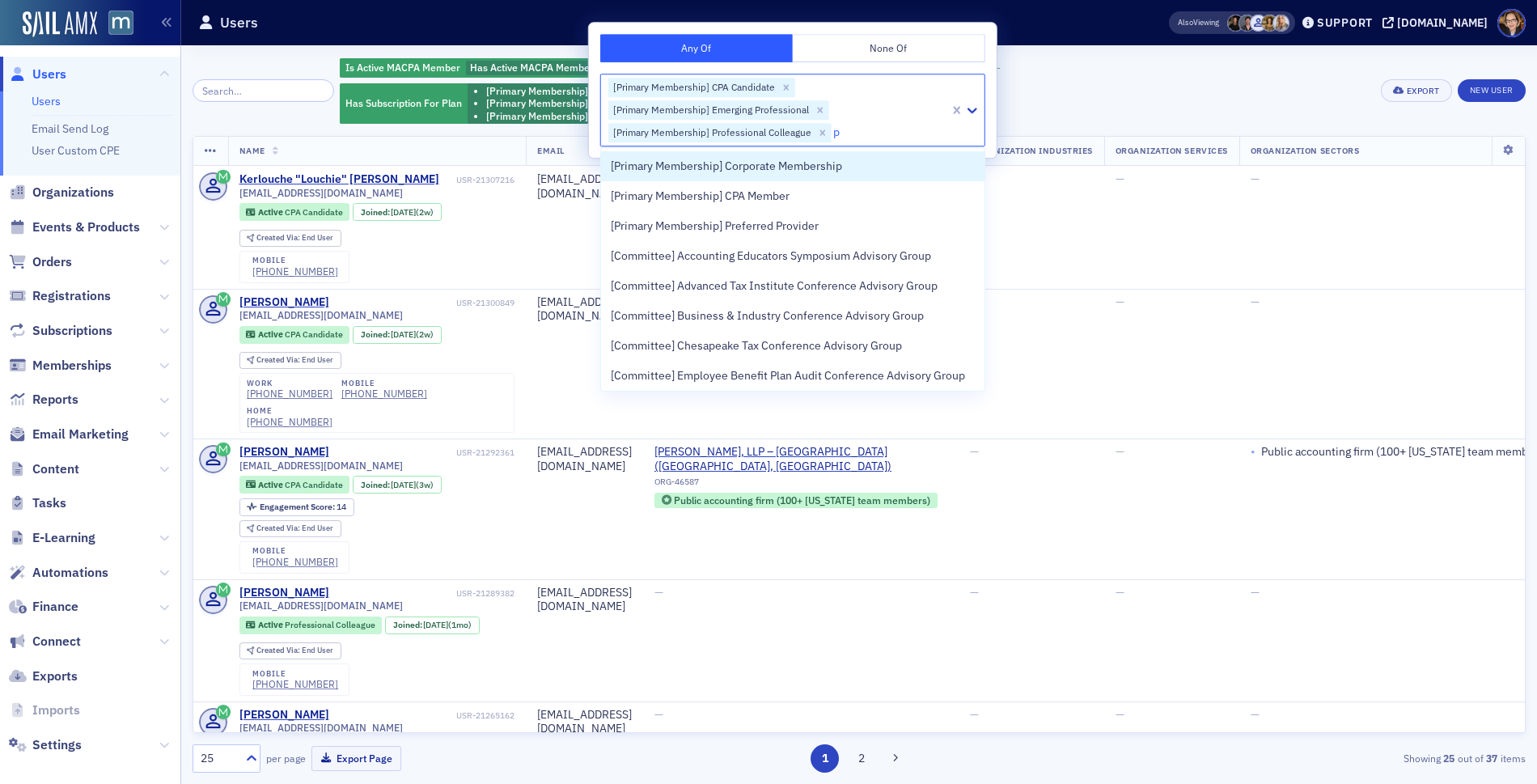
type input "pr"
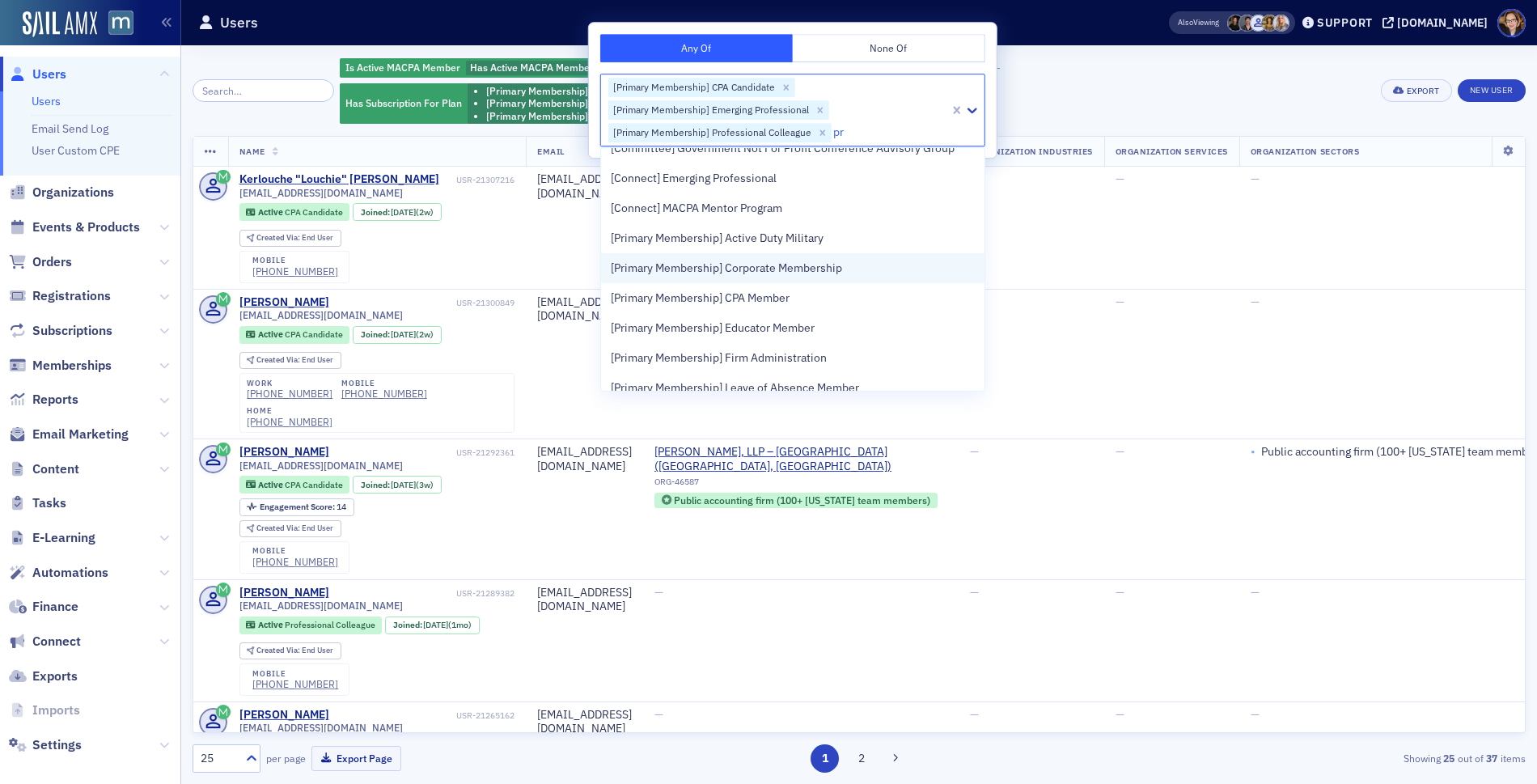
scroll to position [48, 0]
click at [765, 295] on span "[Primary Membership] CPA Member" at bounding box center [700, 297] width 179 height 17
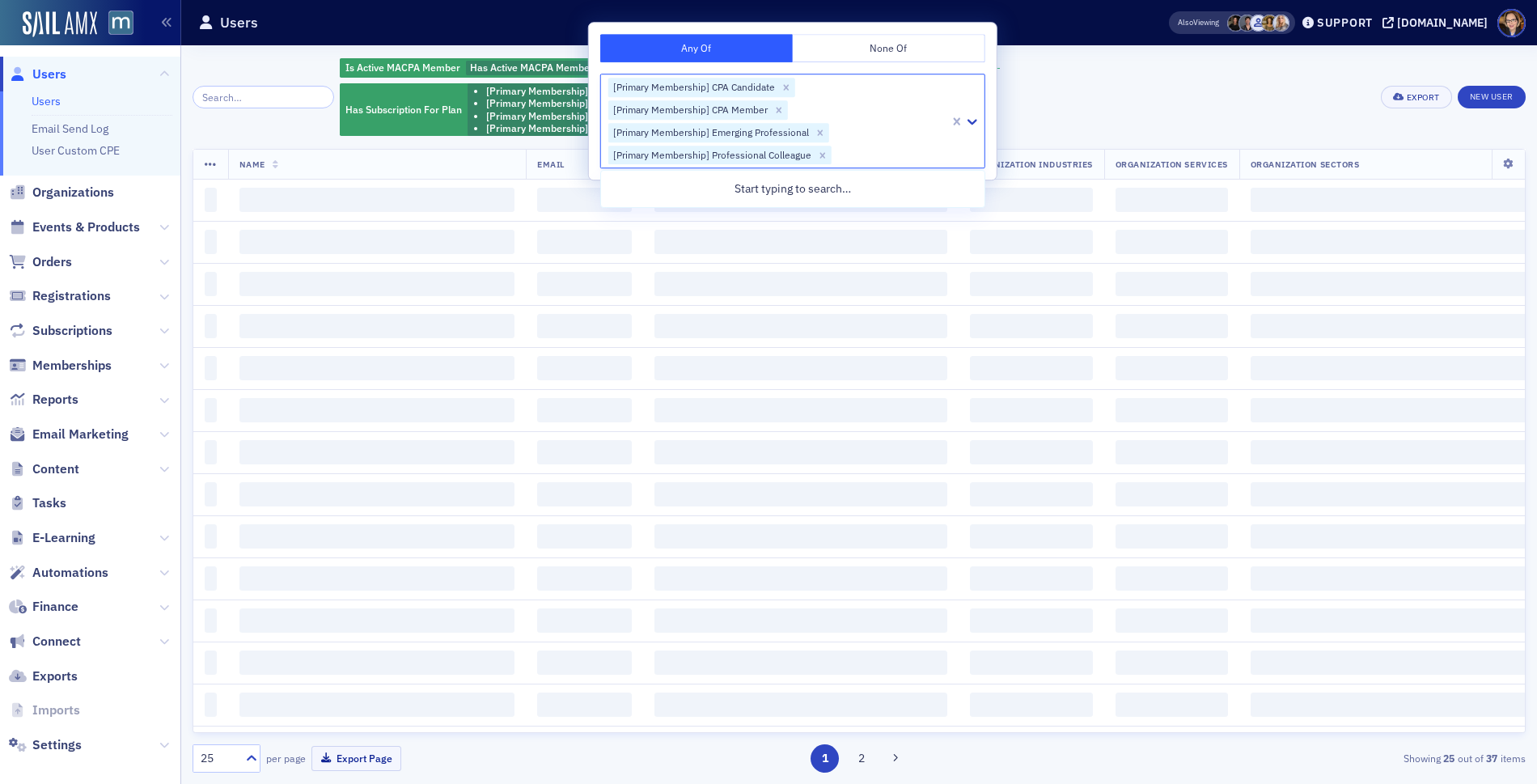
scroll to position [0, 0]
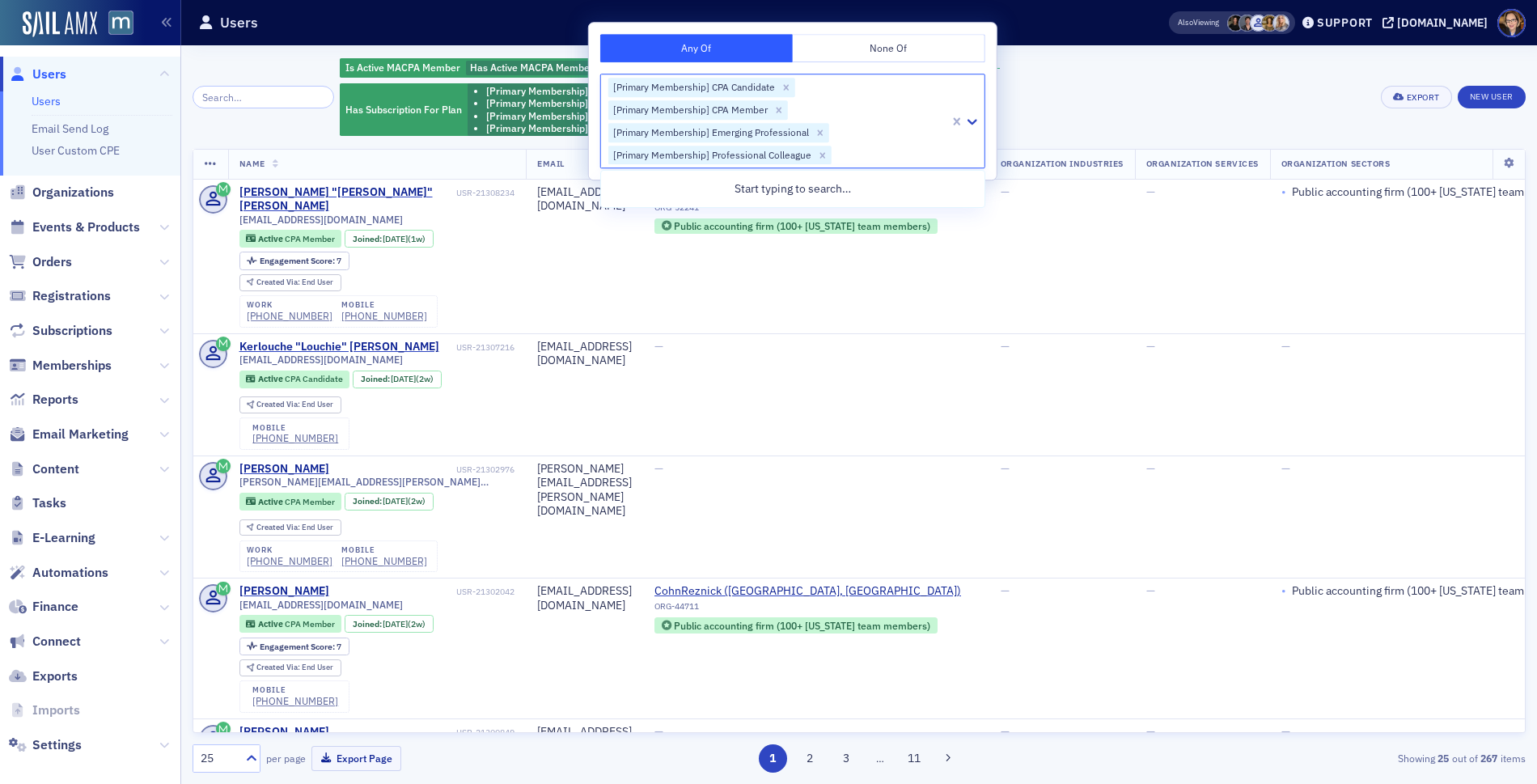
click at [1469, 57] on div "Is Active MACPA Member Has Active MACPA Membership and Specializations Artifici…" at bounding box center [859, 97] width 1333 height 81
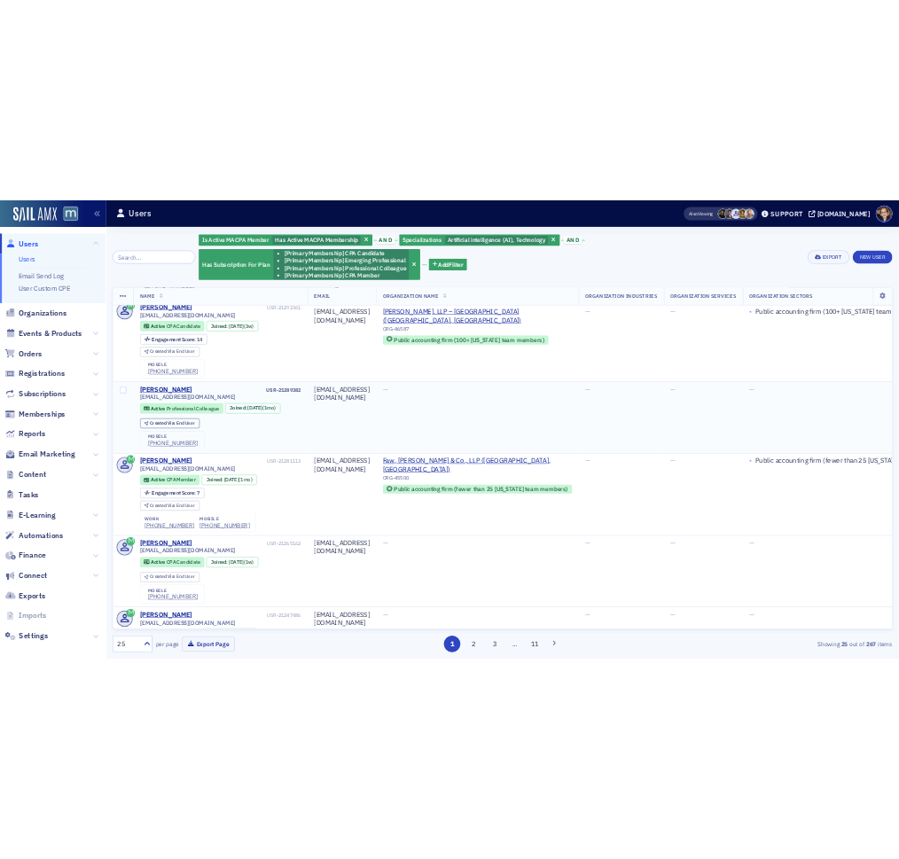
scroll to position [791, 0]
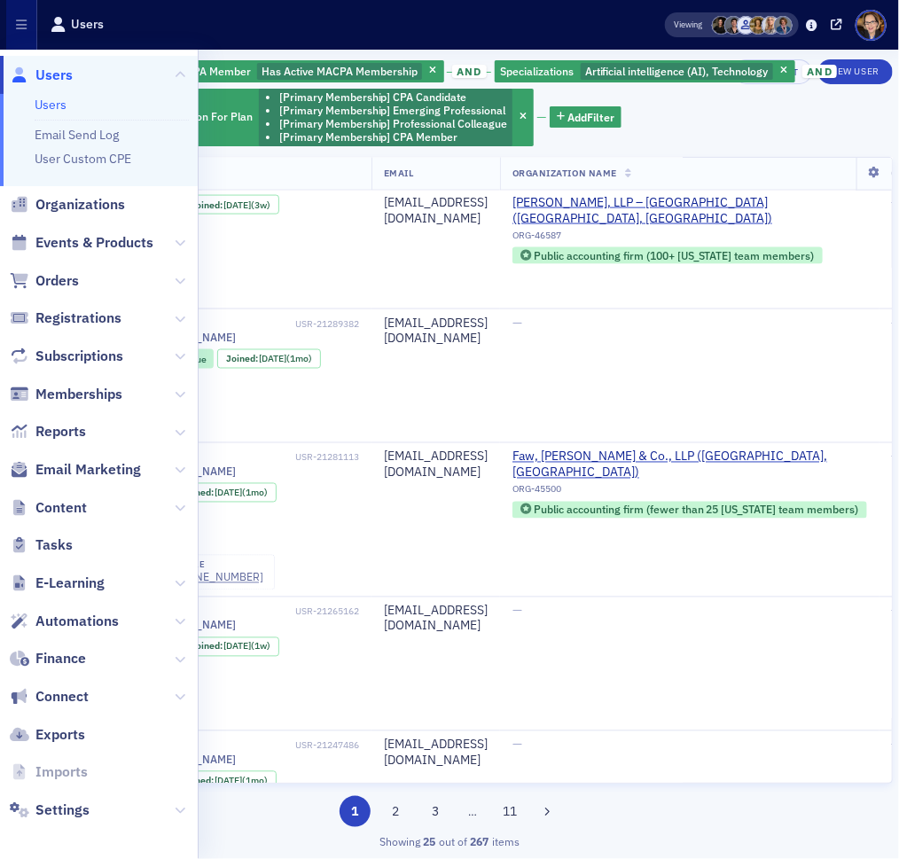
click at [771, 125] on div "Is Active MACPA Member Has Active MACPA Membership and Specializations Artifici…" at bounding box center [506, 103] width 774 height 89
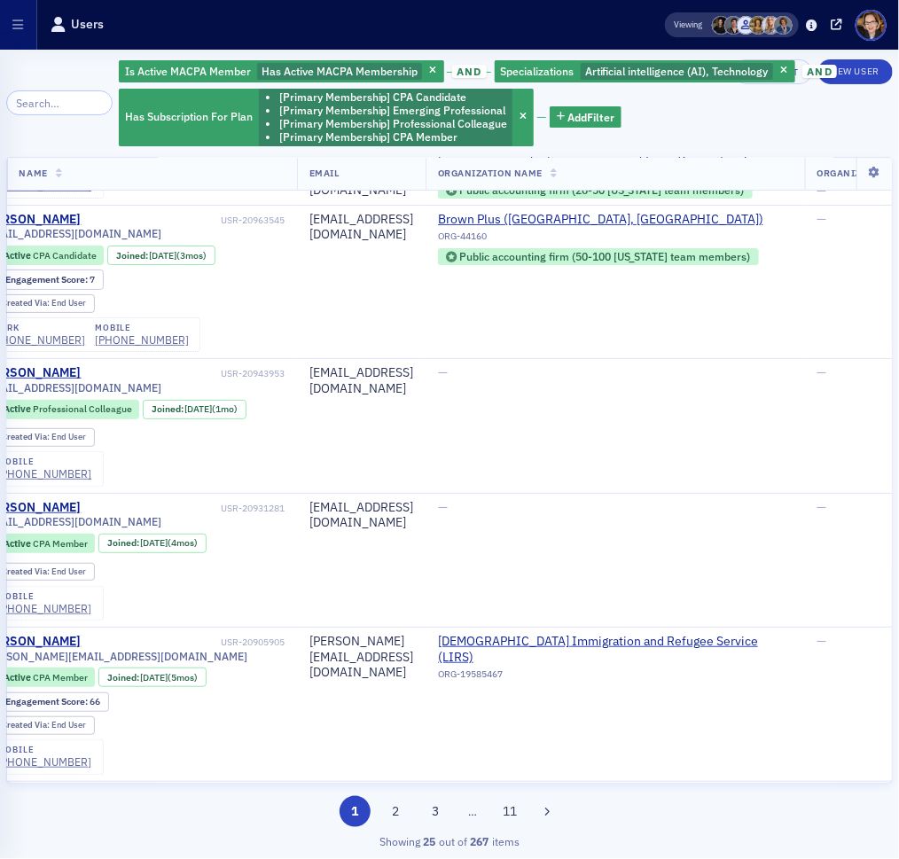
scroll to position [2068, 69]
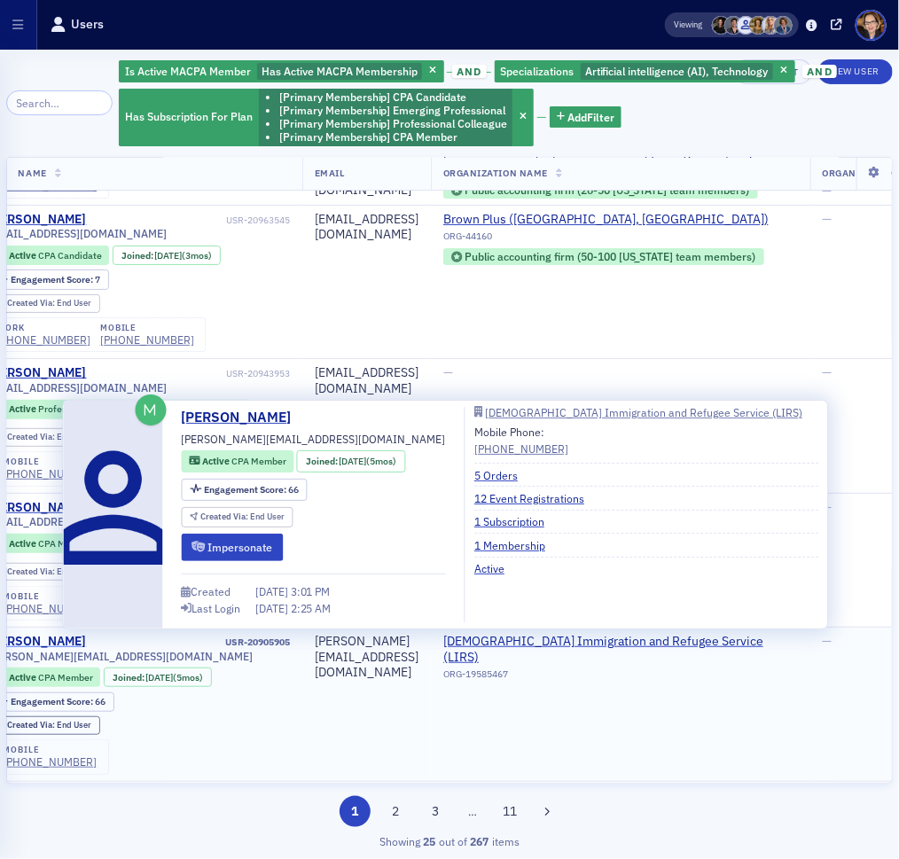
click at [43, 634] on div "Allison Como" at bounding box center [37, 642] width 98 height 16
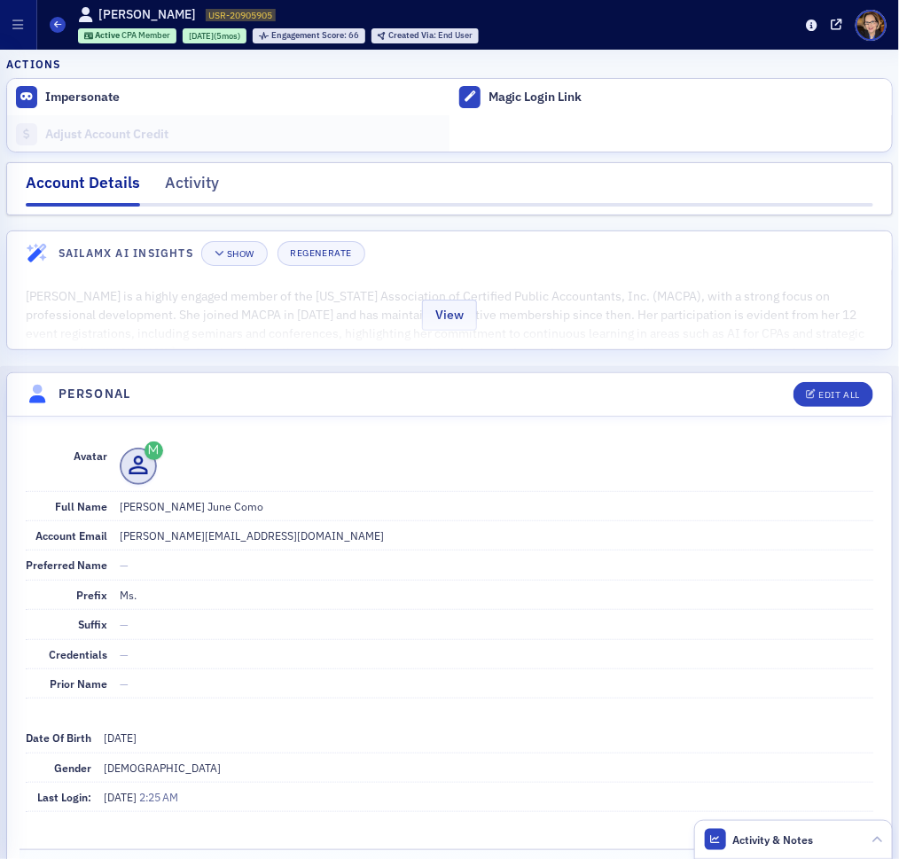
click at [490, 310] on div "View" at bounding box center [449, 312] width 885 height 74
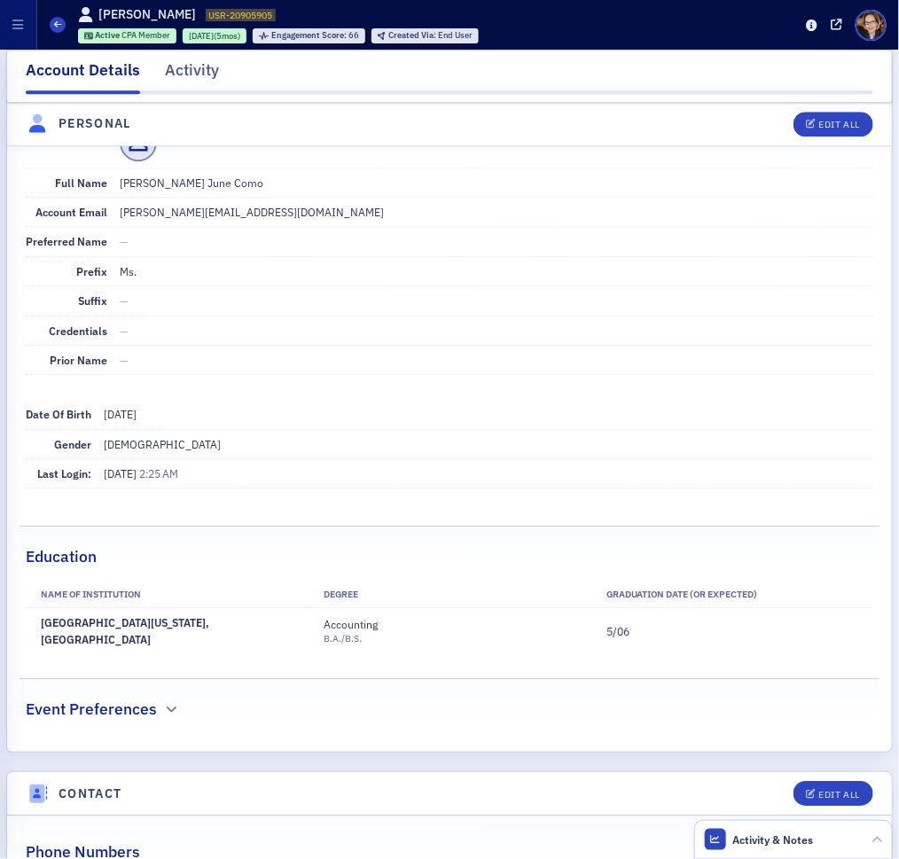
scroll to position [1251, 0]
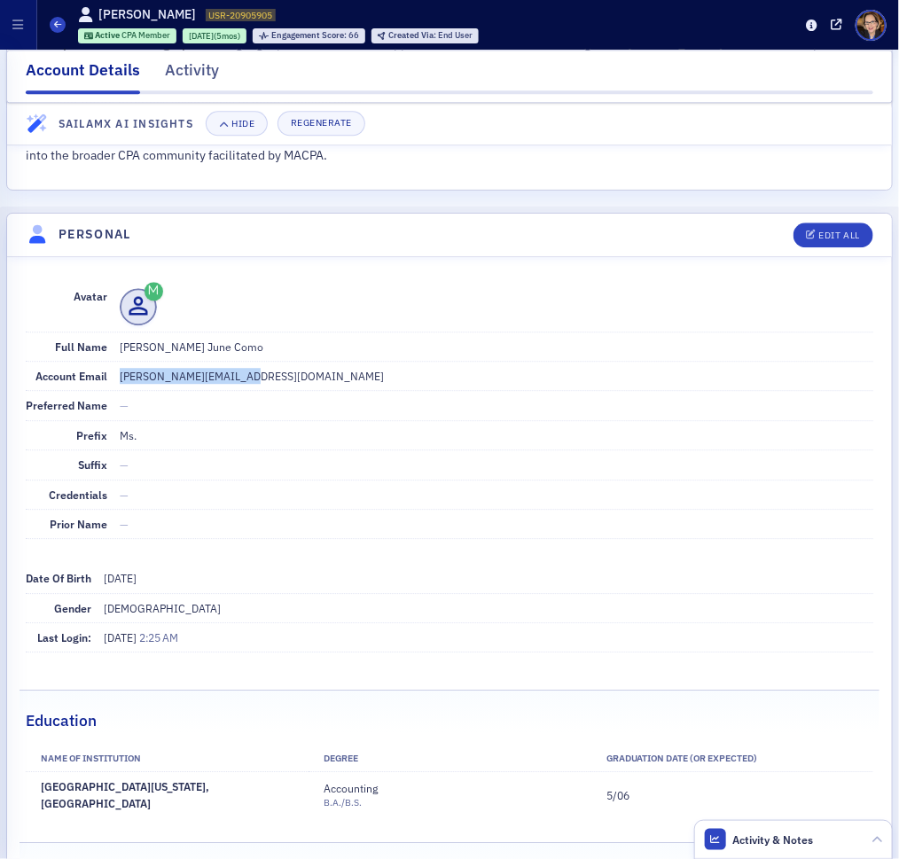
drag, startPoint x: 118, startPoint y: 390, endPoint x: 262, endPoint y: 397, distance: 144.6
click at [262, 390] on dd "allison.como@gmail.com" at bounding box center [496, 376] width 753 height 28
copy dd "allison.como@gmail.com"
click at [56, 27] on icon at bounding box center [57, 24] width 7 height 8
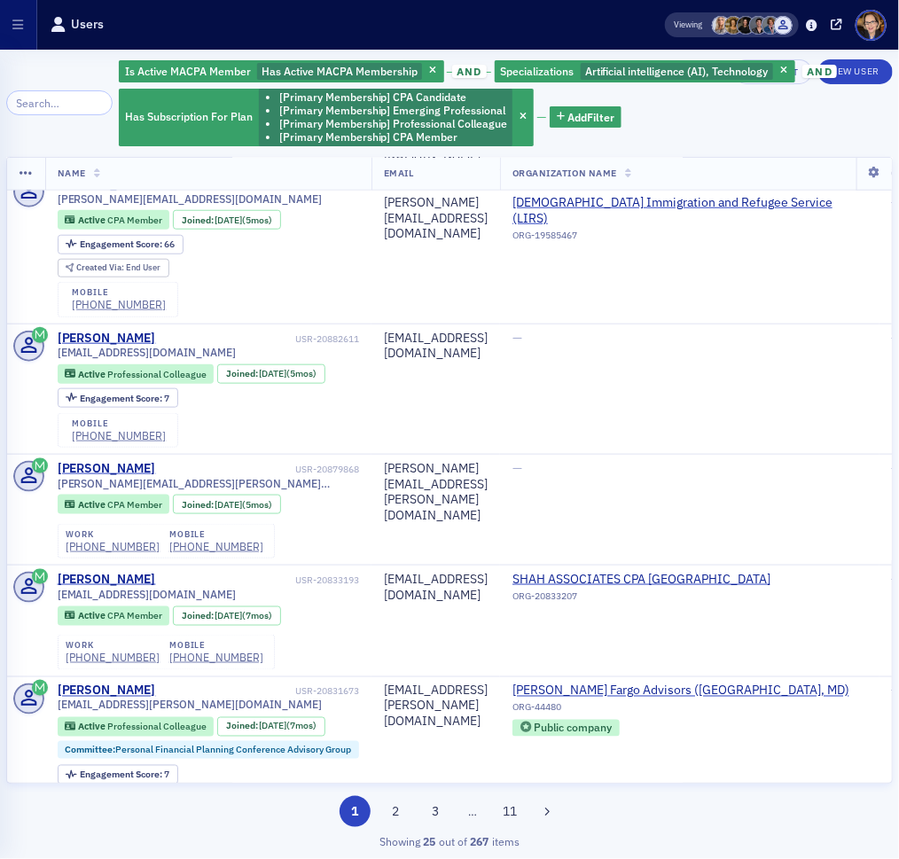
scroll to position [2630, 0]
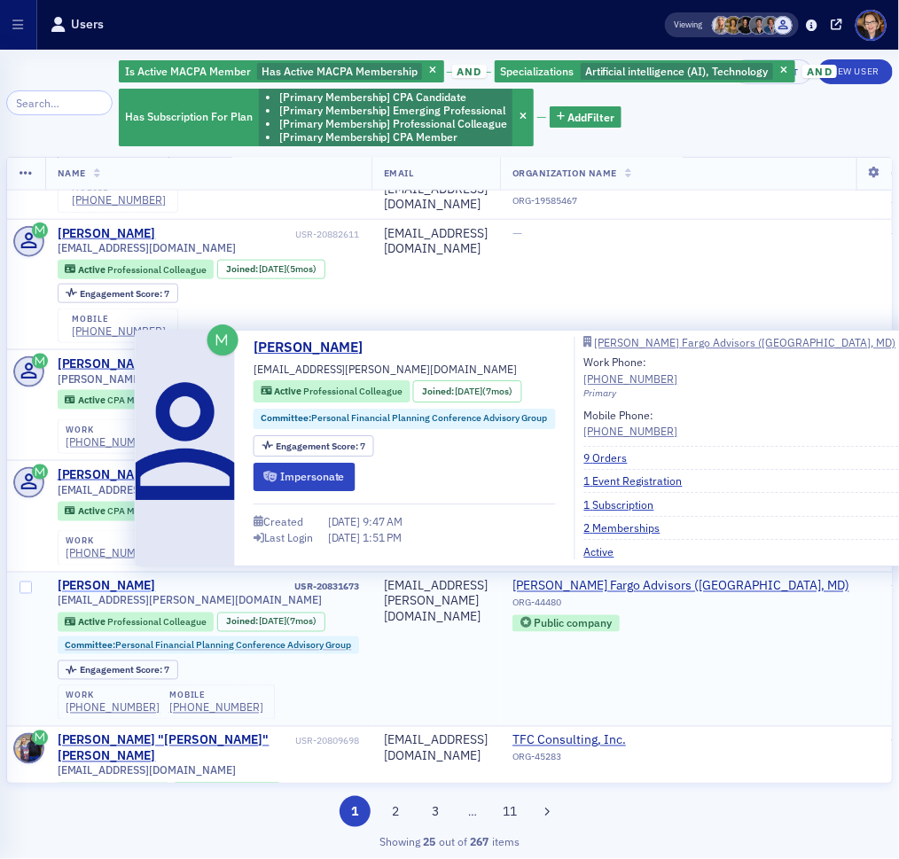
click at [90, 579] on div "Uvan Stewart" at bounding box center [107, 587] width 98 height 16
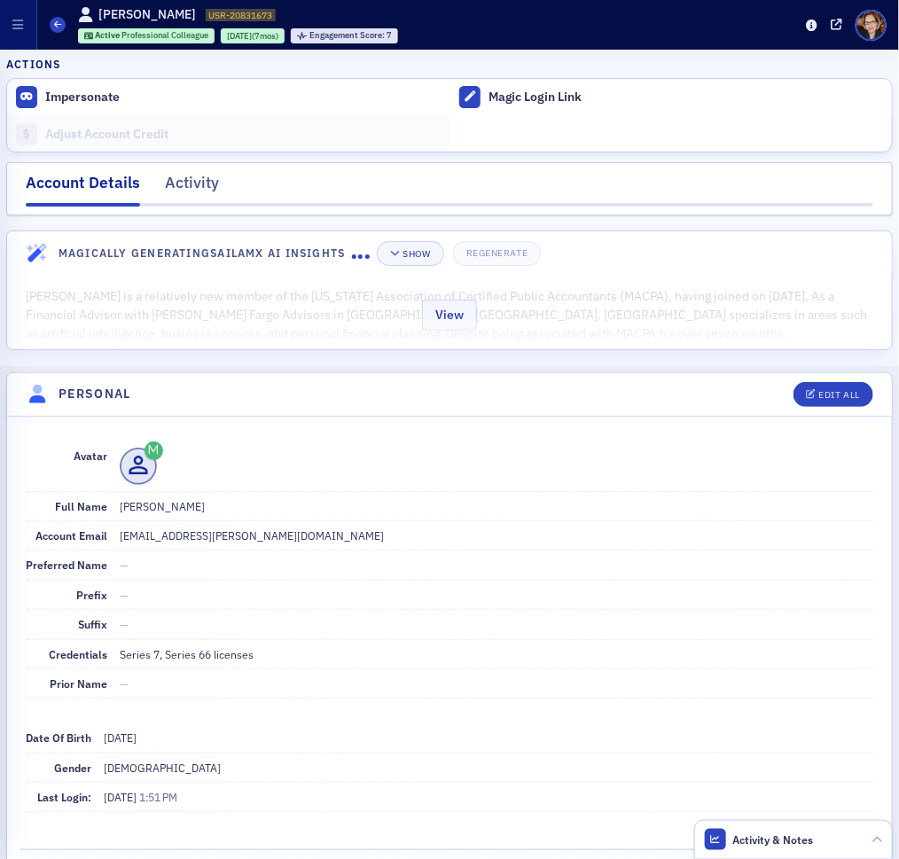
click at [487, 308] on div "View" at bounding box center [449, 312] width 885 height 74
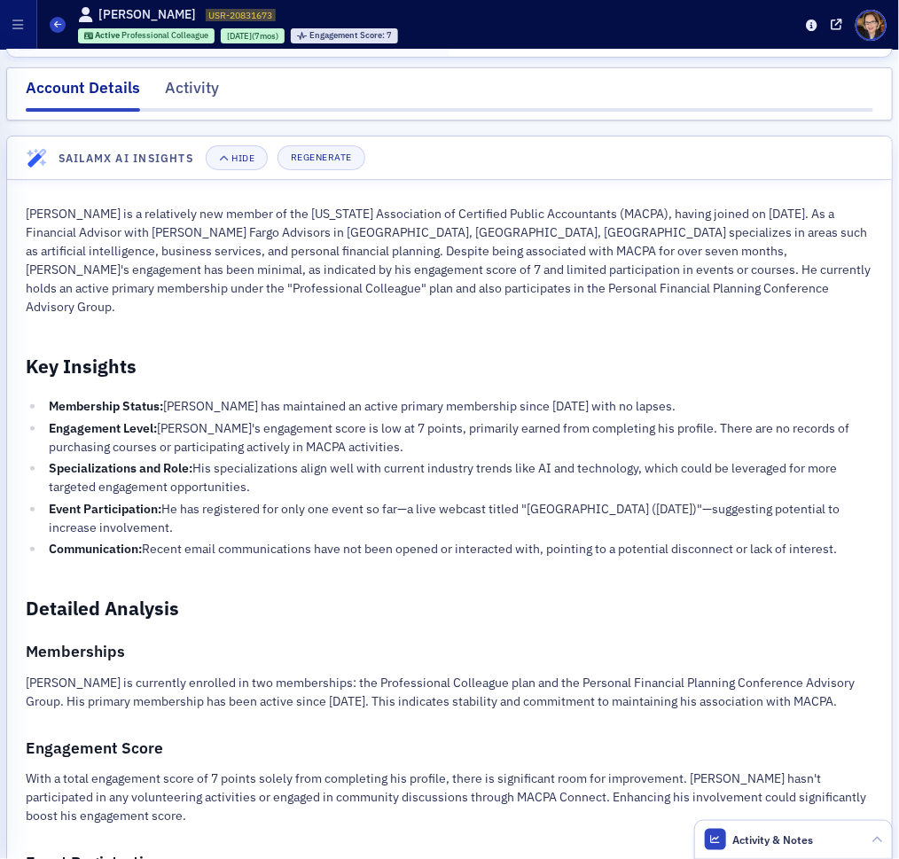
scroll to position [175, 0]
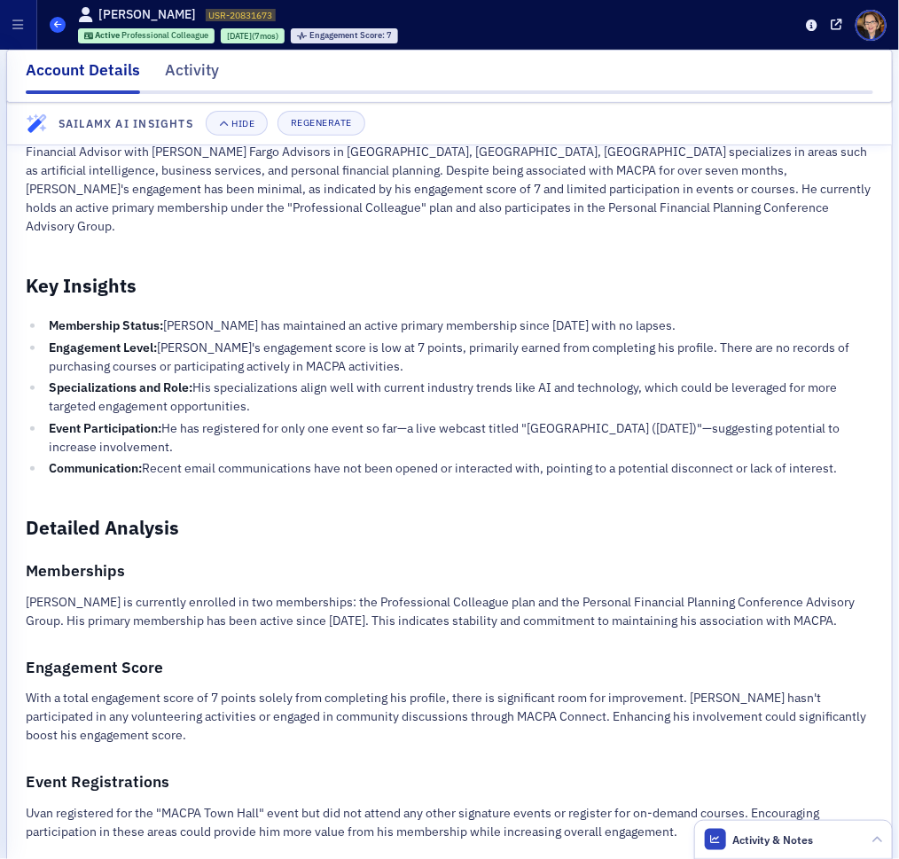
click at [58, 19] on span at bounding box center [58, 25] width 16 height 16
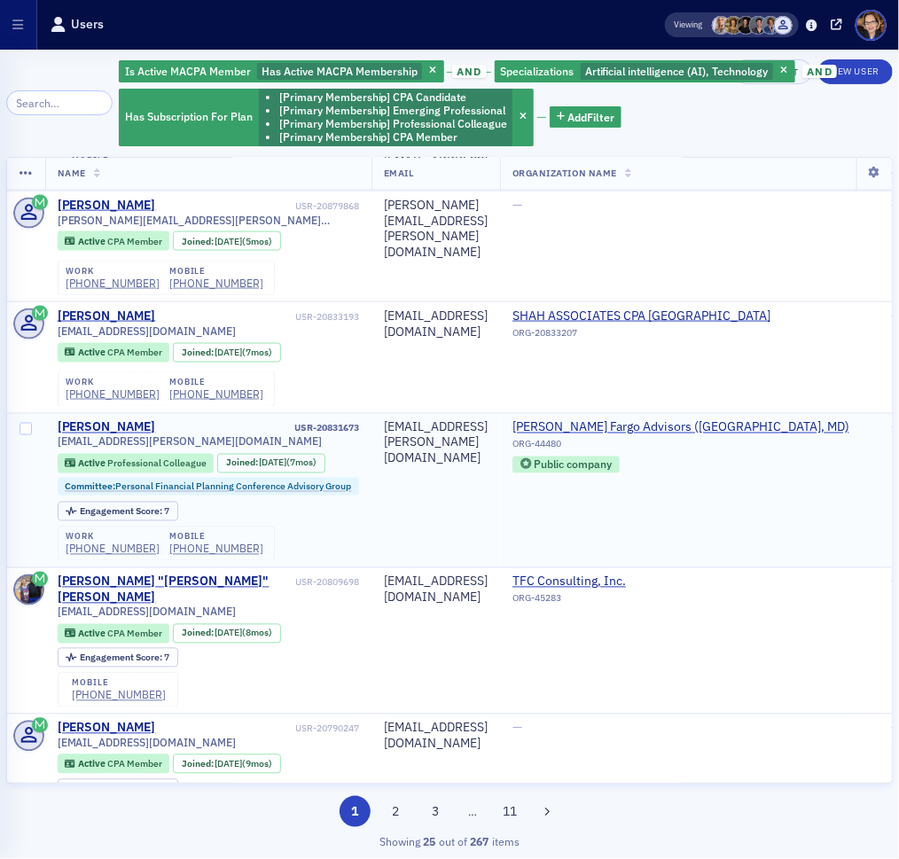
scroll to position [2829, 0]
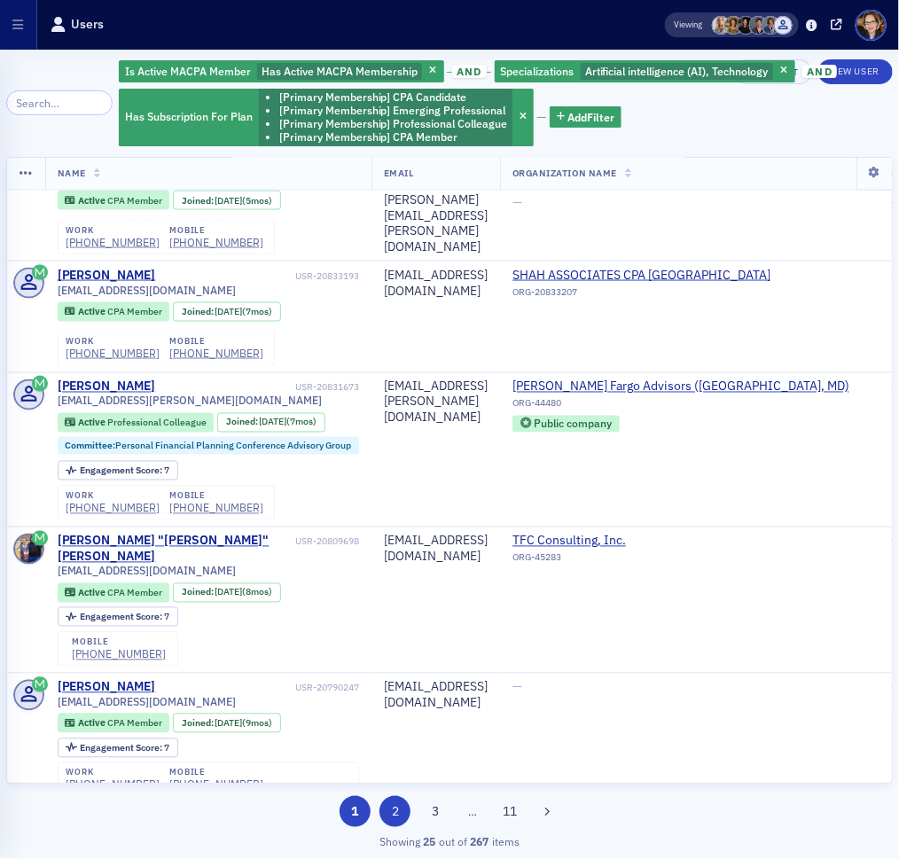
click at [401, 809] on button "2" at bounding box center [394, 811] width 31 height 31
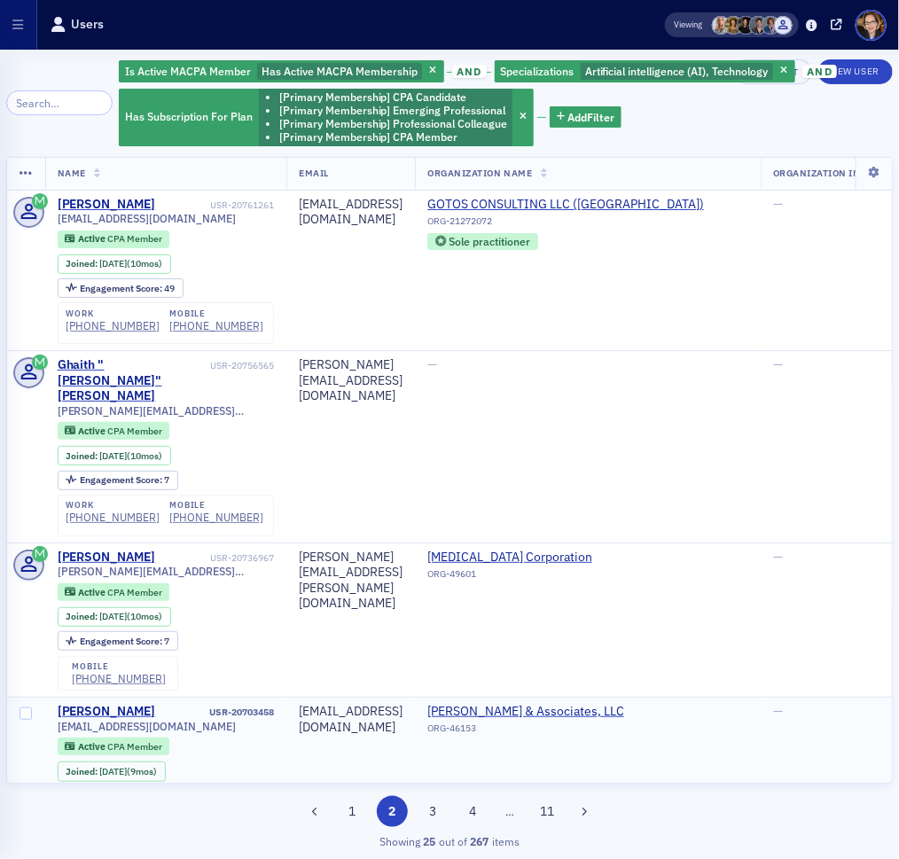
scroll to position [130, 0]
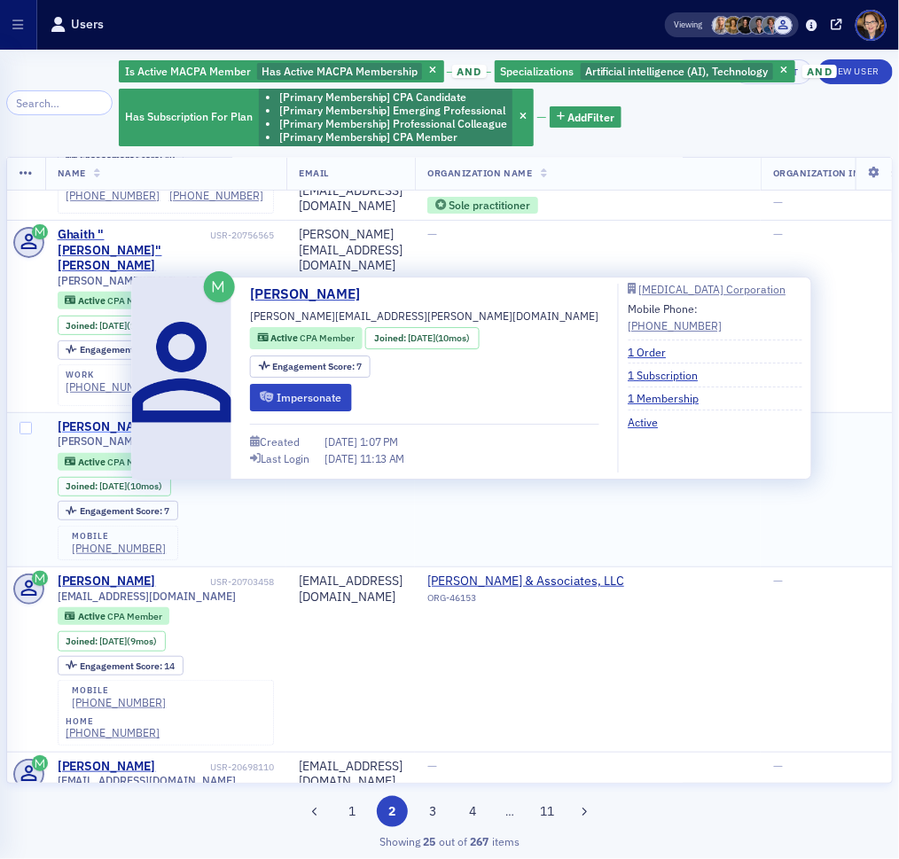
click at [95, 419] on div "Tanya Turner" at bounding box center [107, 427] width 98 height 16
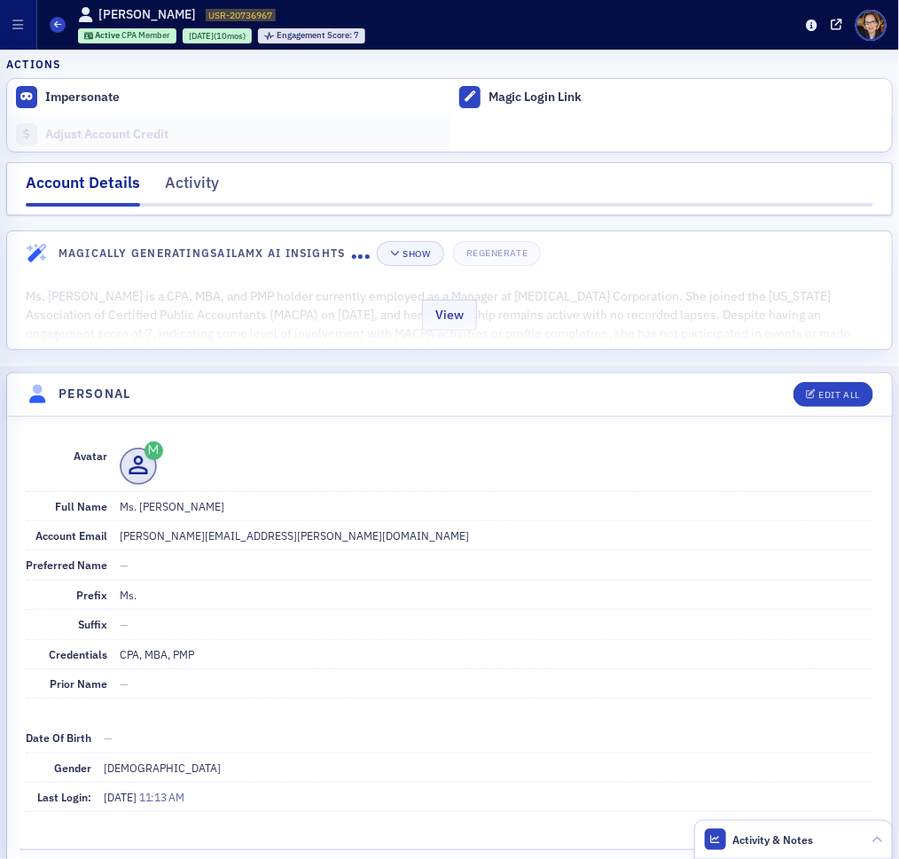
click at [408, 316] on div "View" at bounding box center [449, 312] width 885 height 74
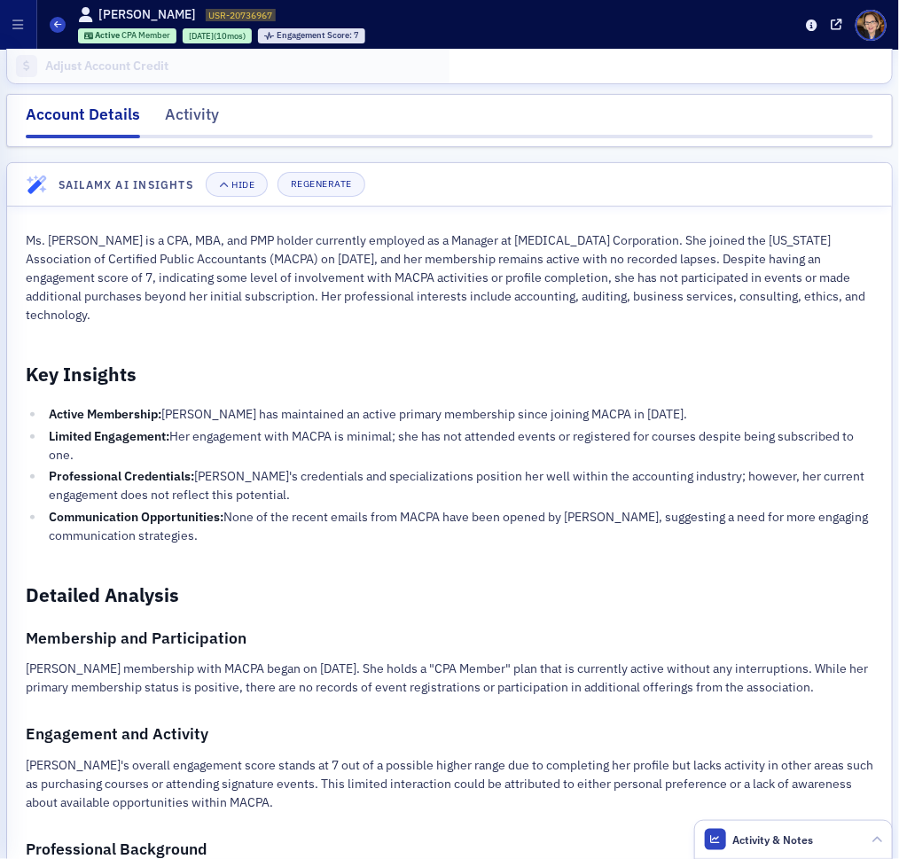
scroll to position [86, 0]
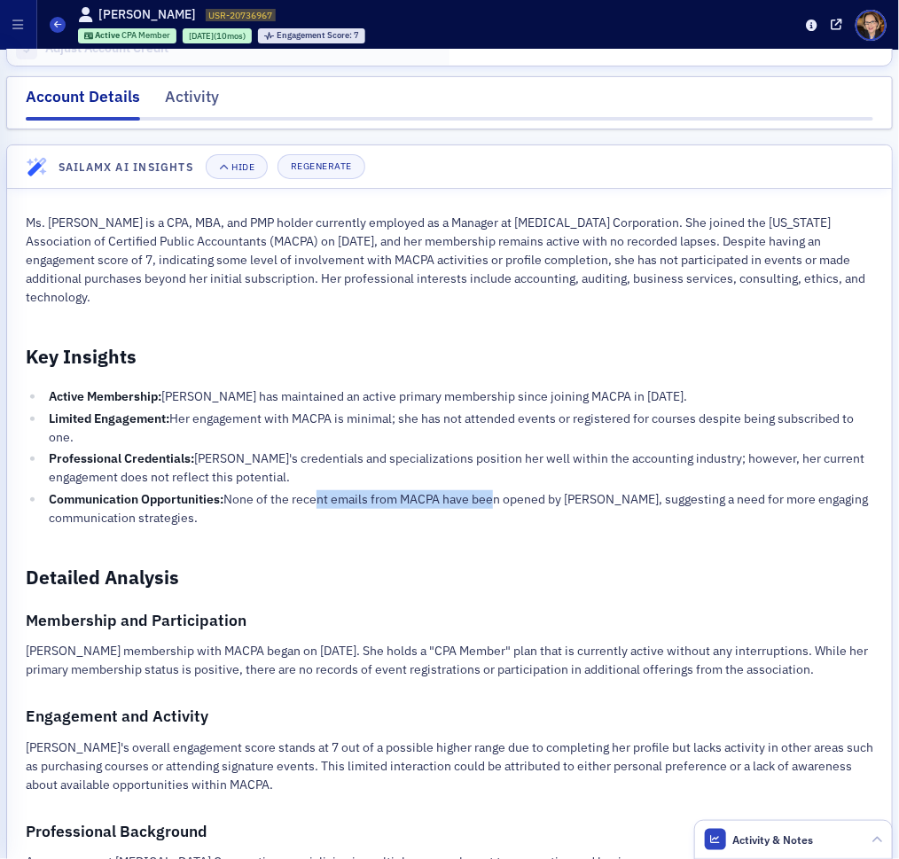
drag, startPoint x: 387, startPoint y: 504, endPoint x: 487, endPoint y: 501, distance: 100.2
click at [487, 501] on li "Communication Opportunities: None of the recent emails from MACPA have been ope…" at bounding box center [458, 508] width 829 height 37
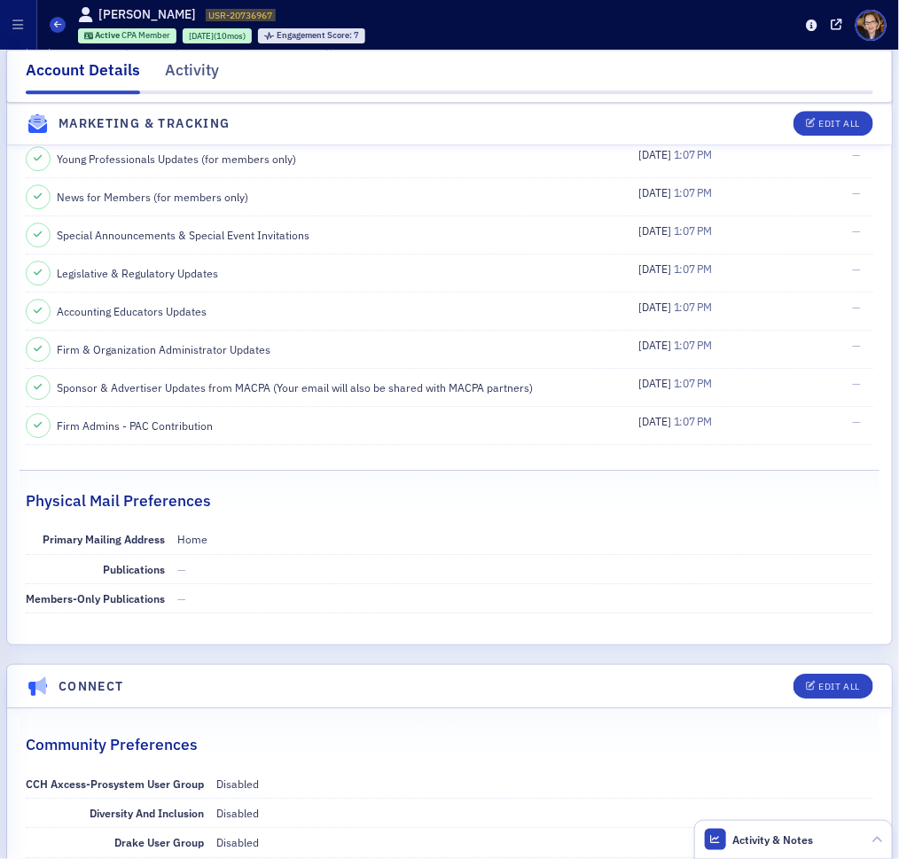
scroll to position [3658, 0]
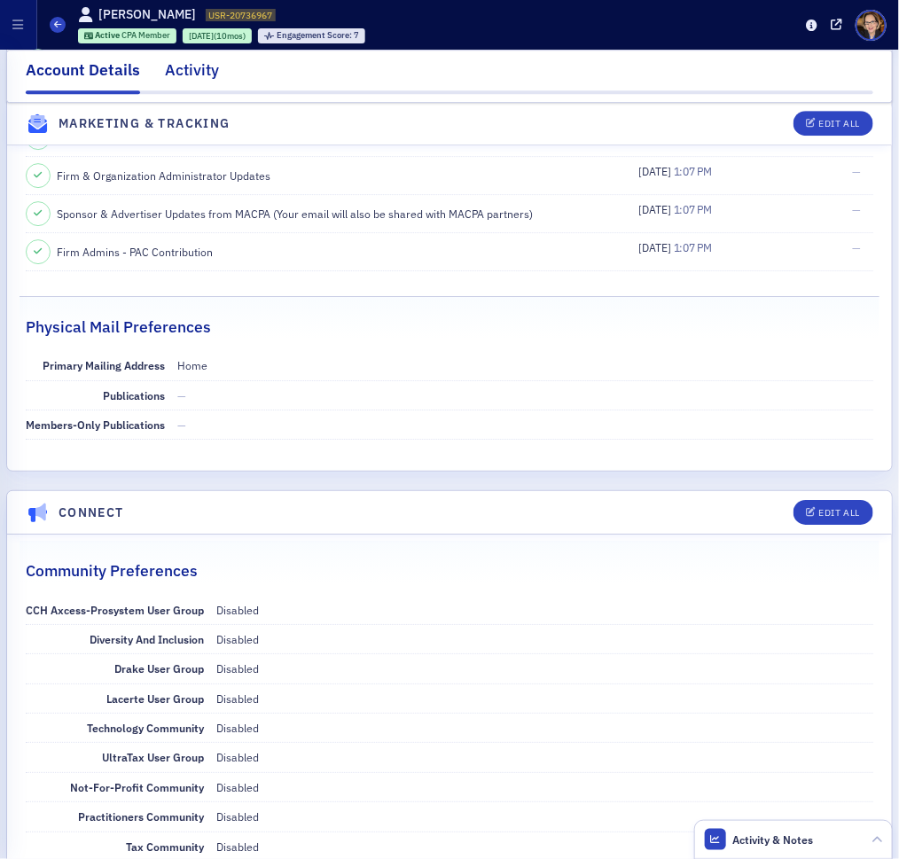
click at [193, 66] on div "Activity" at bounding box center [192, 74] width 54 height 33
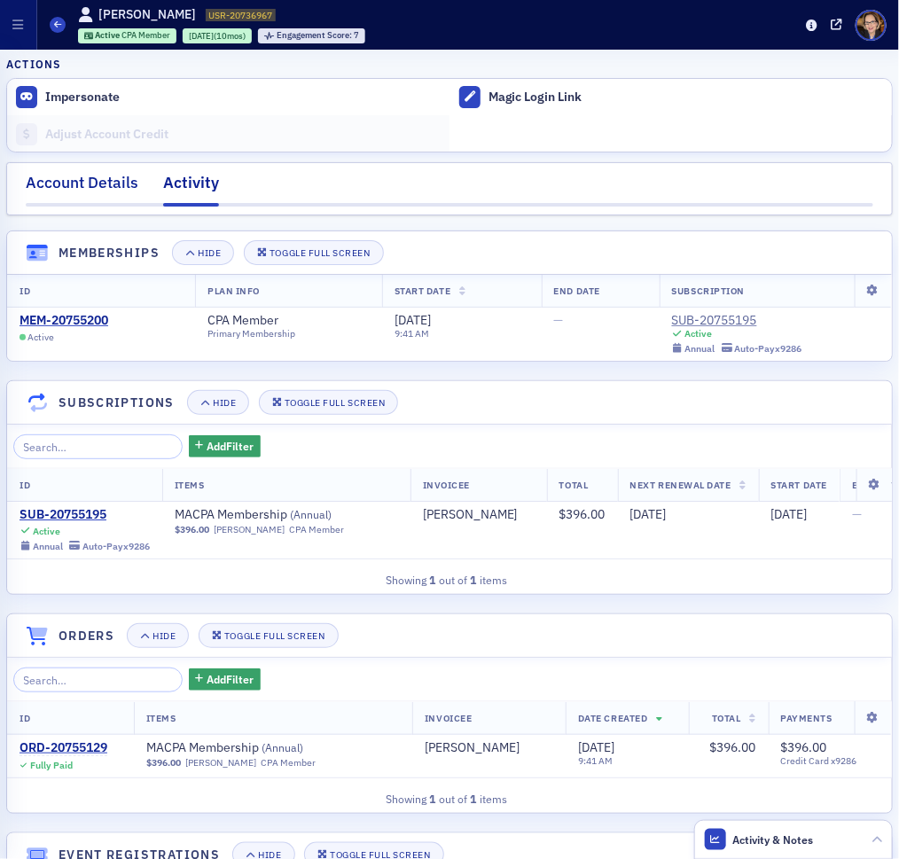
click at [58, 179] on div "Account Details" at bounding box center [82, 187] width 113 height 33
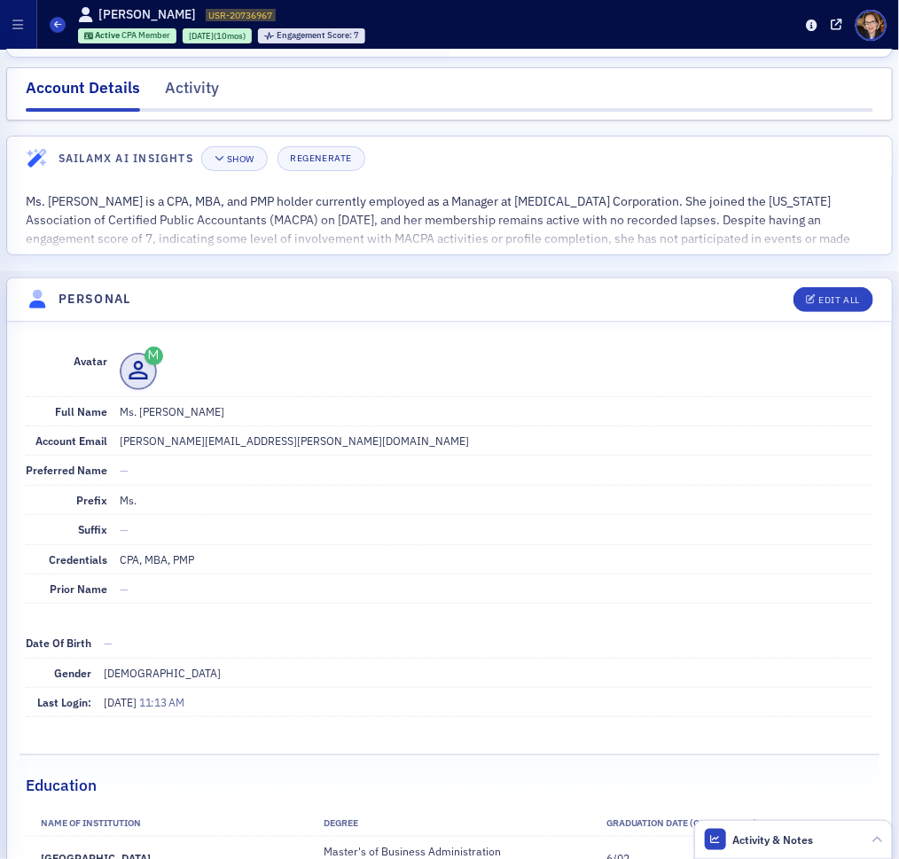
scroll to position [89, 0]
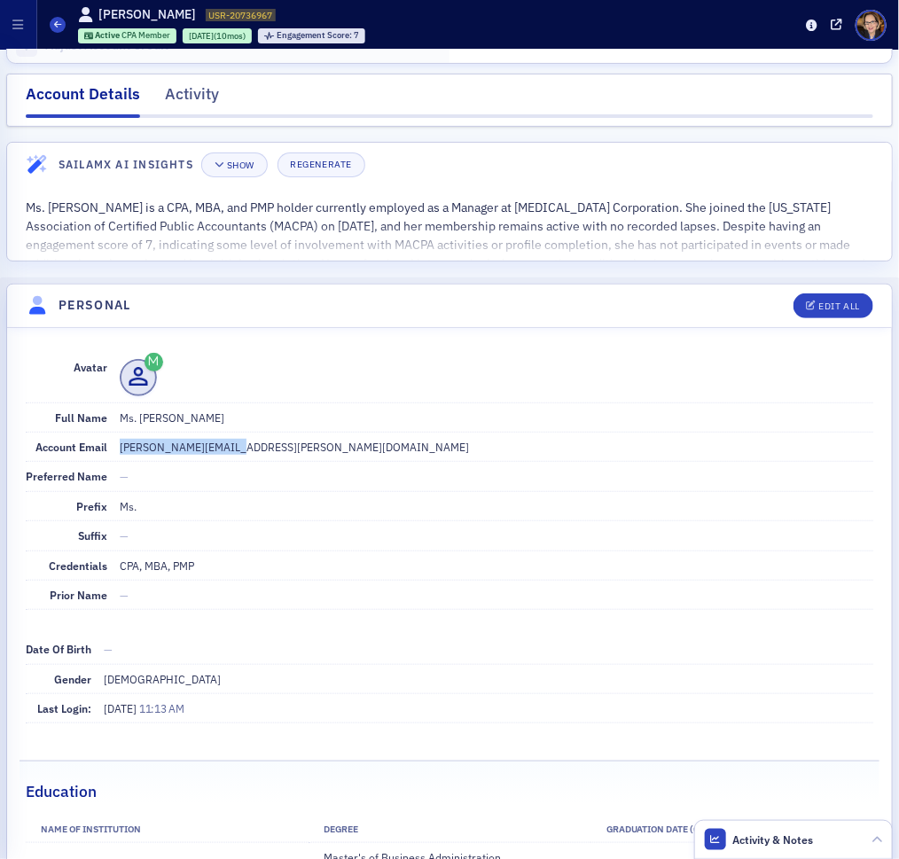
drag, startPoint x: 118, startPoint y: 444, endPoint x: 230, endPoint y: 450, distance: 111.8
click at [230, 450] on dd "tanya.turner@bge.com" at bounding box center [496, 447] width 753 height 28
copy dd "tanya.turner@bge.com"
click at [56, 27] on icon at bounding box center [57, 24] width 7 height 8
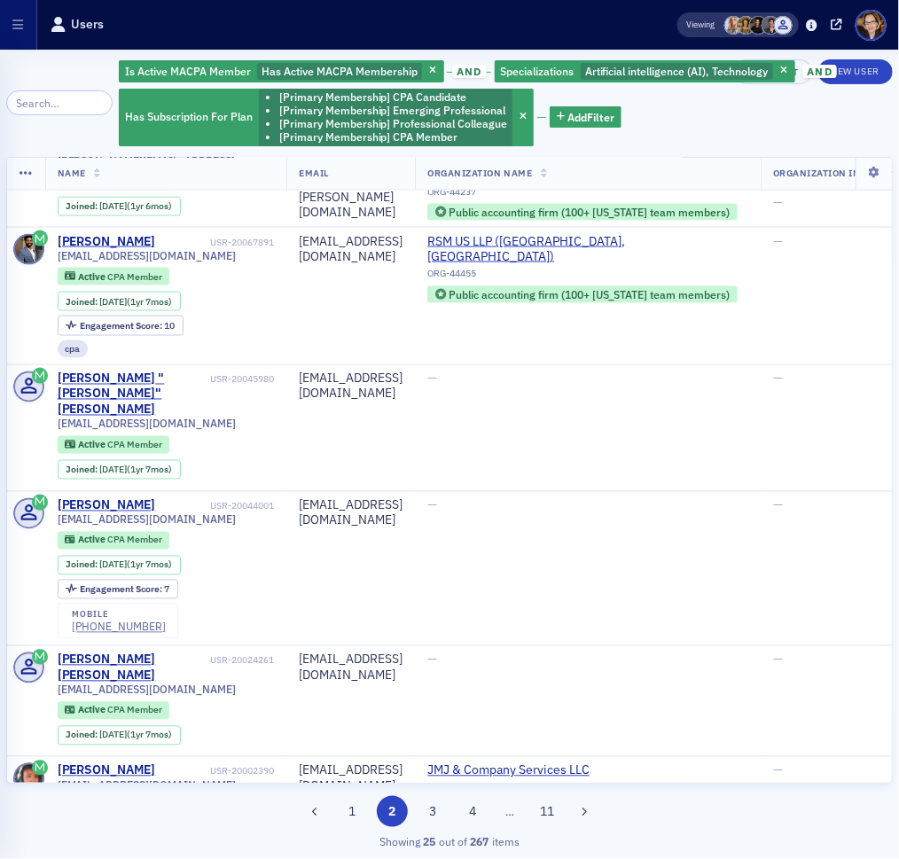
scroll to position [2904, 0]
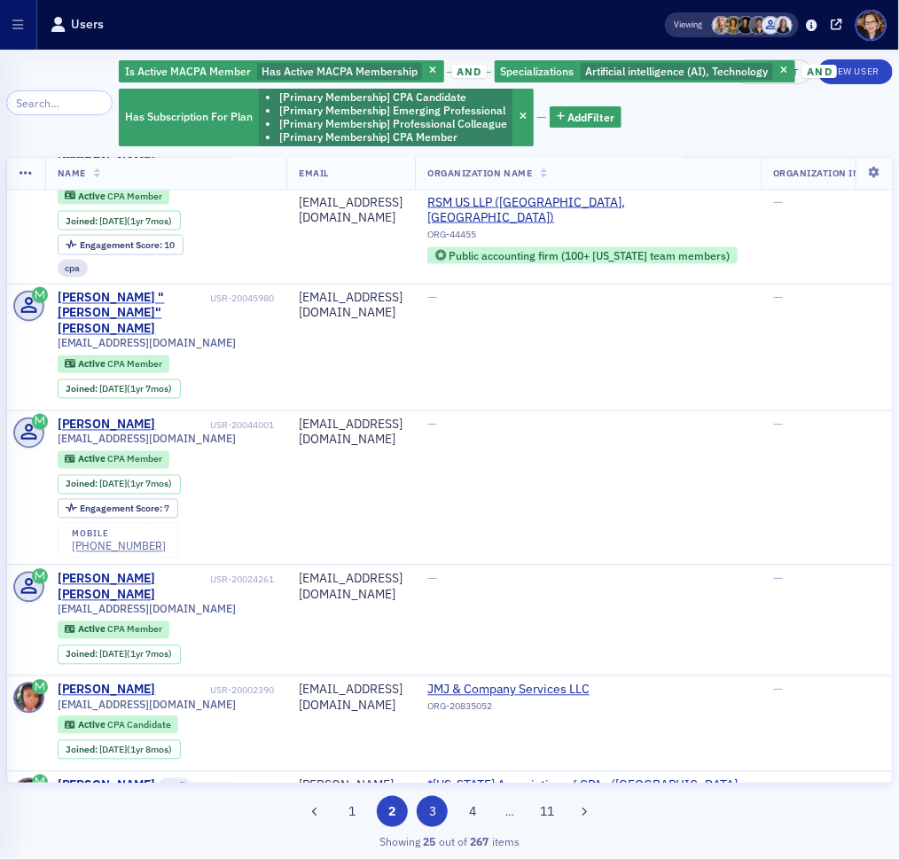
click at [426, 810] on button "3" at bounding box center [432, 811] width 31 height 31
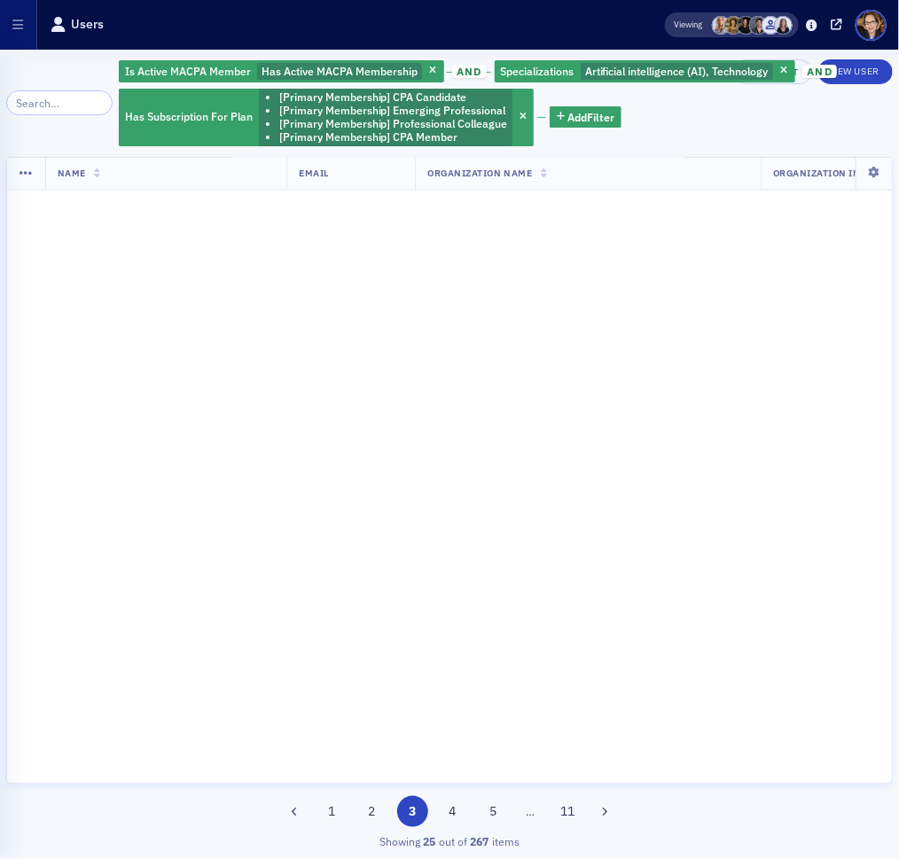
scroll to position [0, 0]
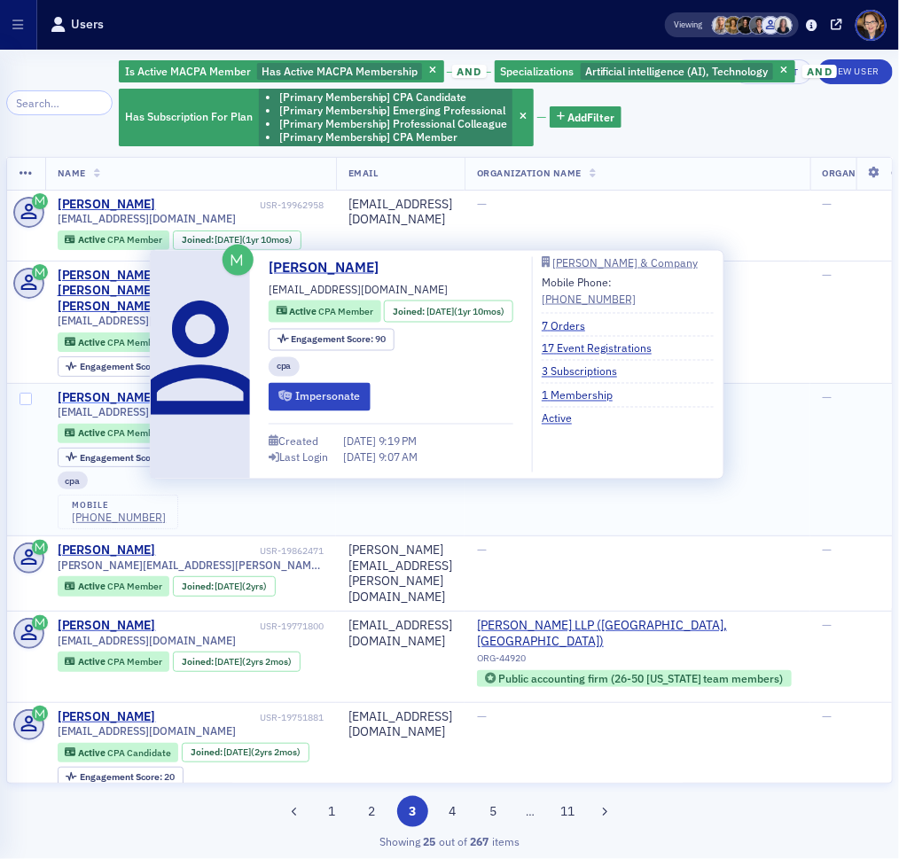
click at [129, 390] on div "Mokhtar Akhtari" at bounding box center [107, 398] width 98 height 16
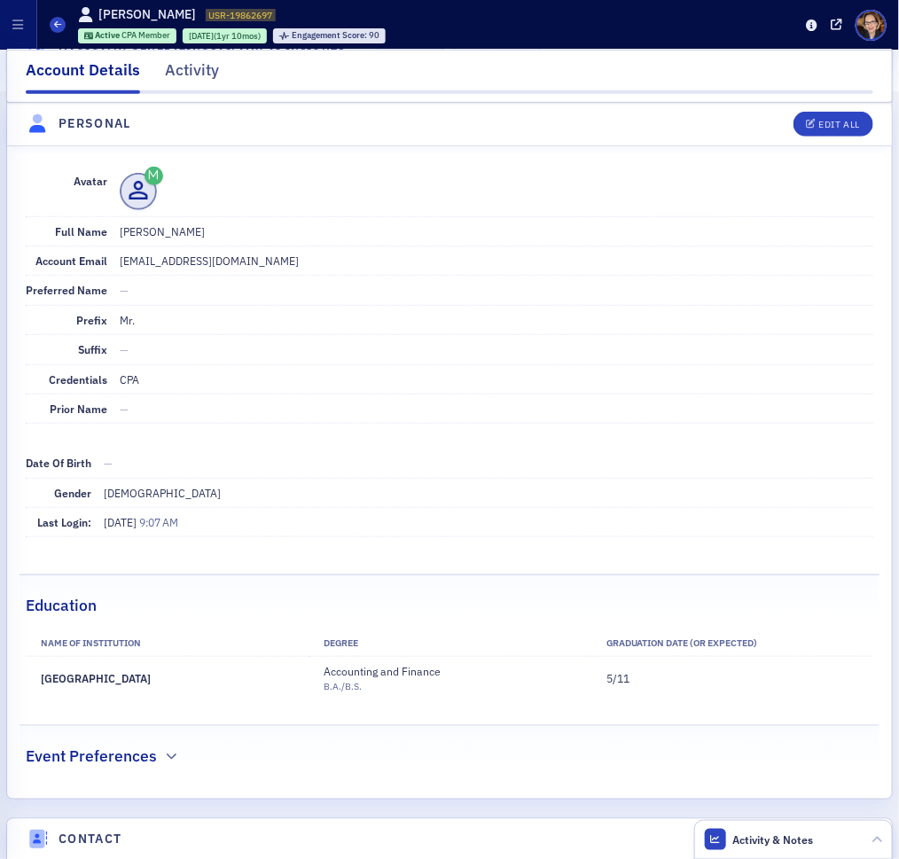
scroll to position [63, 0]
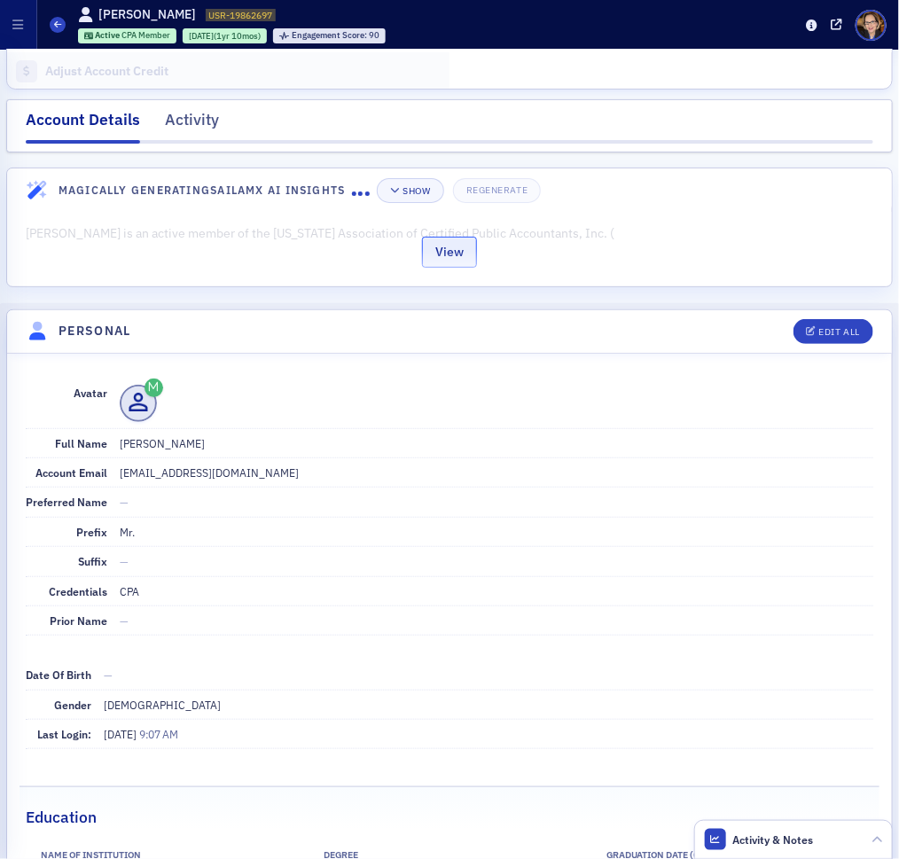
click at [458, 249] on button "View" at bounding box center [449, 252] width 55 height 31
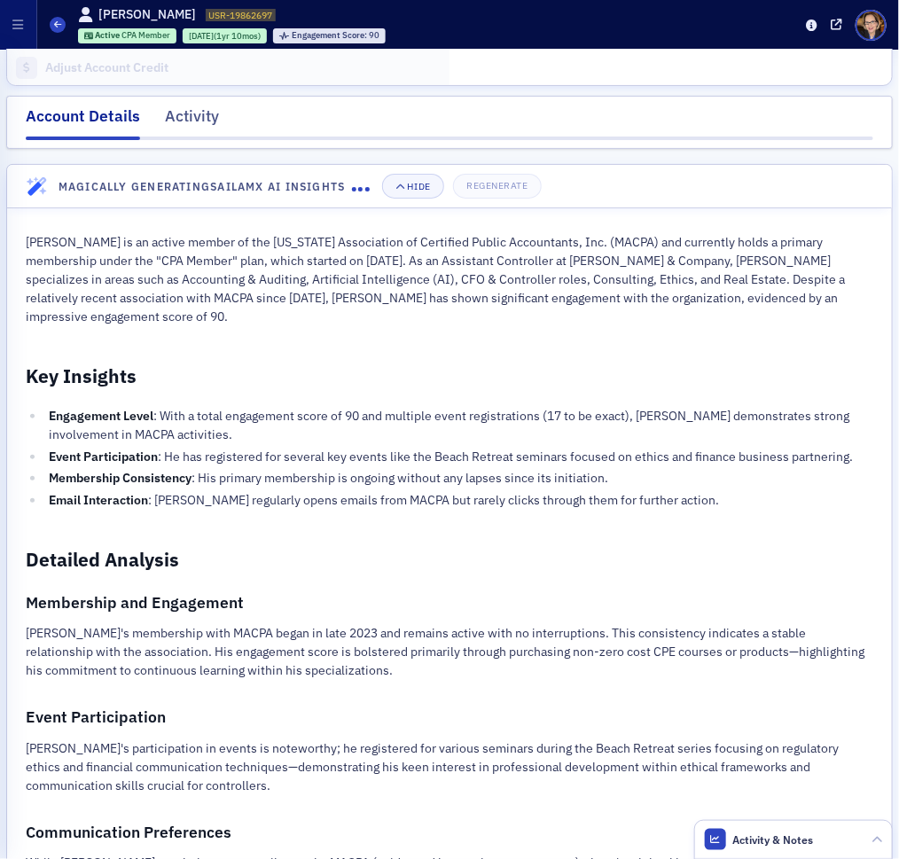
scroll to position [0, 0]
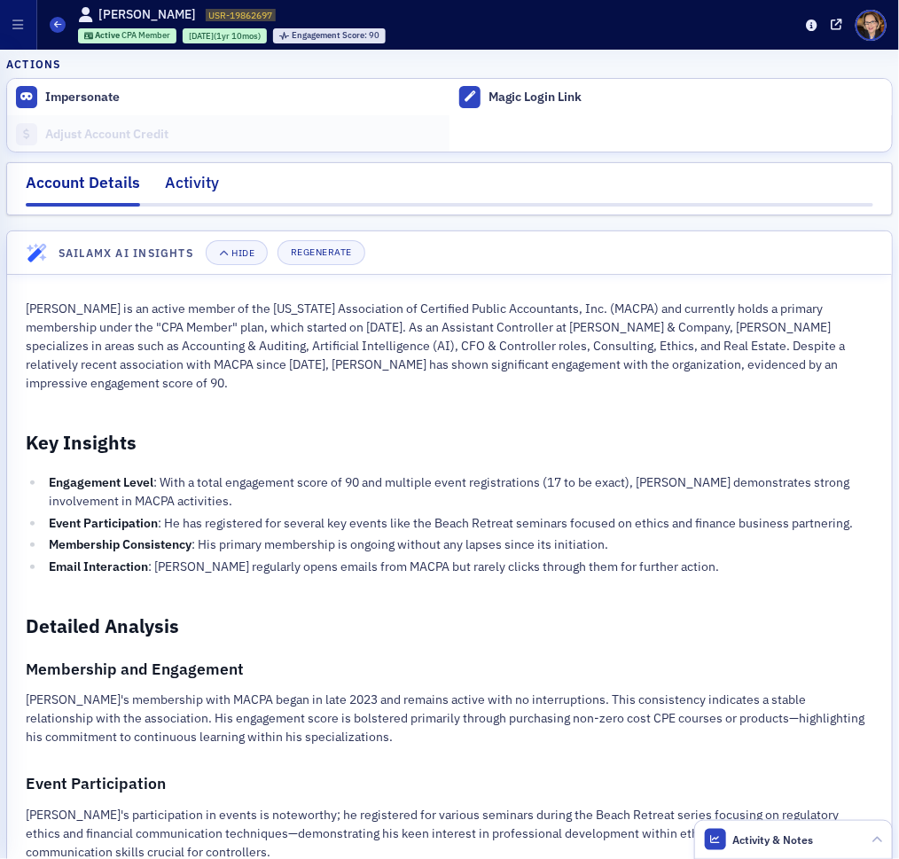
click at [185, 180] on div "Activity" at bounding box center [192, 187] width 54 height 33
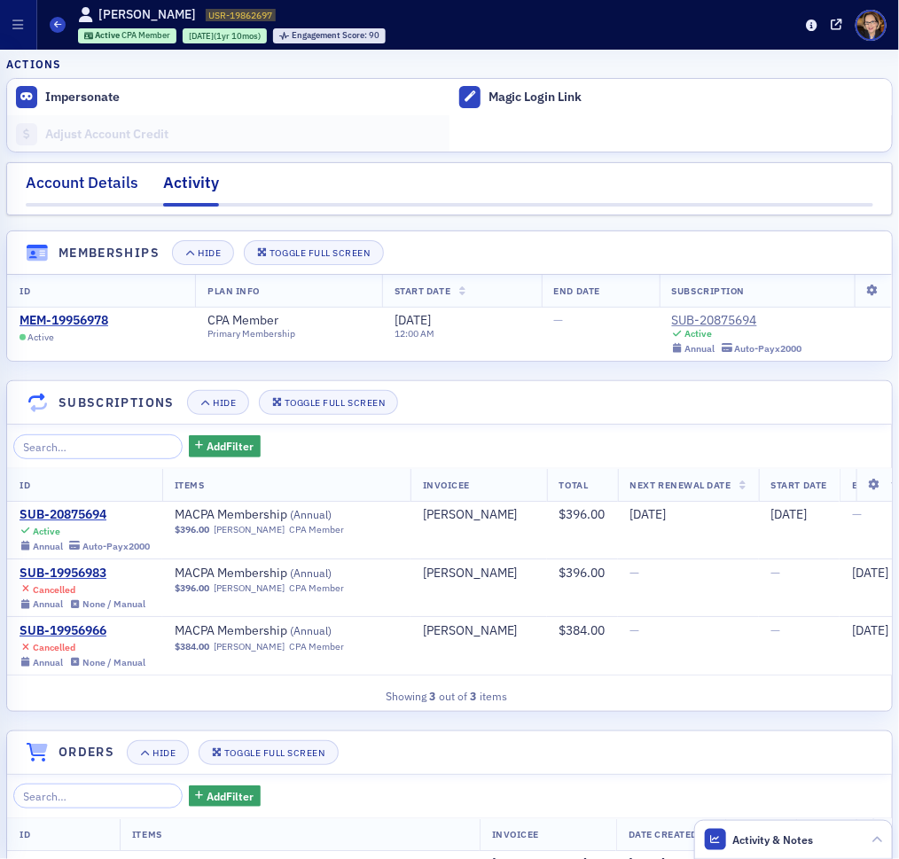
click at [87, 178] on div "Account Details" at bounding box center [82, 187] width 113 height 33
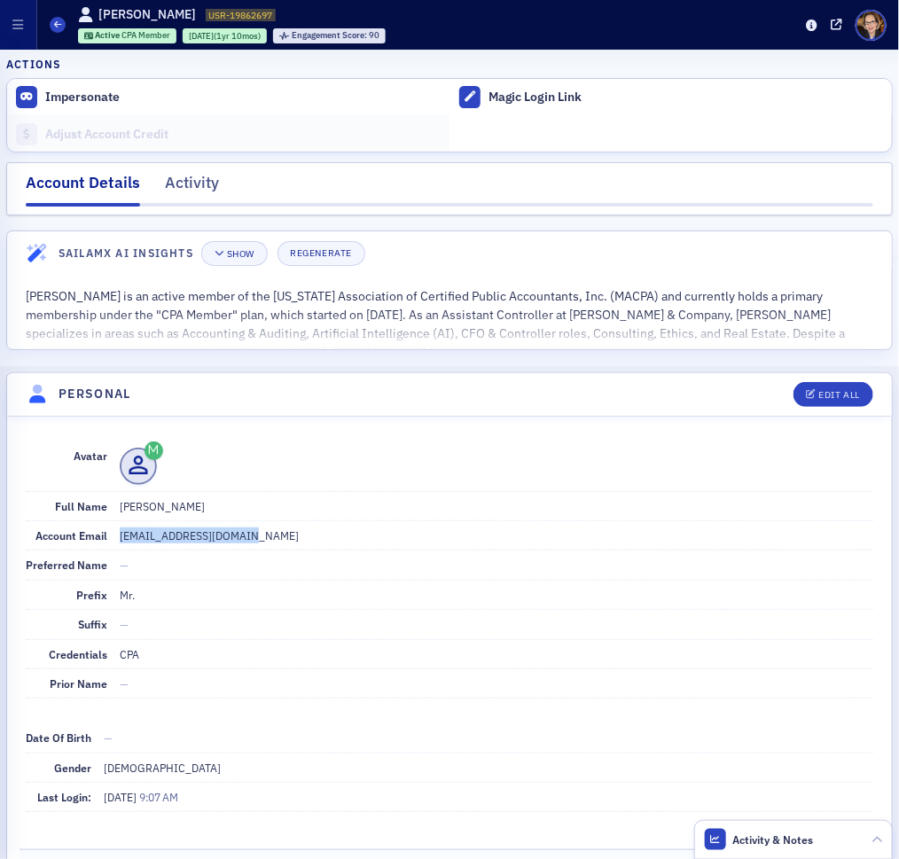
drag, startPoint x: 260, startPoint y: 529, endPoint x: 117, endPoint y: 532, distance: 142.7
click at [120, 532] on dd "akhtari.mohd@gmail.com" at bounding box center [496, 535] width 753 height 28
copy dd "akhtari.mohd@gmail.com"
click at [59, 28] on icon at bounding box center [57, 24] width 7 height 8
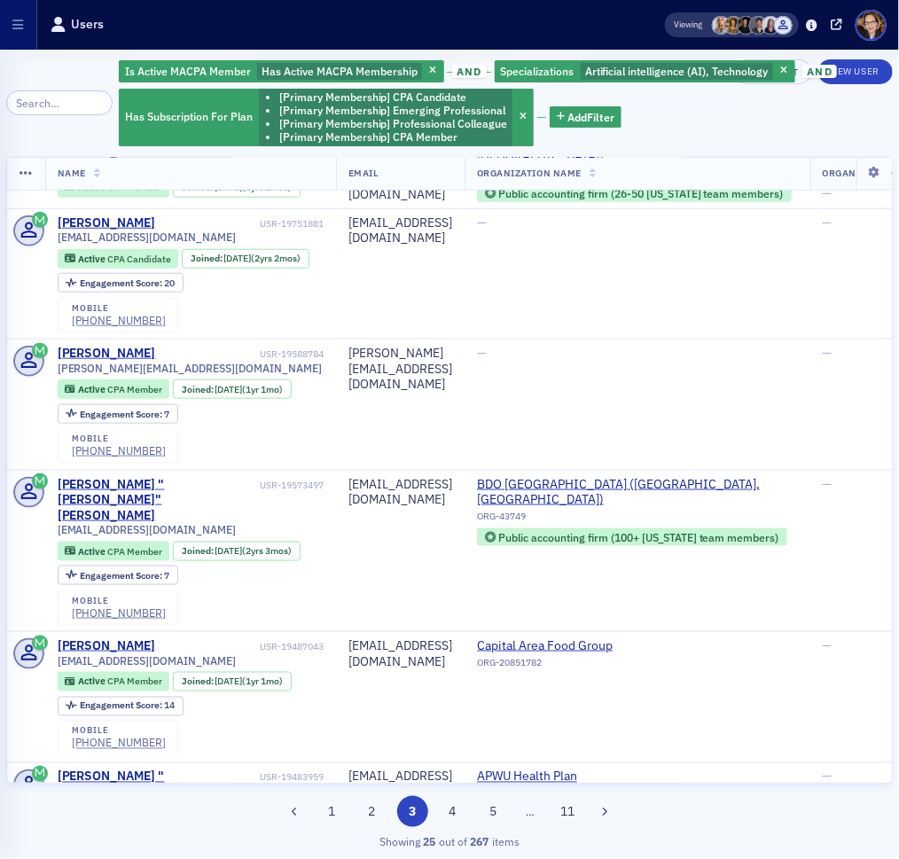
scroll to position [650, 0]
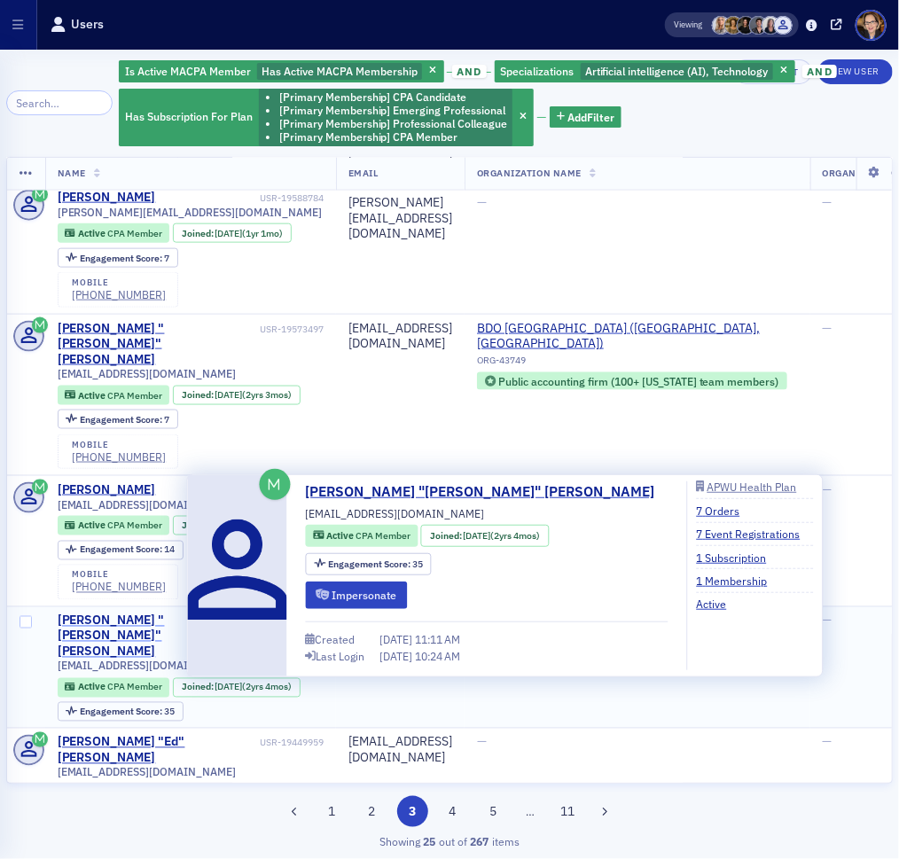
click at [121, 613] on div "Jennifer "Jen" Traczyk" at bounding box center [157, 636] width 199 height 47
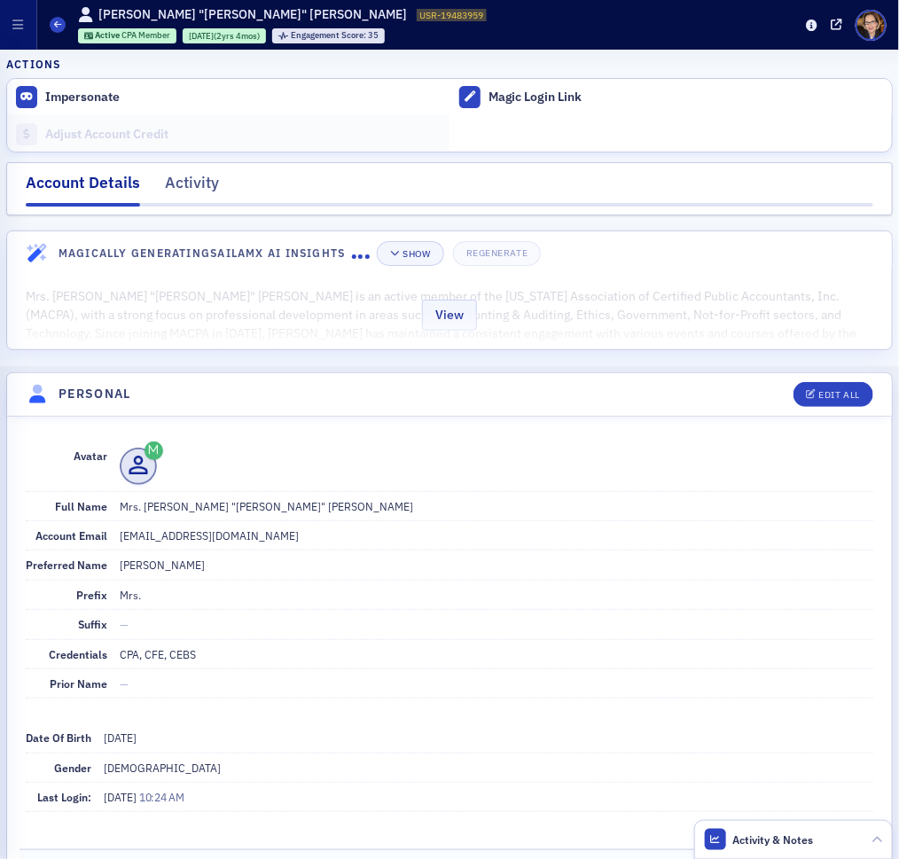
click at [485, 308] on div "View" at bounding box center [449, 312] width 885 height 74
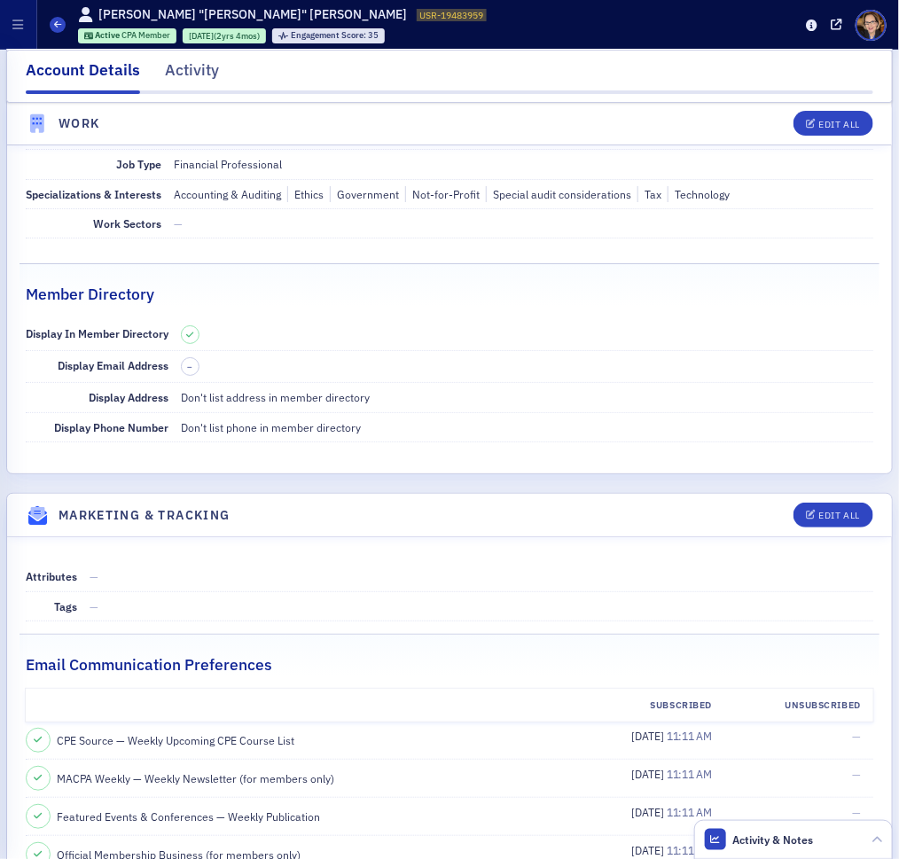
scroll to position [1909, 0]
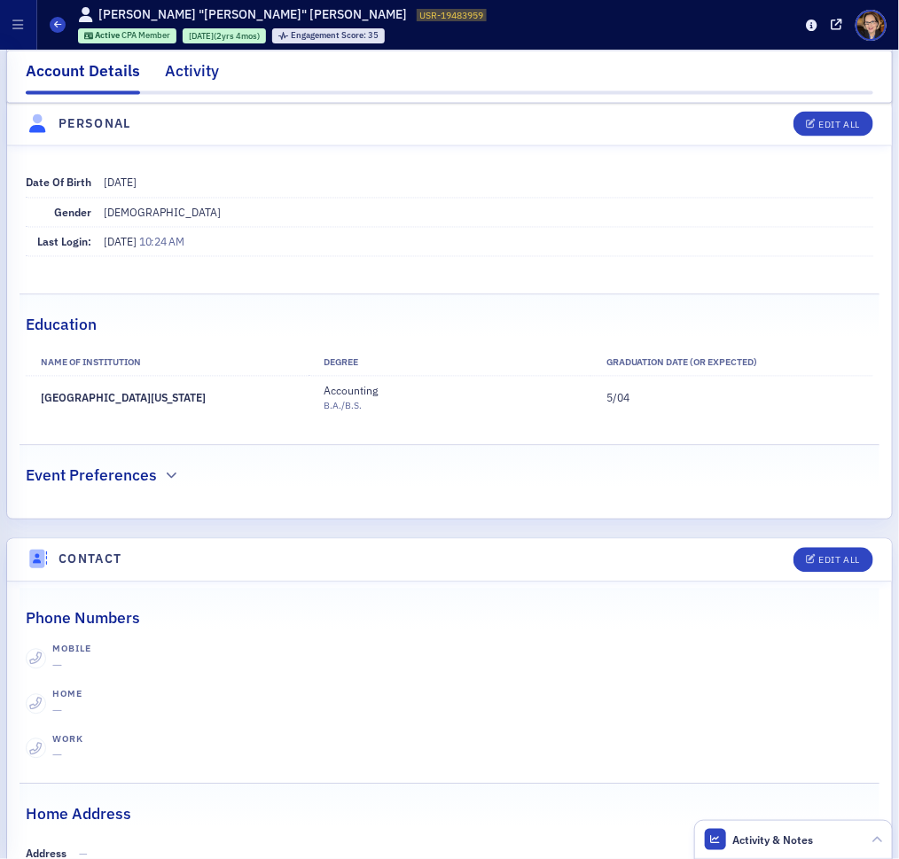
click at [191, 77] on div "Activity" at bounding box center [192, 74] width 54 height 33
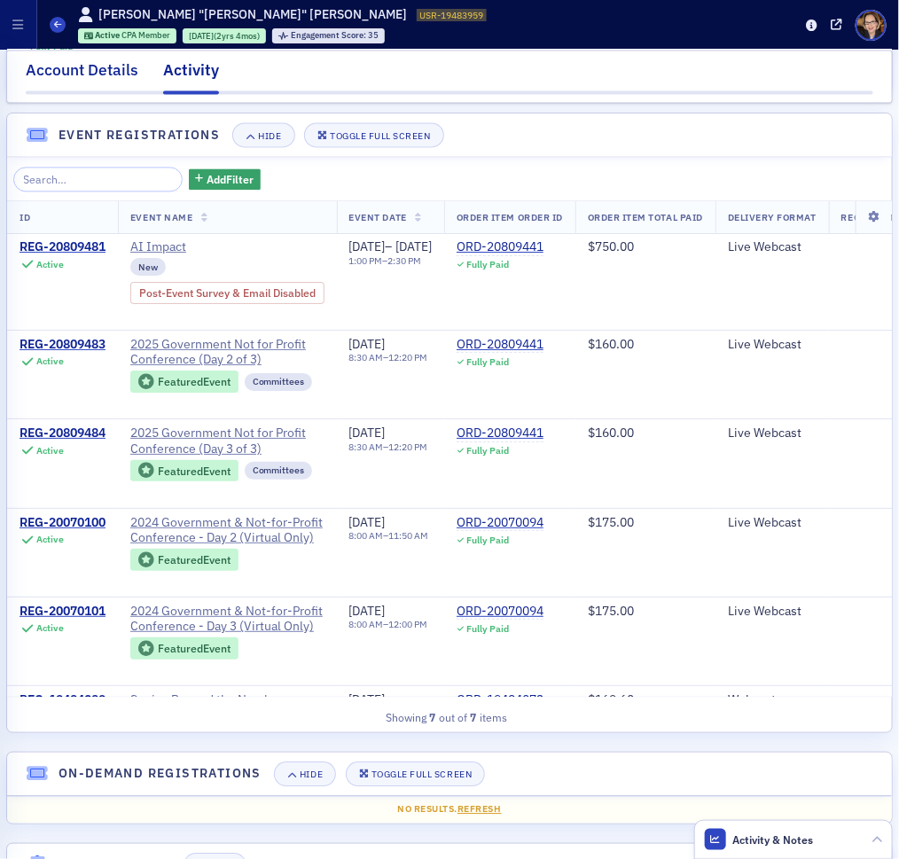
click at [82, 73] on div "Account Details" at bounding box center [82, 74] width 113 height 33
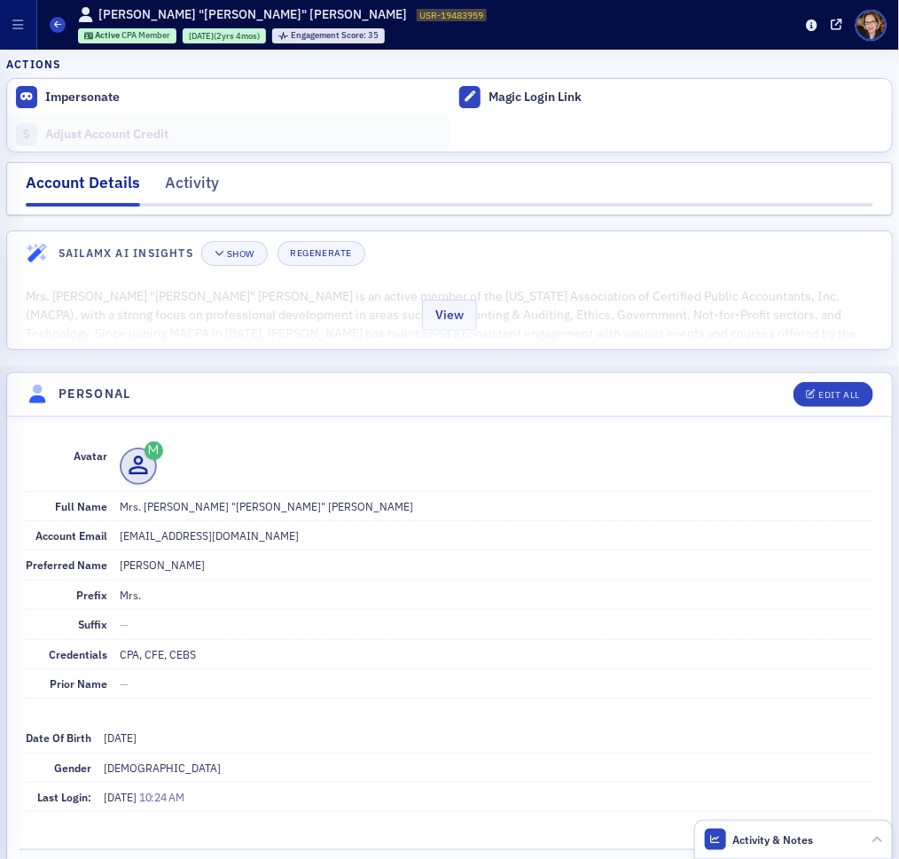
click at [406, 312] on div "View" at bounding box center [449, 312] width 885 height 74
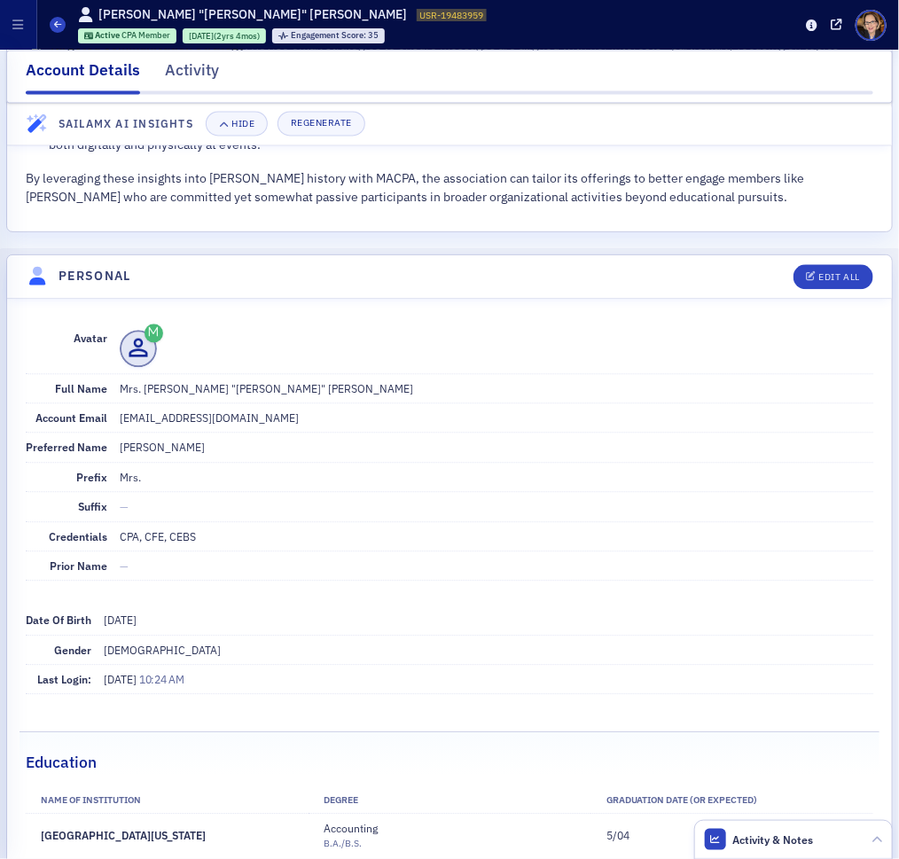
scroll to position [1076, 0]
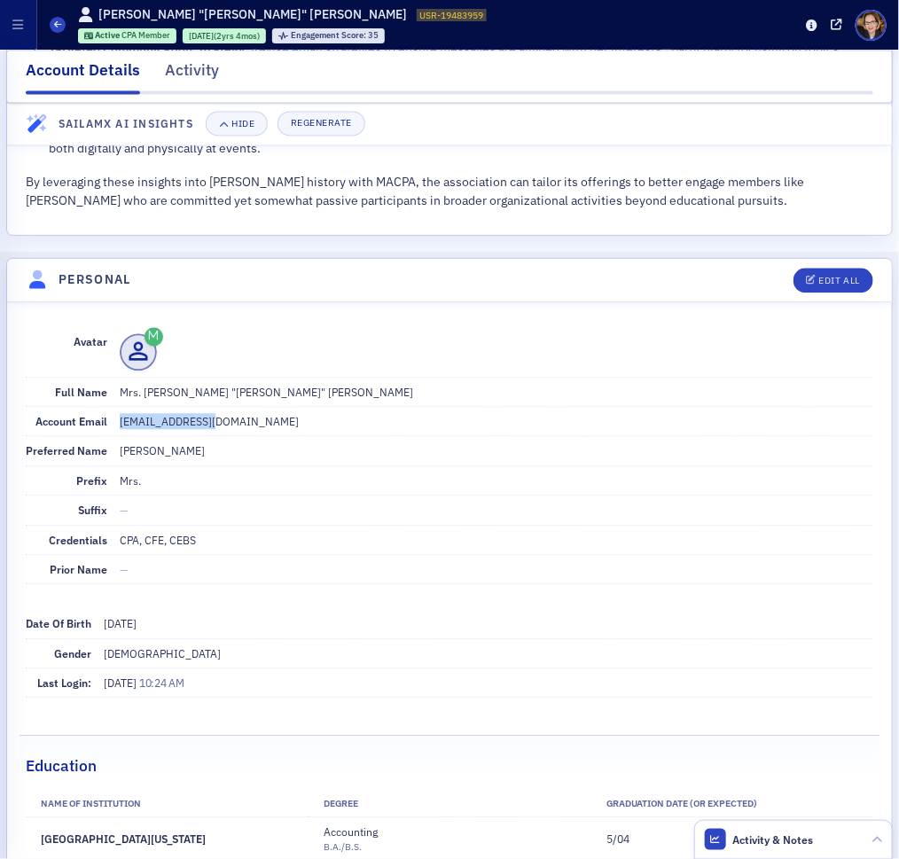
drag, startPoint x: 116, startPoint y: 399, endPoint x: 216, endPoint y: 403, distance: 100.3
click at [216, 407] on div "Account Email jehohm@yahoo.com" at bounding box center [449, 421] width 847 height 29
copy dd "jehohm@yahoo.com"
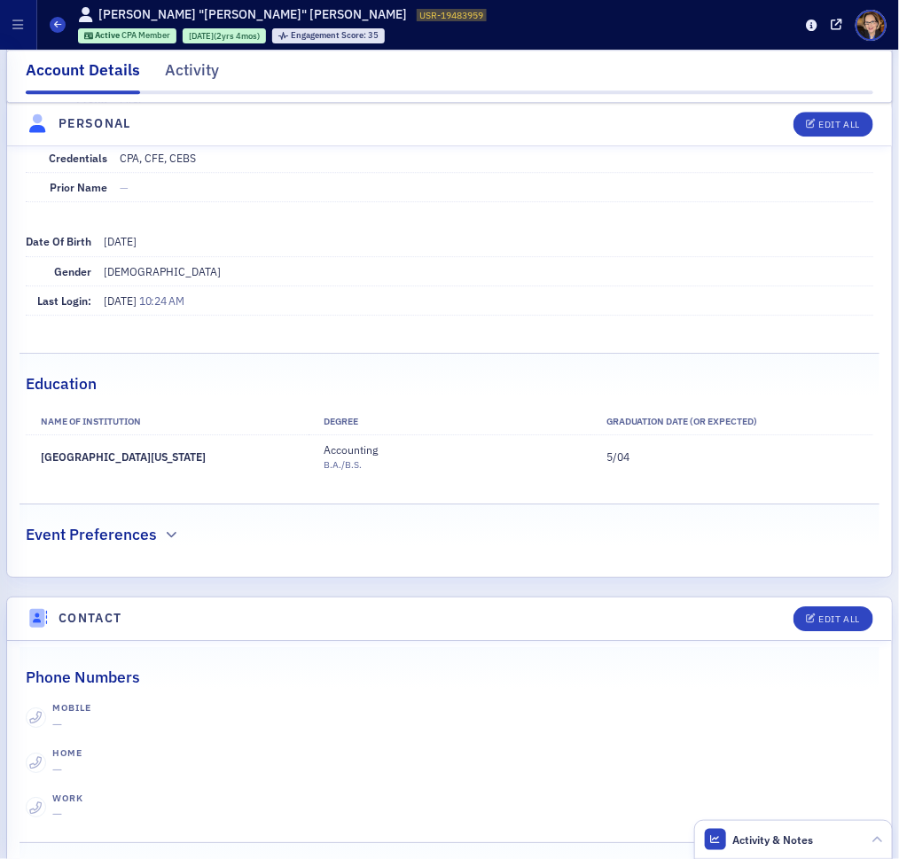
scroll to position [1834, 0]
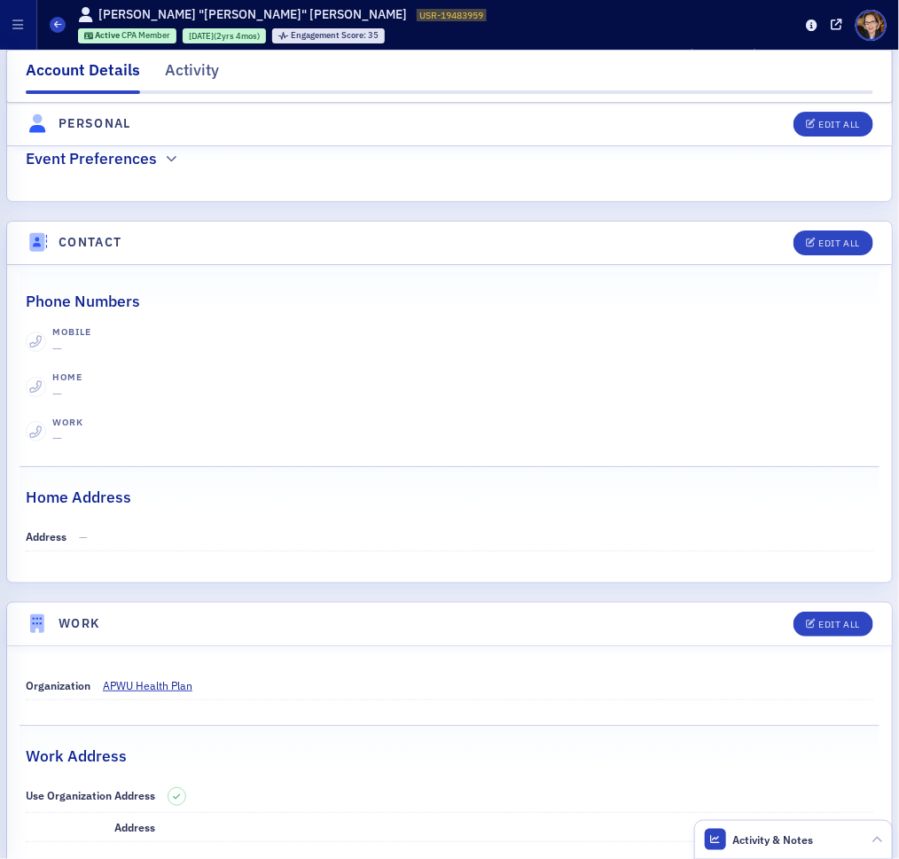
click at [46, 29] on header "Users Jennifer "Jen" Traczyk USR-19483959 19483959 Active CPA Member 5/23/2023 …" at bounding box center [449, 25] width 899 height 50
click at [58, 24] on icon at bounding box center [57, 24] width 7 height 8
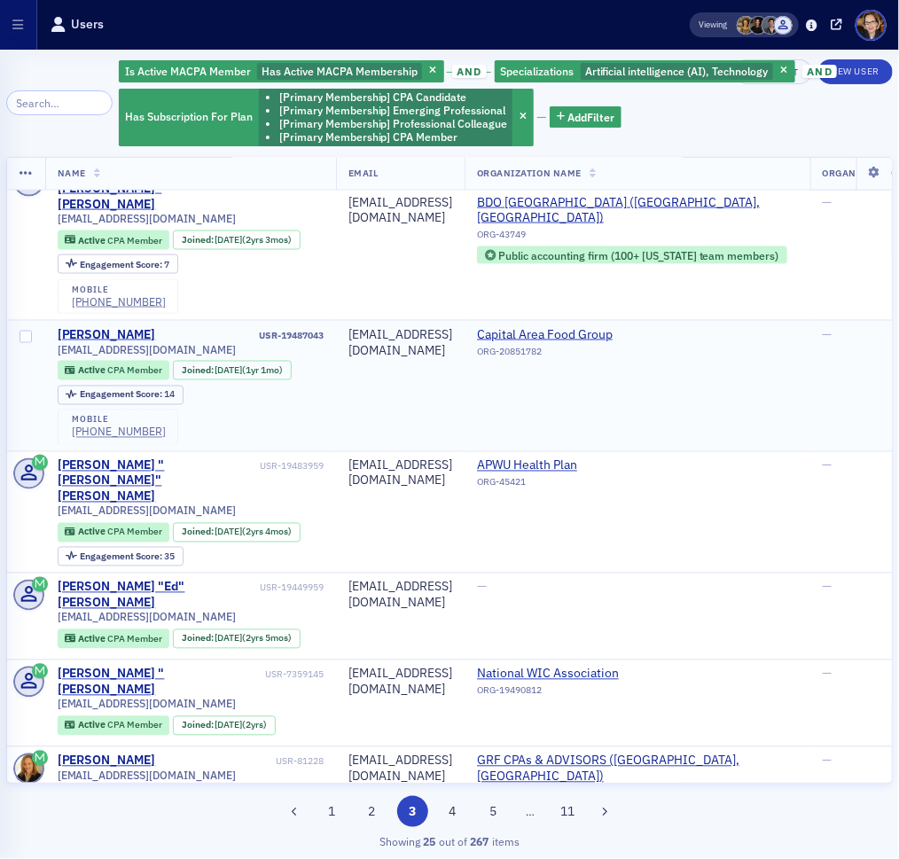
scroll to position [1012, 0]
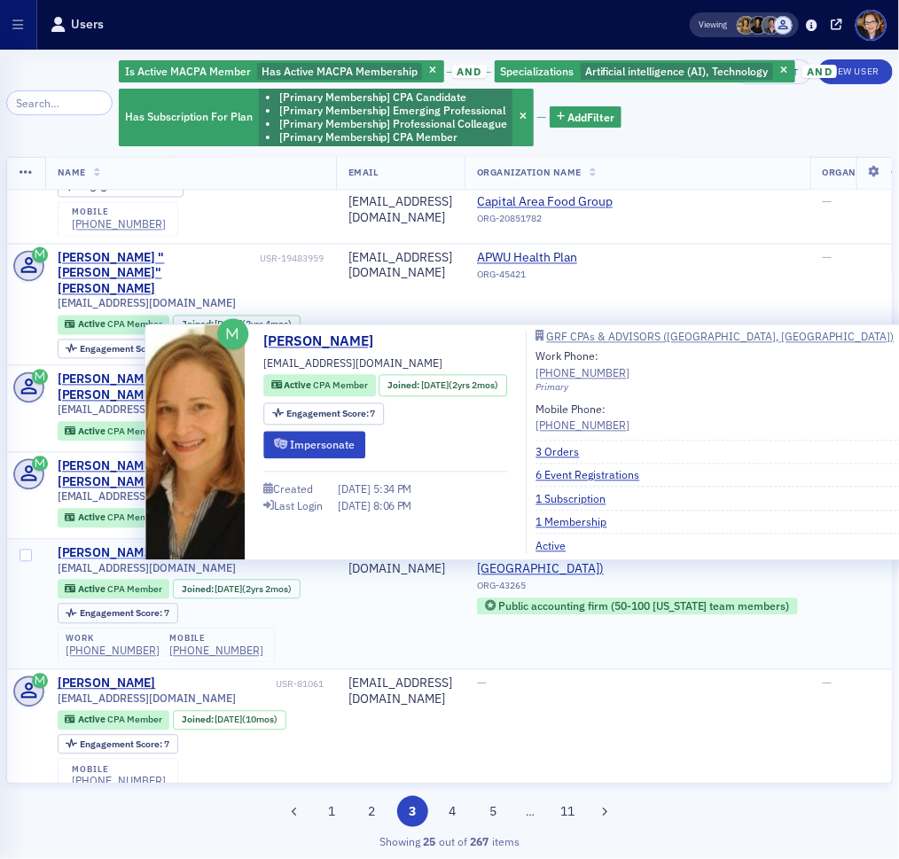
click at [127, 546] on div "Susan Colladay" at bounding box center [107, 554] width 98 height 16
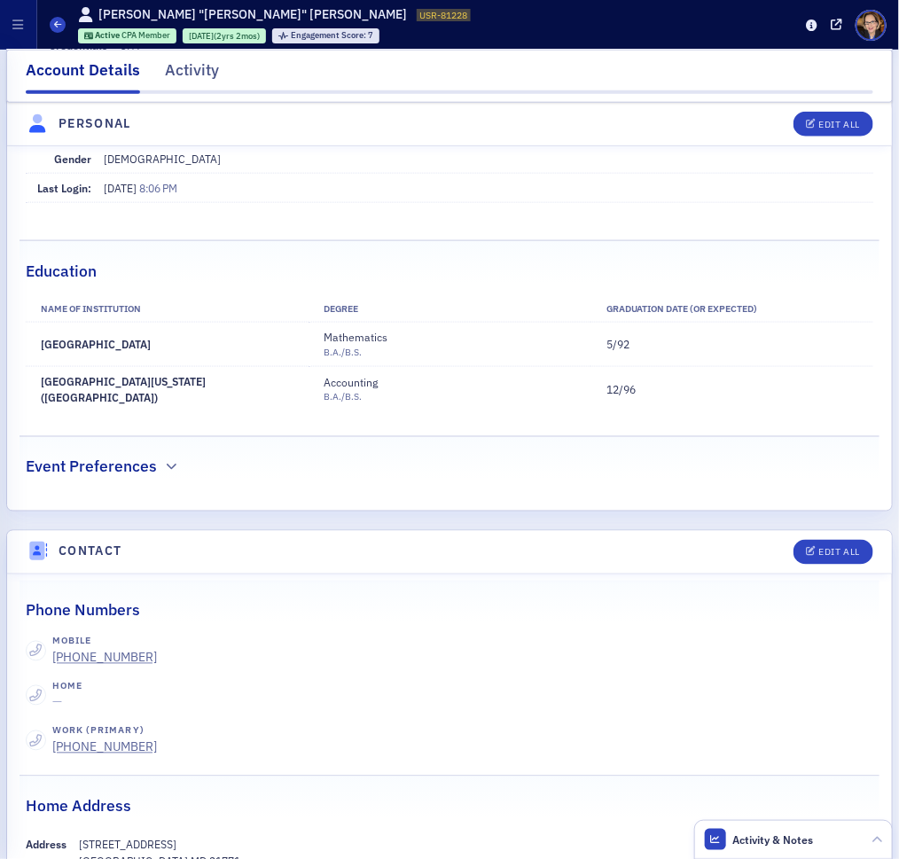
scroll to position [594, 0]
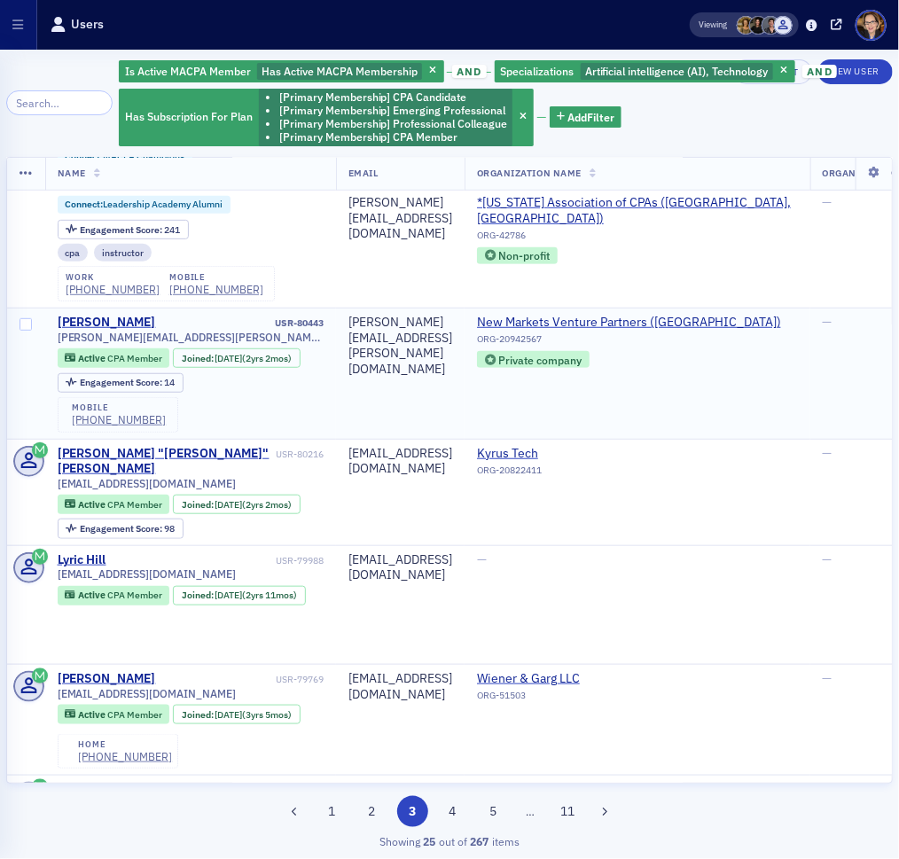
scroll to position [2576, 0]
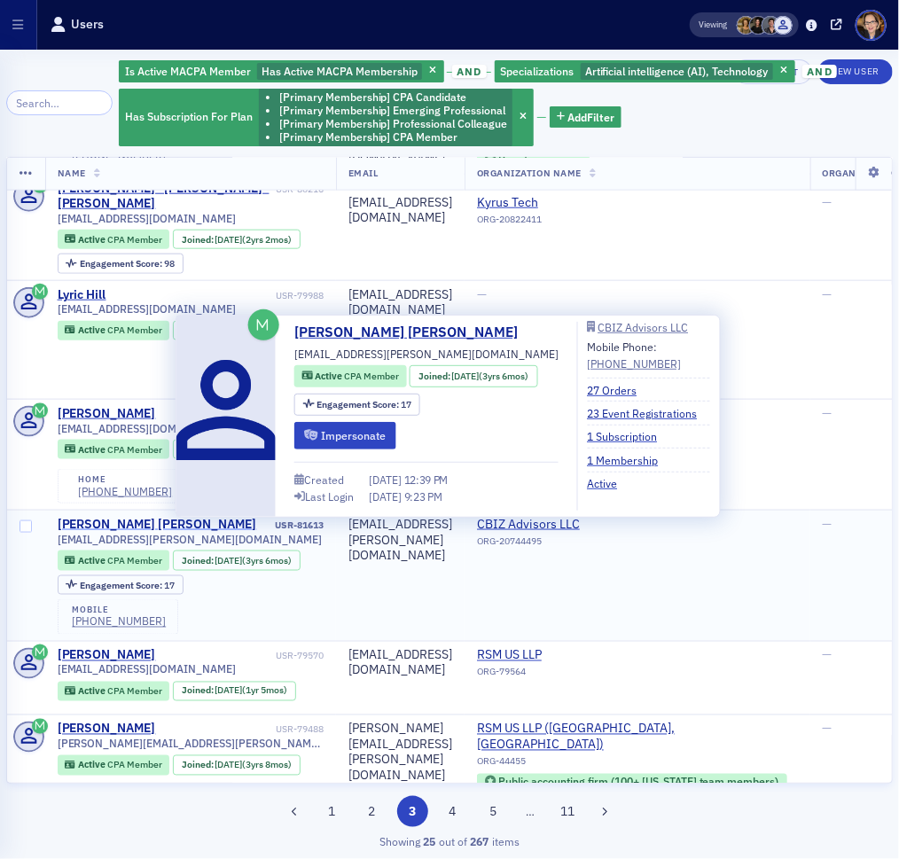
click at [145, 517] on div "Kristina Lebron Vega" at bounding box center [157, 525] width 199 height 16
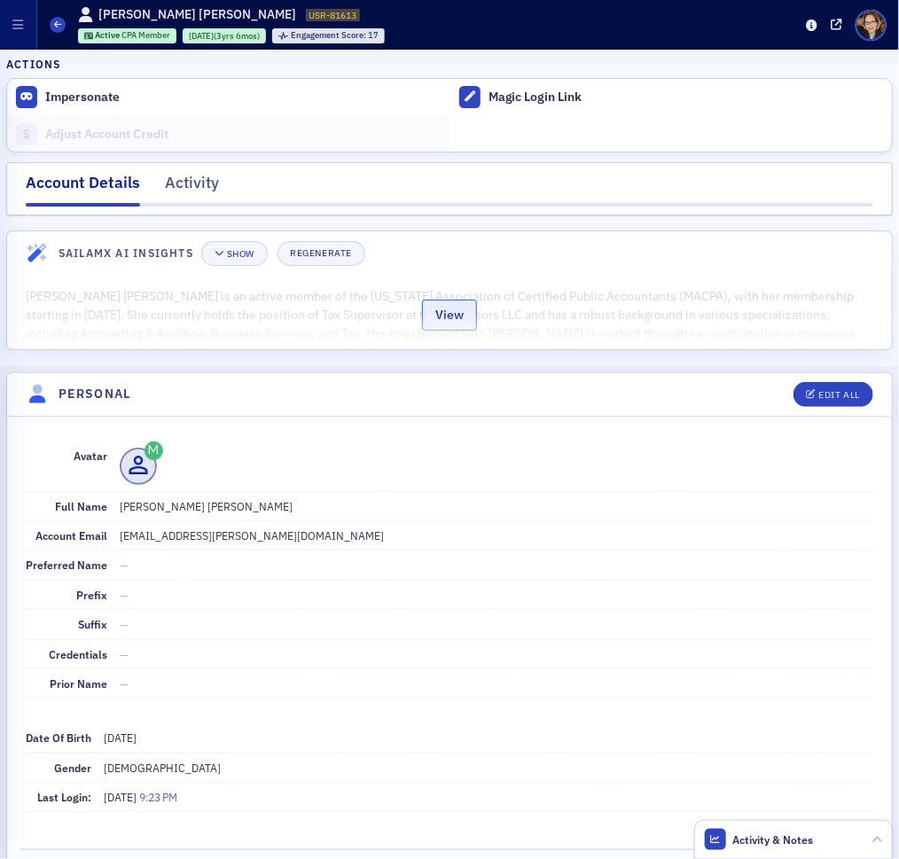
click at [431, 310] on button "View" at bounding box center [449, 315] width 55 height 31
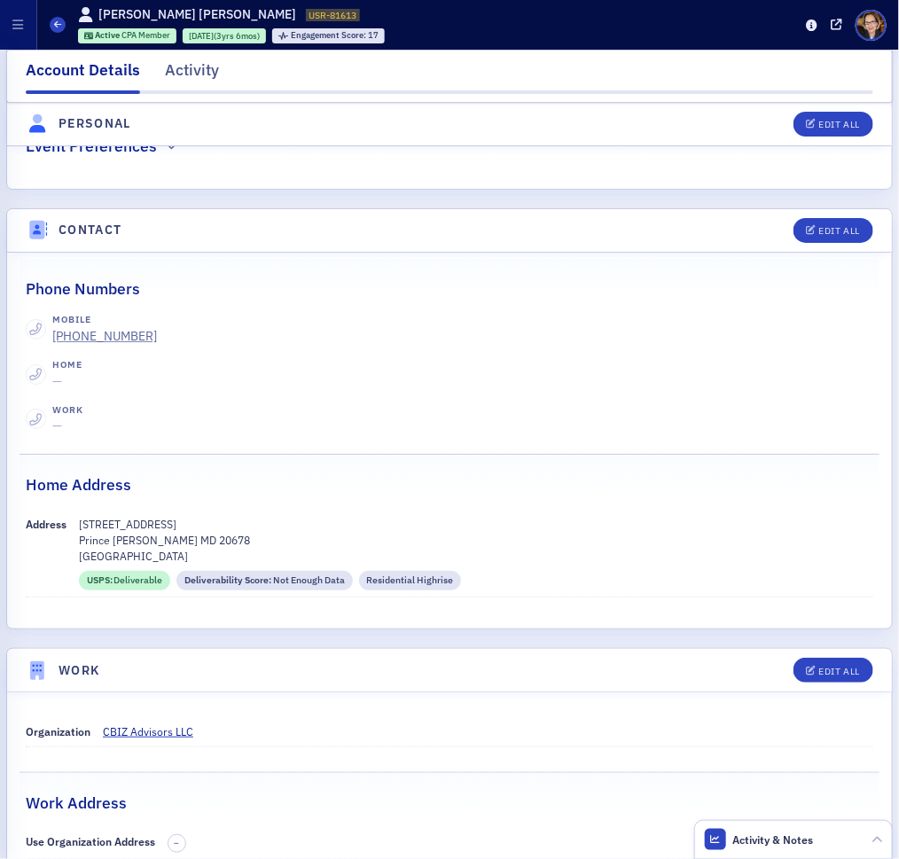
scroll to position [2700, 0]
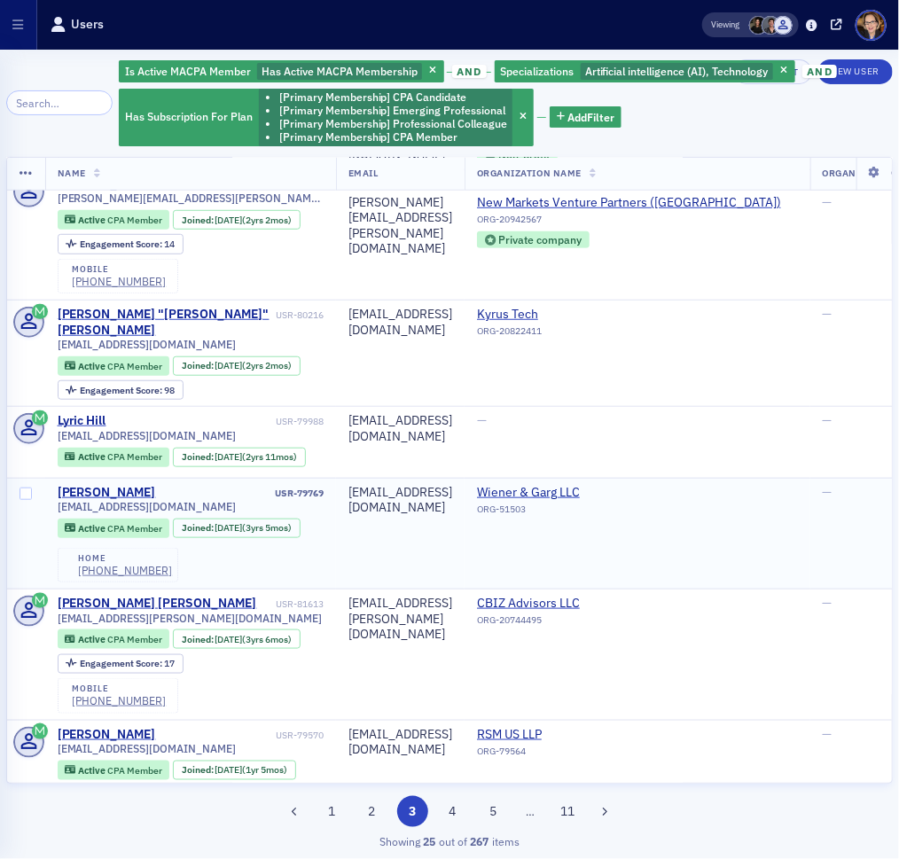
scroll to position [2407, 0]
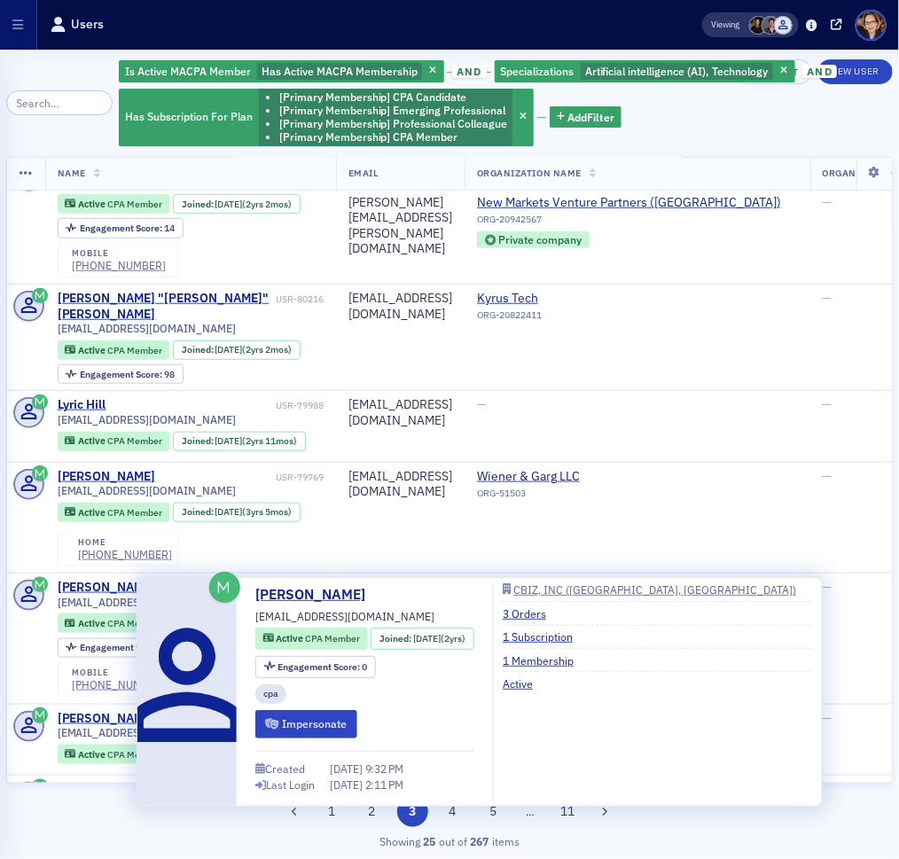
click at [92, 858] on div "Bryson DeVan" at bounding box center [107, 872] width 98 height 16
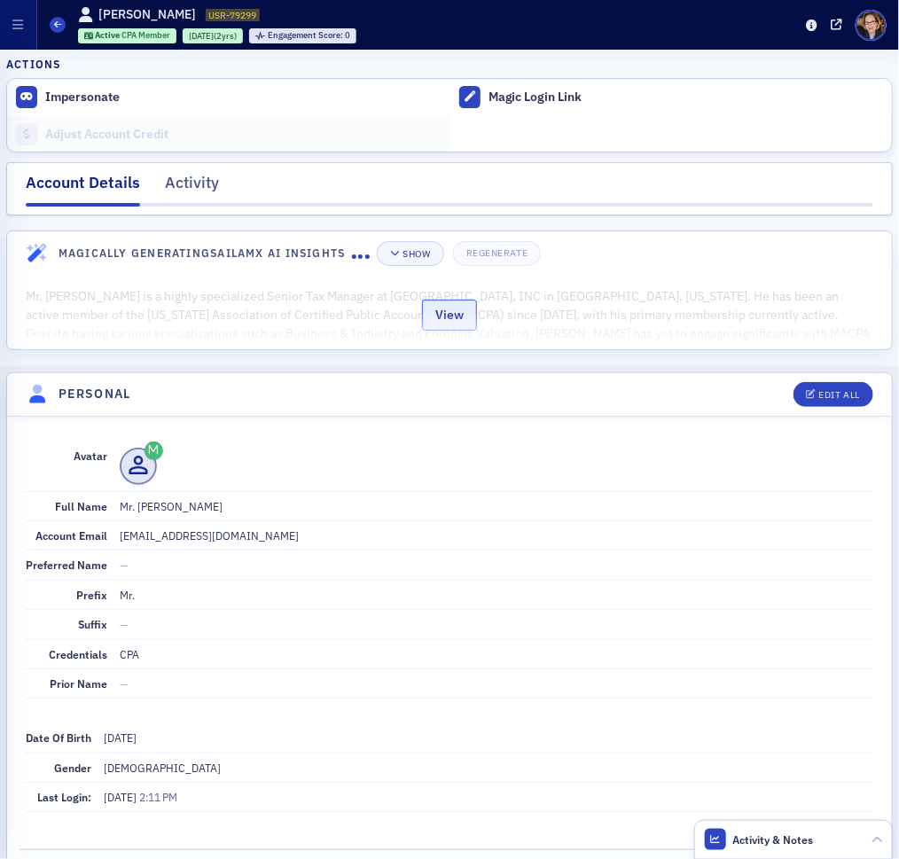
click at [449, 311] on button "View" at bounding box center [449, 315] width 55 height 31
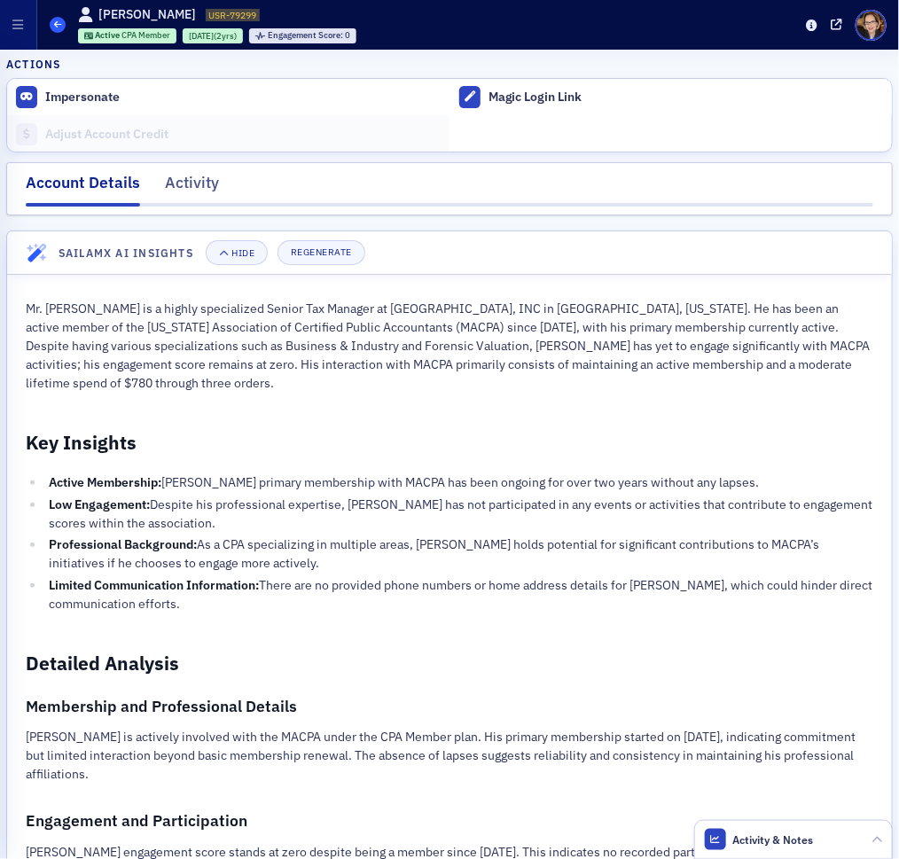
click at [59, 22] on icon at bounding box center [57, 24] width 7 height 8
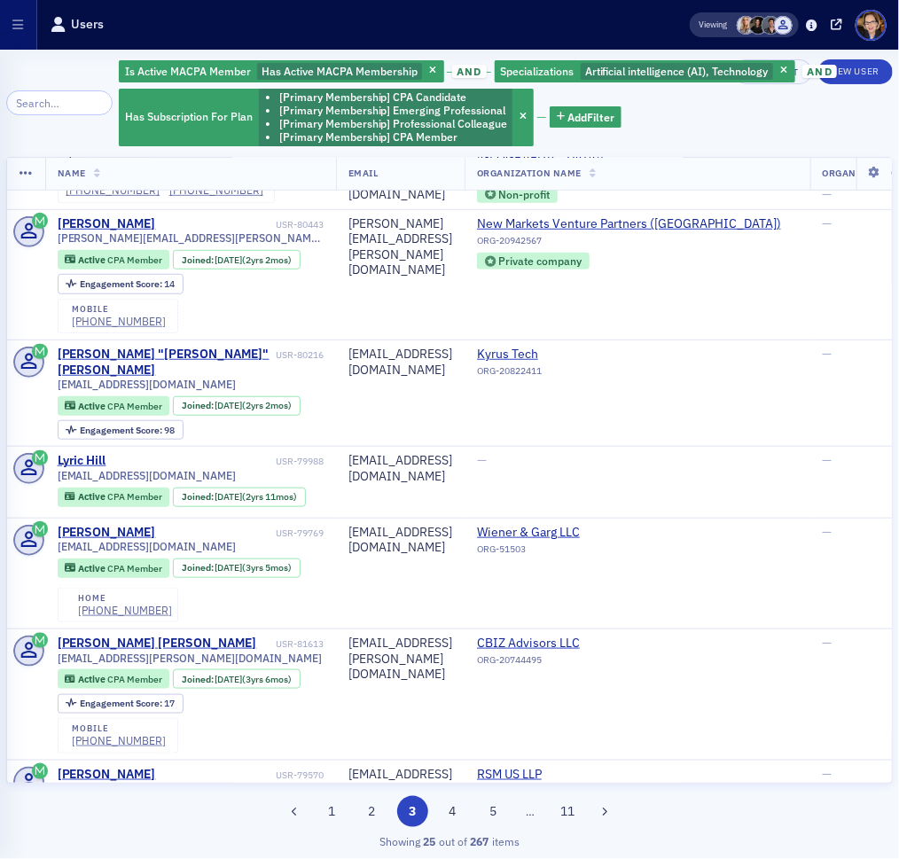
scroll to position [2407, 0]
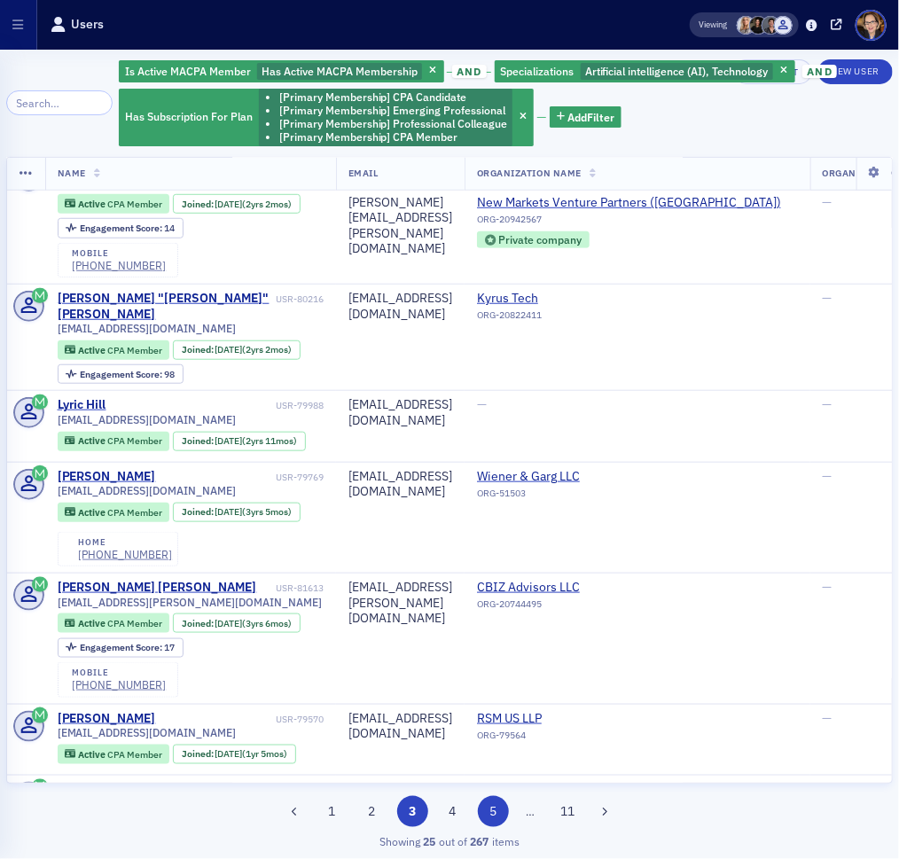
click at [459, 809] on button "4" at bounding box center [452, 811] width 31 height 31
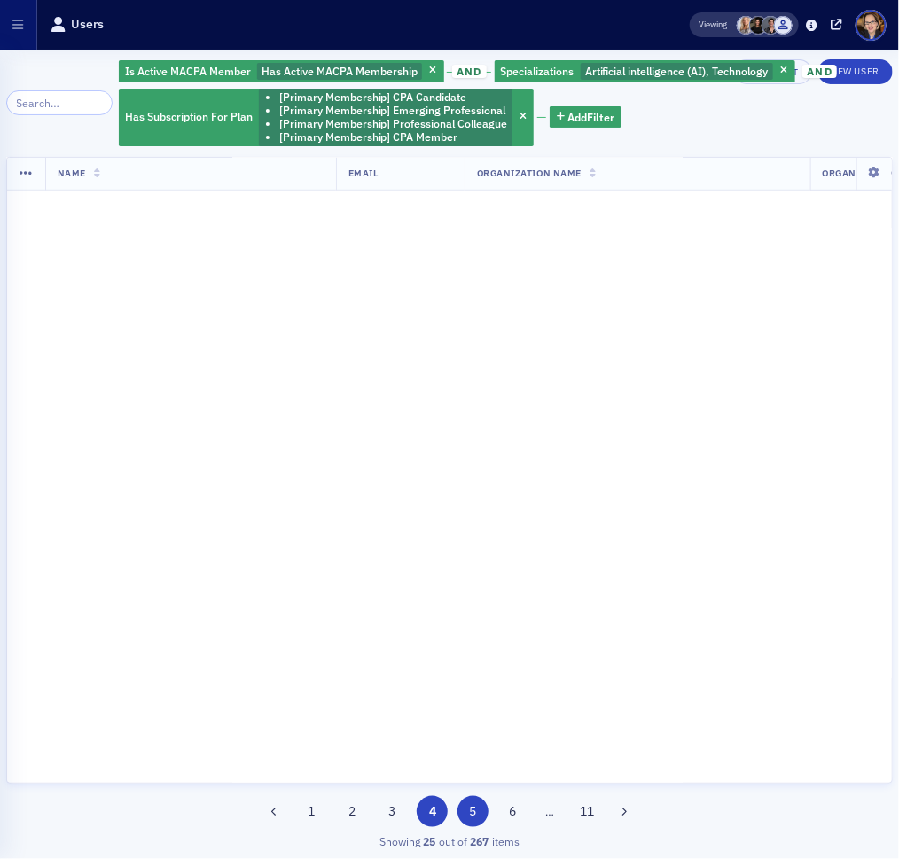
scroll to position [0, 0]
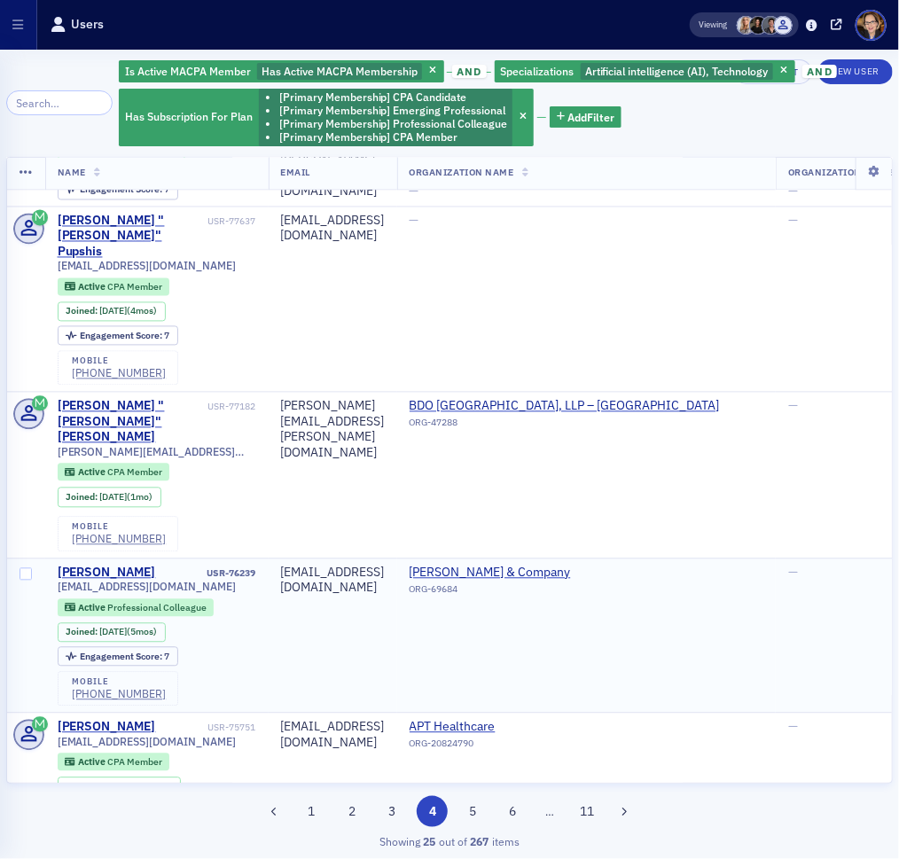
scroll to position [1056, 0]
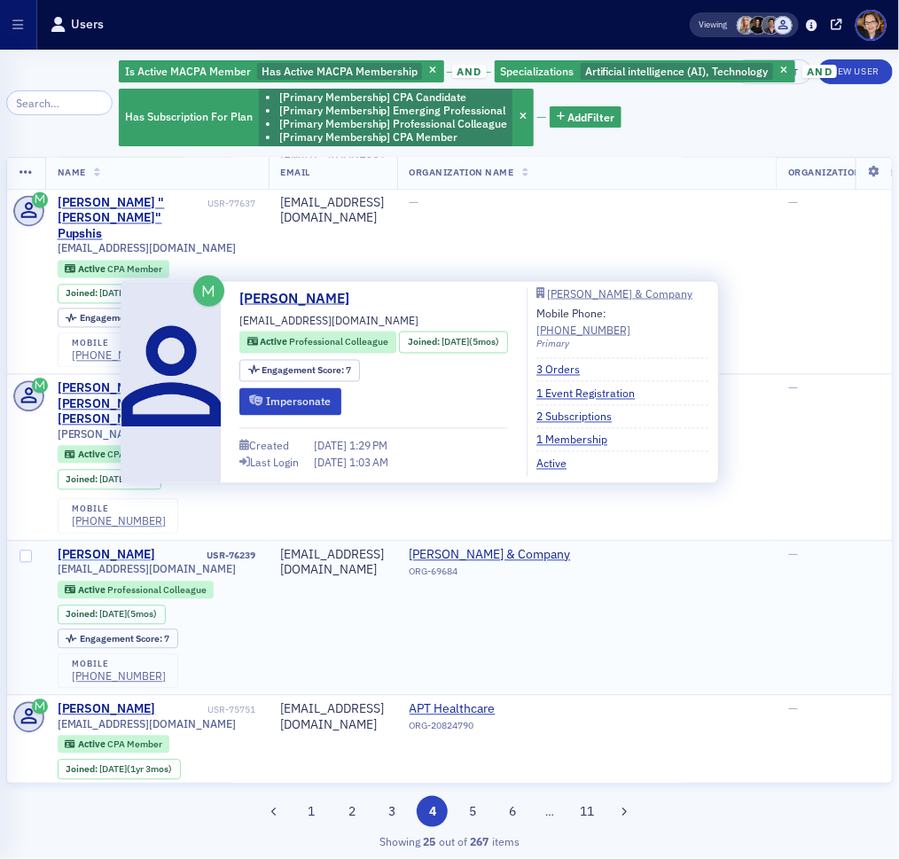
click at [112, 548] on div "Jadie Phan" at bounding box center [107, 556] width 98 height 16
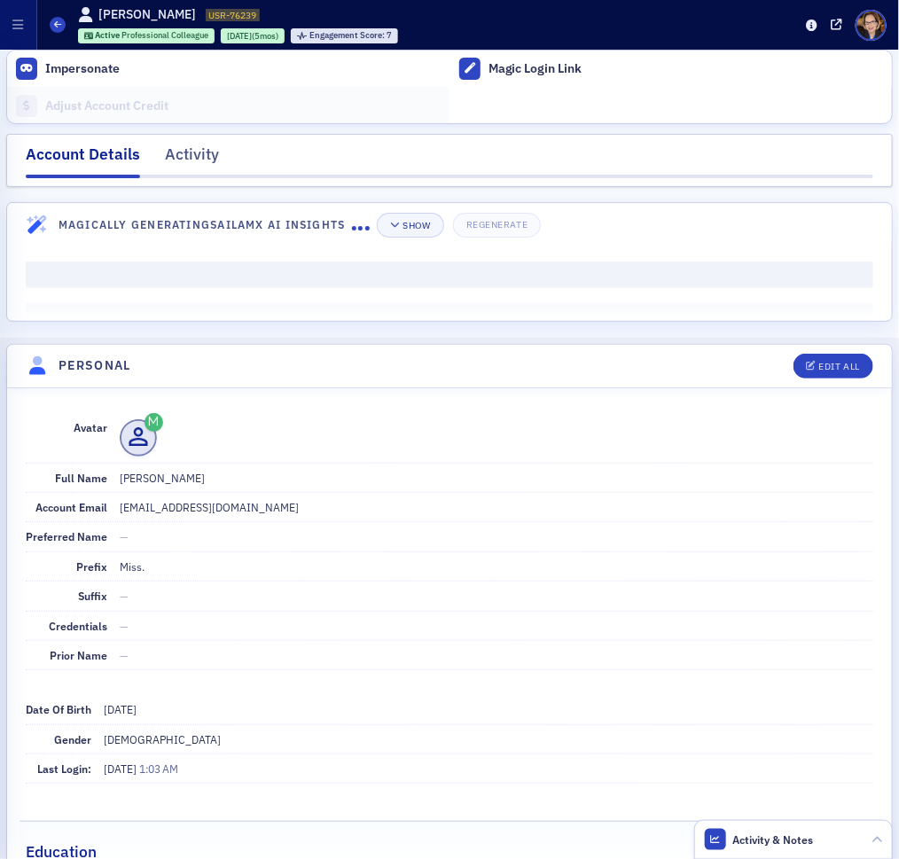
scroll to position [130, 0]
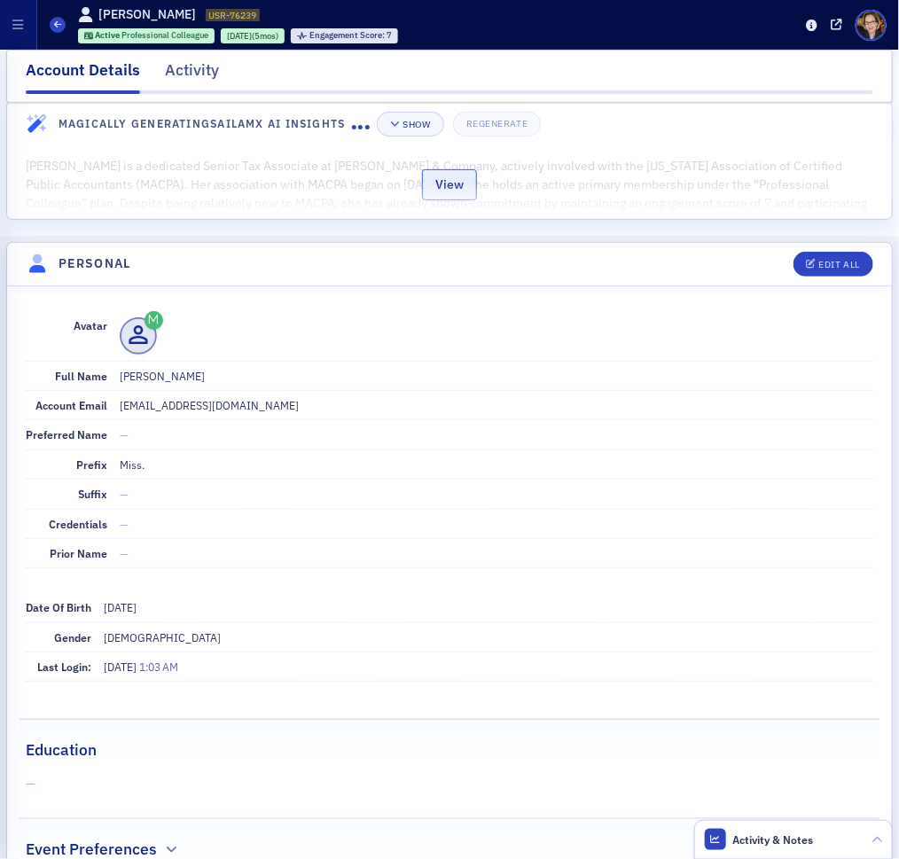
click at [431, 173] on button "View" at bounding box center [449, 184] width 55 height 31
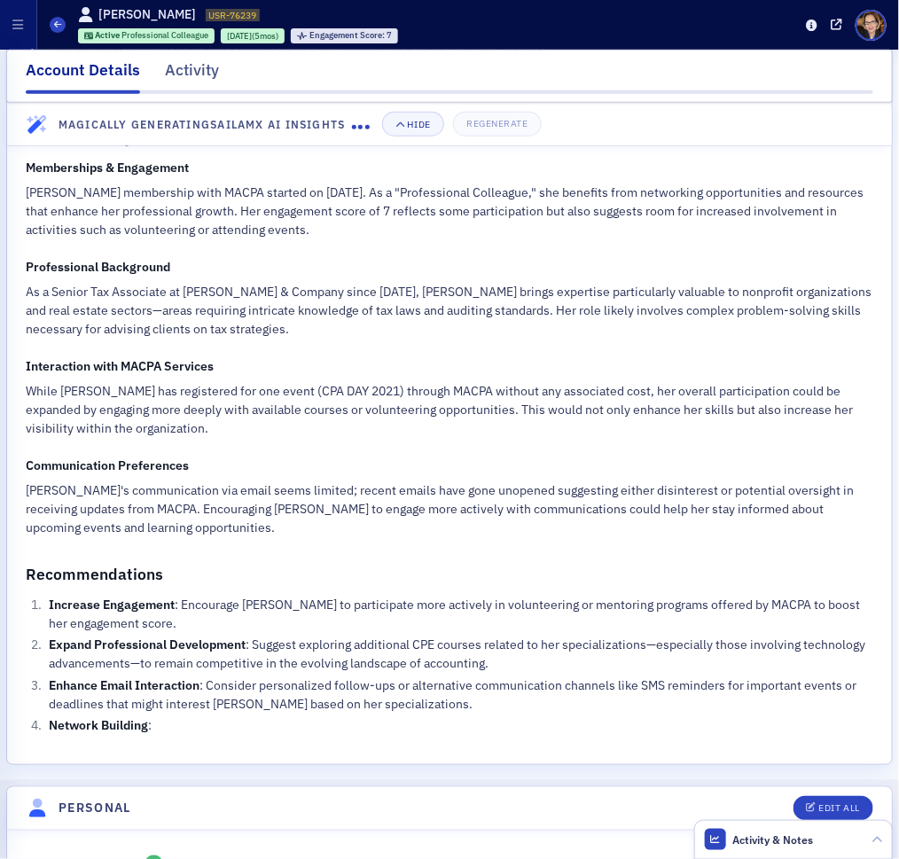
scroll to position [476, 0]
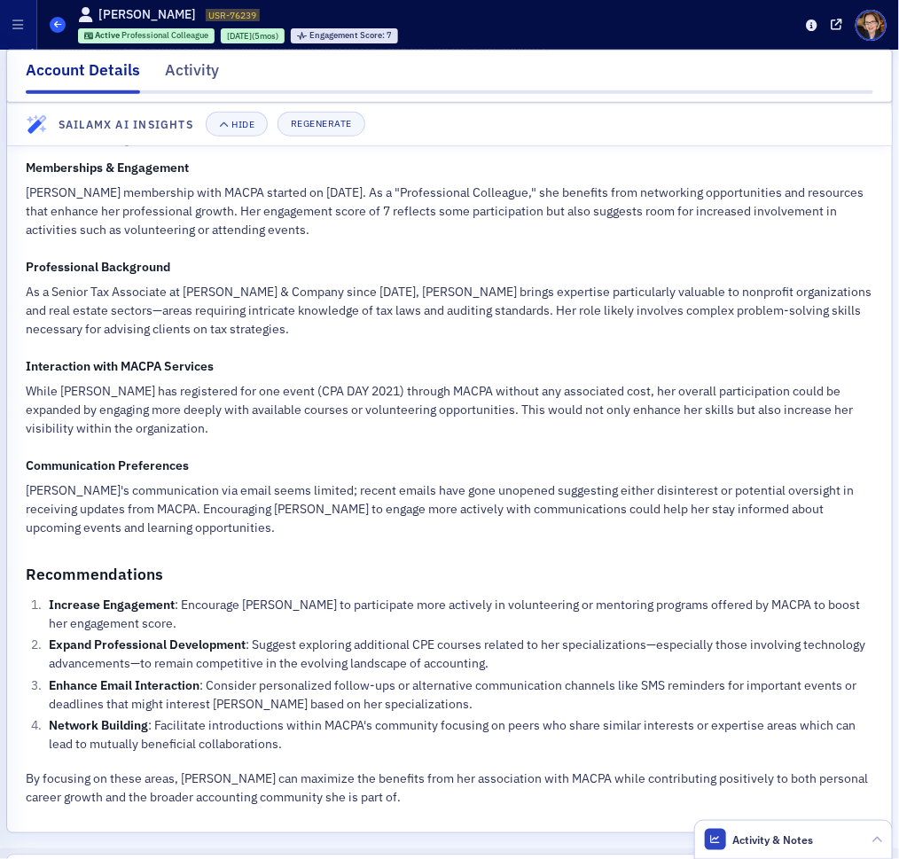
click at [58, 23] on icon at bounding box center [57, 24] width 7 height 8
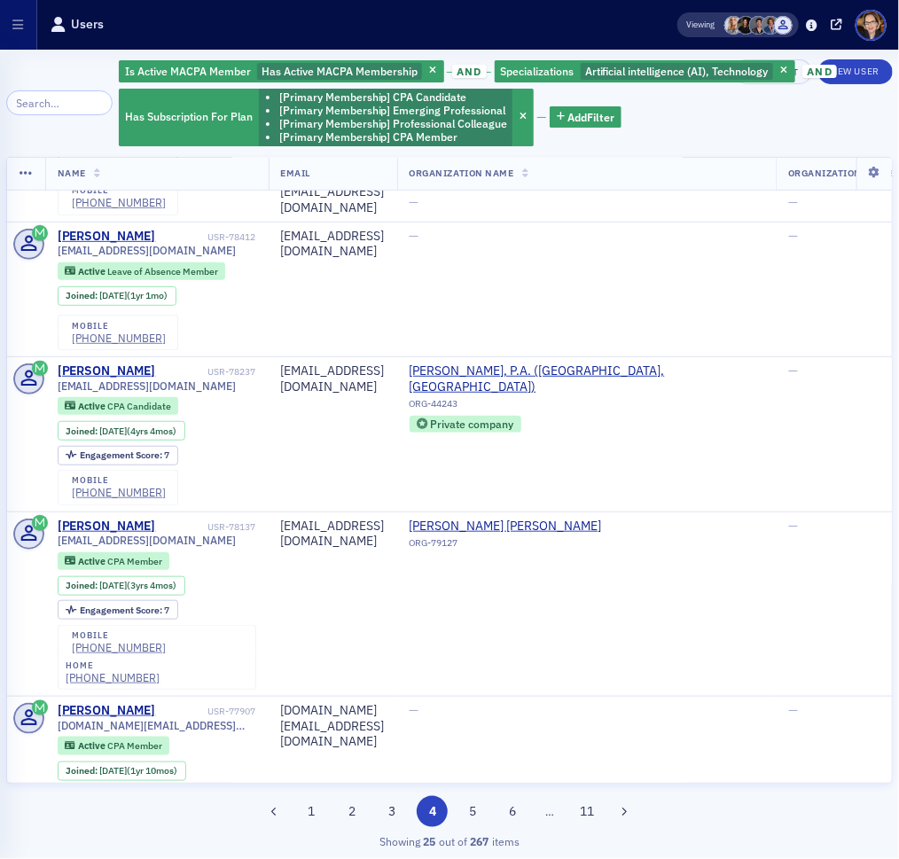
scroll to position [918, 0]
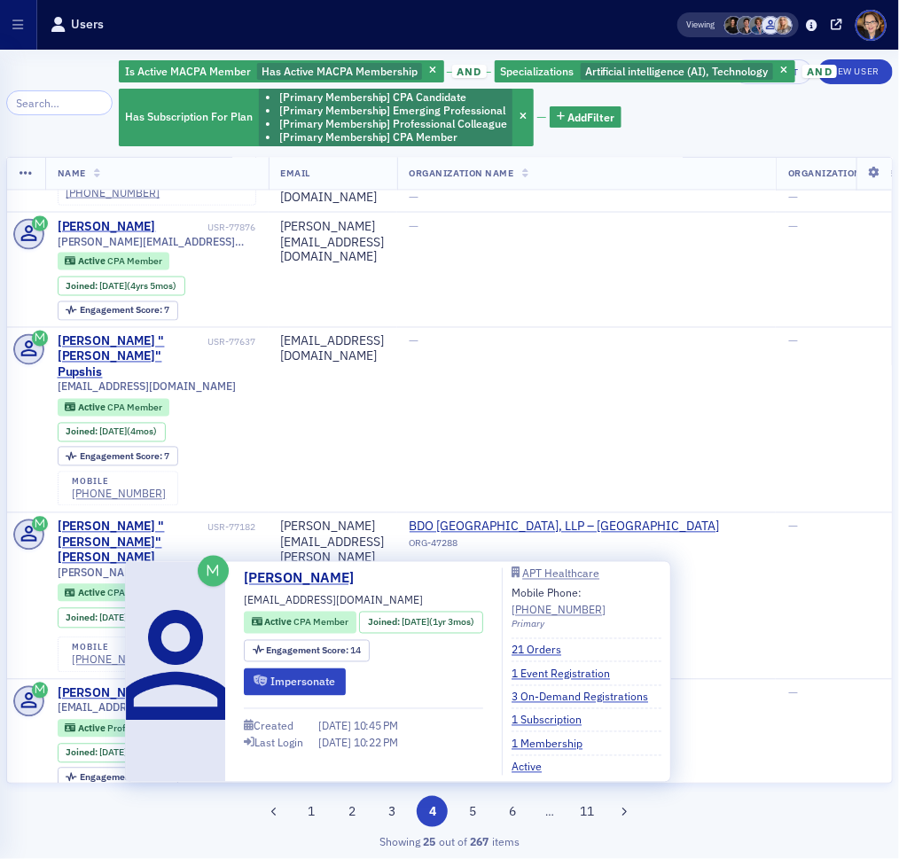
click at [90, 840] on div "Brian Green" at bounding box center [107, 848] width 98 height 16
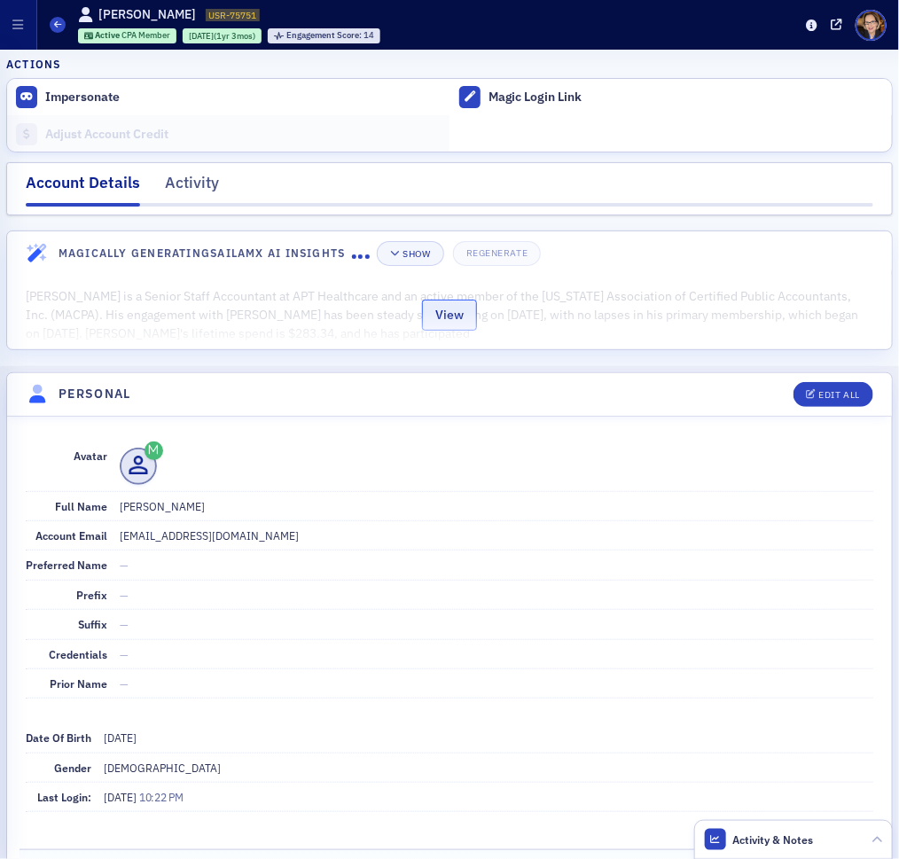
click at [454, 310] on button "View" at bounding box center [449, 315] width 55 height 31
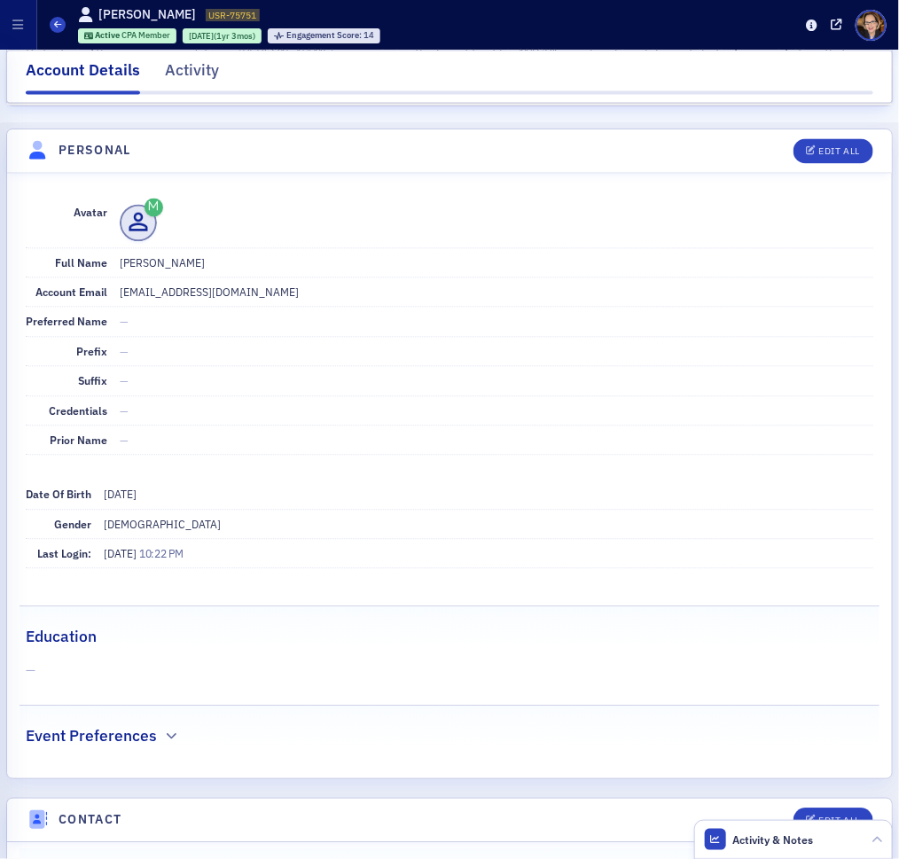
scroll to position [861, 0]
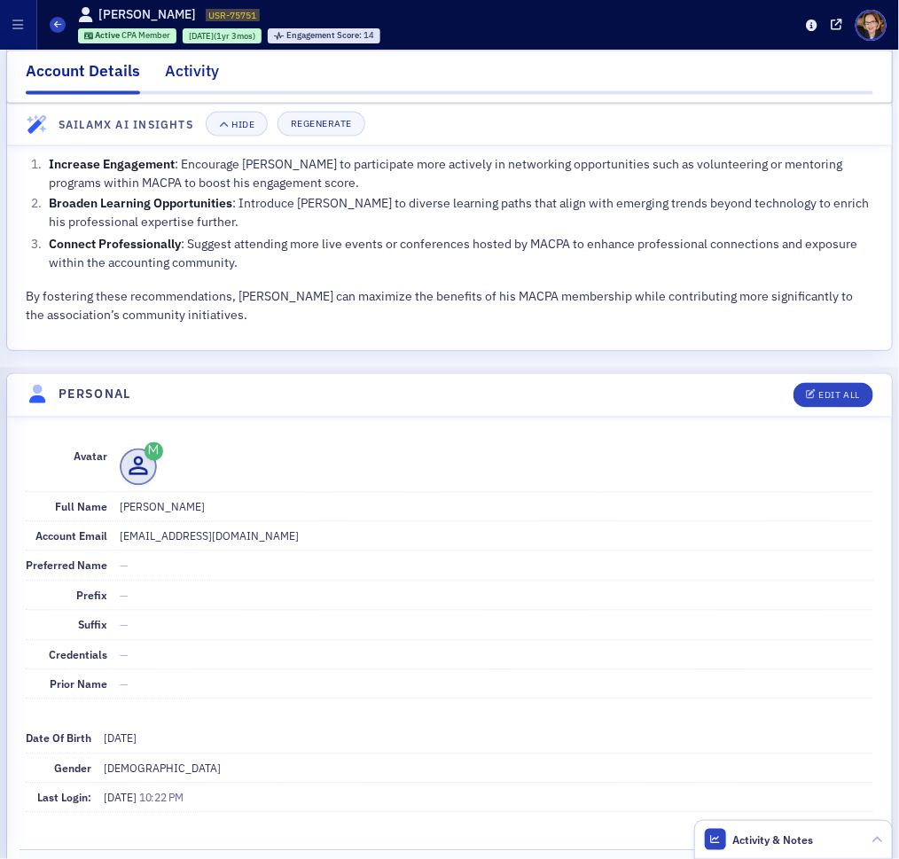
click at [196, 68] on div "Activity" at bounding box center [192, 74] width 54 height 33
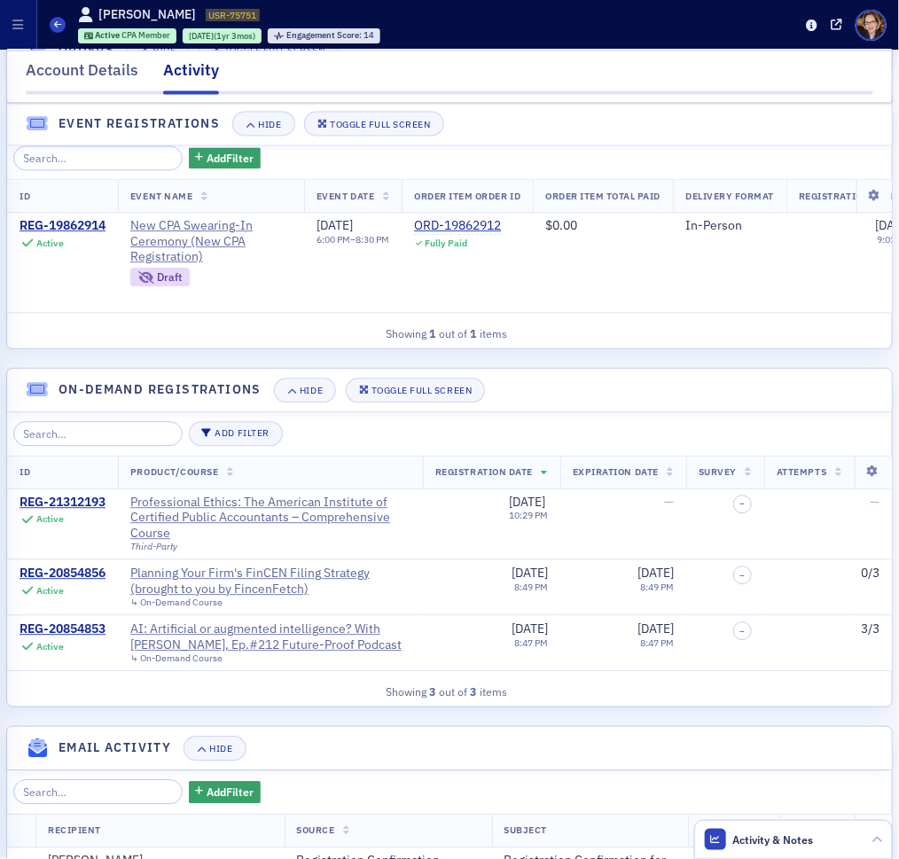
scroll to position [1172, 0]
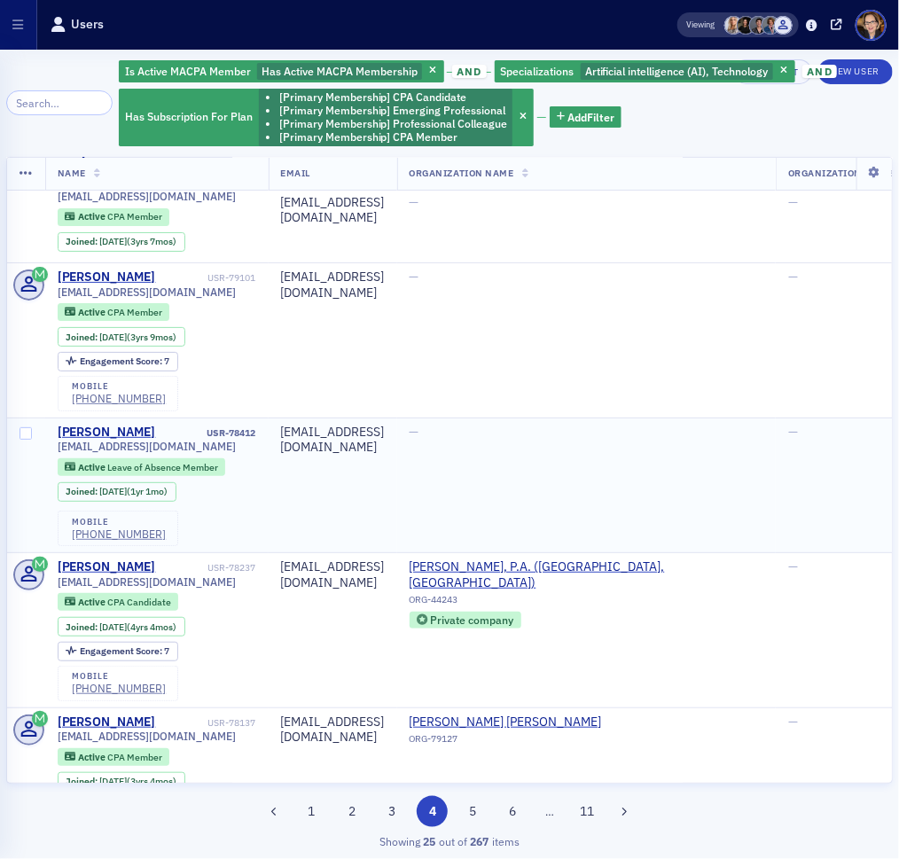
scroll to position [144, 0]
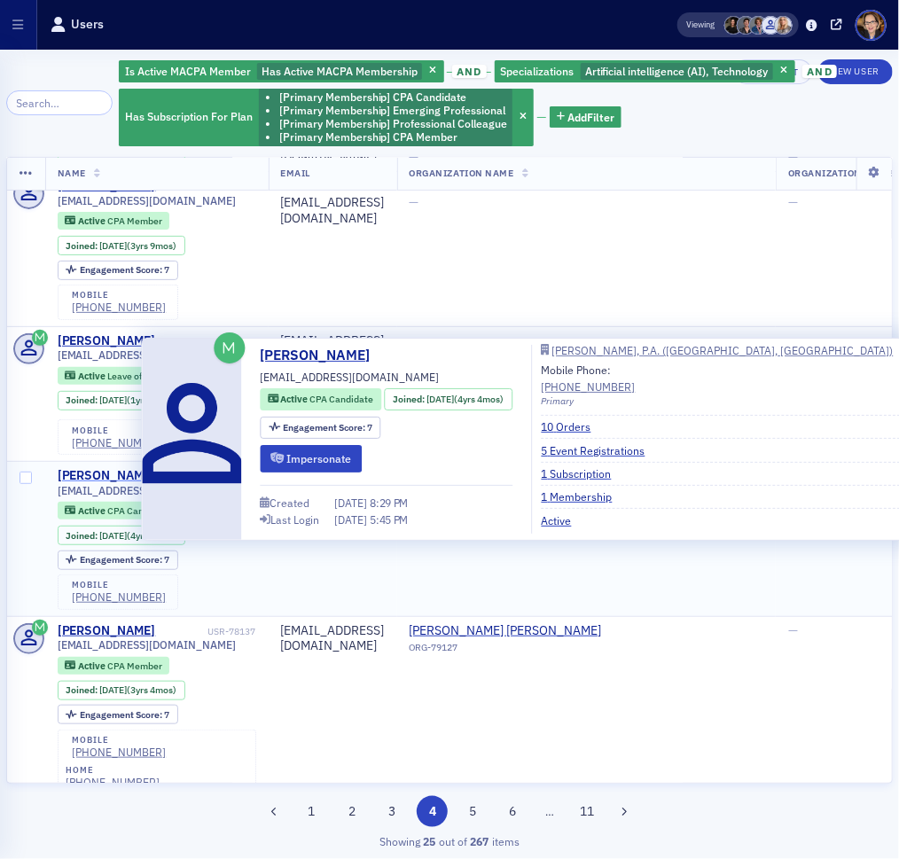
click at [119, 468] on div "Katherine Cole" at bounding box center [107, 476] width 98 height 16
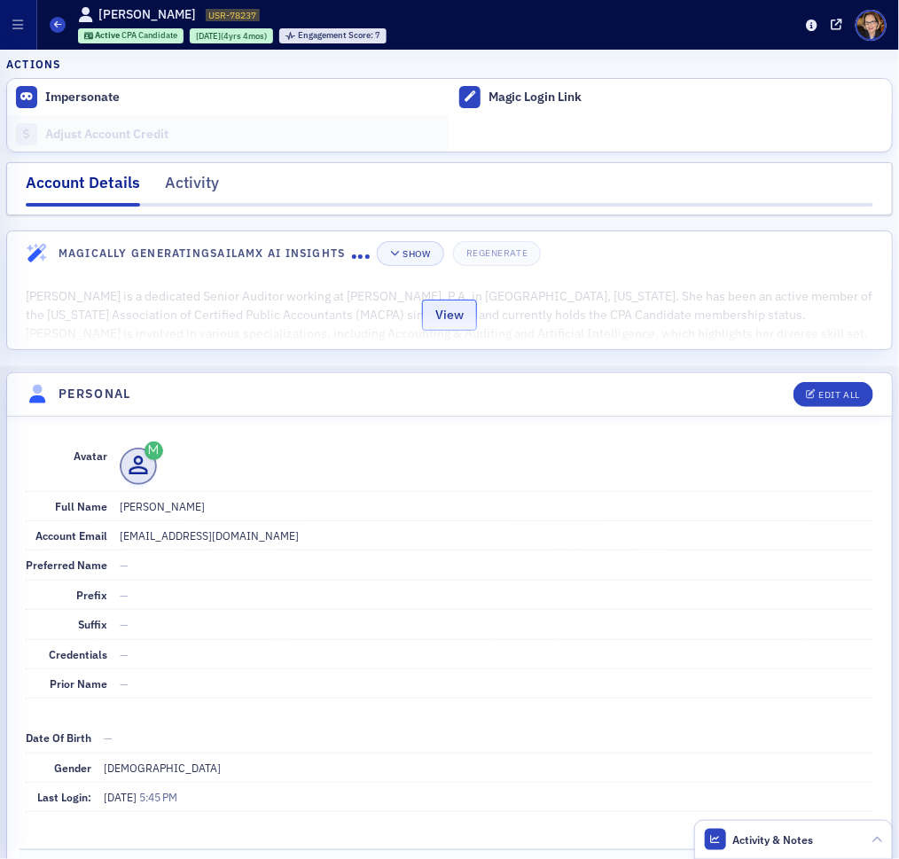
click at [444, 307] on button "View" at bounding box center [449, 315] width 55 height 31
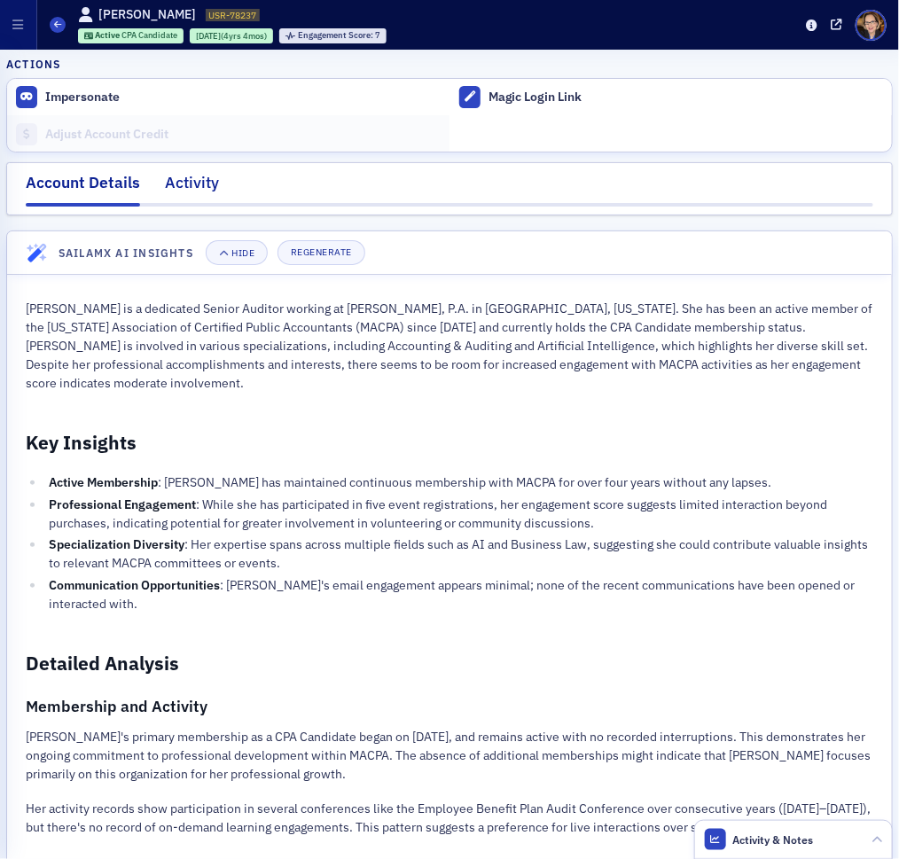
click at [175, 184] on div "Activity" at bounding box center [192, 187] width 54 height 33
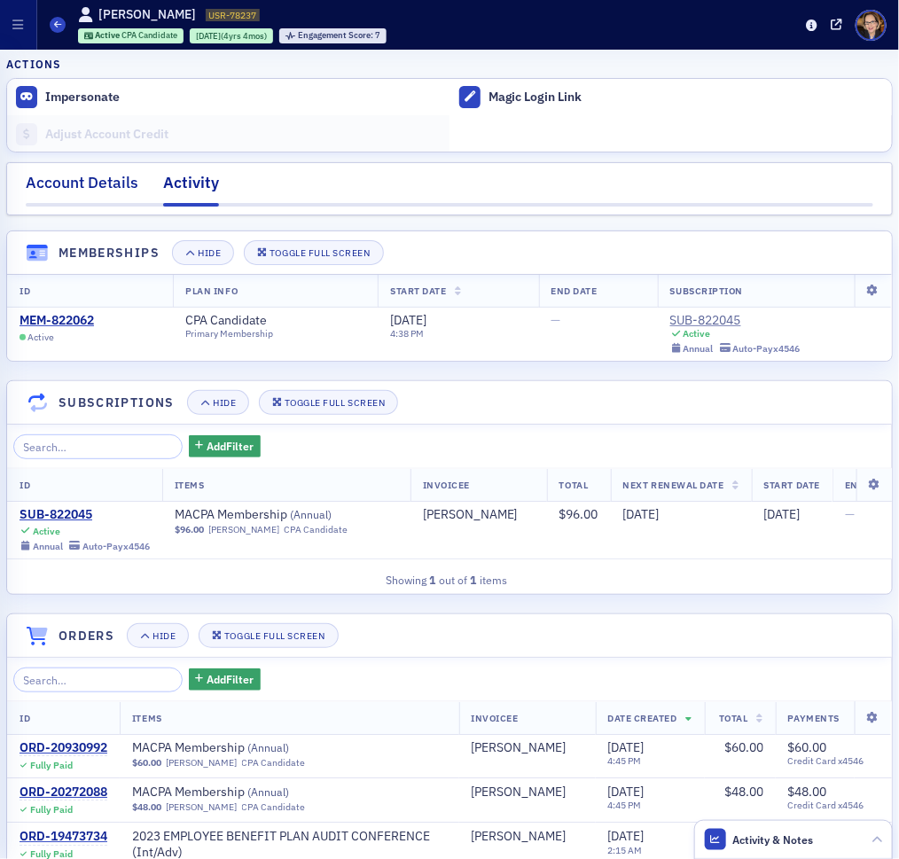
click at [97, 183] on div "Account Details" at bounding box center [82, 187] width 113 height 33
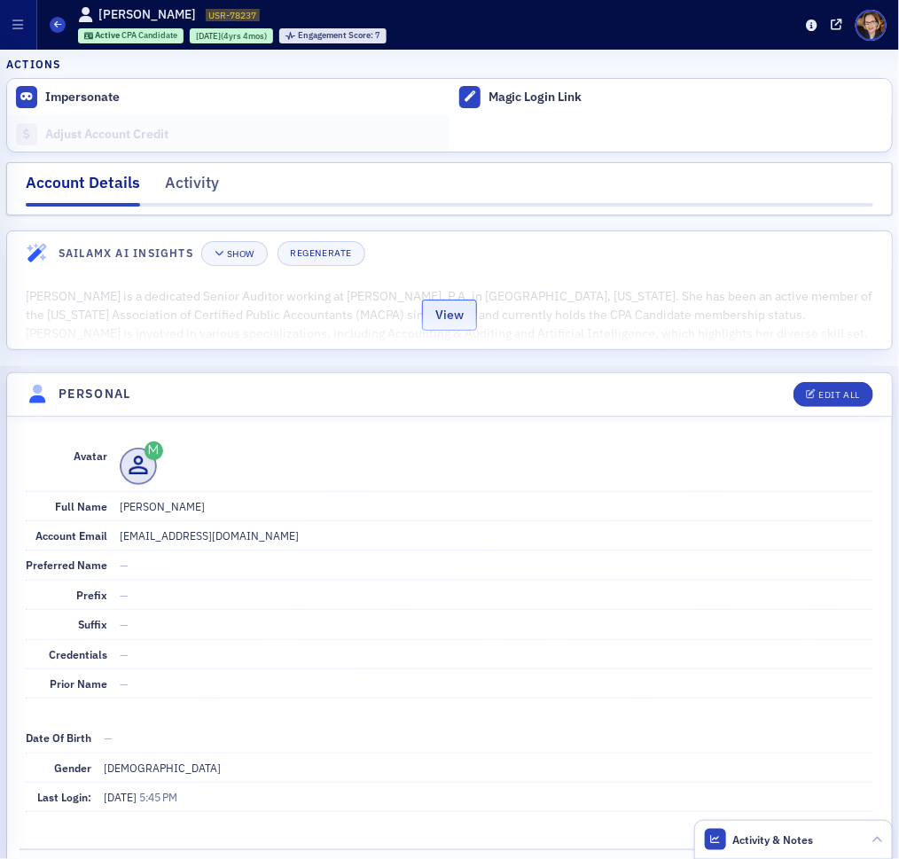
click at [447, 314] on button "View" at bounding box center [449, 315] width 55 height 31
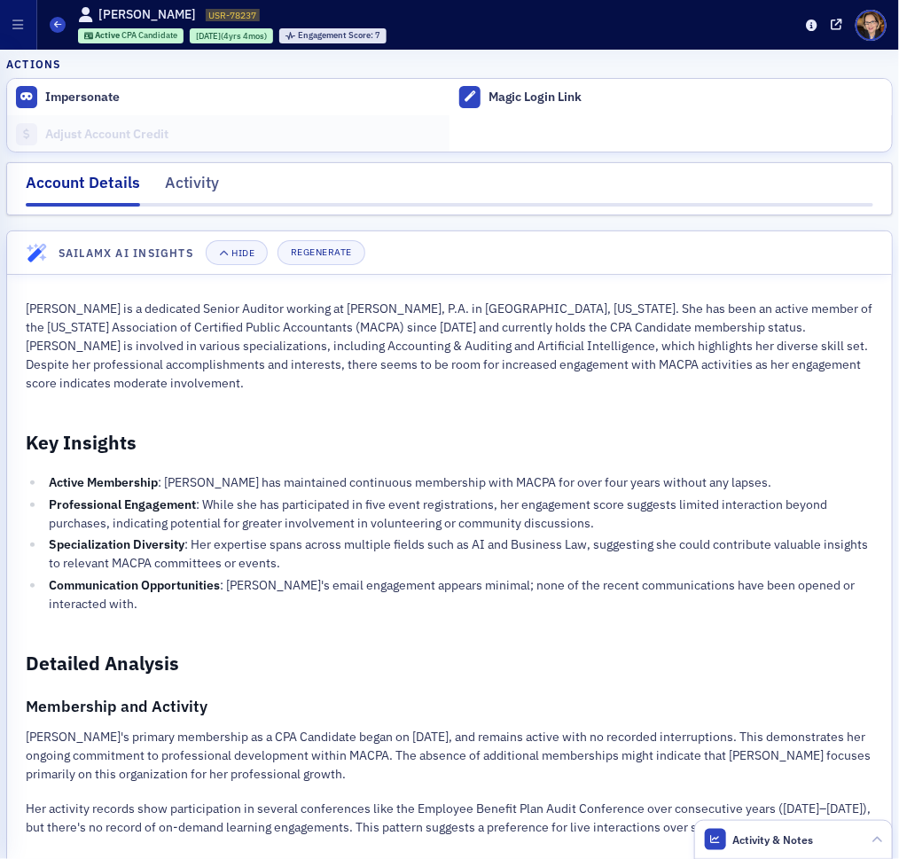
click at [103, 180] on div "Account Details" at bounding box center [83, 188] width 114 height 35
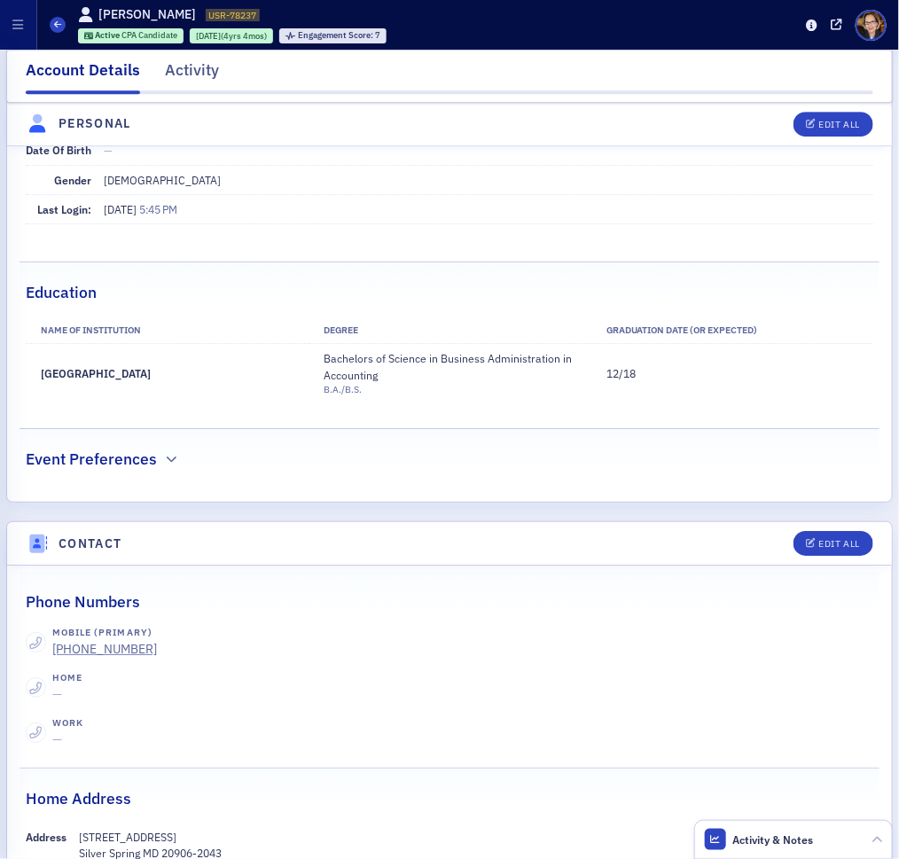
scroll to position [1399, 0]
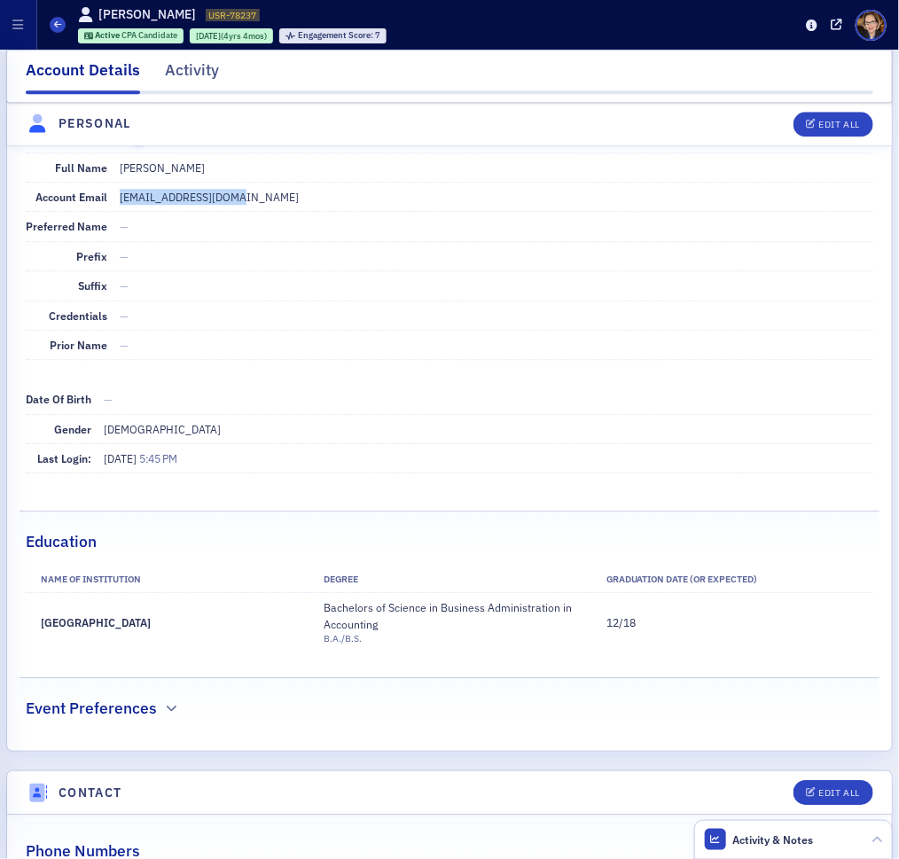
drag, startPoint x: 258, startPoint y: 193, endPoint x: 296, endPoint y: 269, distance: 85.2
click at [120, 198] on dd "kjc66@georgetown.edu" at bounding box center [496, 197] width 753 height 28
copy dd "kjc66@georgetown.edu"
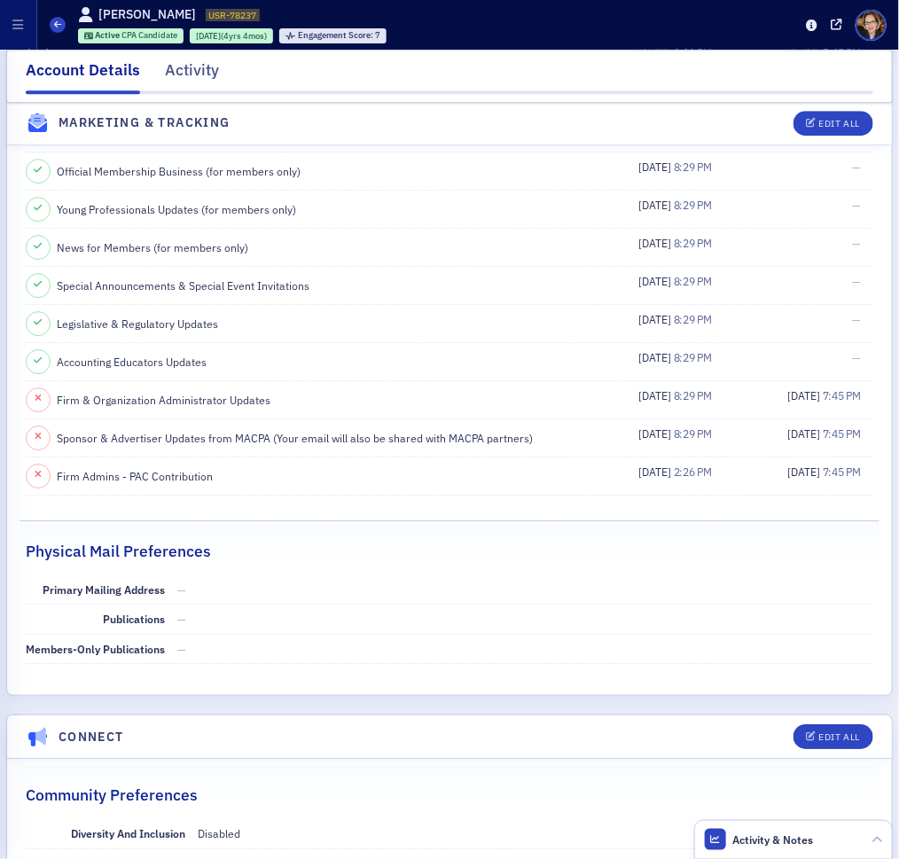
scroll to position [3878, 0]
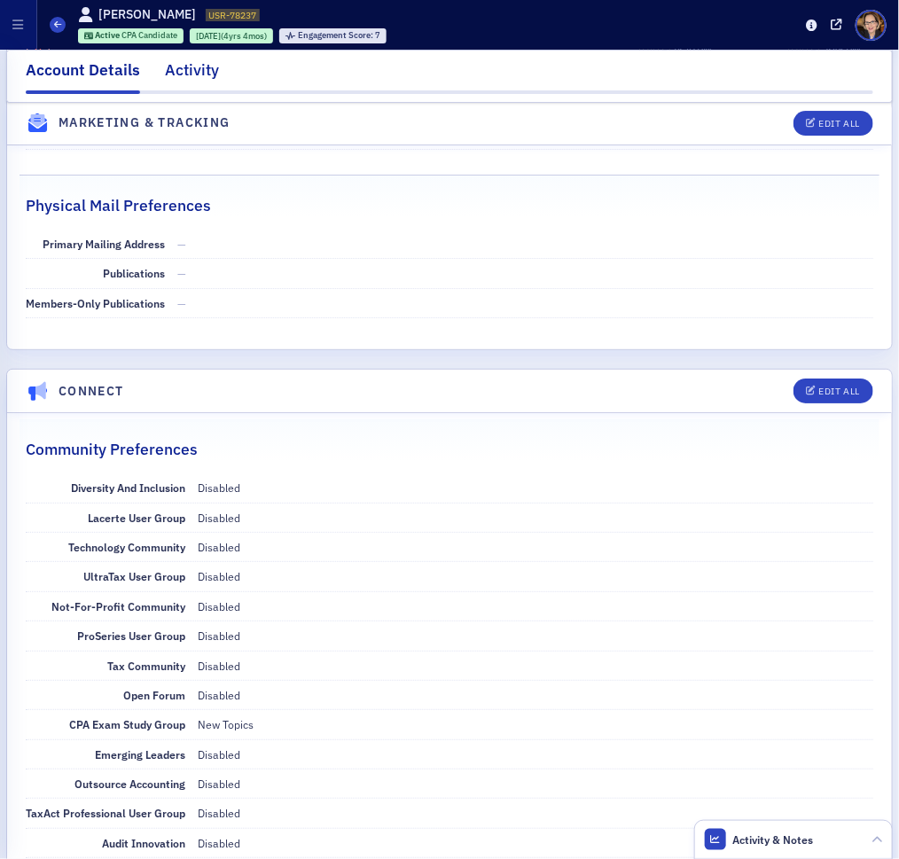
click at [181, 71] on div "Activity" at bounding box center [192, 74] width 54 height 33
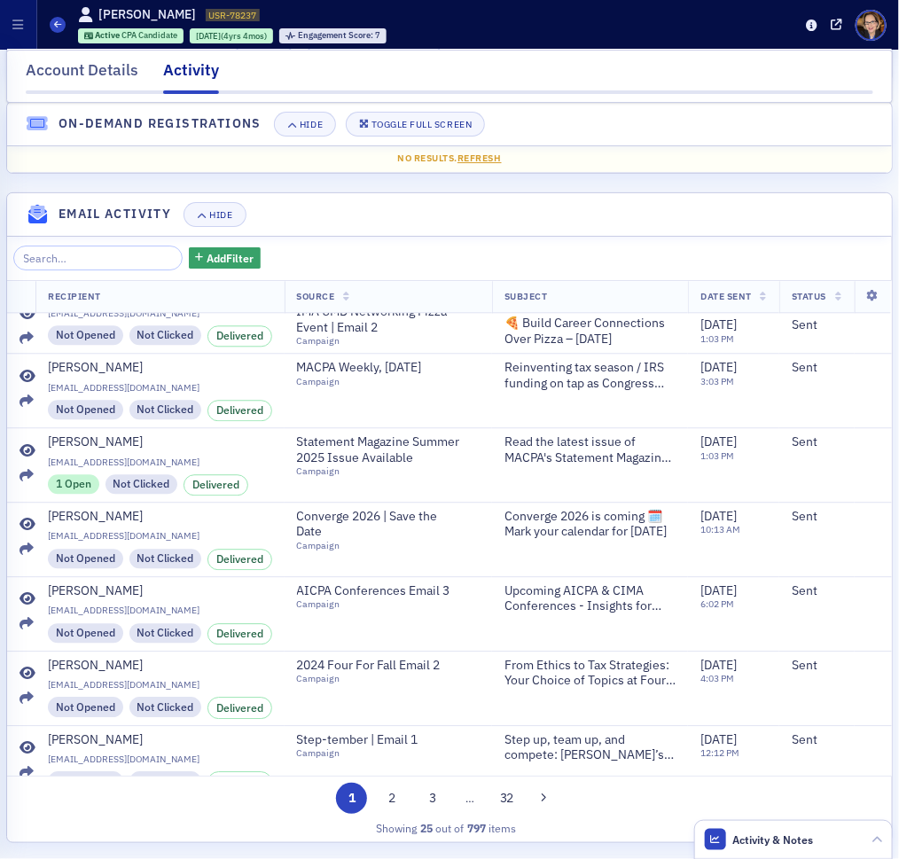
scroll to position [1380, 0]
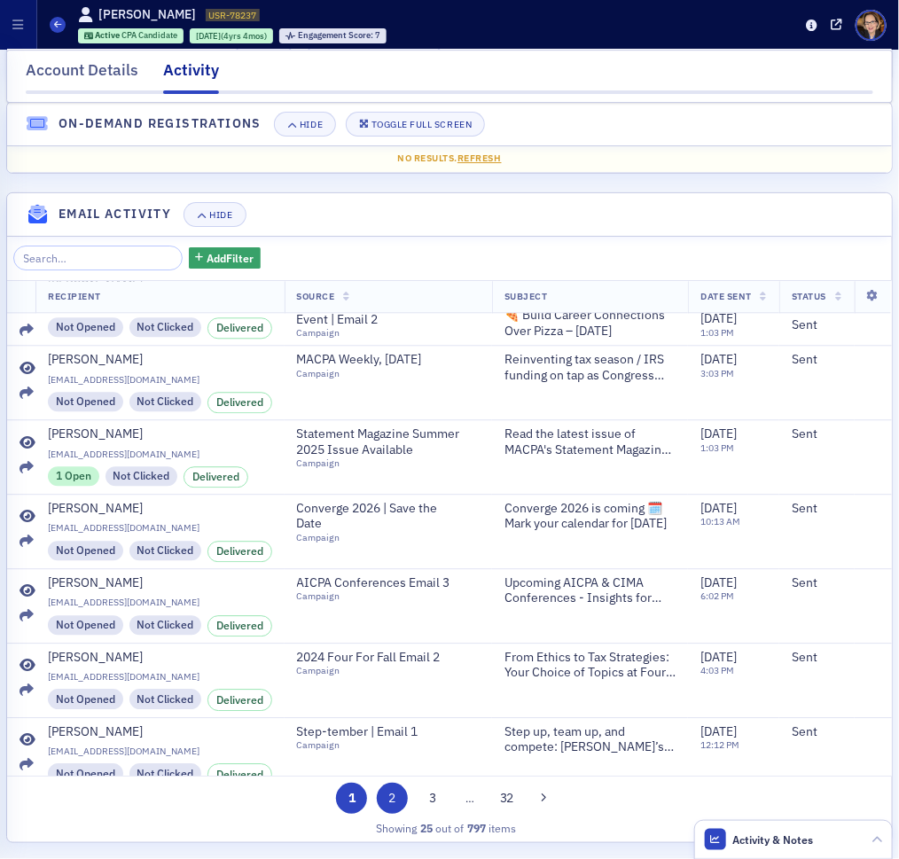
click at [389, 804] on button "2" at bounding box center [392, 798] width 31 height 31
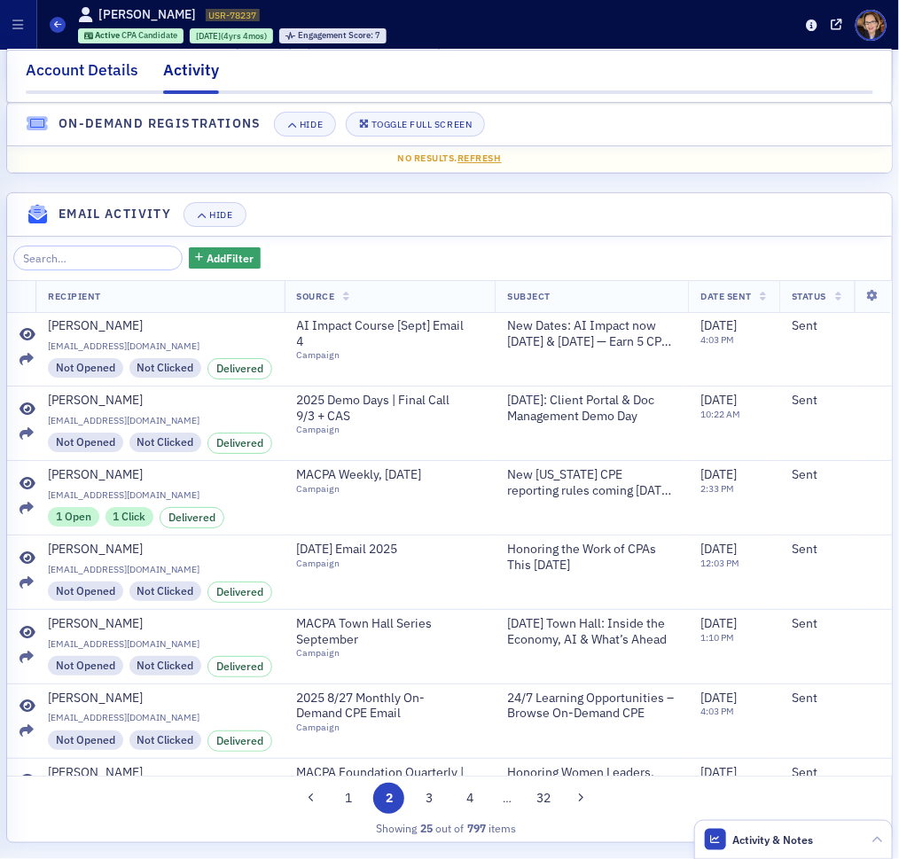
click at [57, 66] on div "Account Details" at bounding box center [82, 74] width 113 height 33
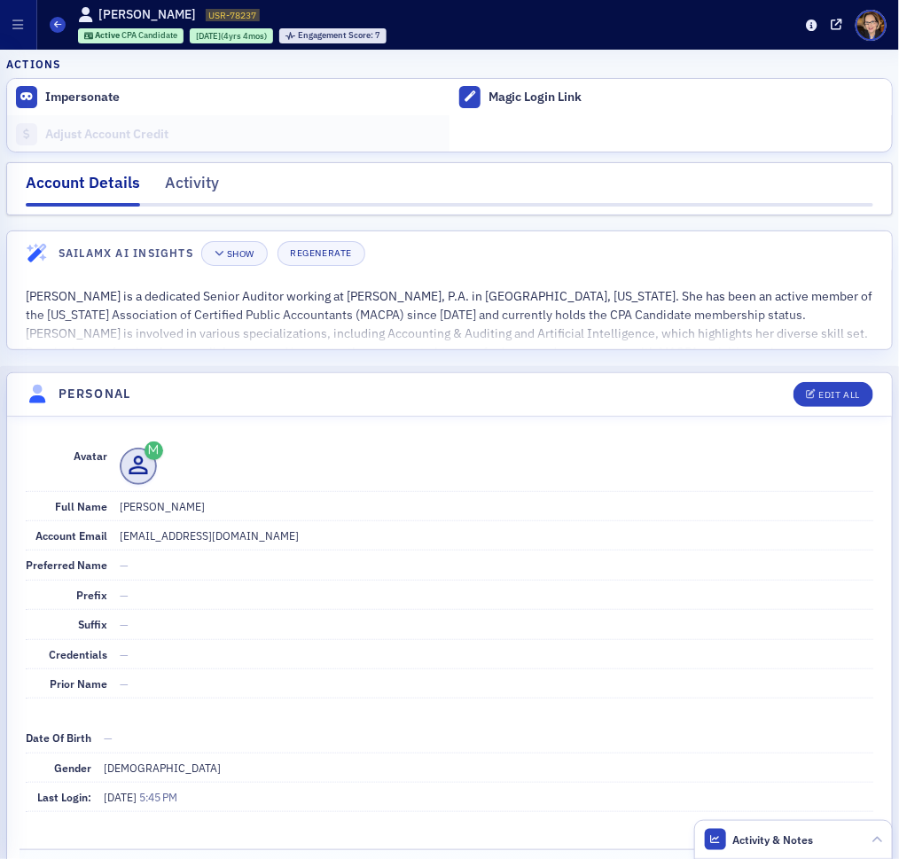
click at [636, 507] on dd "Katherine Janella Cole" at bounding box center [496, 506] width 753 height 28
click at [56, 24] on icon at bounding box center [57, 24] width 7 height 8
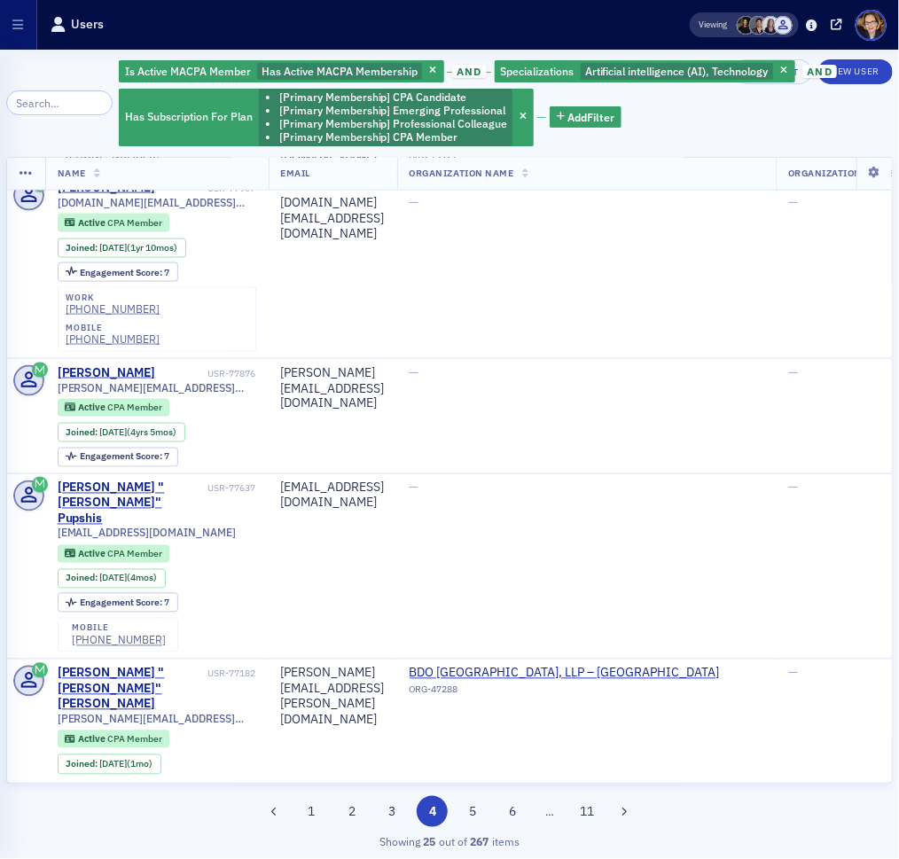
scroll to position [1298, 0]
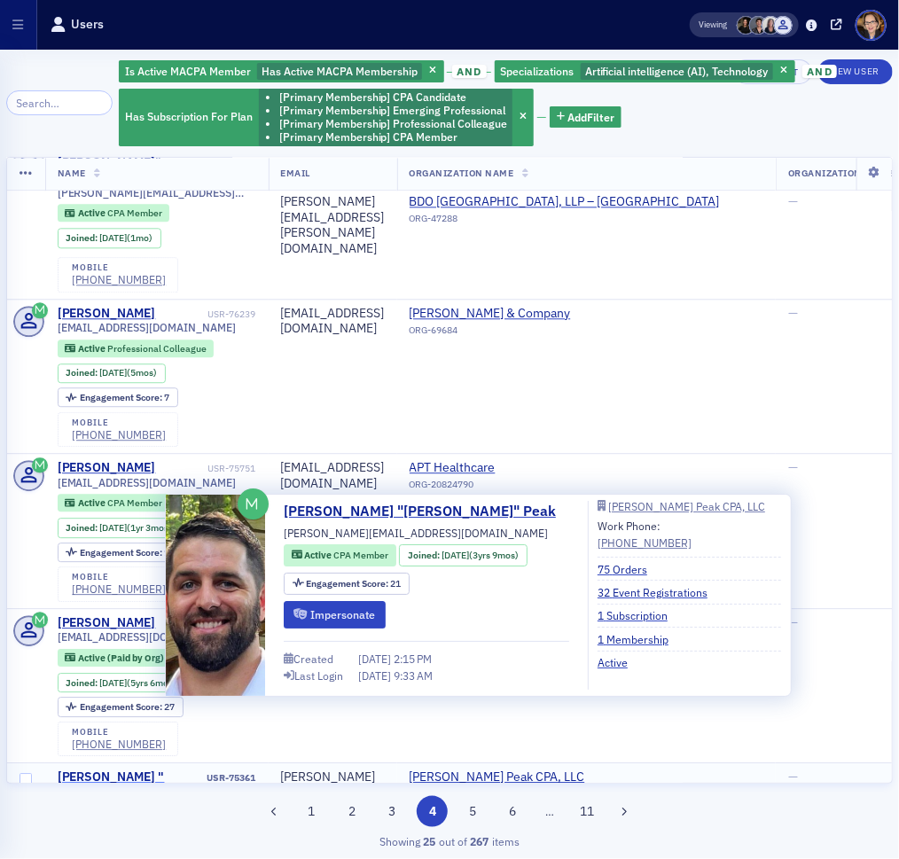
click at [141, 769] on div "Glen "Sonny" Peak" at bounding box center [131, 784] width 147 height 31
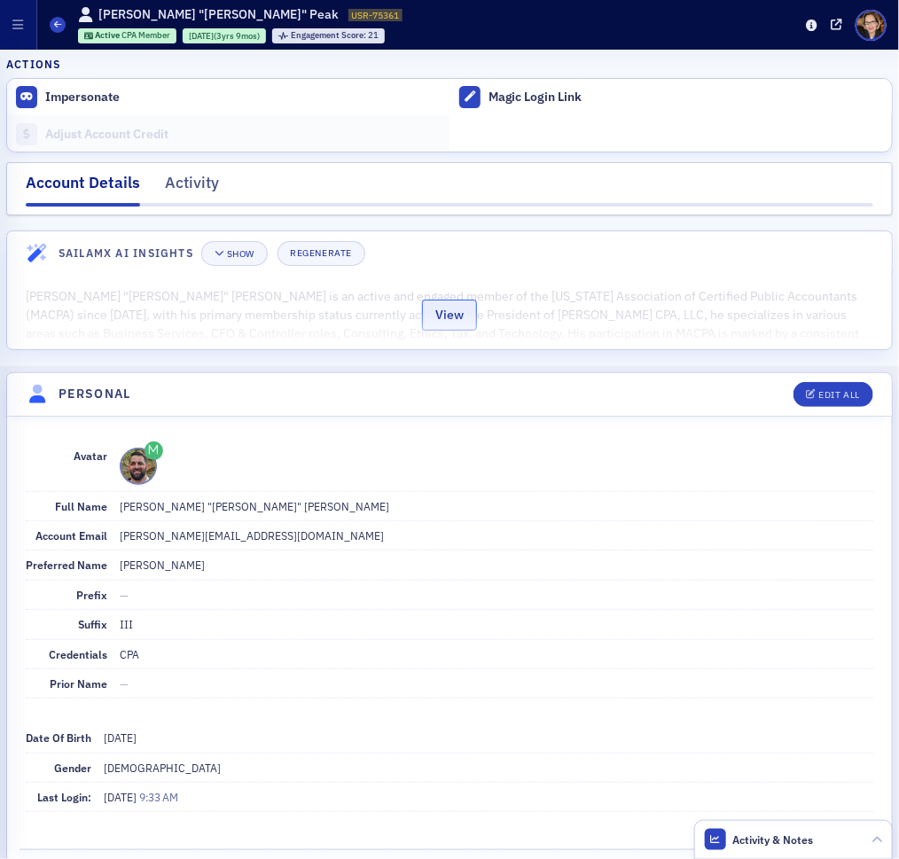
click at [450, 313] on button "View" at bounding box center [449, 315] width 55 height 31
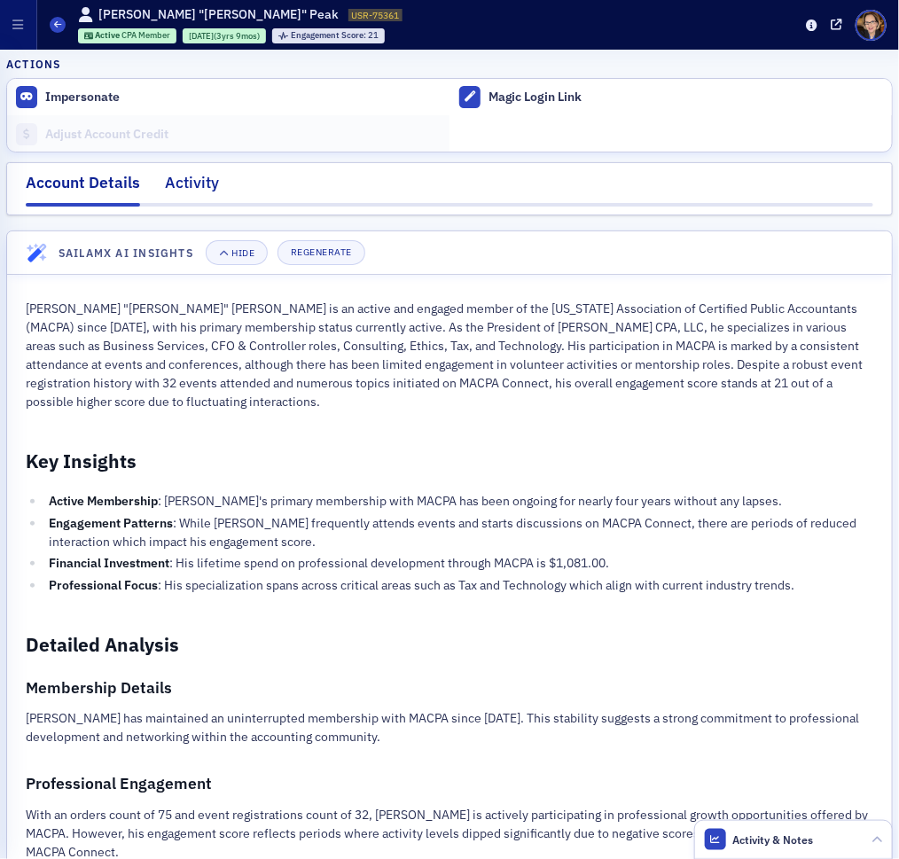
click at [210, 183] on div "Activity" at bounding box center [192, 187] width 54 height 33
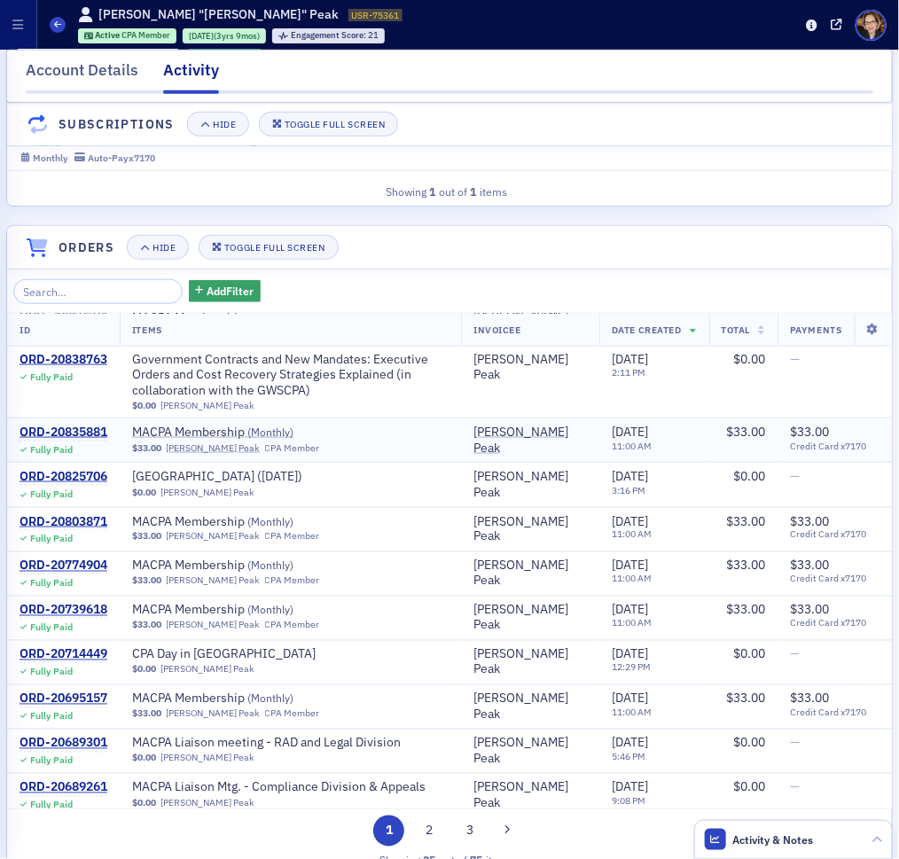
scroll to position [794, 0]
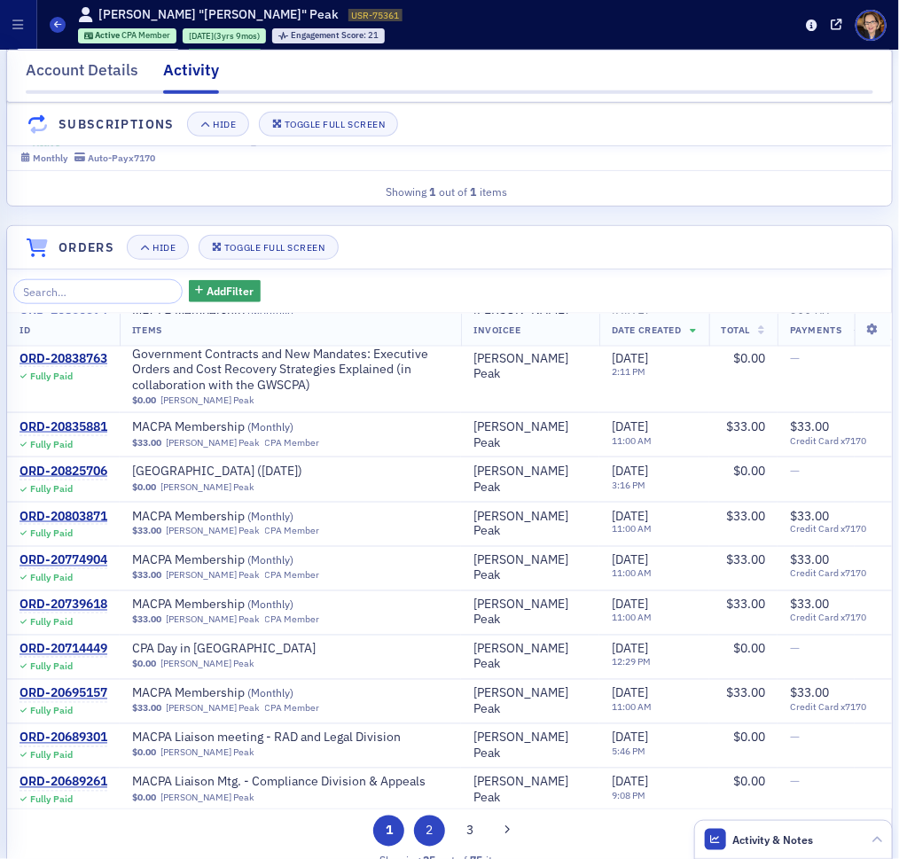
click at [420, 833] on button "2" at bounding box center [429, 830] width 31 height 31
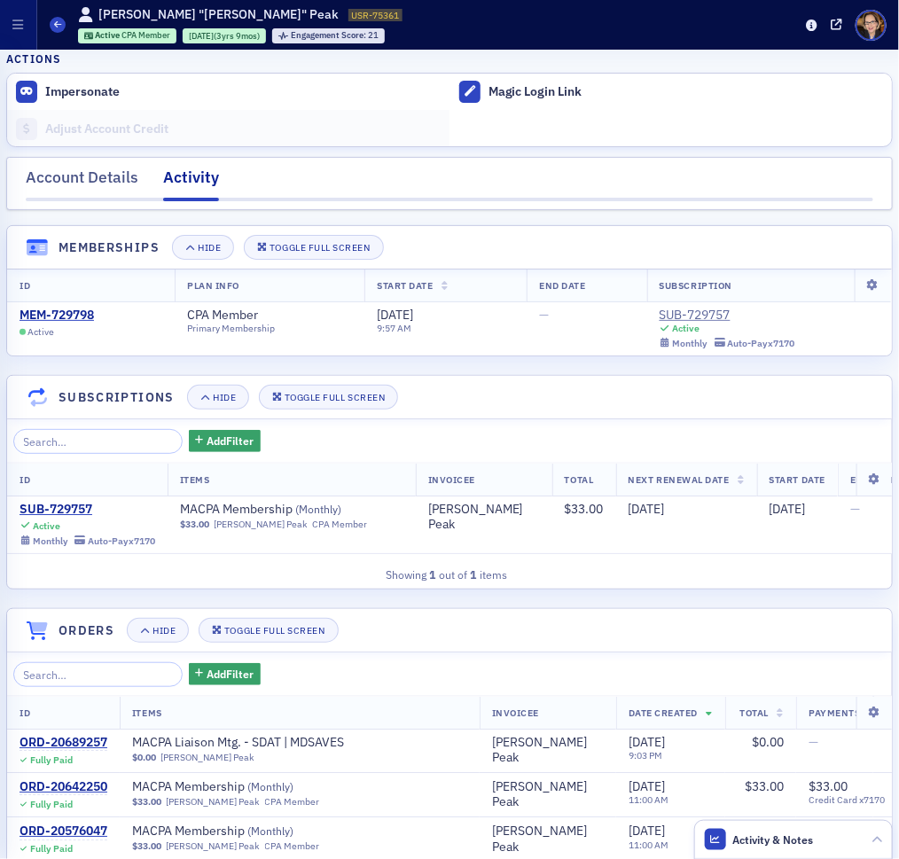
scroll to position [0, 0]
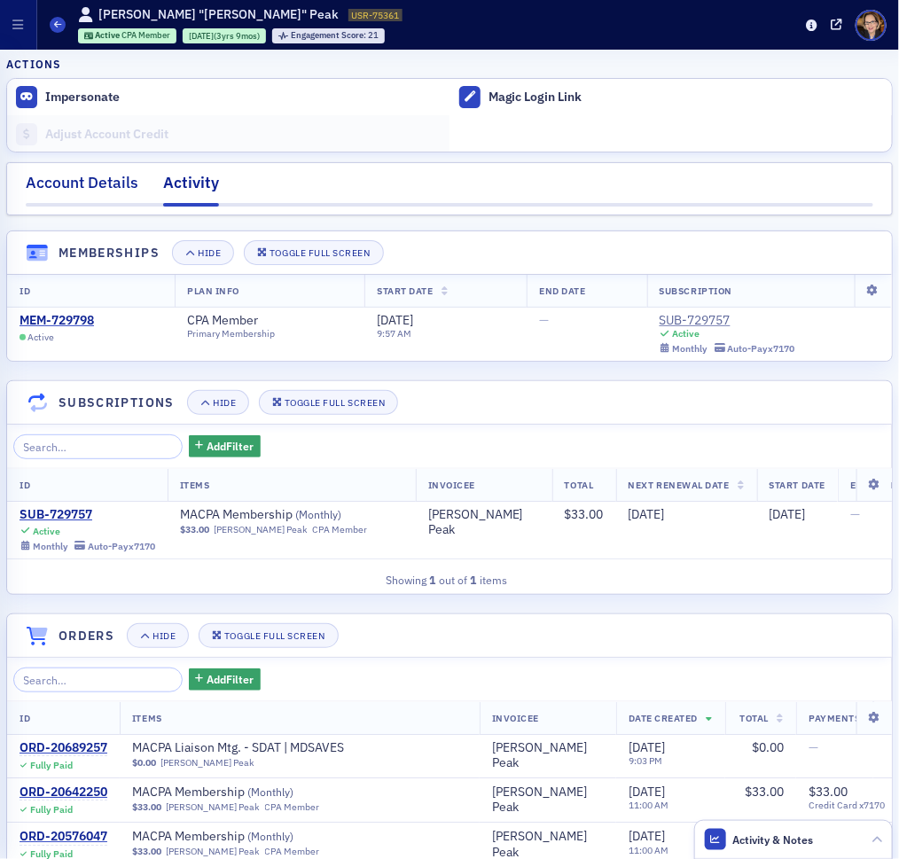
click at [105, 178] on div "Account Details" at bounding box center [82, 187] width 113 height 33
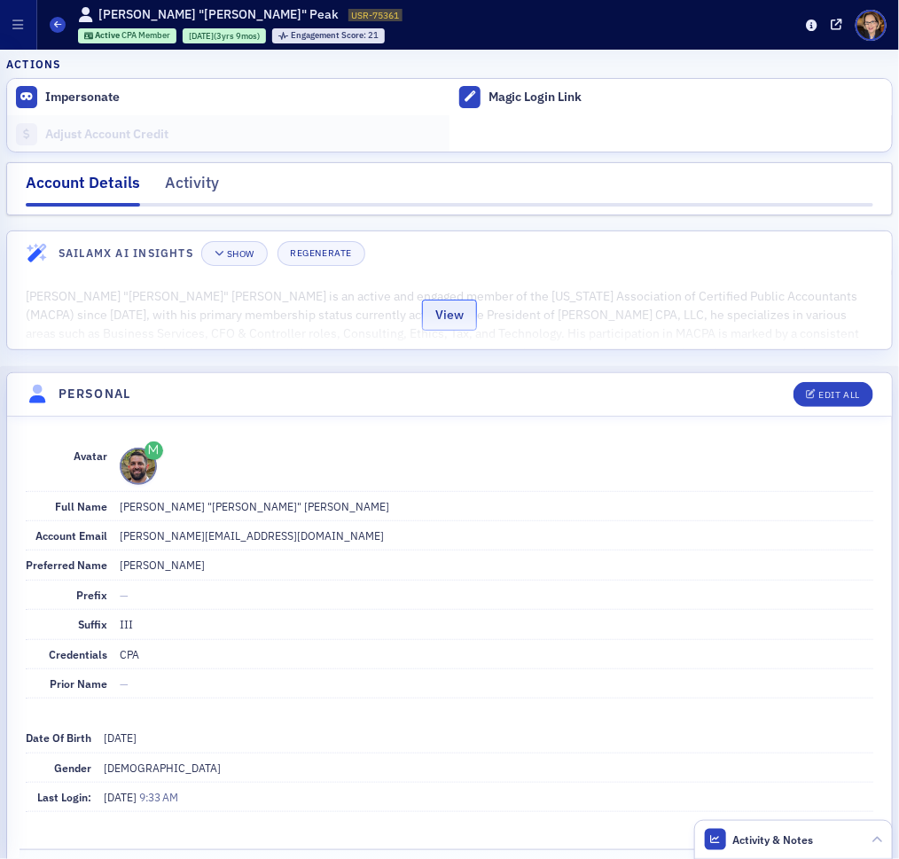
click at [426, 316] on button "View" at bounding box center [449, 315] width 55 height 31
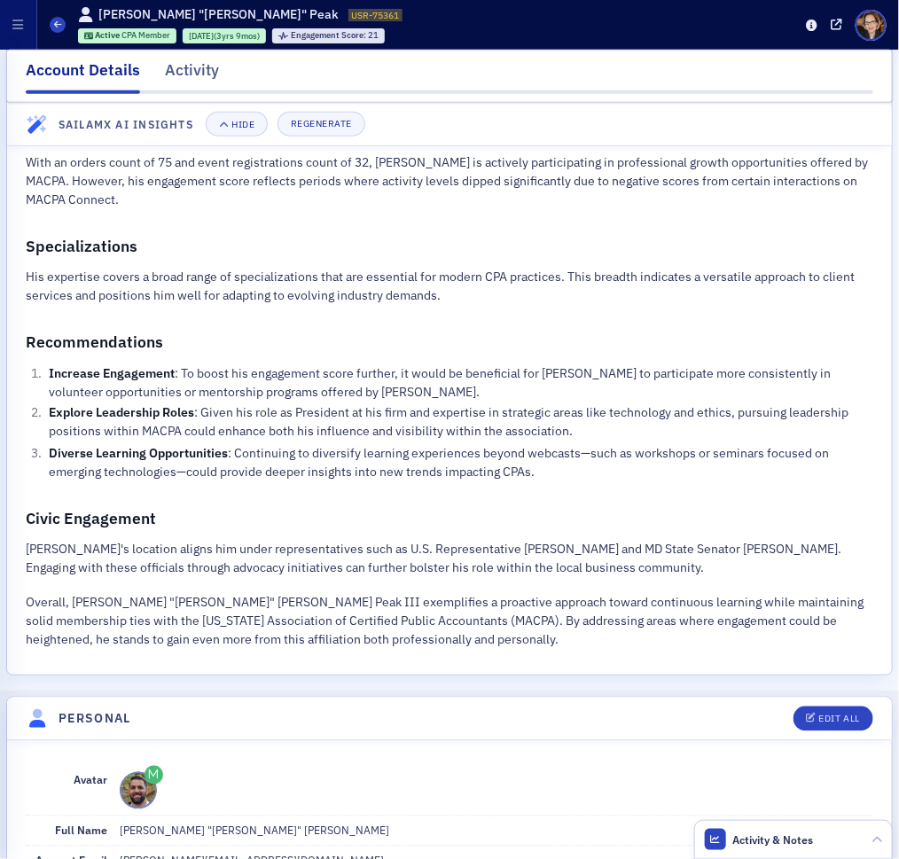
scroll to position [1064, 0]
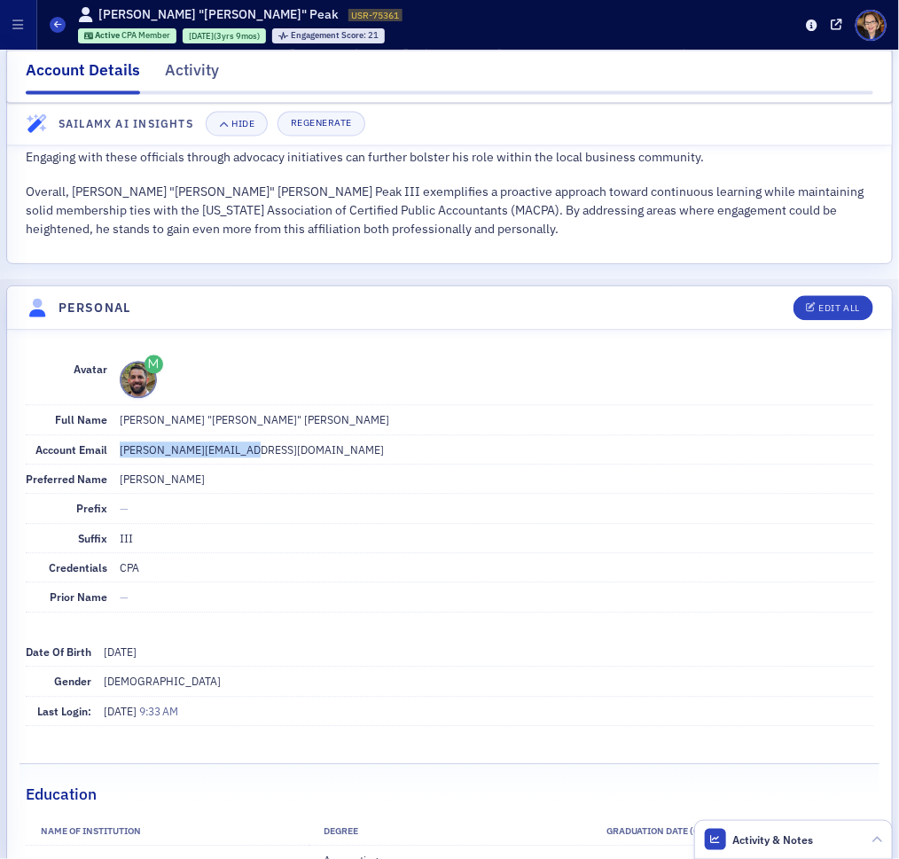
drag, startPoint x: 117, startPoint y: 443, endPoint x: 290, endPoint y: 446, distance: 172.8
click at [290, 446] on dd "sonny@sonnypeakcpa.com" at bounding box center [496, 449] width 753 height 28
copy dd "sonny@sonnypeakcpa.com"
click at [60, 26] on icon at bounding box center [57, 24] width 7 height 8
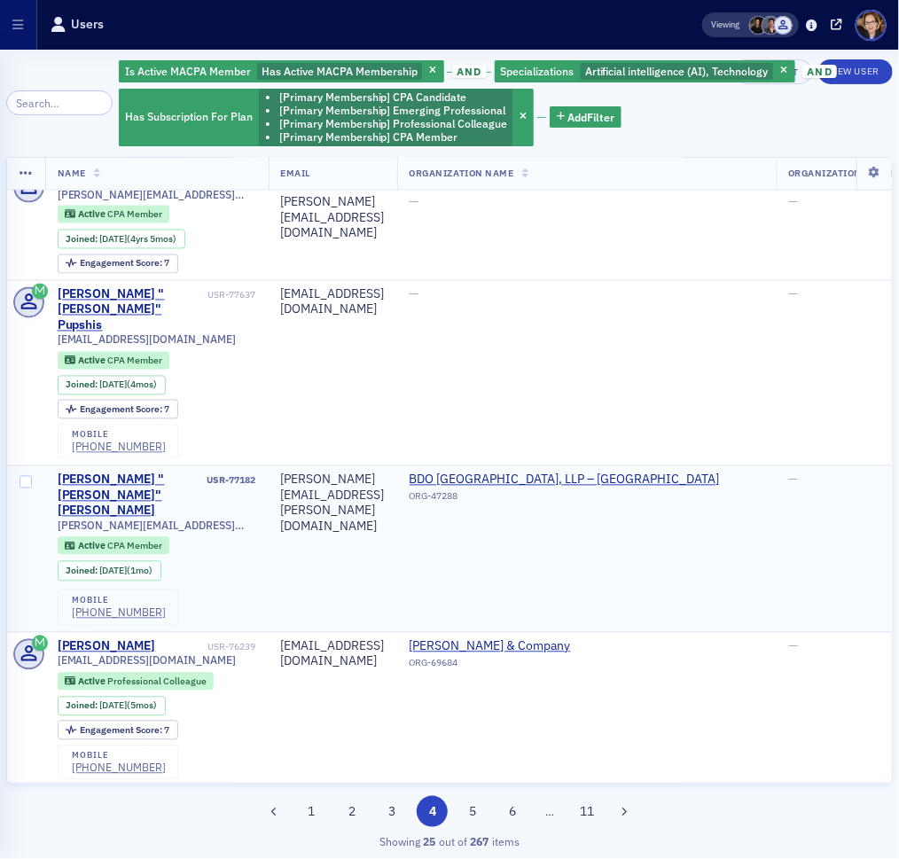
scroll to position [1072, 0]
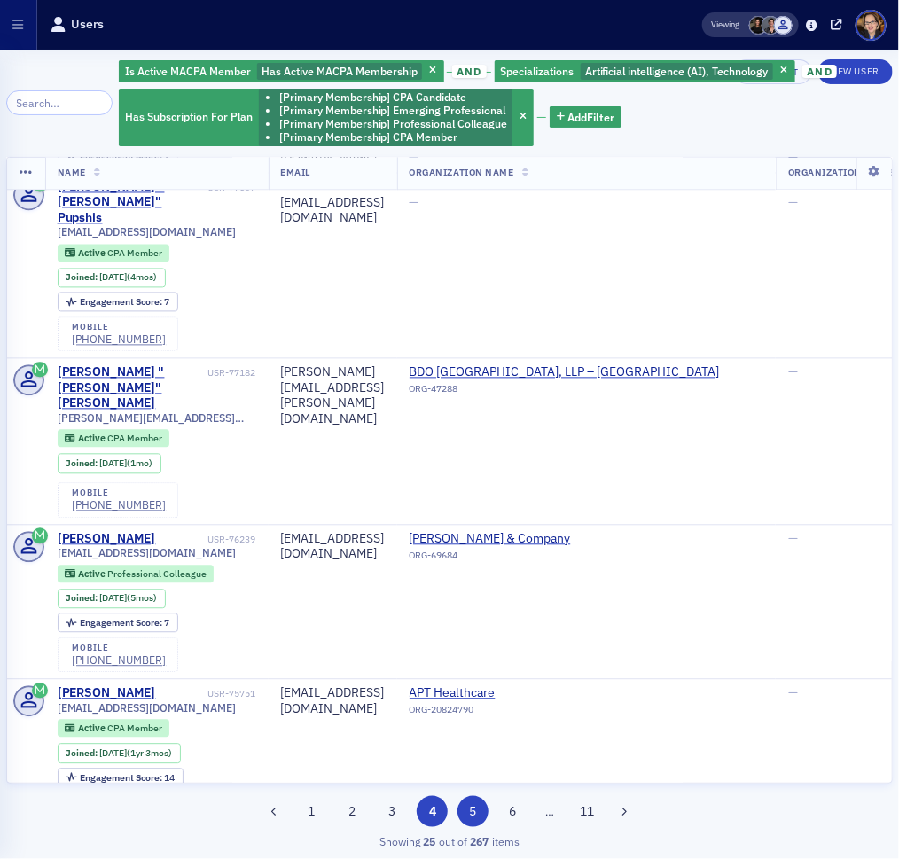
click at [479, 808] on button "5" at bounding box center [472, 811] width 31 height 31
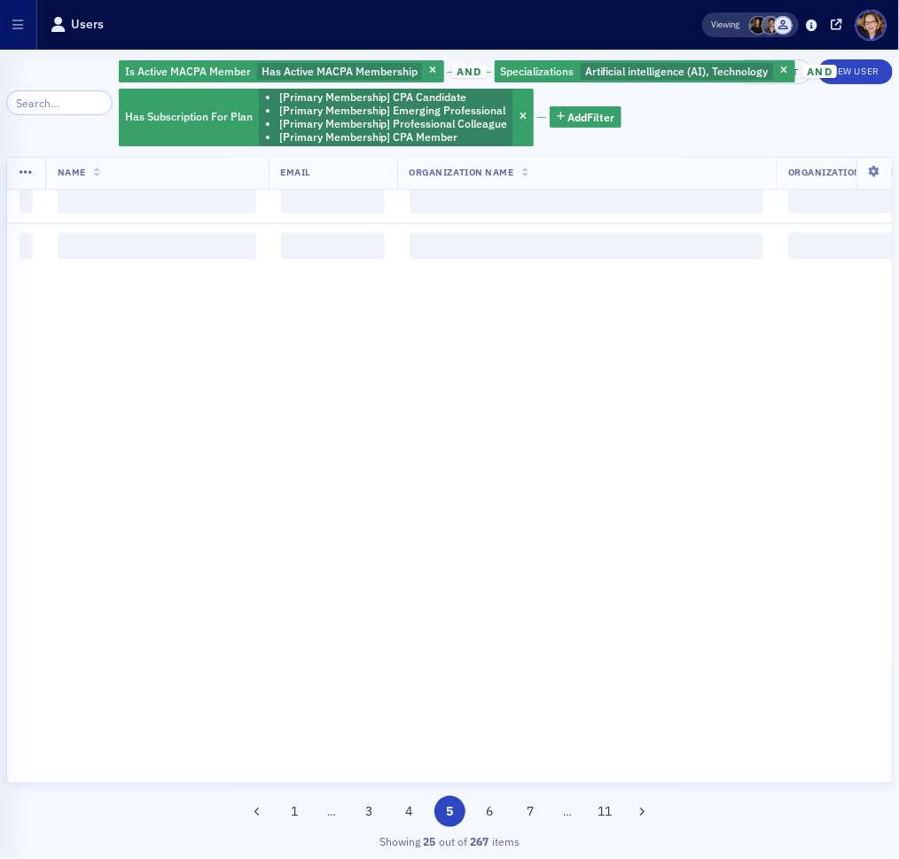
scroll to position [0, 0]
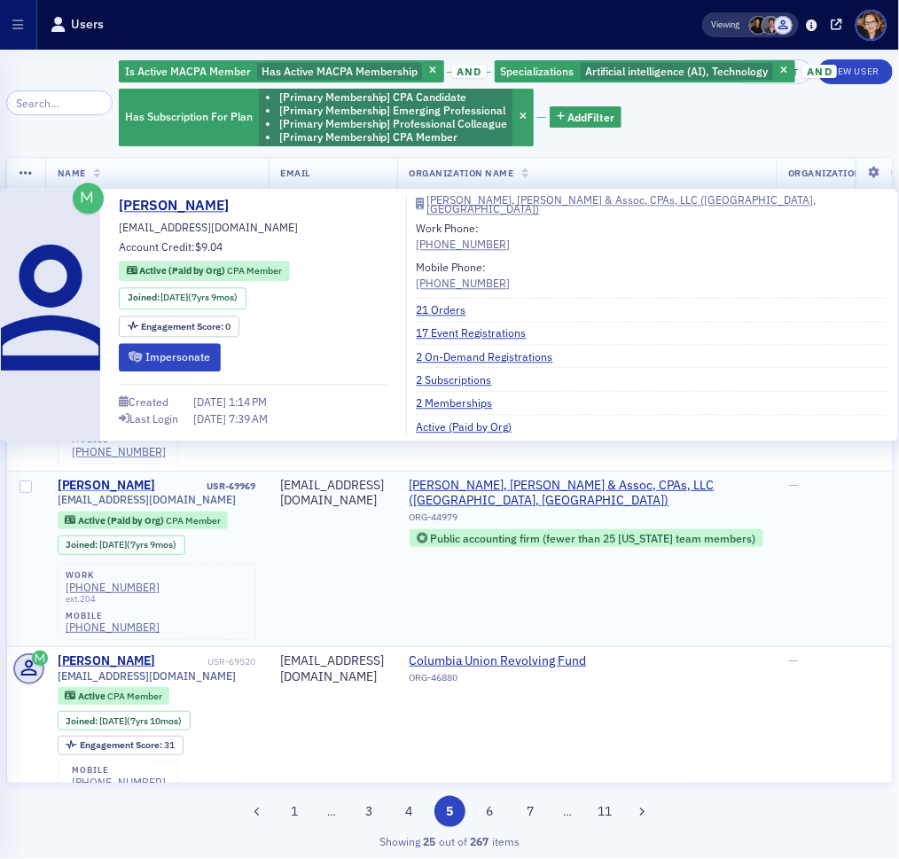
click at [97, 478] on div "Erika Mitchell" at bounding box center [107, 486] width 98 height 16
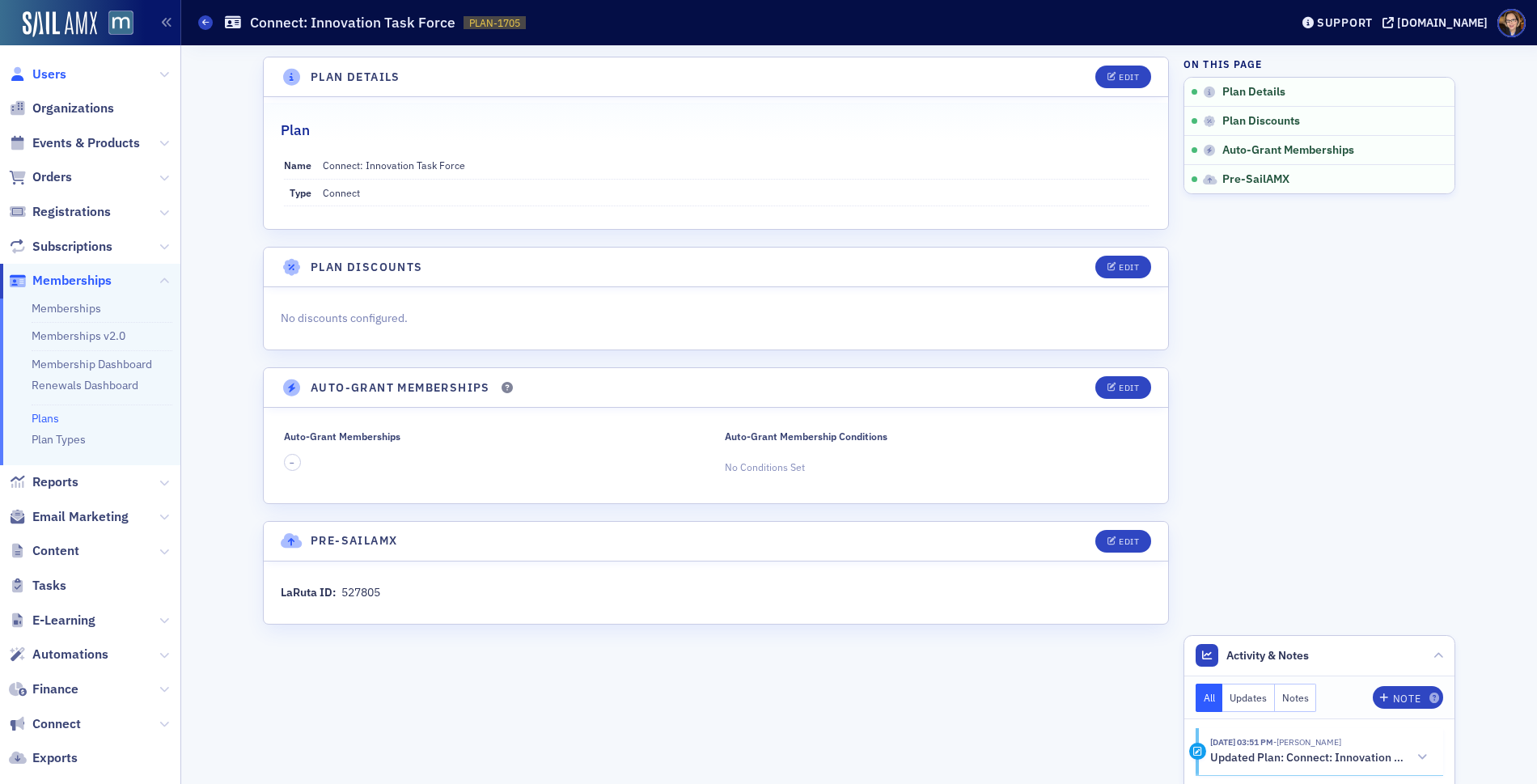
click at [57, 77] on span "Users" at bounding box center [48, 74] width 34 height 17
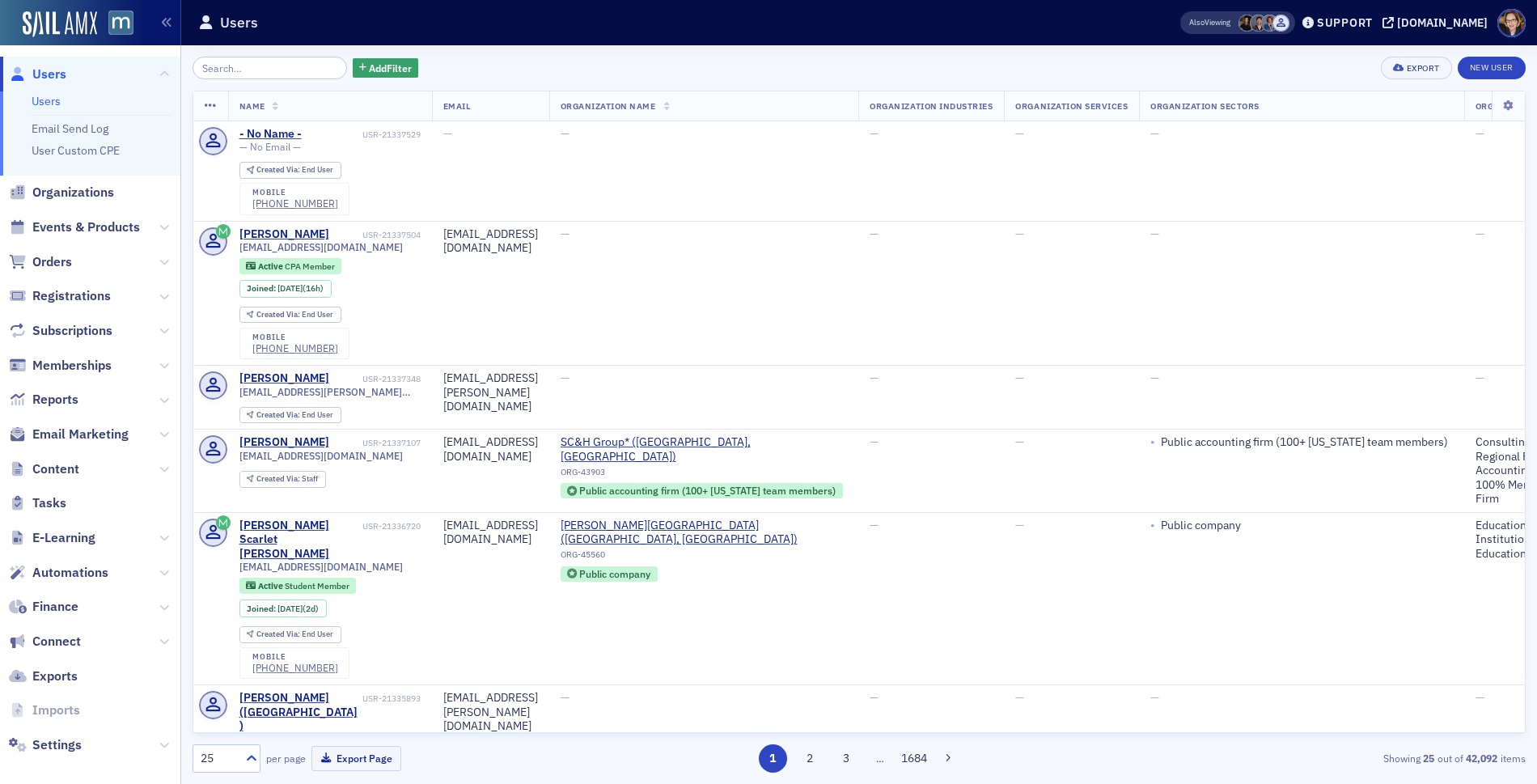
click at [253, 62] on input "search" at bounding box center [269, 68] width 154 height 23
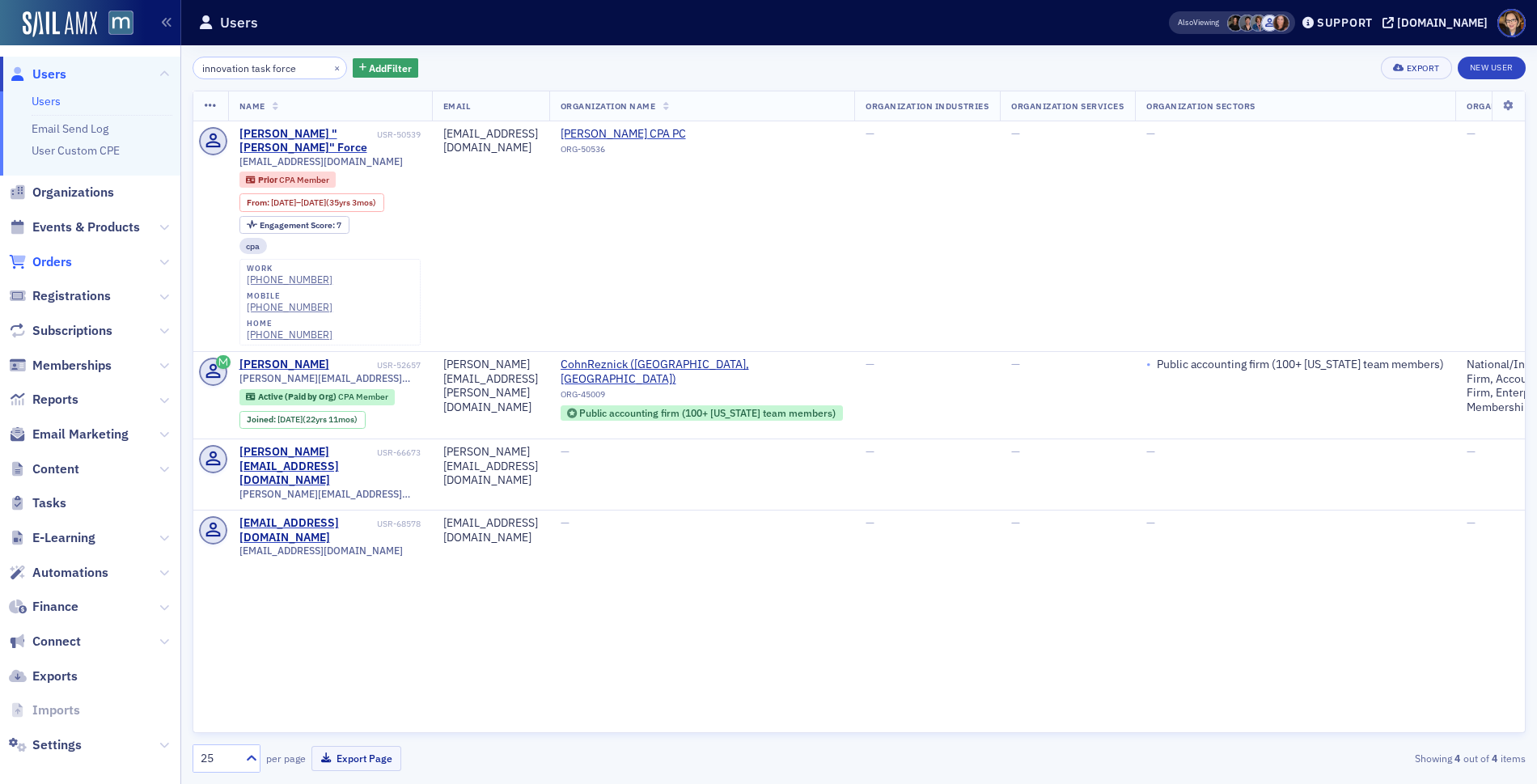
type input "innovation task force"
click at [58, 262] on span "Orders" at bounding box center [51, 261] width 39 height 17
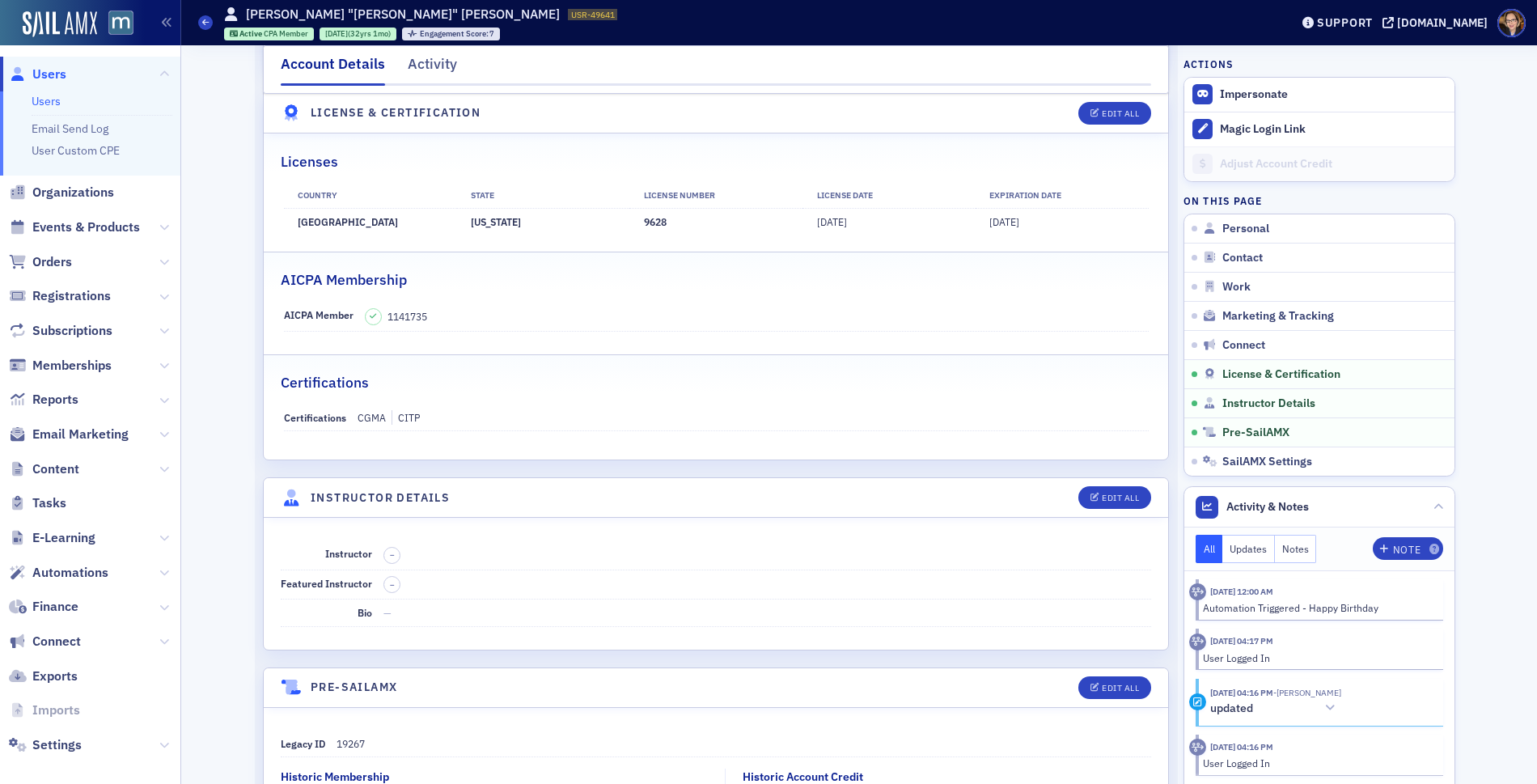
scroll to position [3561, 0]
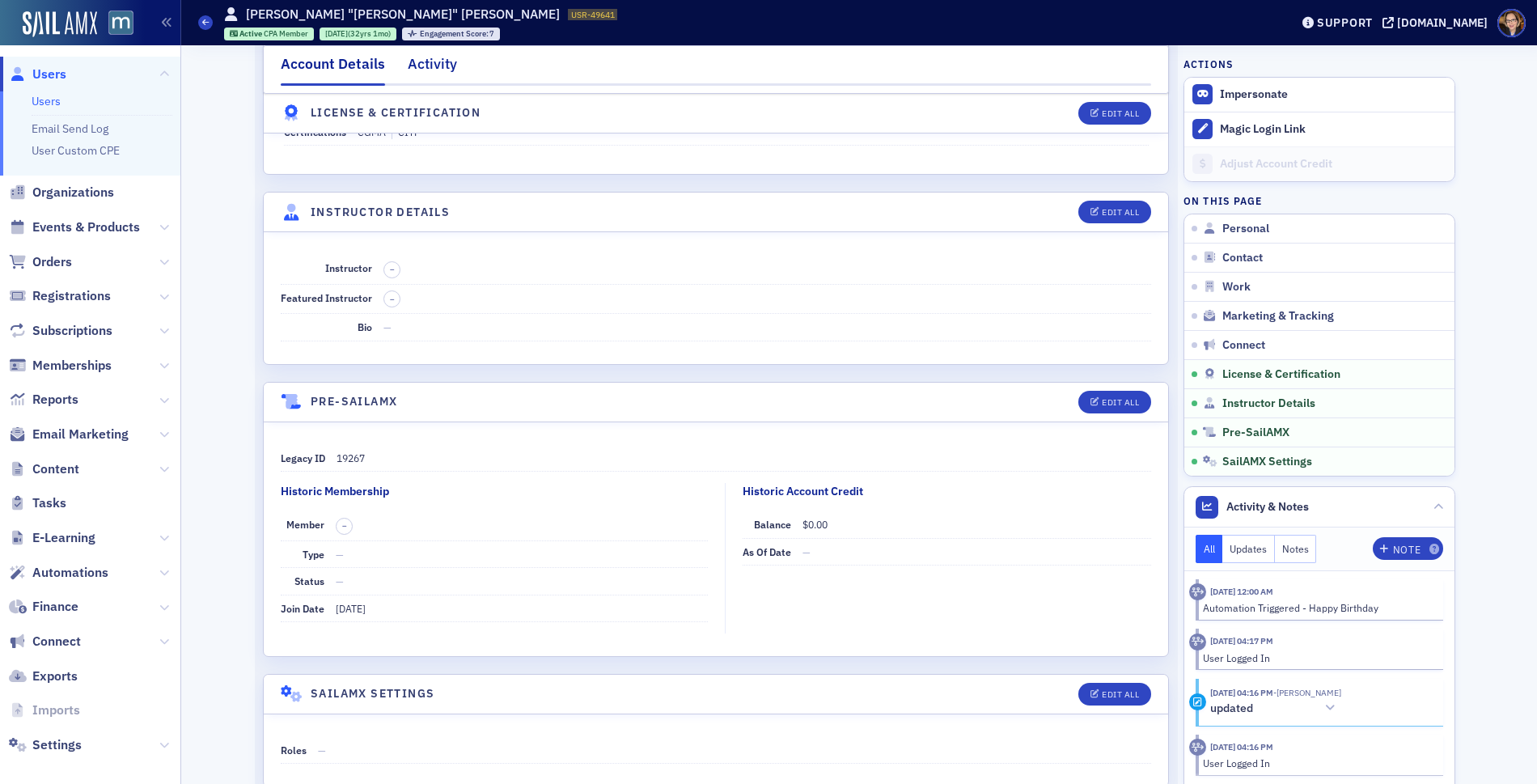
click at [421, 73] on div "Activity" at bounding box center [433, 68] width 49 height 30
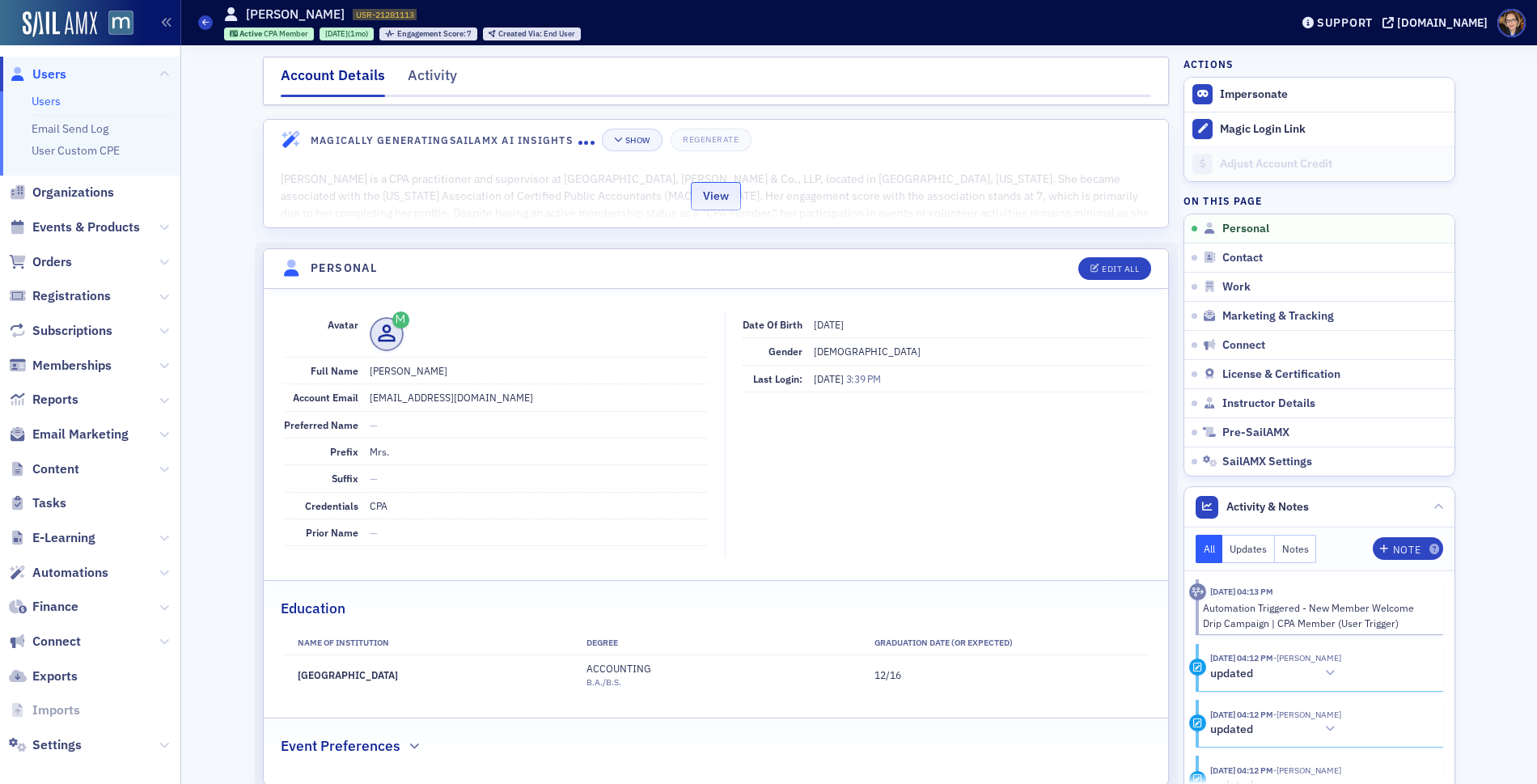
click at [720, 204] on button "View" at bounding box center [716, 195] width 50 height 28
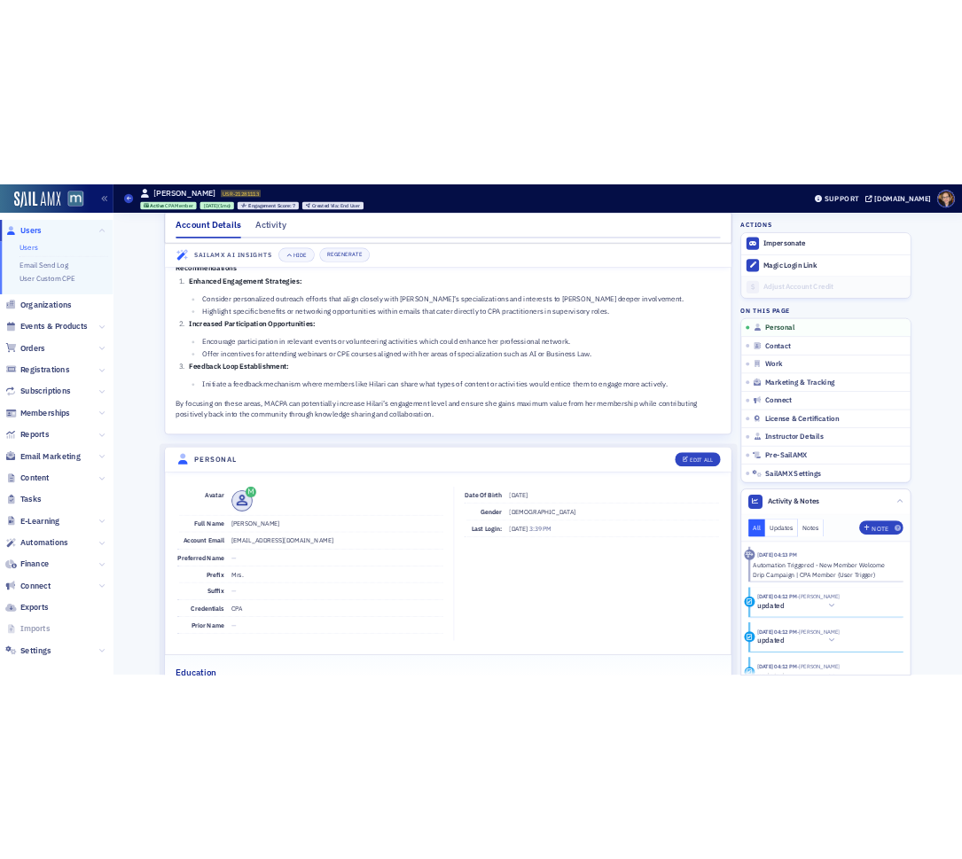
scroll to position [613, 0]
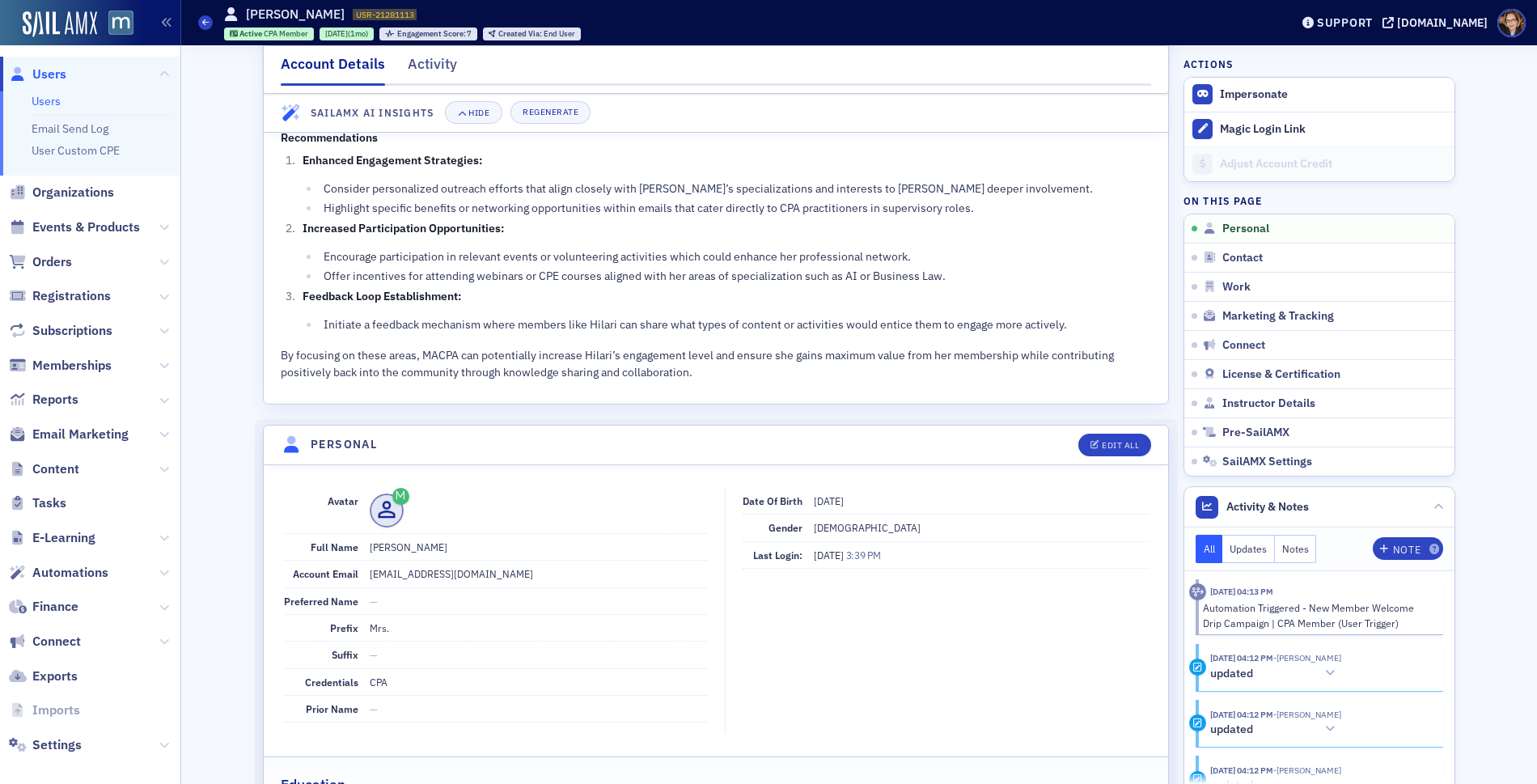
click at [473, 543] on dd "[PERSON_NAME]" at bounding box center [538, 547] width 338 height 26
drag, startPoint x: 470, startPoint y: 541, endPoint x: 382, endPoint y: 547, distance: 88.2
click at [382, 547] on dd "[PERSON_NAME]" at bounding box center [538, 547] width 338 height 26
copy dd "[PERSON_NAME]"
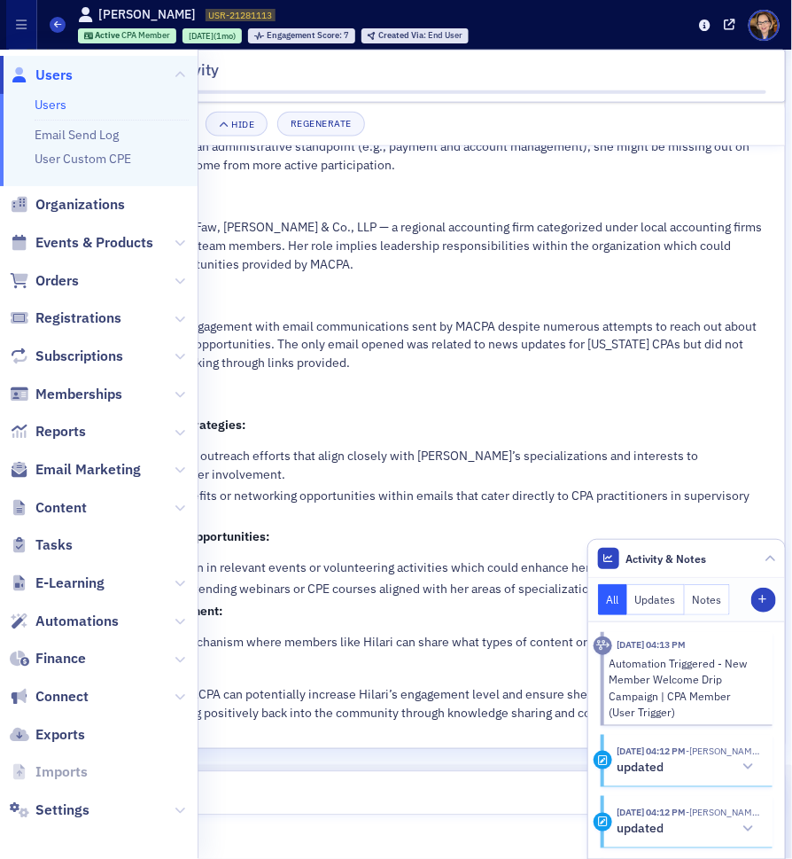
scroll to position [594, 0]
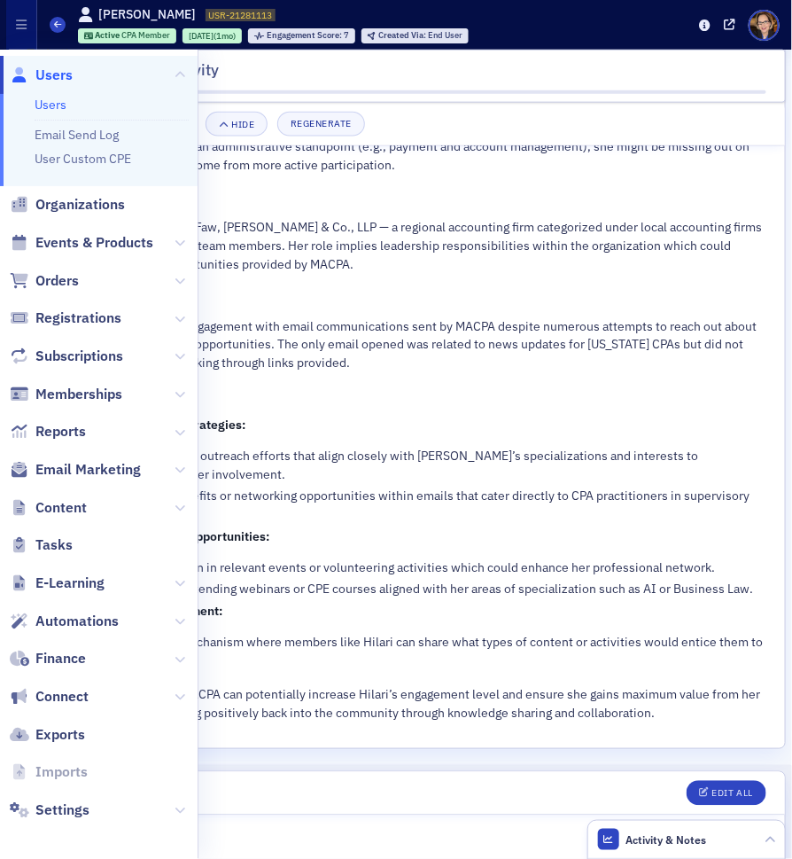
click at [456, 547] on li "Increased Participation Opportunities: Encourage participation in relevant even…" at bounding box center [405, 564] width 722 height 72
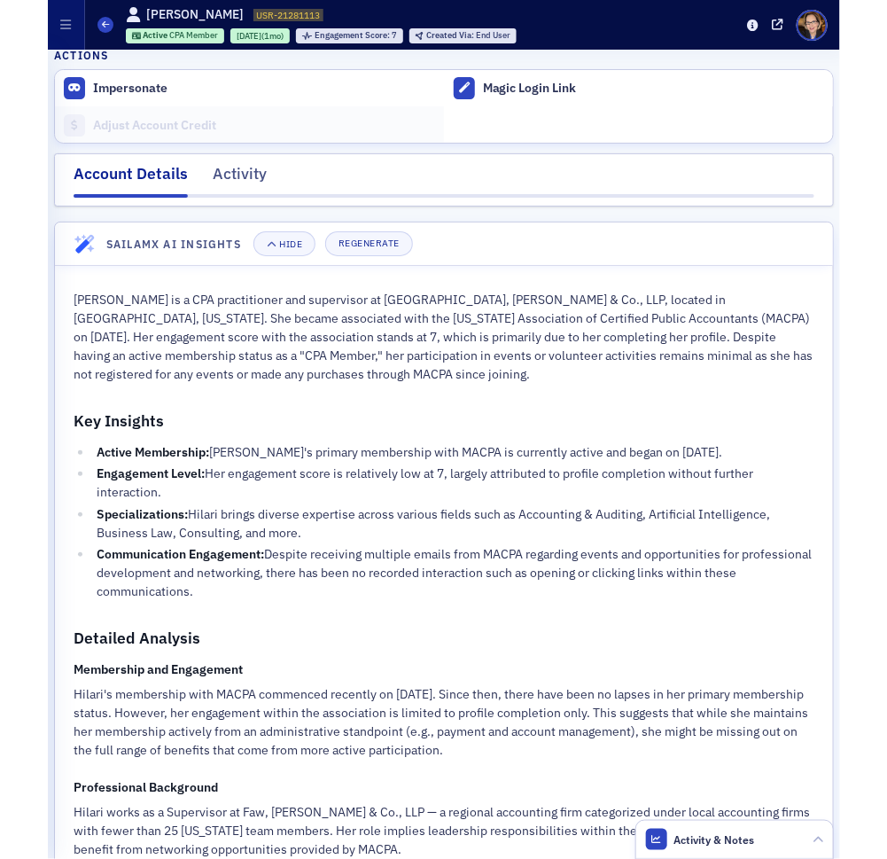
scroll to position [0, 0]
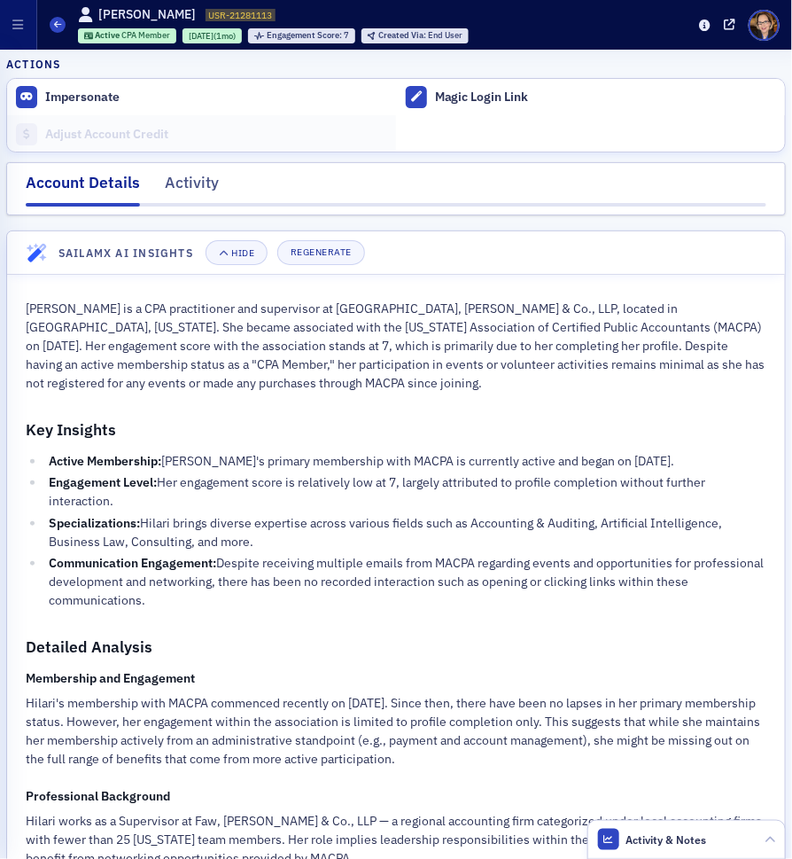
click at [86, 182] on div "Account Details" at bounding box center [83, 188] width 114 height 35
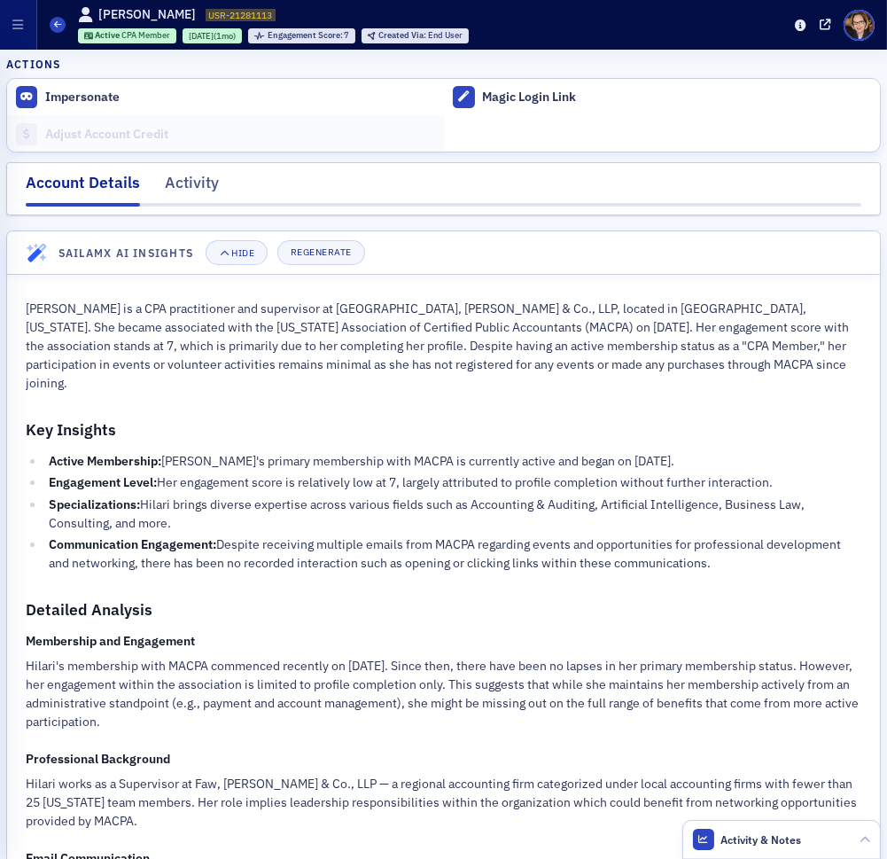
click at [93, 180] on div "Account Details" at bounding box center [83, 188] width 114 height 35
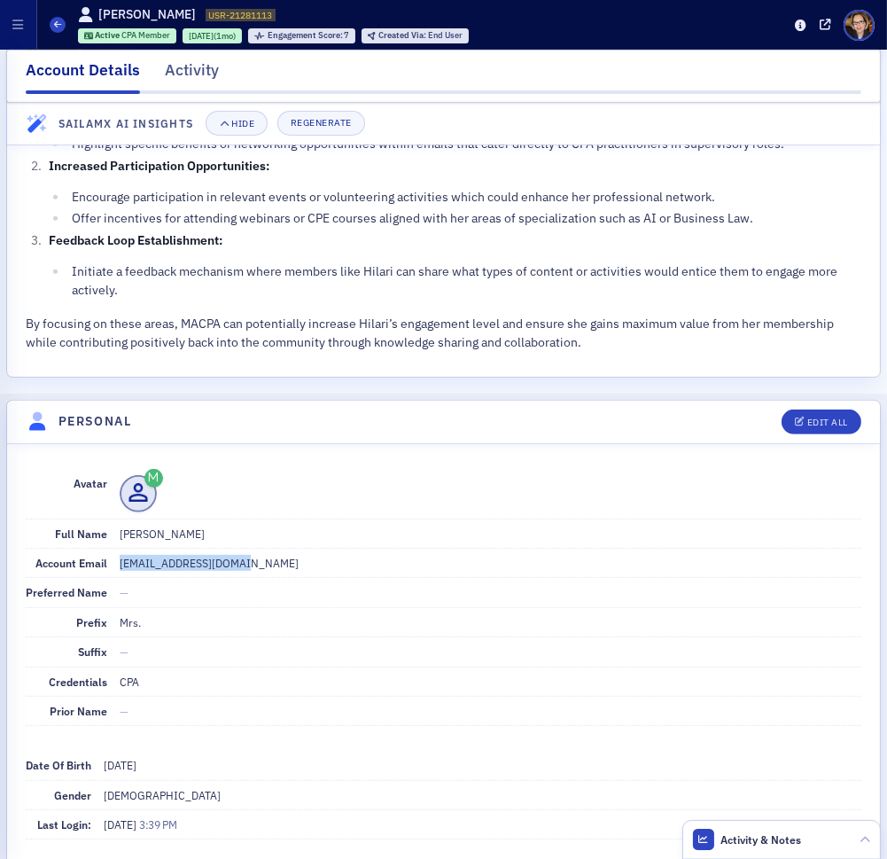
drag, startPoint x: 260, startPoint y: 520, endPoint x: 129, endPoint y: 536, distance: 131.3
click at [116, 549] on div "Account Email [EMAIL_ADDRESS][DOMAIN_NAME]" at bounding box center [444, 563] width 836 height 29
copy dd "[EMAIL_ADDRESS][DOMAIN_NAME]"
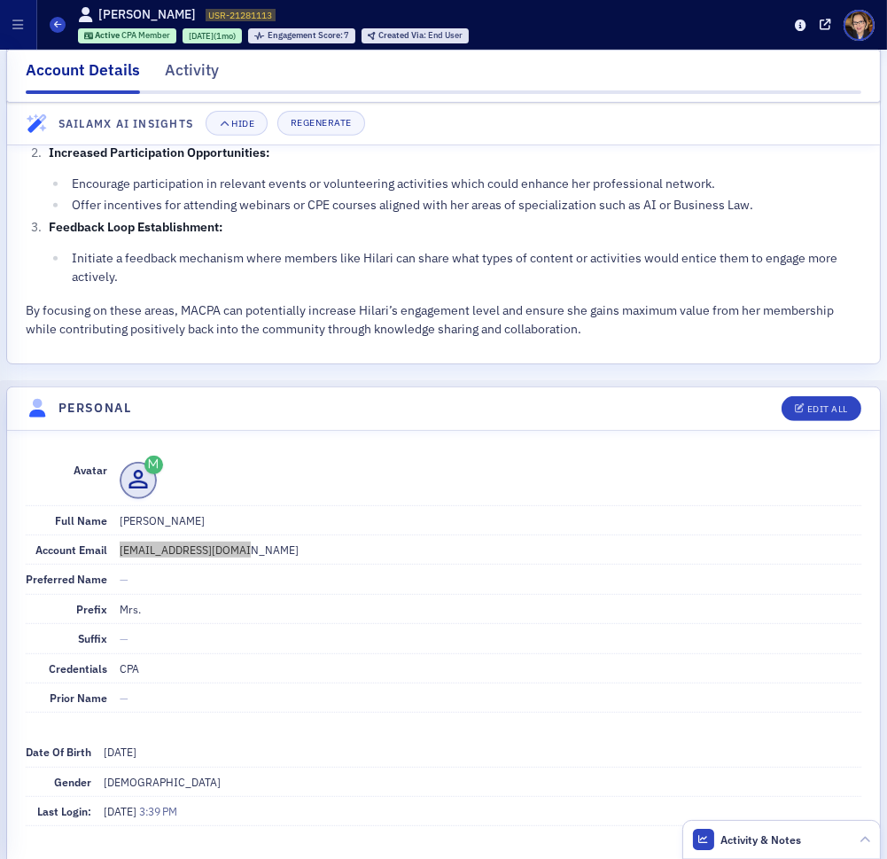
scroll to position [0, 0]
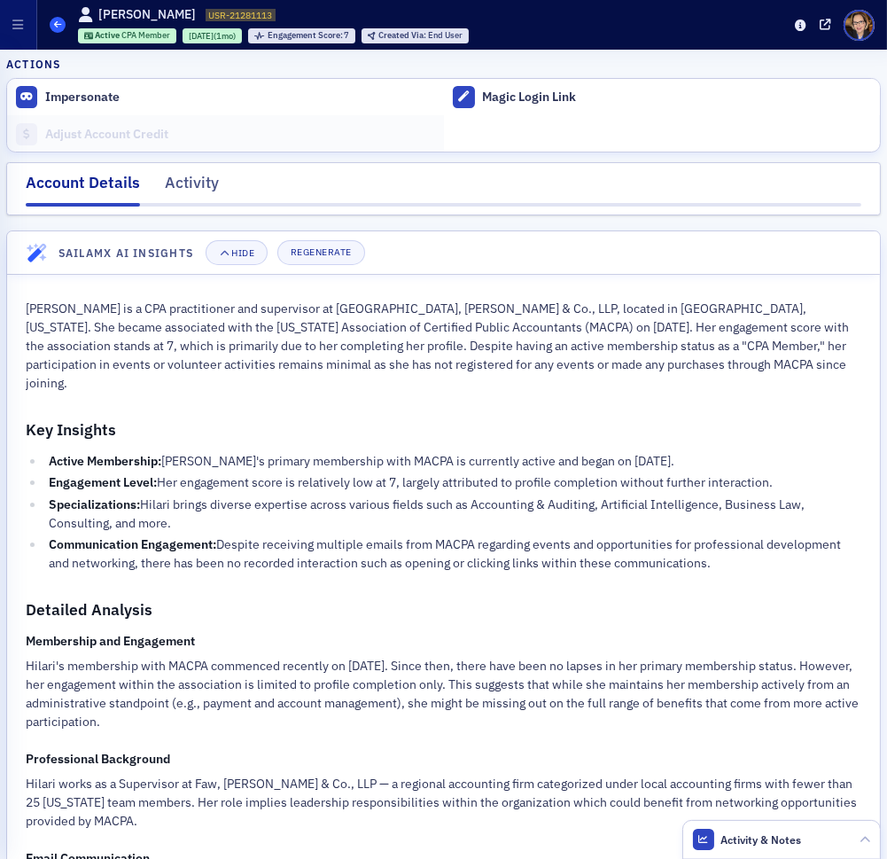
click at [58, 27] on icon at bounding box center [57, 24] width 7 height 8
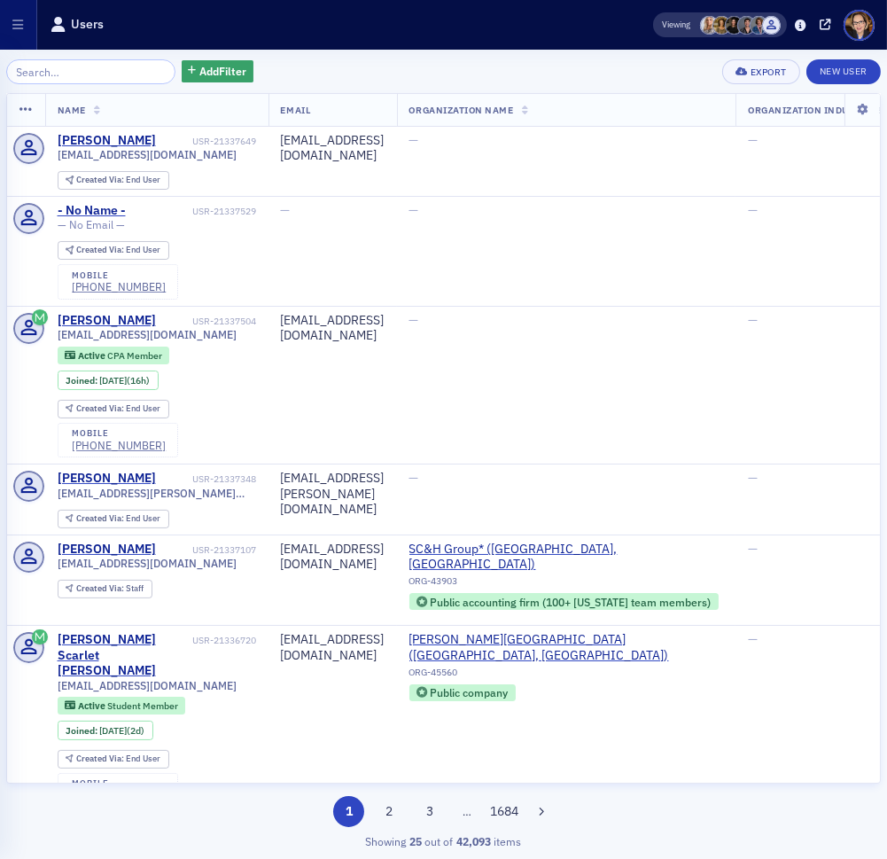
click at [56, 71] on input "search" at bounding box center [90, 71] width 169 height 25
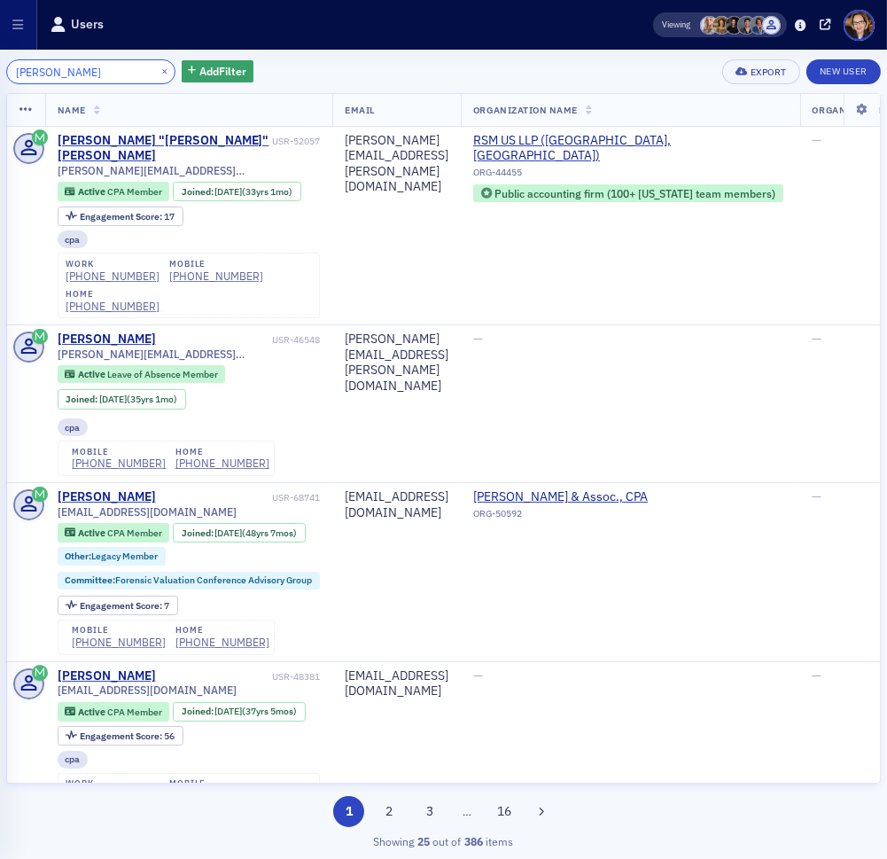
click at [32, 74] on input "[PERSON_NAME]" at bounding box center [90, 71] width 169 height 25
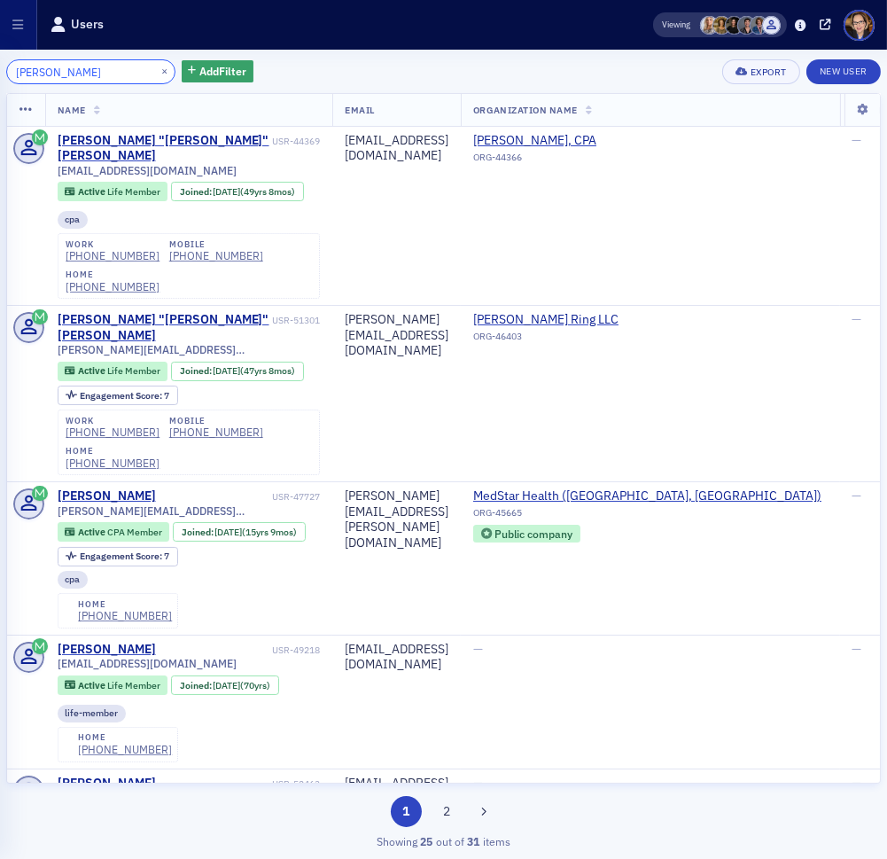
click at [35, 73] on input "[PERSON_NAME]" at bounding box center [90, 71] width 169 height 25
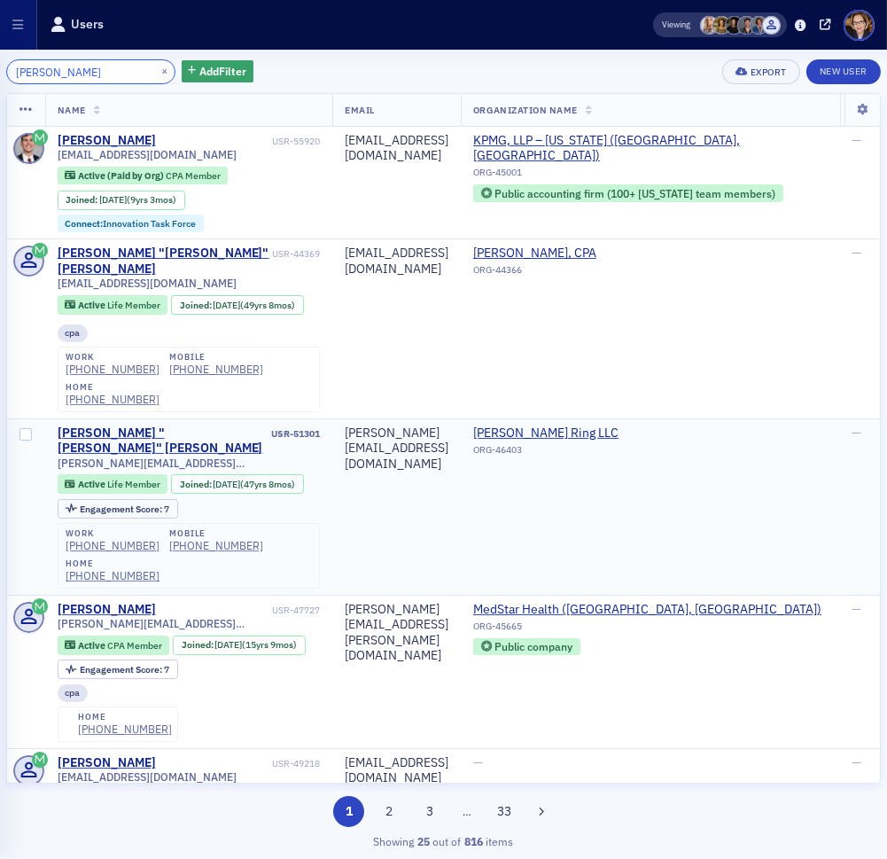
type input "[PERSON_NAME]"
